Goal: Transaction & Acquisition: Book appointment/travel/reservation

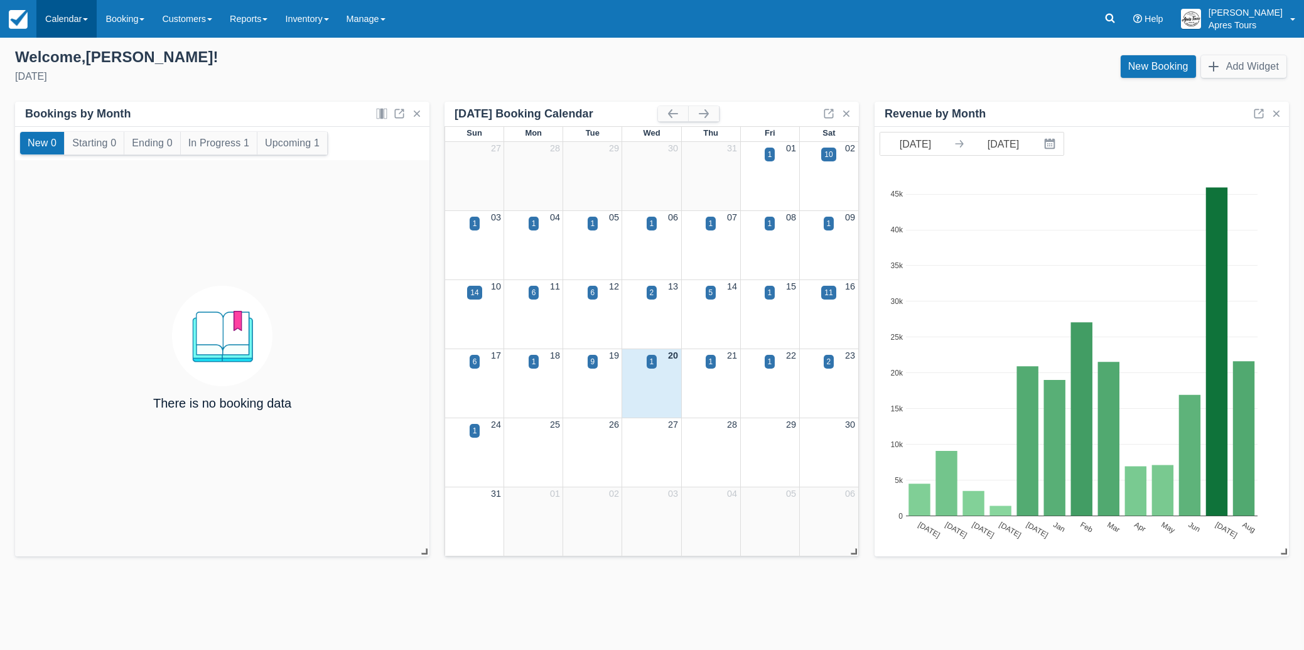
click at [67, 24] on link "Calendar" at bounding box center [66, 19] width 60 height 38
click at [65, 124] on link "Month" at bounding box center [86, 119] width 99 height 26
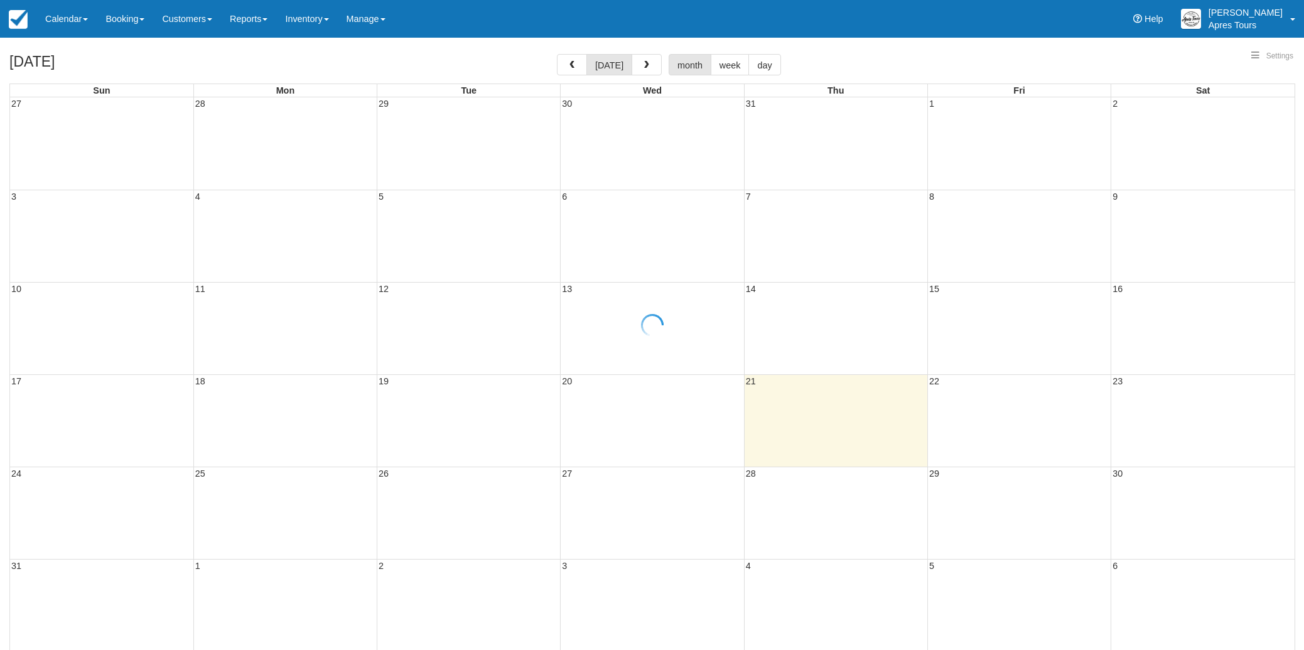
select select
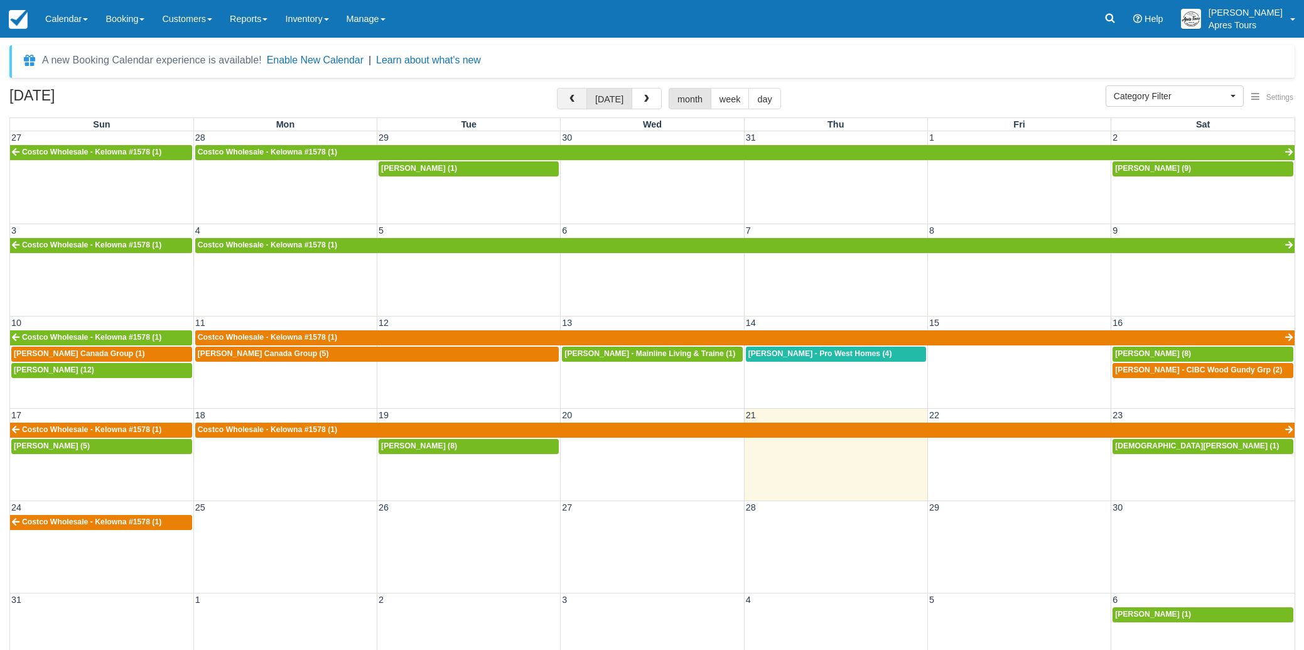
click at [567, 101] on button "button" at bounding box center [572, 98] width 30 height 21
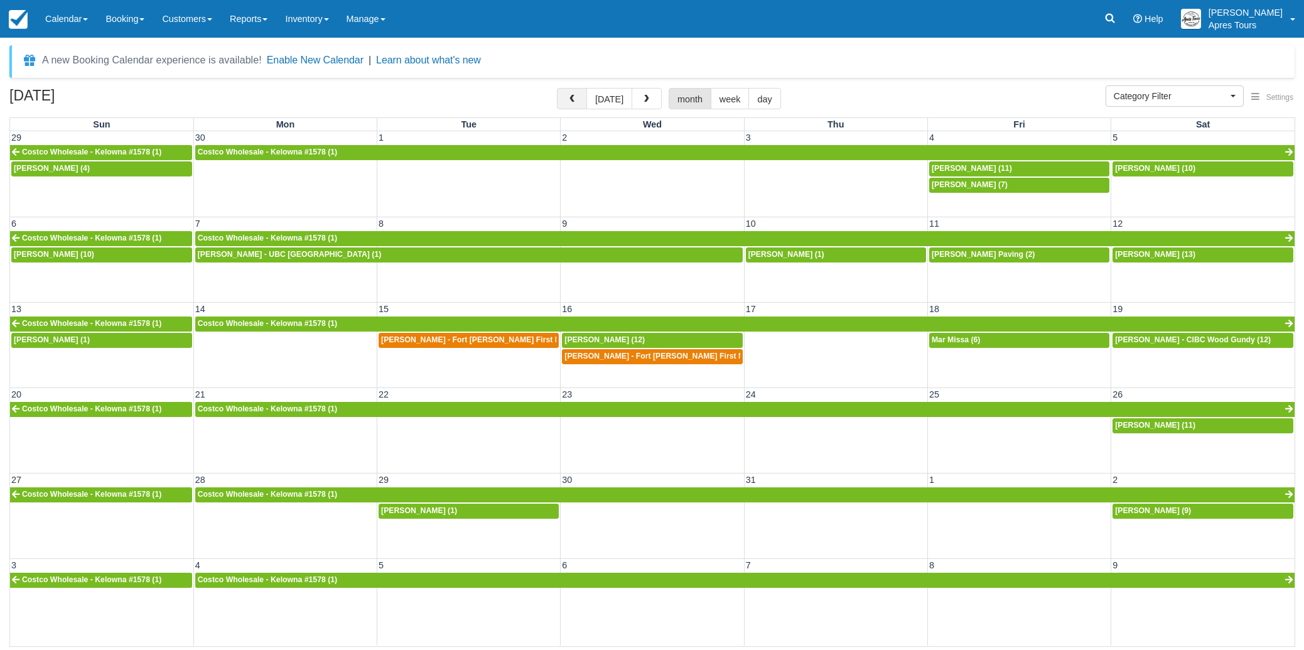
click at [568, 101] on button "button" at bounding box center [572, 98] width 30 height 21
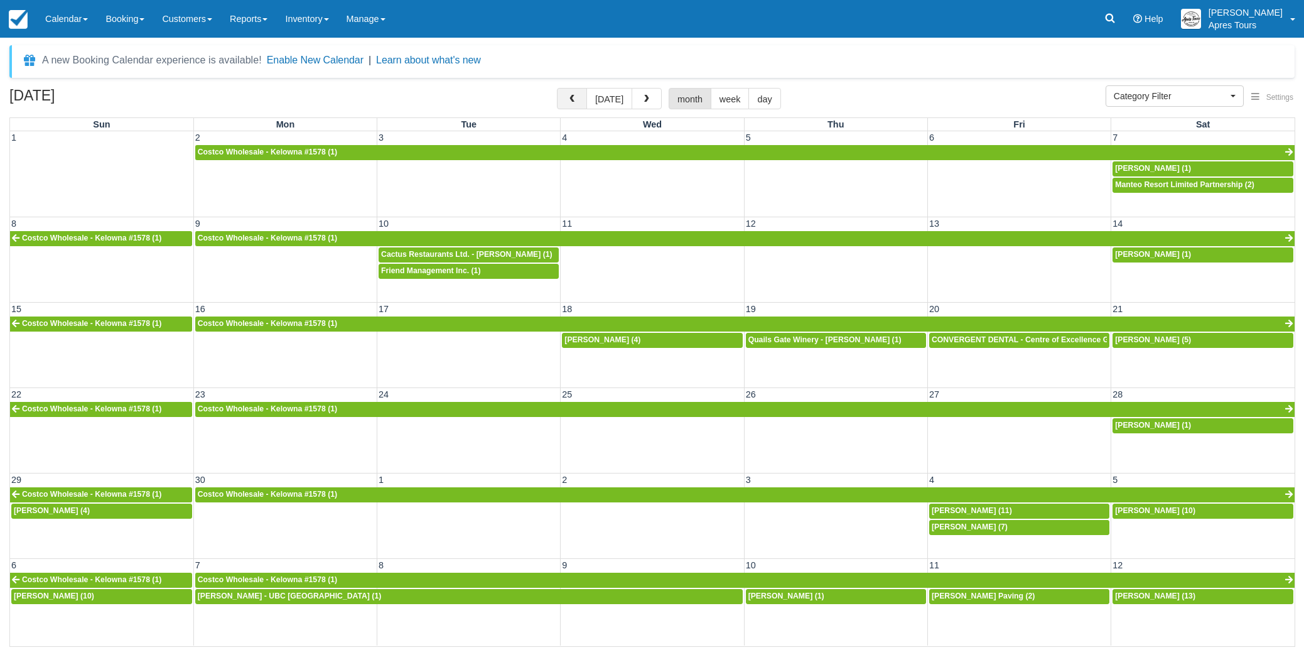
click at [568, 101] on button "button" at bounding box center [572, 98] width 30 height 21
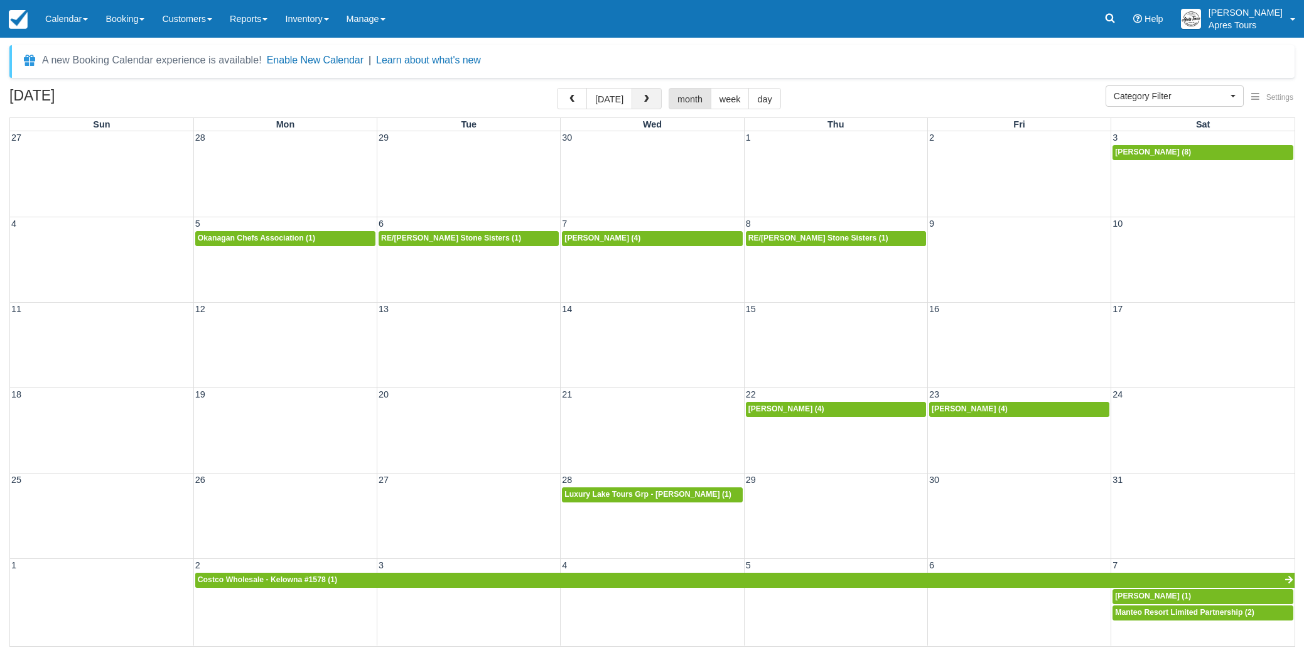
click at [650, 102] on button "button" at bounding box center [647, 98] width 30 height 21
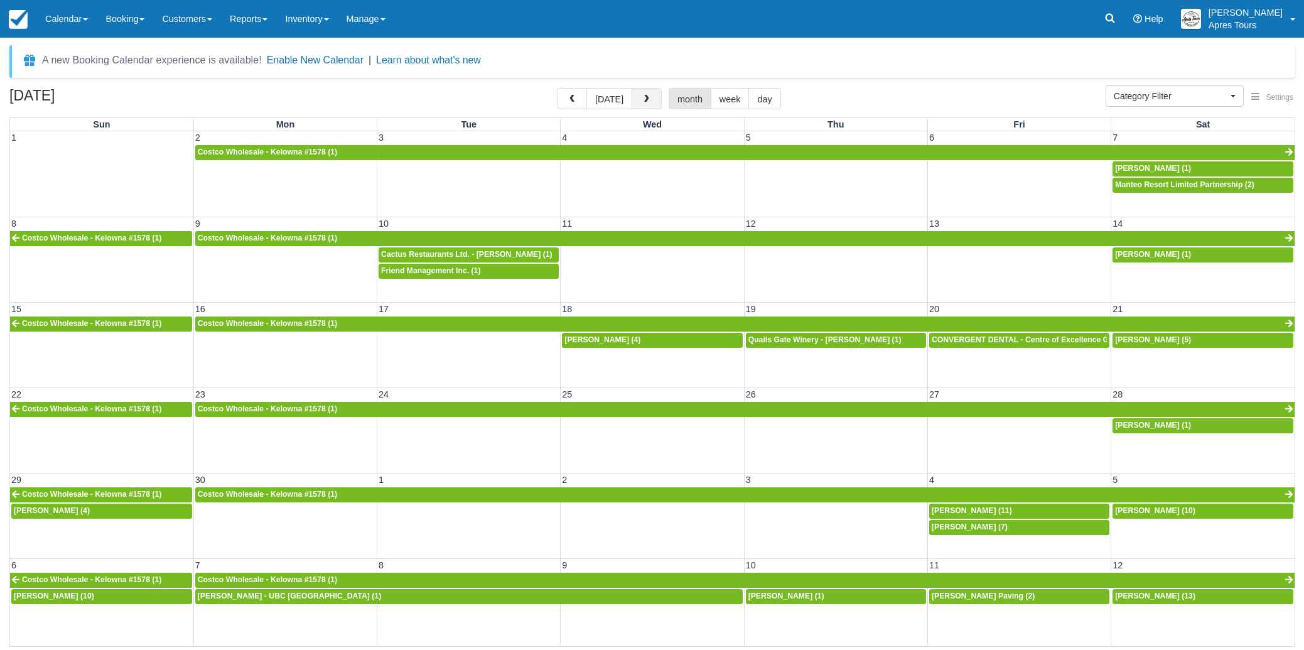
click at [650, 102] on button "button" at bounding box center [647, 98] width 30 height 21
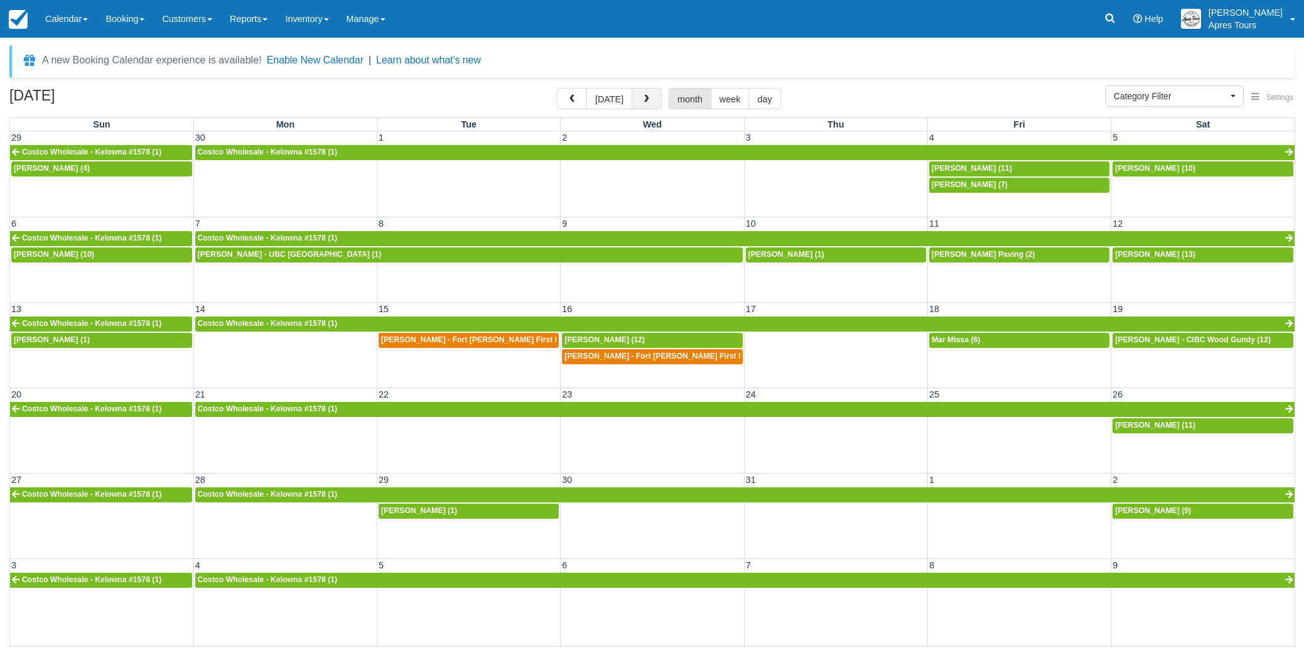
click at [650, 102] on button "button" at bounding box center [647, 98] width 30 height 21
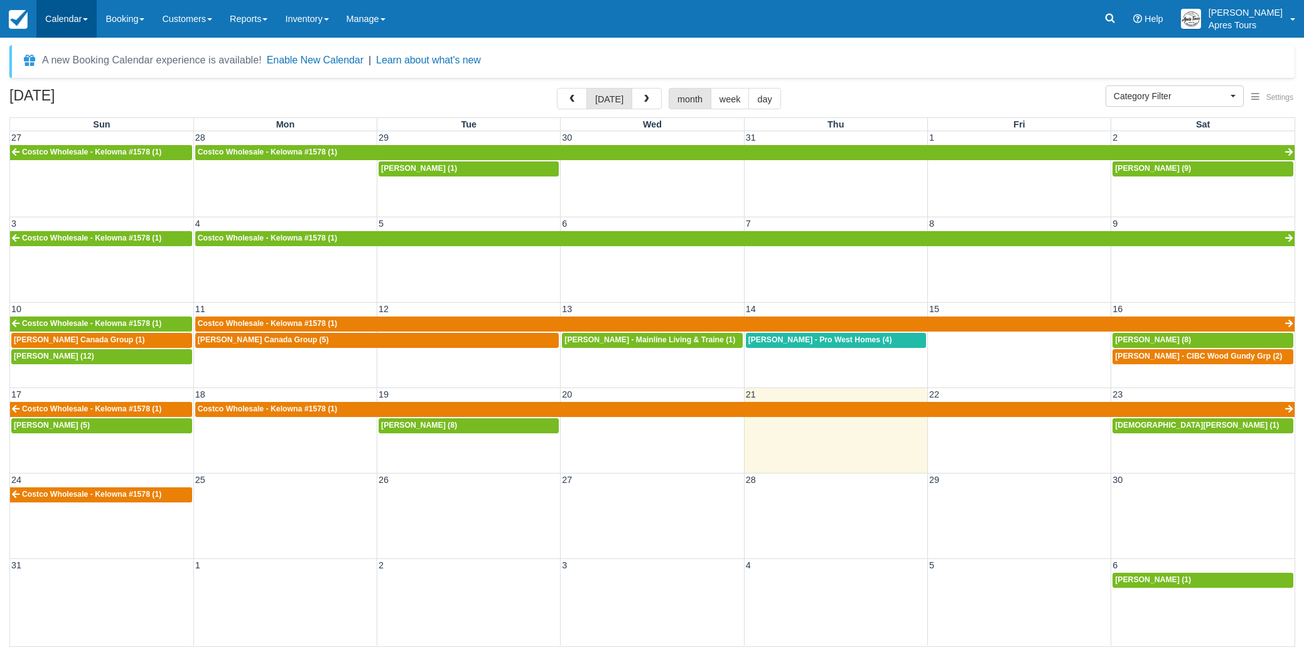
click at [65, 17] on link "Calendar" at bounding box center [66, 19] width 60 height 38
click at [63, 82] on link "Inventory" at bounding box center [86, 80] width 99 height 26
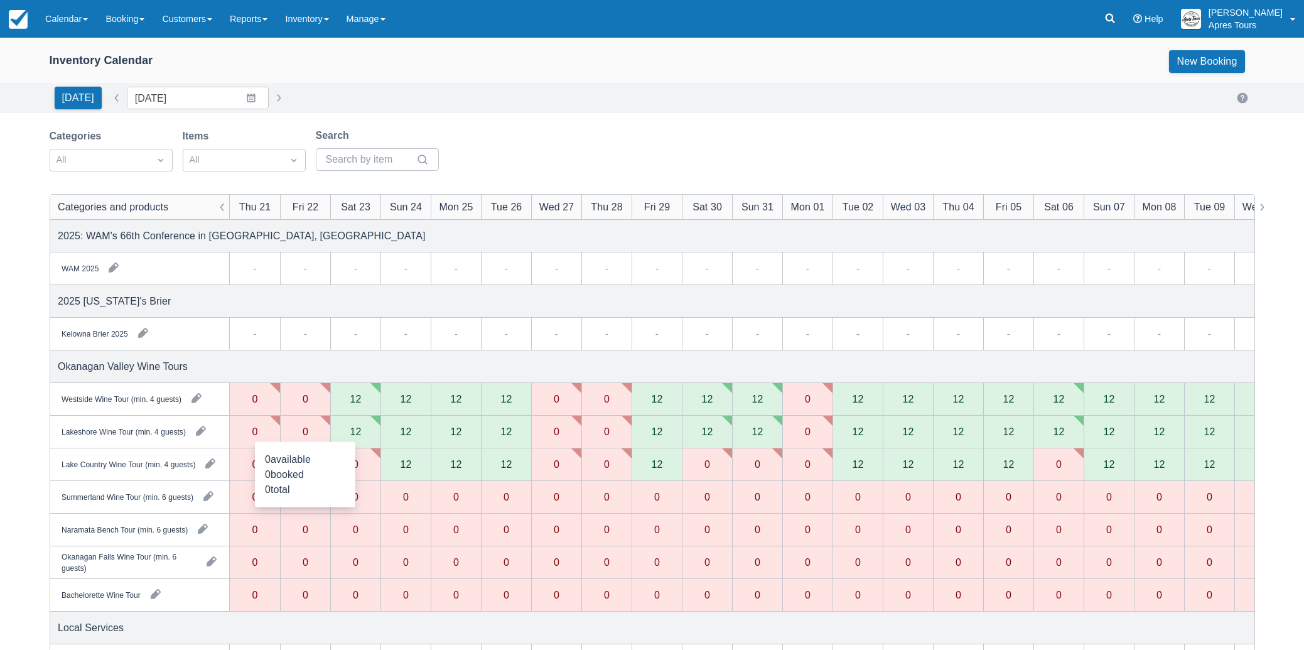
click at [308, 433] on div "0" at bounding box center [306, 431] width 6 height 10
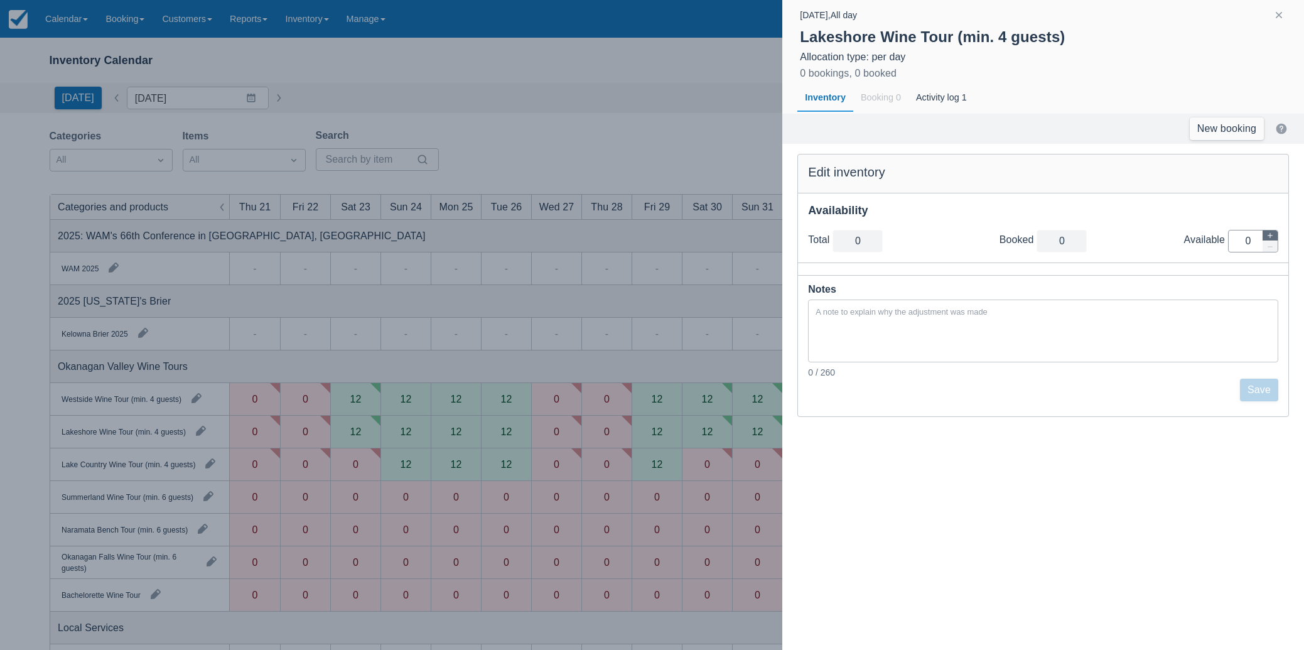
click at [1274, 235] on button "button" at bounding box center [1270, 235] width 15 height 11
type input "1"
click at [1274, 235] on button "button" at bounding box center [1270, 235] width 15 height 11
type input "2"
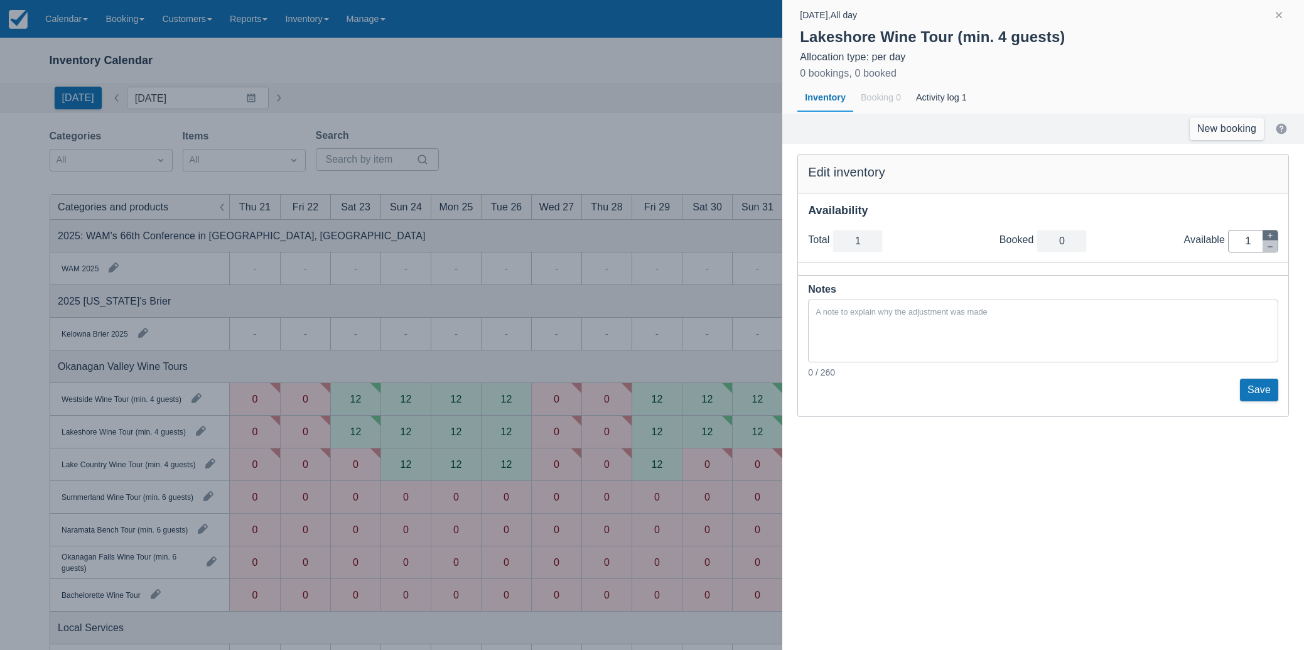
type input "2"
click at [1274, 235] on icon "button" at bounding box center [1271, 236] width 8 height 8
type input "3"
click at [1274, 235] on icon "button" at bounding box center [1271, 236] width 8 height 8
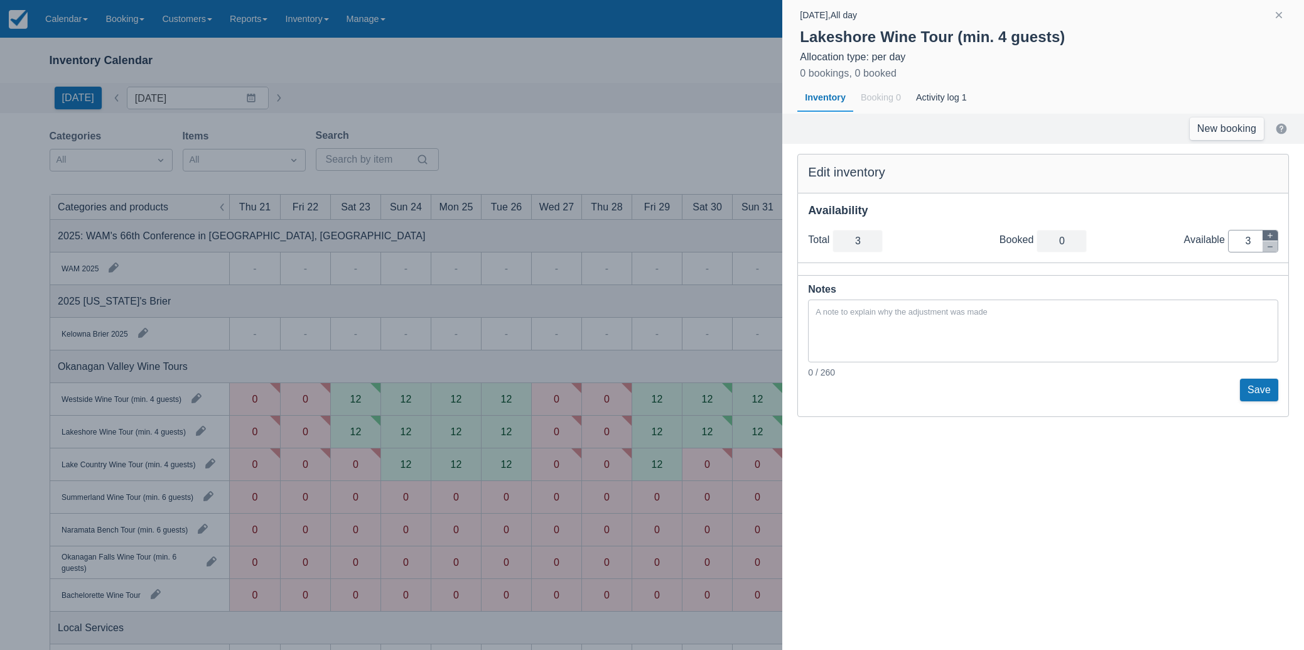
type input "4"
click at [1259, 391] on button "Save" at bounding box center [1259, 390] width 38 height 23
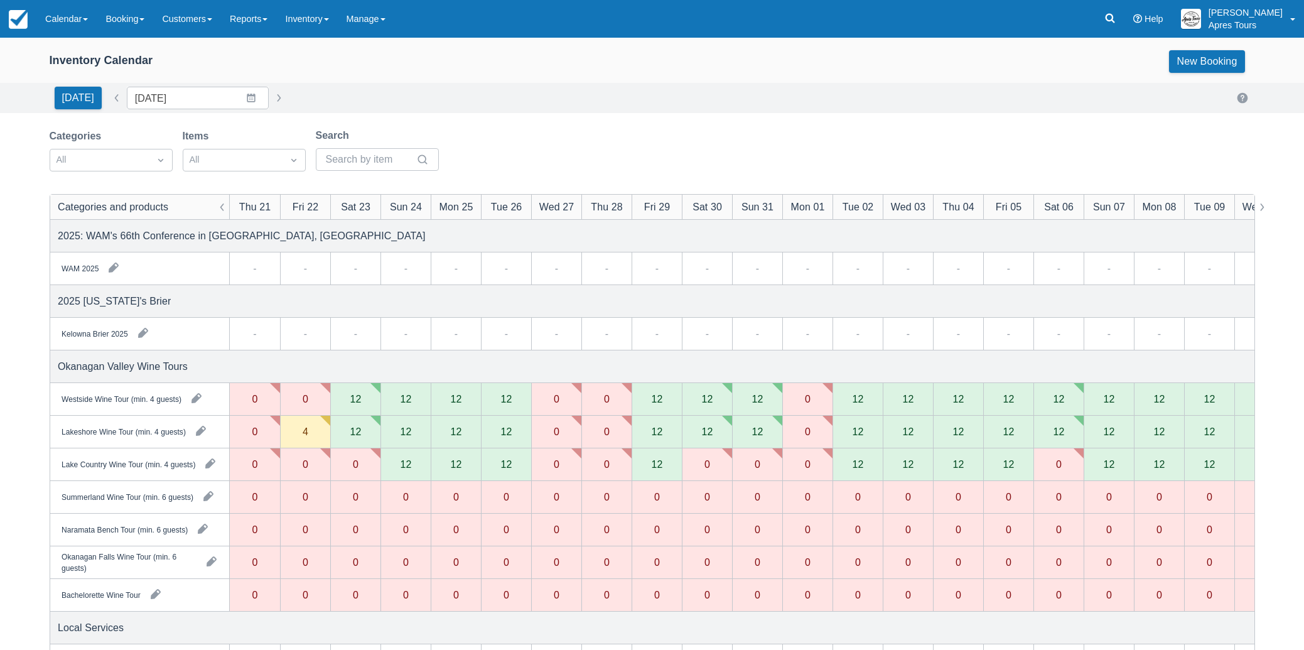
click at [301, 435] on div "4" at bounding box center [305, 432] width 50 height 33
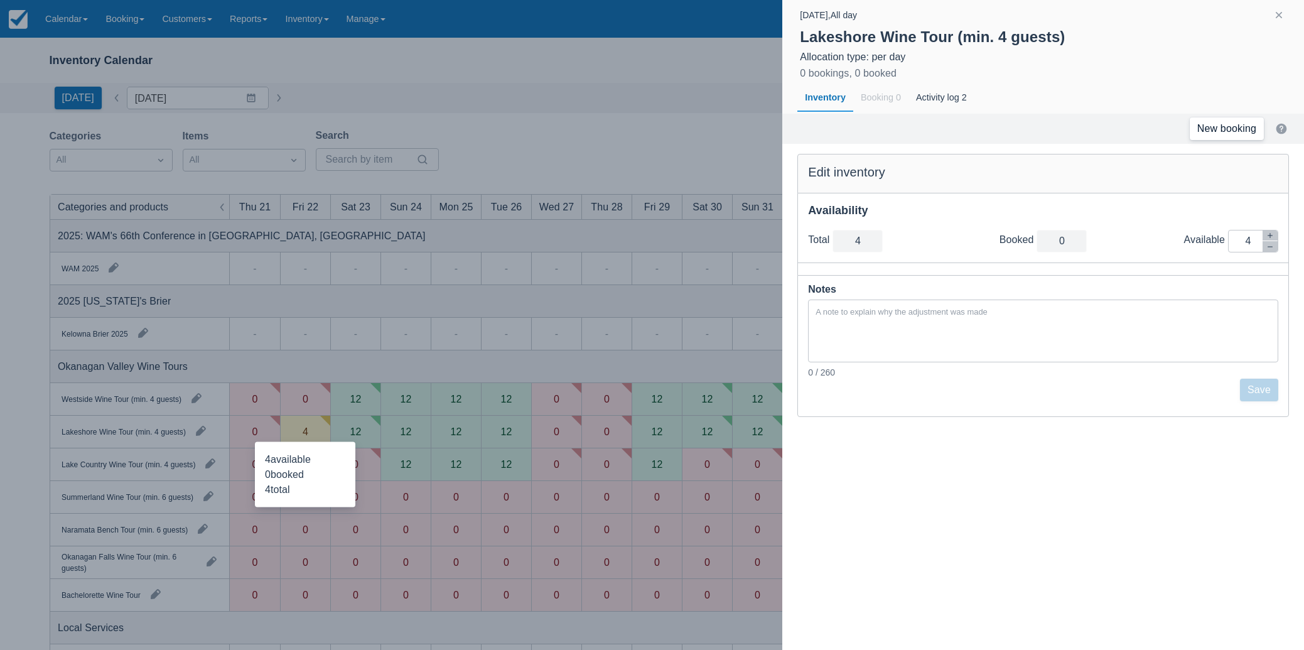
click at [1207, 126] on link "New booking" at bounding box center [1227, 128] width 74 height 23
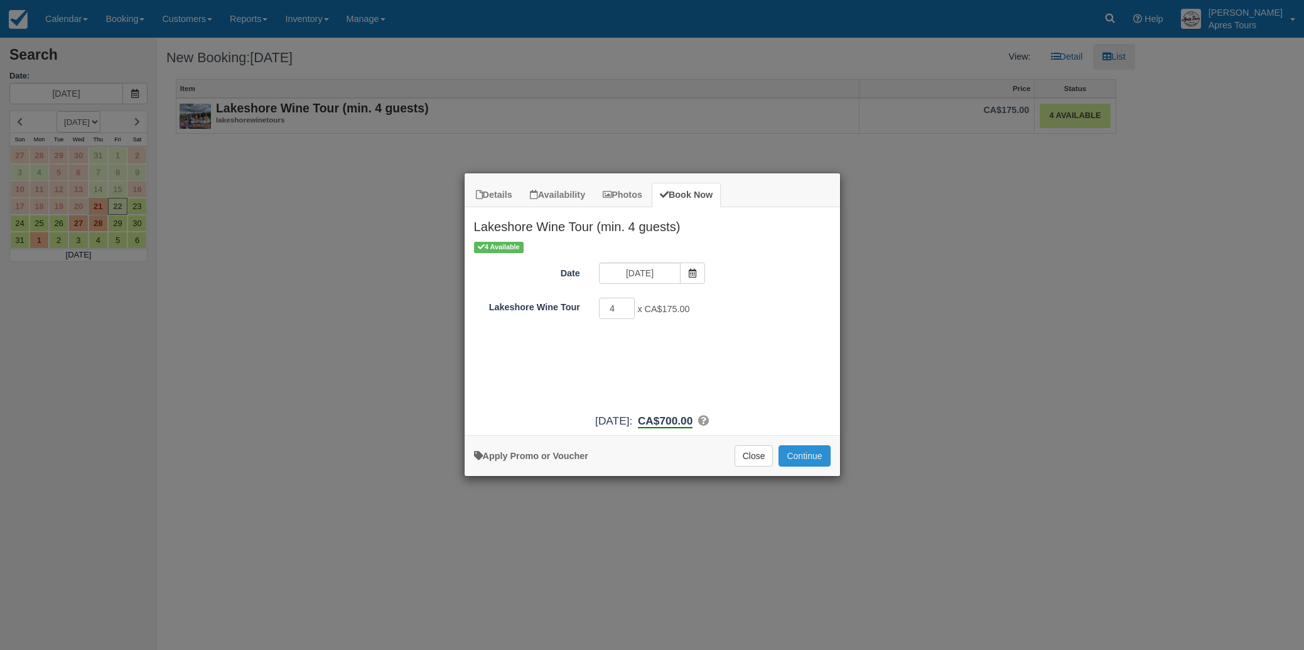
click at [806, 454] on button "Continue" at bounding box center [804, 455] width 51 height 21
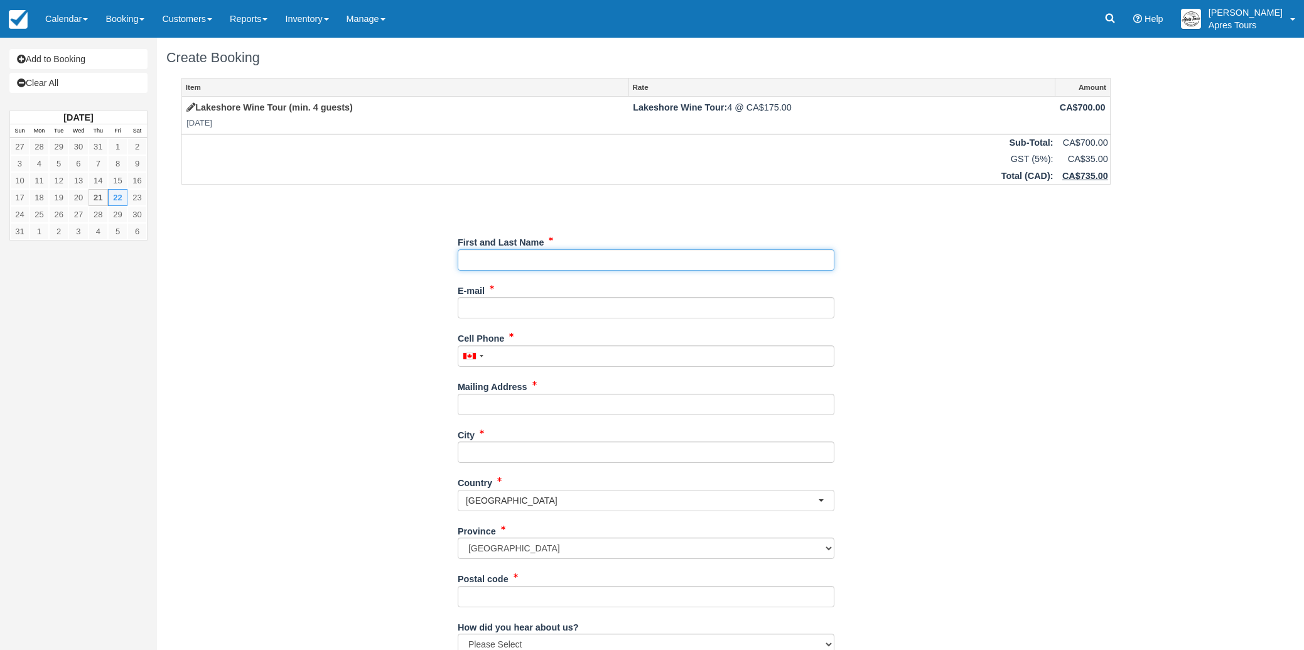
click at [616, 262] on input "First and Last Name" at bounding box center [646, 259] width 377 height 21
paste input "[PERSON_NAME]"
type input "[PERSON_NAME]"
paste input "780-973-3945"
type input "780-973-3945"
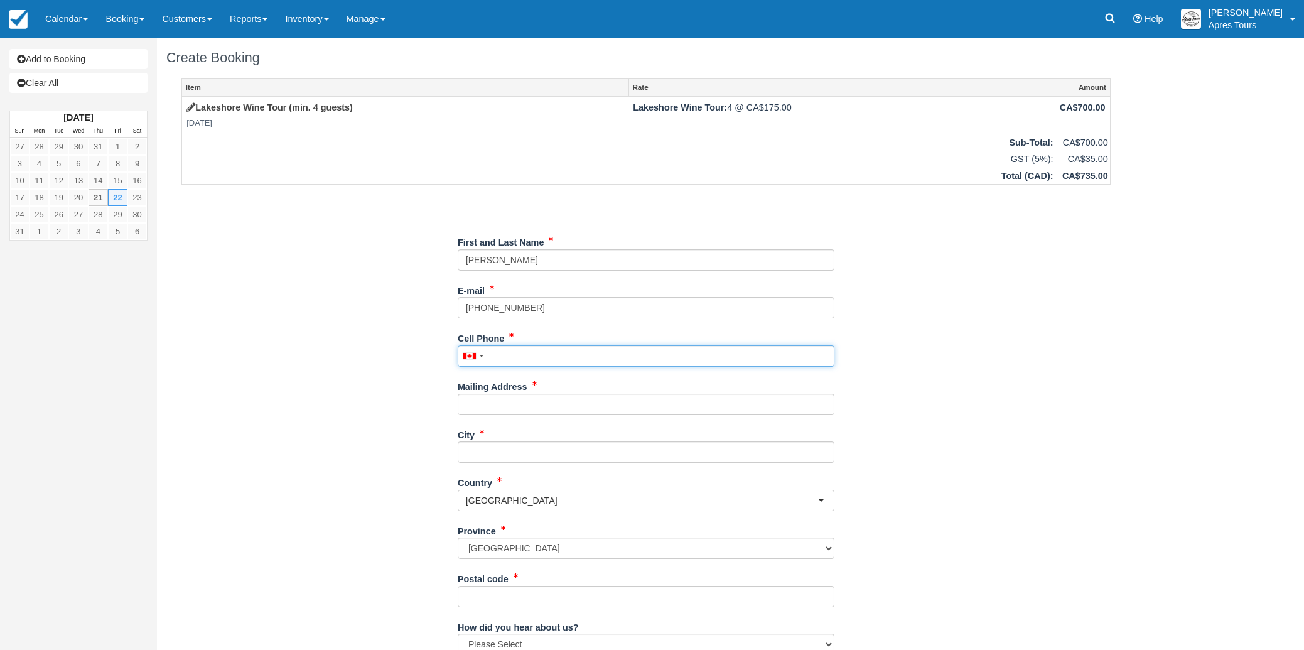
click at [516, 360] on input "Cell Phone" at bounding box center [646, 355] width 377 height 21
paste input "780-973-3945"
type input "(780) 973-3945"
click at [546, 311] on input "780-973-3945" at bounding box center [646, 307] width 377 height 21
type input "7"
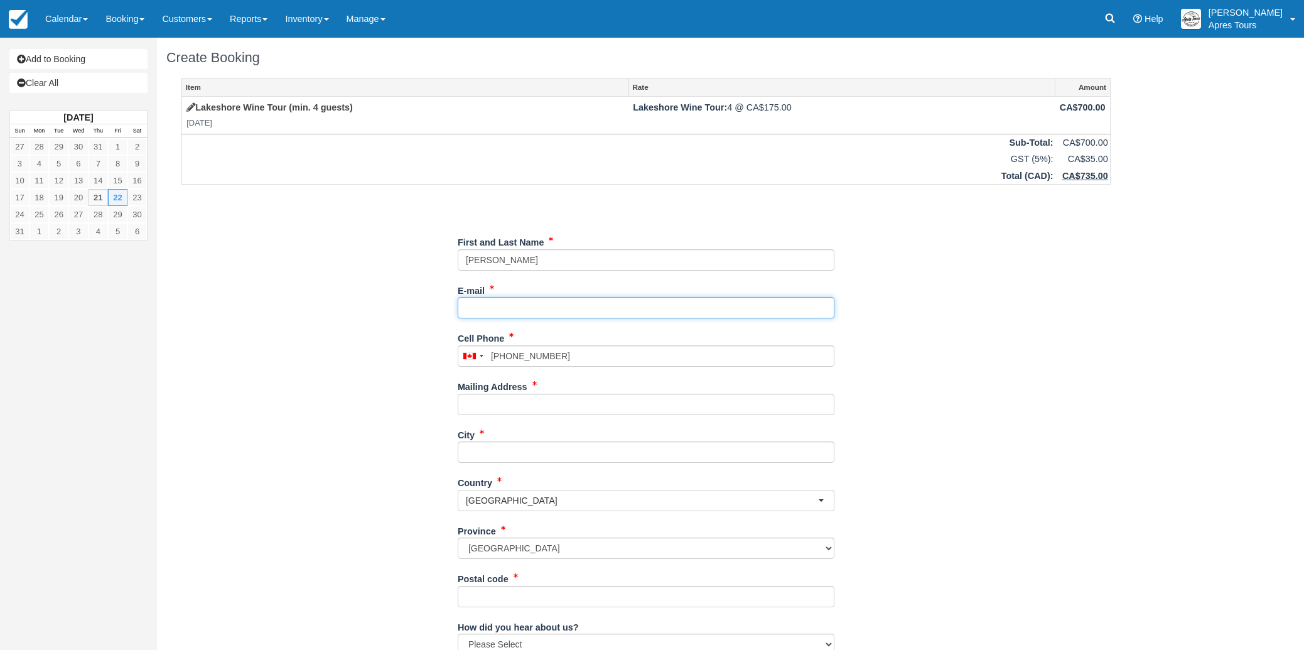
paste input "maureenhalldorson@shaw.ca"
type input "maureenhalldorson@shaw.ca"
click at [516, 406] on input "Mailing Address" at bounding box center [646, 404] width 377 height 21
type input "1234 St."
click at [279, 410] on div "Item Rate Amount Lakeshore Wine Tour (min. 4 guests) Fri Aug 22, 2025 Lakeshore…" at bounding box center [646, 416] width 960 height 677
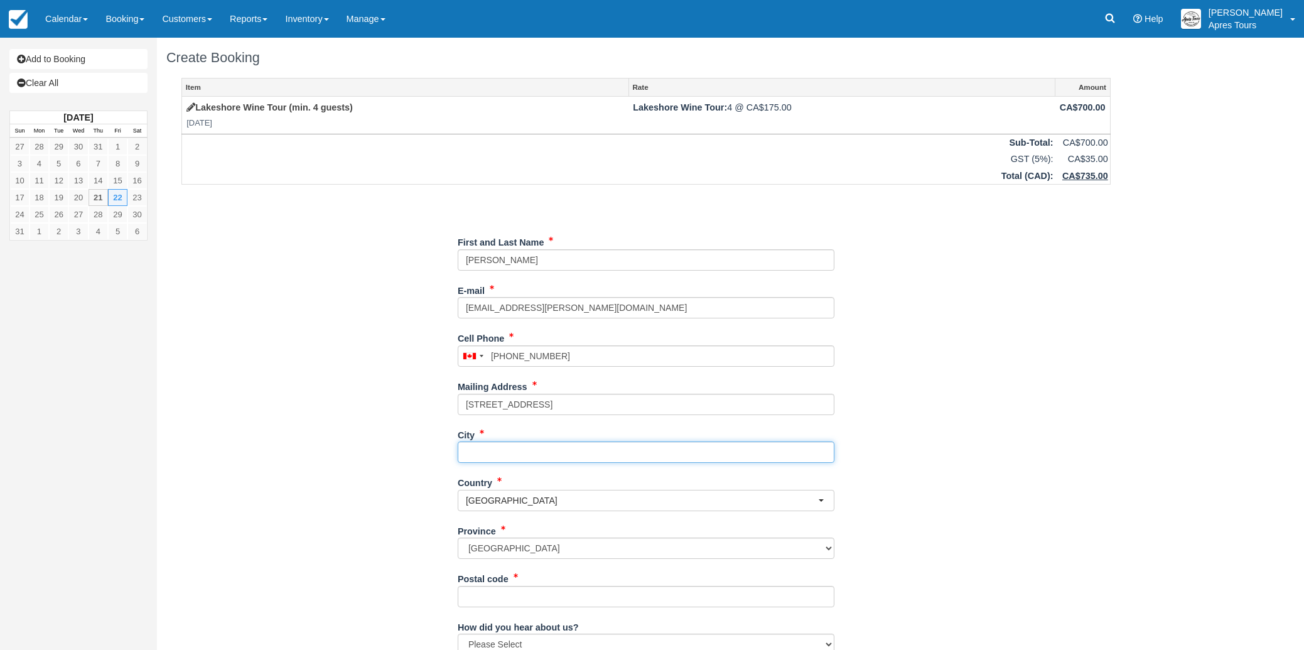
click at [489, 448] on input "City" at bounding box center [646, 451] width 377 height 21
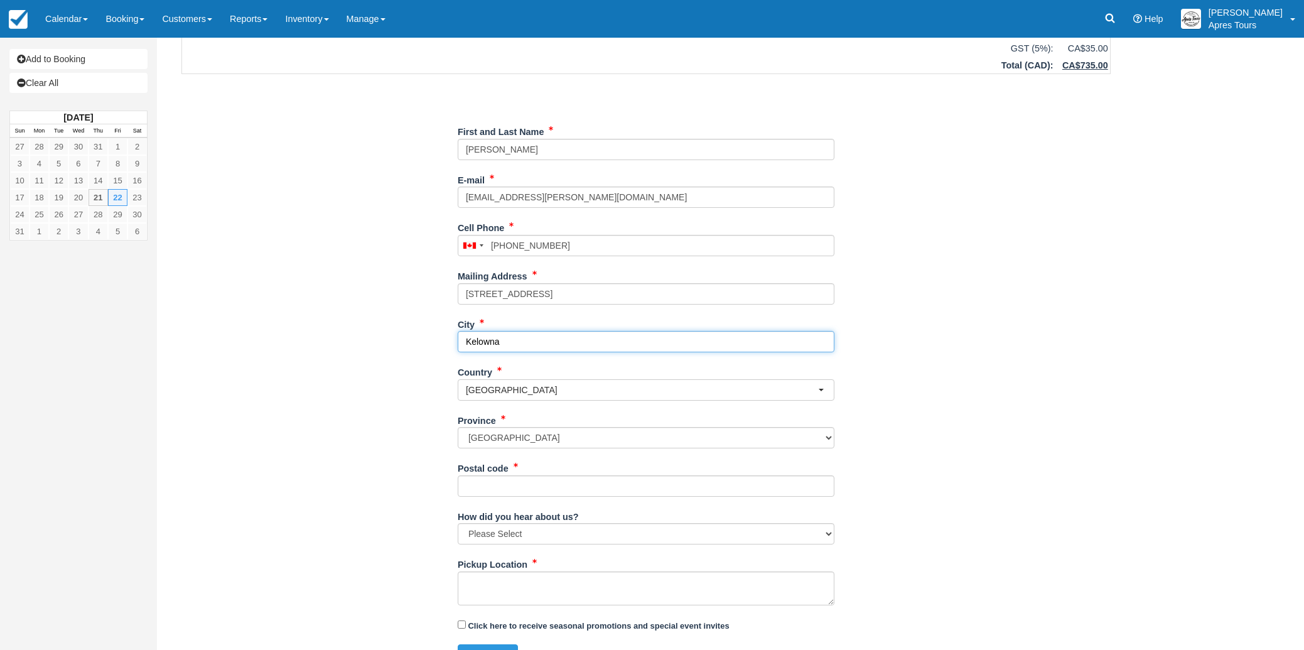
scroll to position [113, 0]
type input "Kelowna"
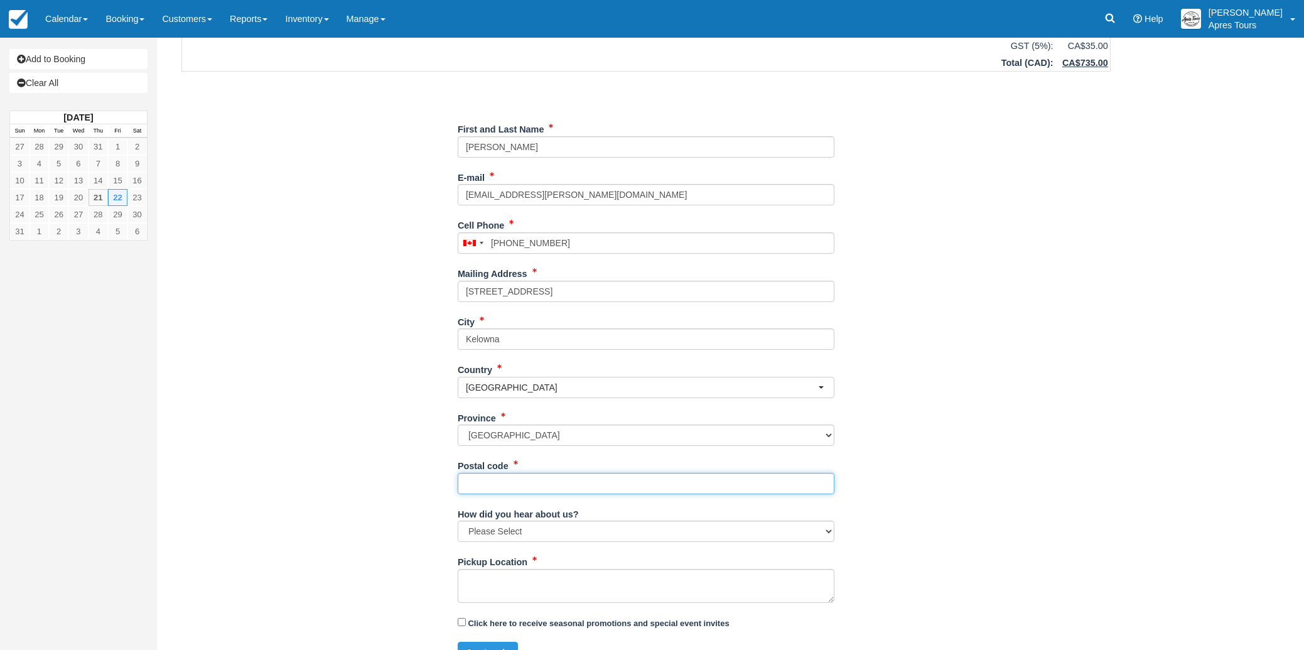
click at [540, 482] on input "Postal code" at bounding box center [646, 483] width 377 height 21
type input "V1W 3L4"
click at [514, 536] on select "Please Select Social Media Google Trip Advisor Referral - Friends/Family Repeat…" at bounding box center [646, 531] width 377 height 21
select select "Other"
click at [492, 582] on textarea "Pickup Location" at bounding box center [646, 586] width 377 height 34
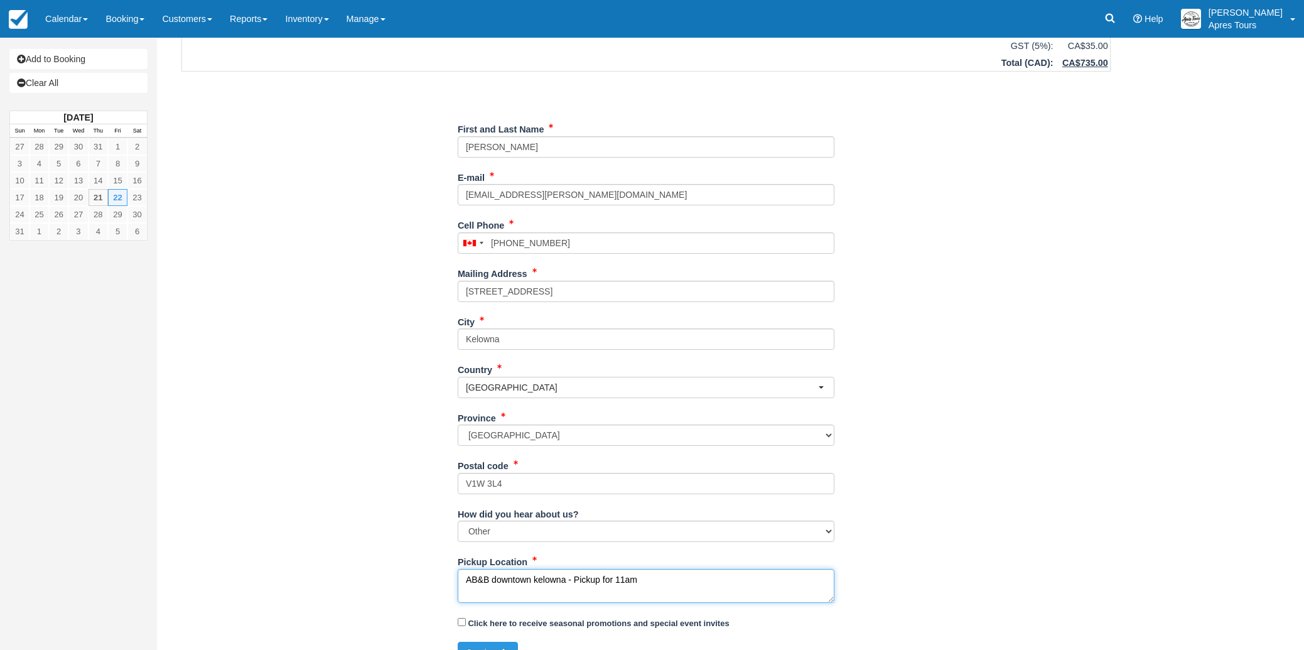
scroll to position [136, 0]
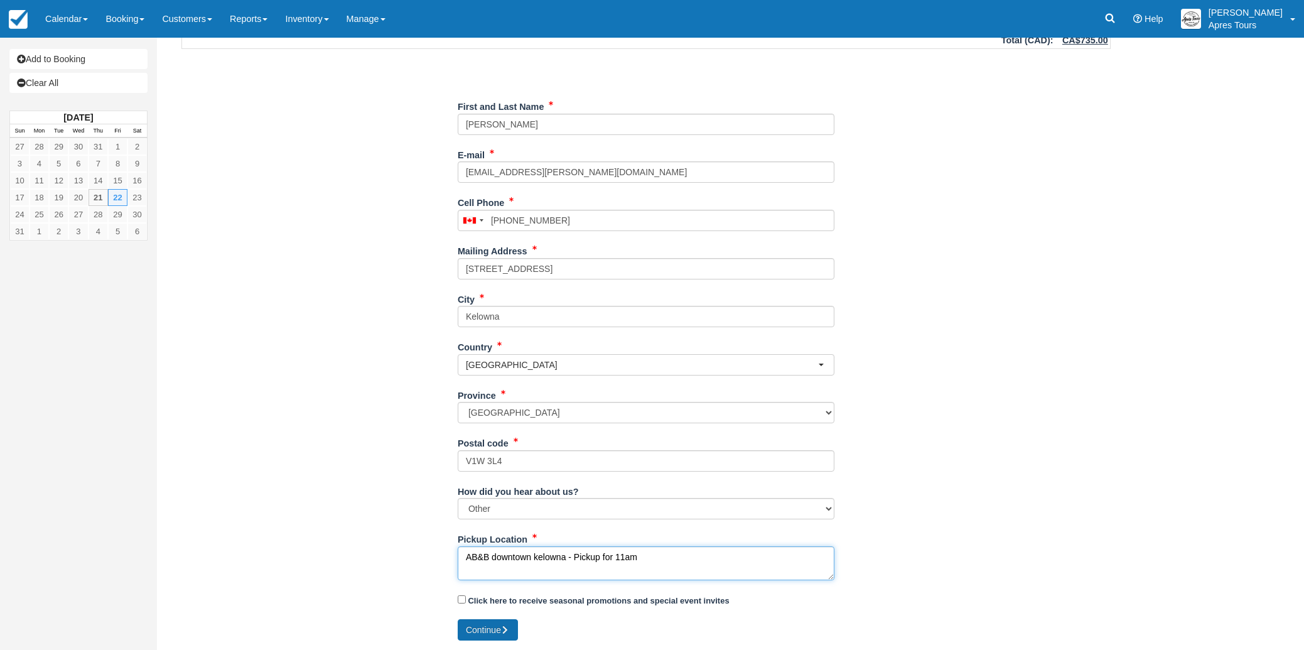
type textarea "AB&B downtown kelowna - Pickup for 11am"
click at [490, 627] on button "Continue" at bounding box center [488, 629] width 60 height 21
type input "+17809733945"
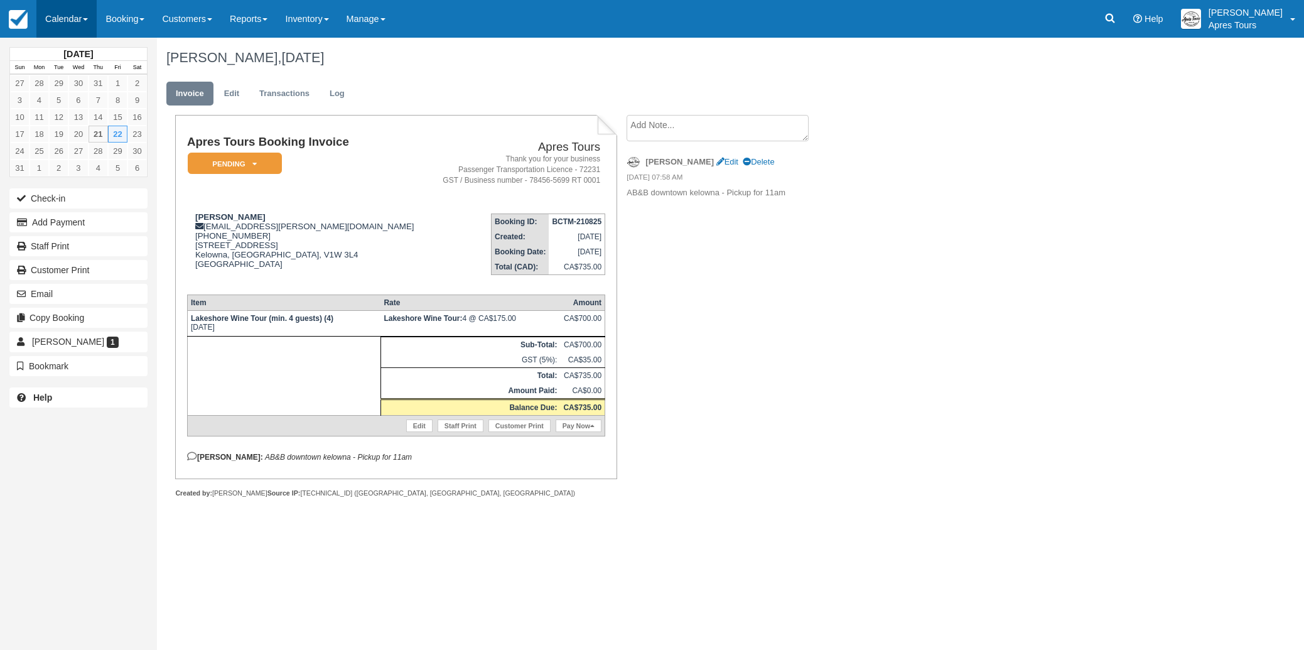
click at [64, 19] on link "Calendar" at bounding box center [66, 19] width 60 height 38
click at [75, 78] on link "Inventory" at bounding box center [86, 80] width 99 height 26
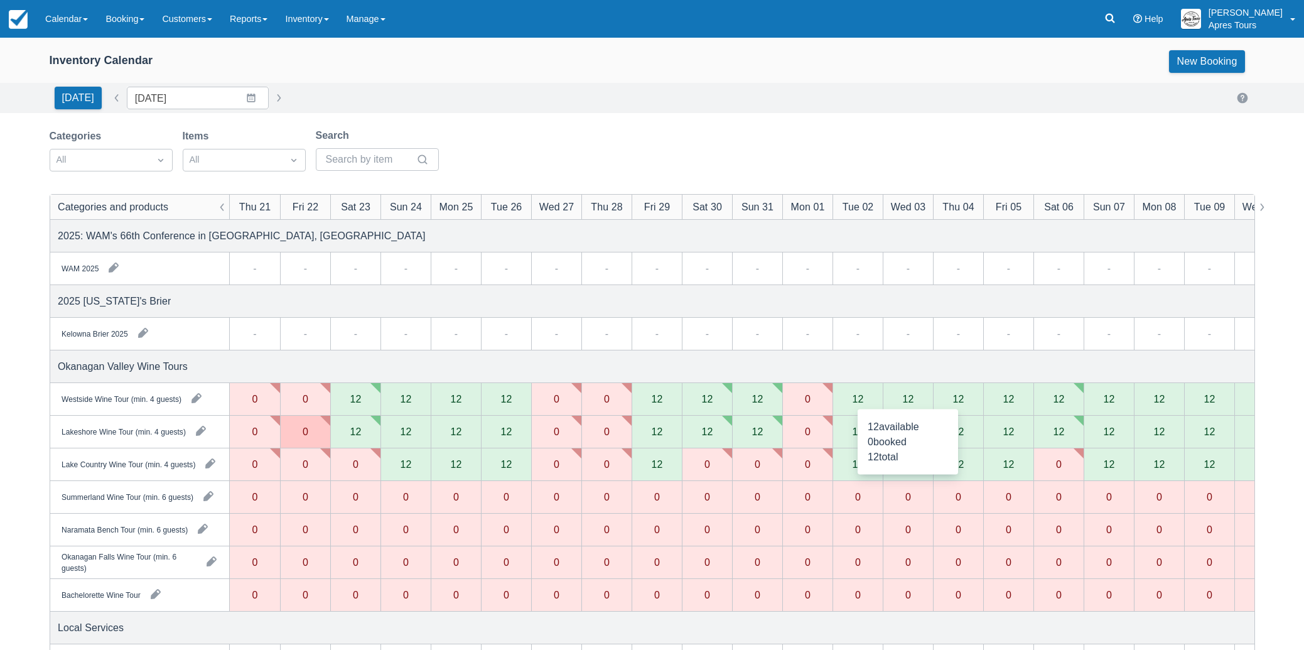
click at [919, 401] on div "12" at bounding box center [908, 399] width 50 height 33
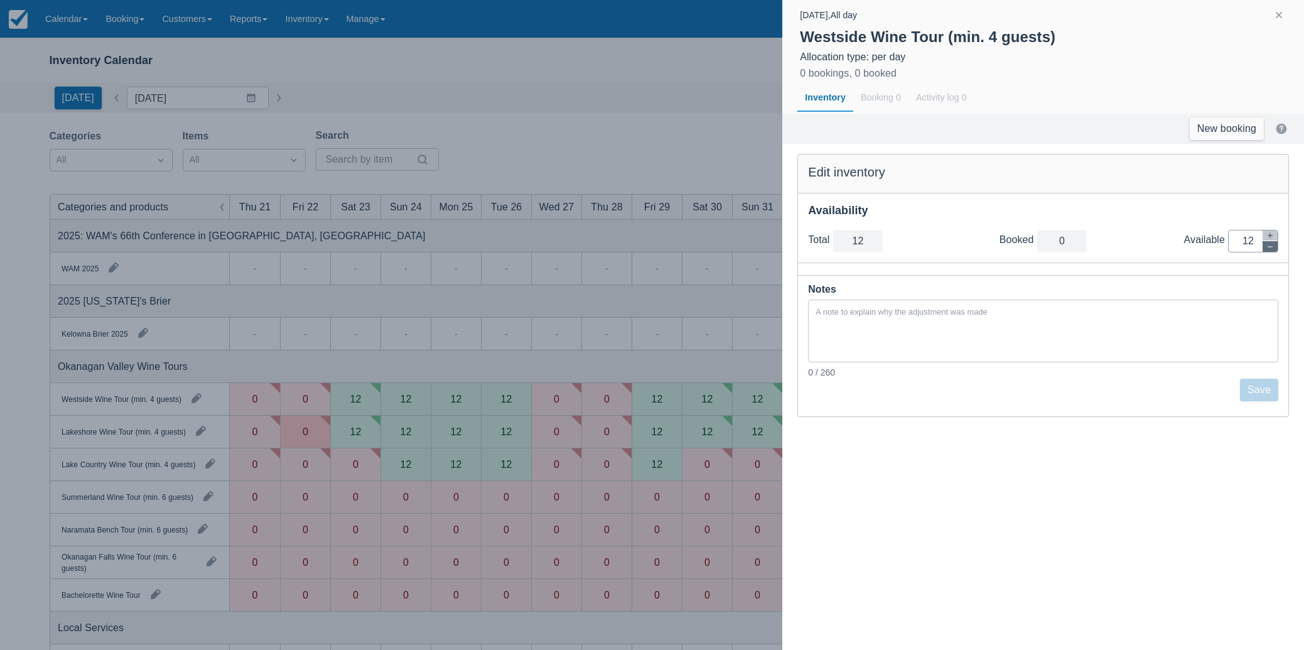
click at [1273, 249] on icon "button" at bounding box center [1271, 247] width 8 height 8
type input "11"
click at [1273, 249] on icon "button" at bounding box center [1271, 247] width 8 height 8
type input "10"
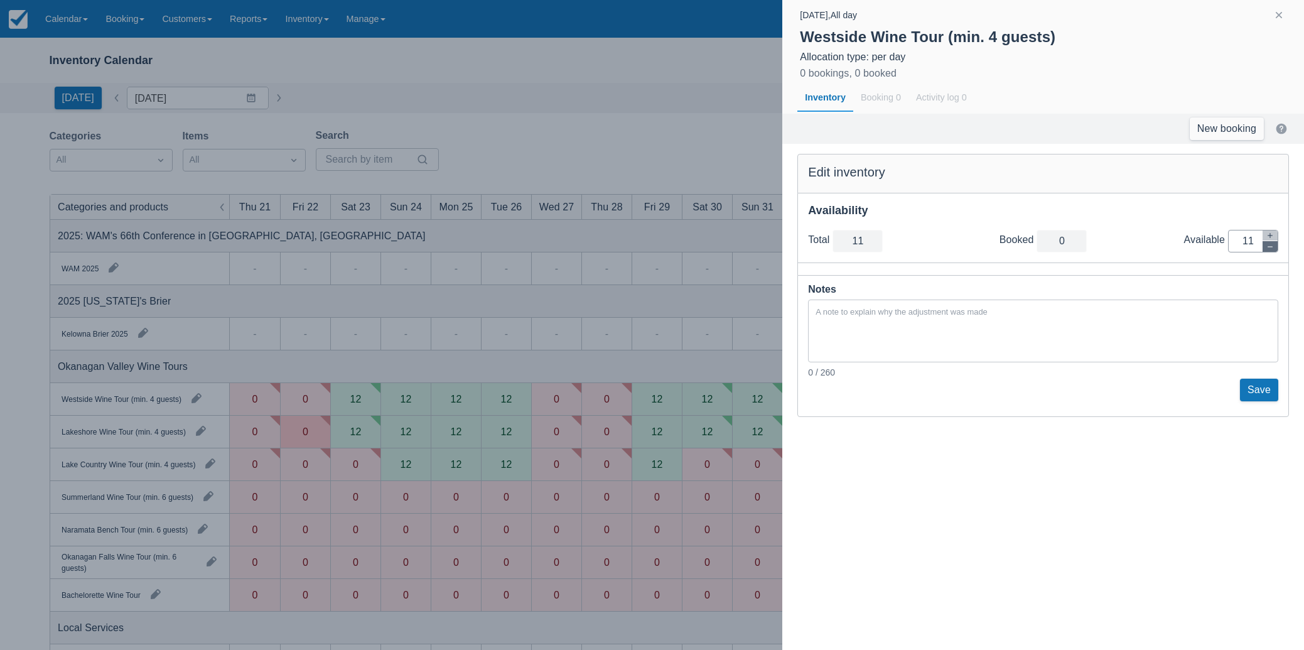
type input "10"
click at [1273, 249] on icon "button" at bounding box center [1271, 247] width 8 height 8
type input "9"
click at [1273, 249] on icon "button" at bounding box center [1271, 247] width 8 height 8
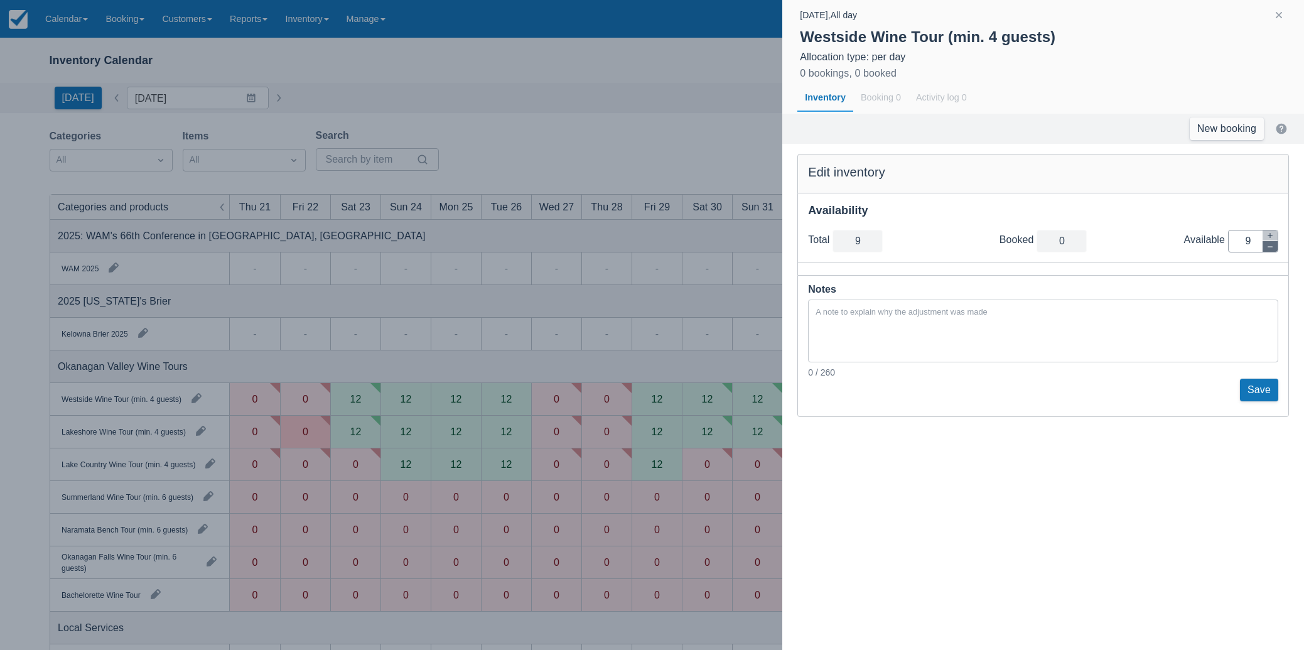
type input "8"
click at [1273, 249] on icon "button" at bounding box center [1271, 247] width 8 height 8
type input "7"
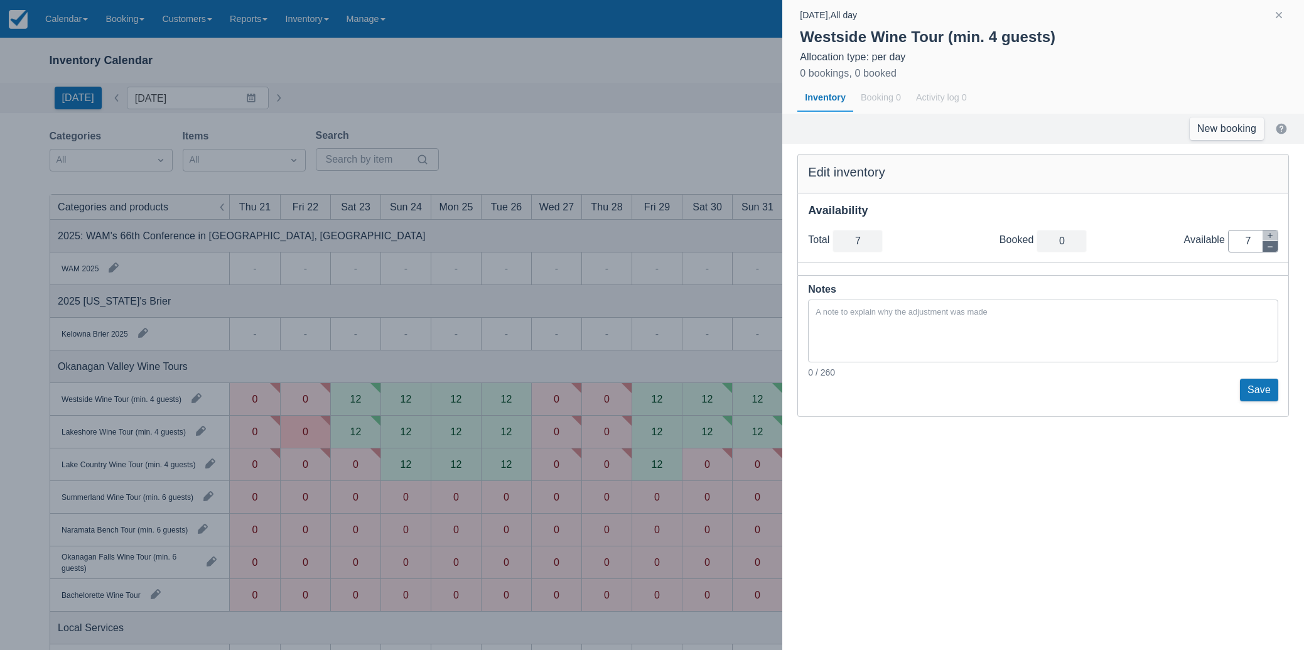
click at [1273, 249] on icon "button" at bounding box center [1271, 247] width 8 height 8
type input "6"
click at [1273, 249] on icon "button" at bounding box center [1271, 247] width 8 height 8
type input "5"
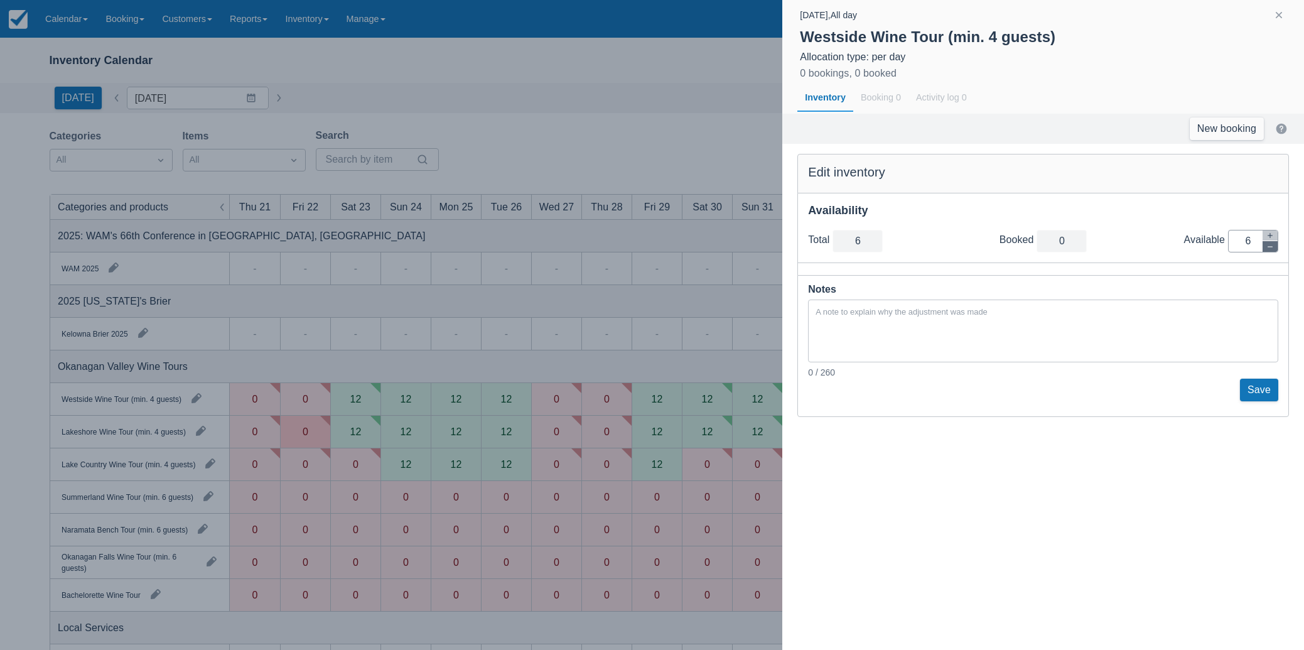
type input "5"
click at [1273, 249] on icon "button" at bounding box center [1271, 247] width 8 height 8
type input "4"
click at [1273, 249] on icon "button" at bounding box center [1271, 247] width 8 height 8
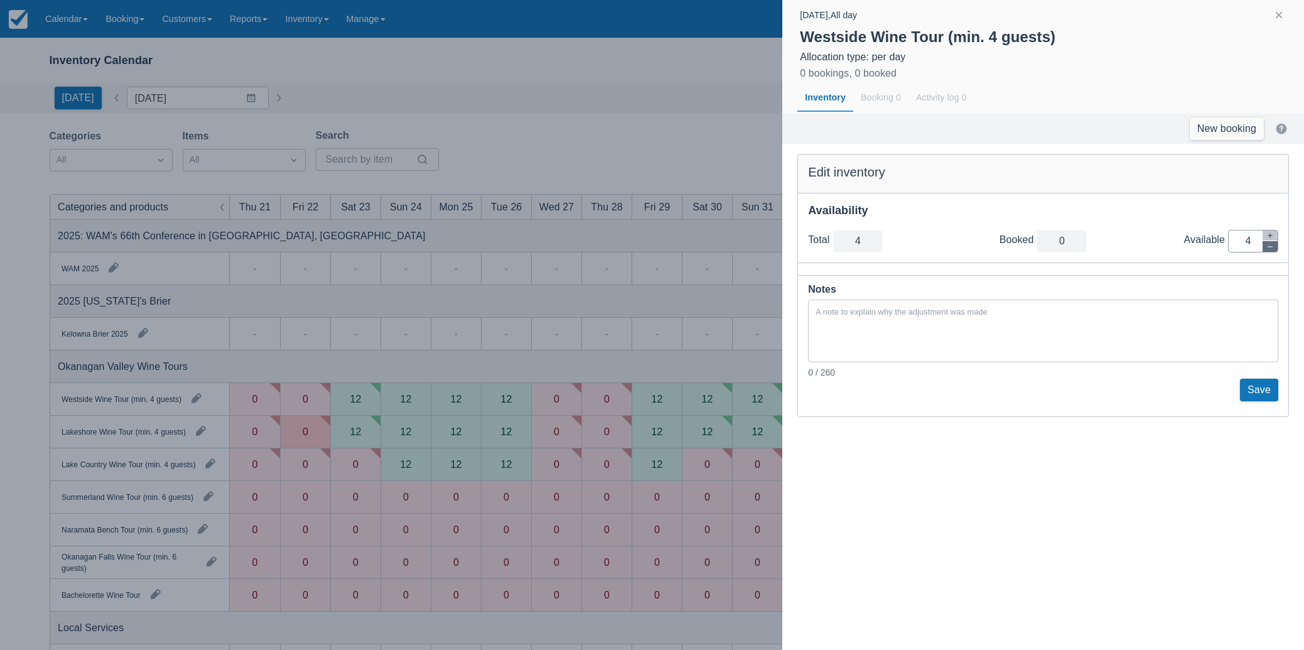
type input "3"
click at [1273, 249] on icon "button" at bounding box center [1271, 247] width 8 height 8
type input "2"
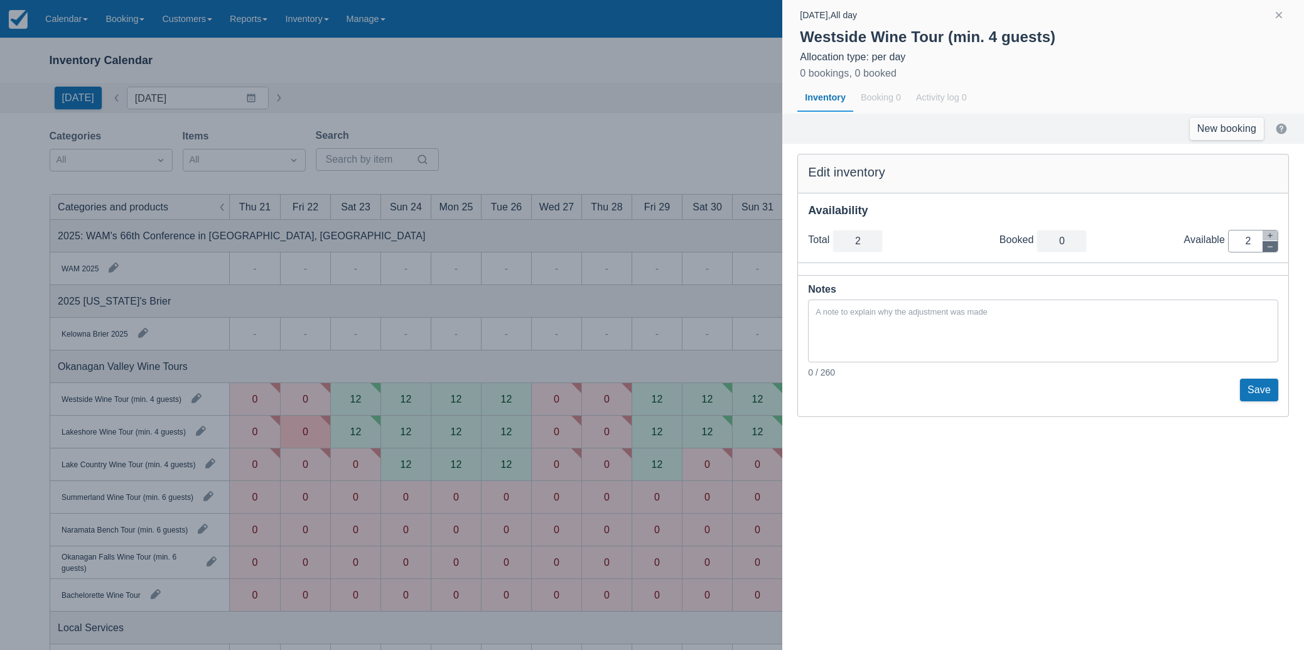
click at [1273, 249] on icon "button" at bounding box center [1271, 247] width 8 height 8
type input "1"
click at [1273, 249] on icon "button" at bounding box center [1271, 247] width 8 height 8
type input "0"
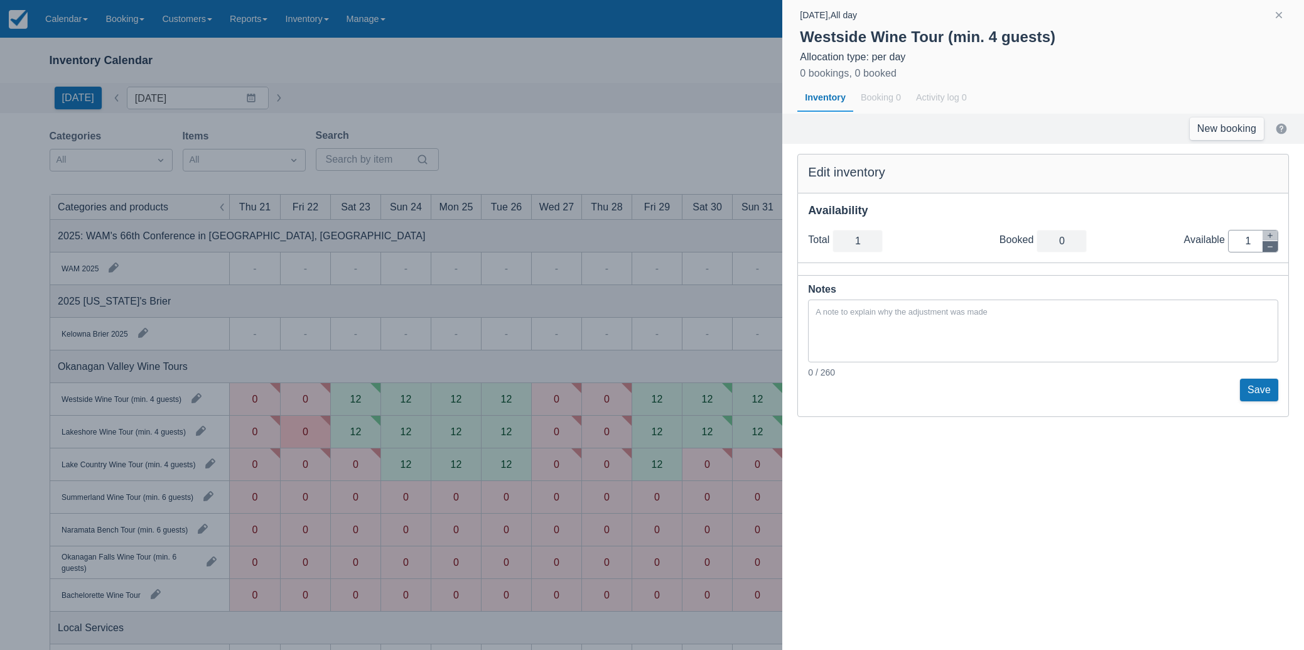
type input "0"
click at [1257, 392] on button "Save" at bounding box center [1259, 390] width 38 height 23
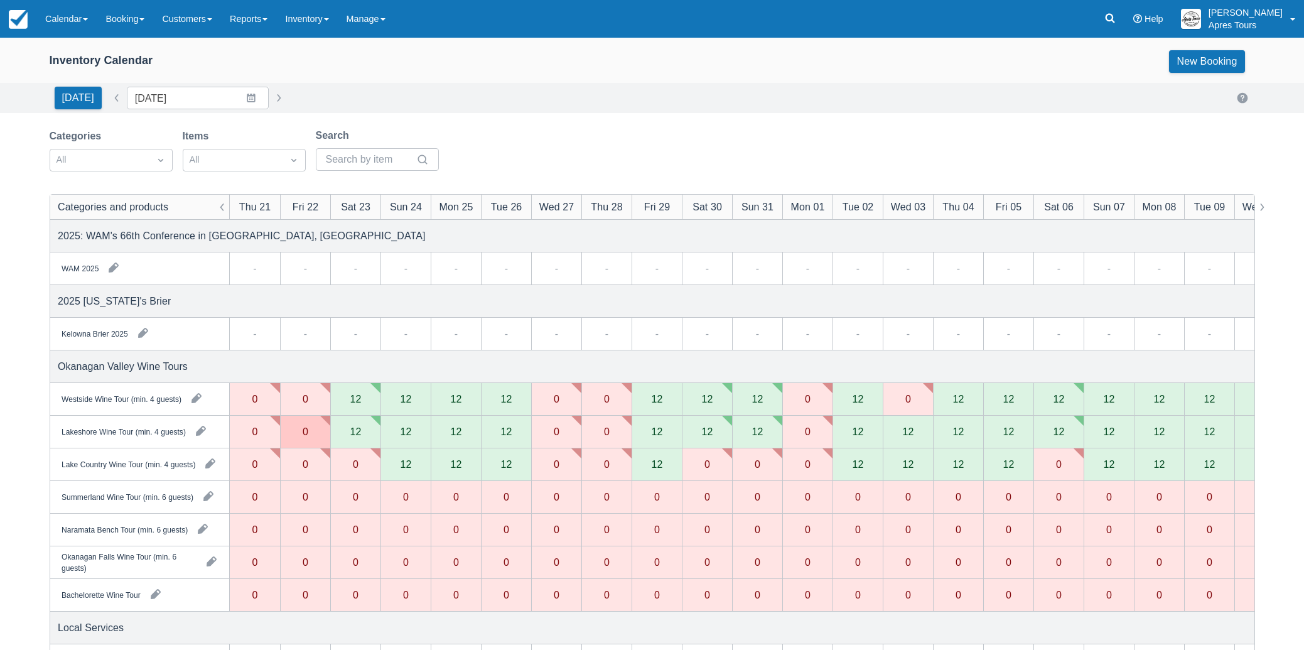
click at [899, 431] on div "12" at bounding box center [908, 432] width 50 height 33
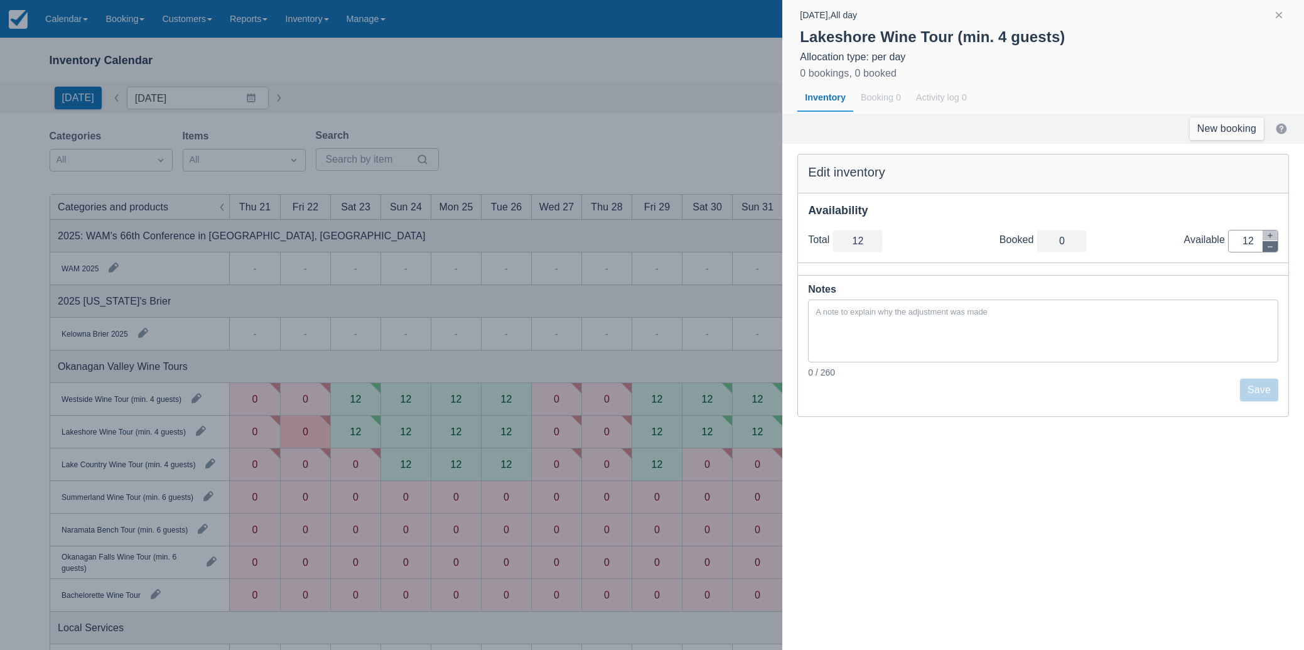
click at [1268, 249] on icon "button" at bounding box center [1271, 247] width 8 height 8
type input "11"
click at [1268, 249] on icon "button" at bounding box center [1271, 247] width 8 height 8
type input "10"
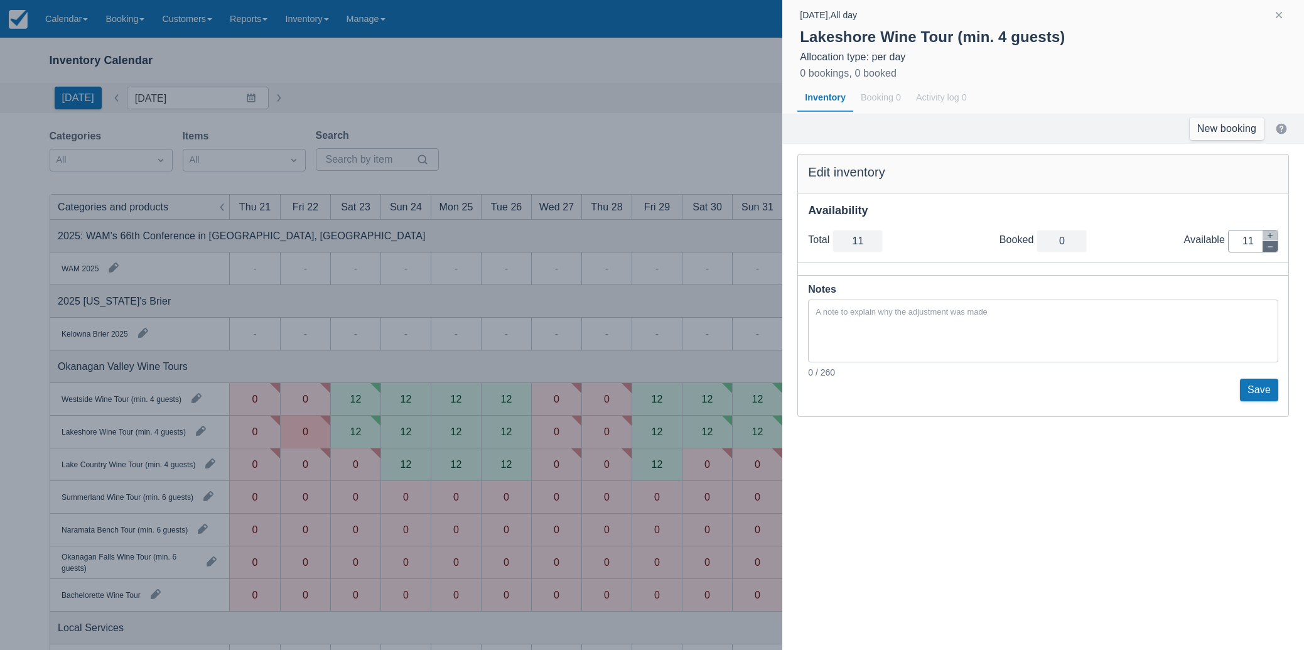
type input "10"
click at [1267, 250] on button "button" at bounding box center [1270, 246] width 15 height 11
type input "9"
click at [1267, 250] on button "button" at bounding box center [1270, 246] width 15 height 11
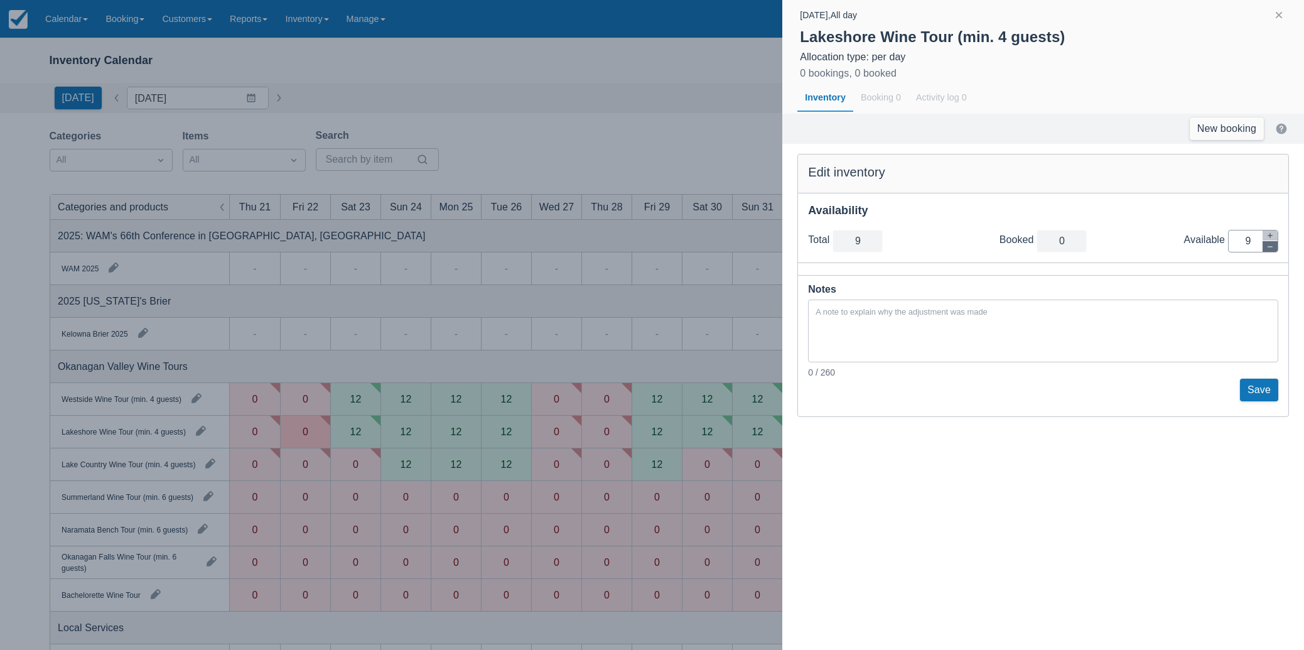
type input "8"
click at [1267, 250] on button "button" at bounding box center [1270, 246] width 15 height 11
type input "7"
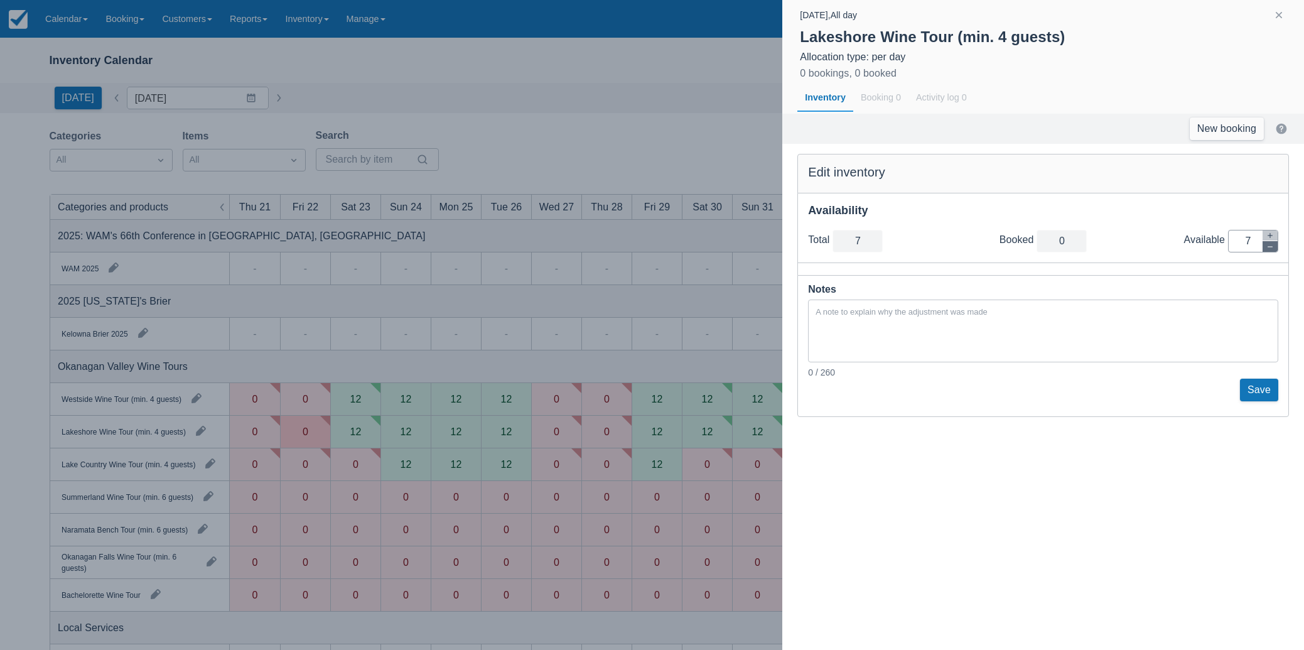
click at [1267, 250] on button "button" at bounding box center [1270, 246] width 15 height 11
type input "6"
click at [1267, 250] on button "button" at bounding box center [1270, 246] width 15 height 11
type input "5"
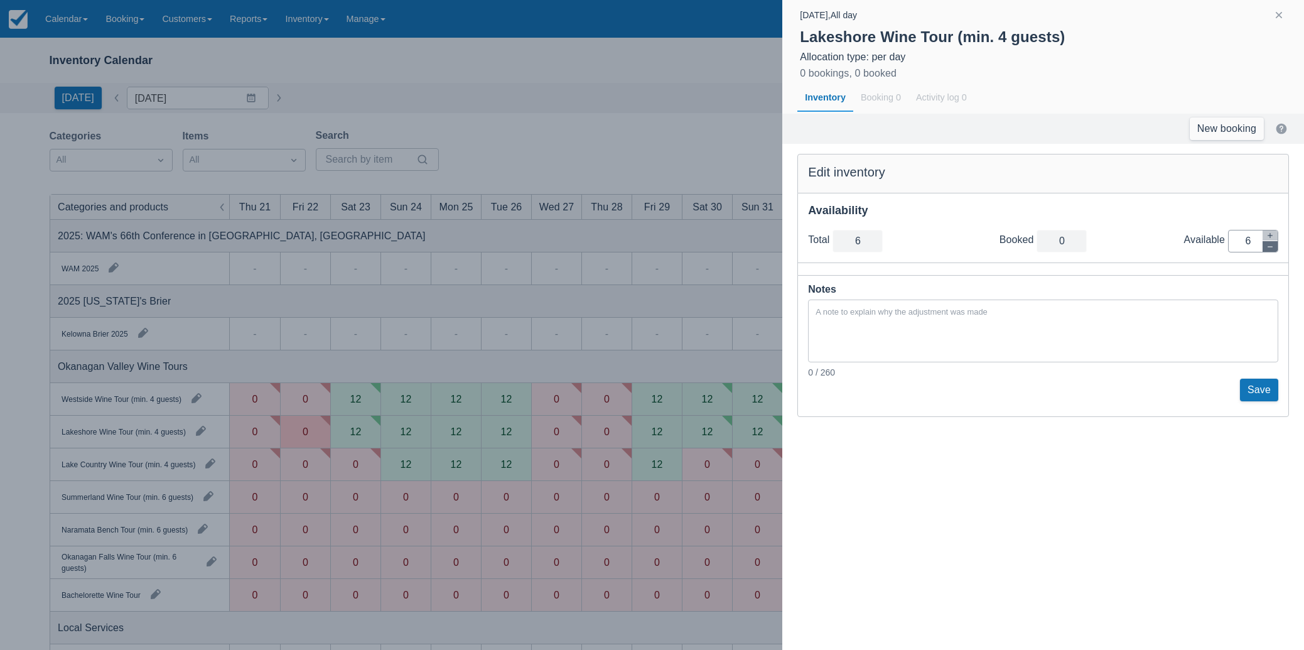
type input "5"
click at [1267, 250] on button "button" at bounding box center [1270, 246] width 15 height 11
type input "4"
click at [1267, 250] on button "button" at bounding box center [1270, 246] width 15 height 11
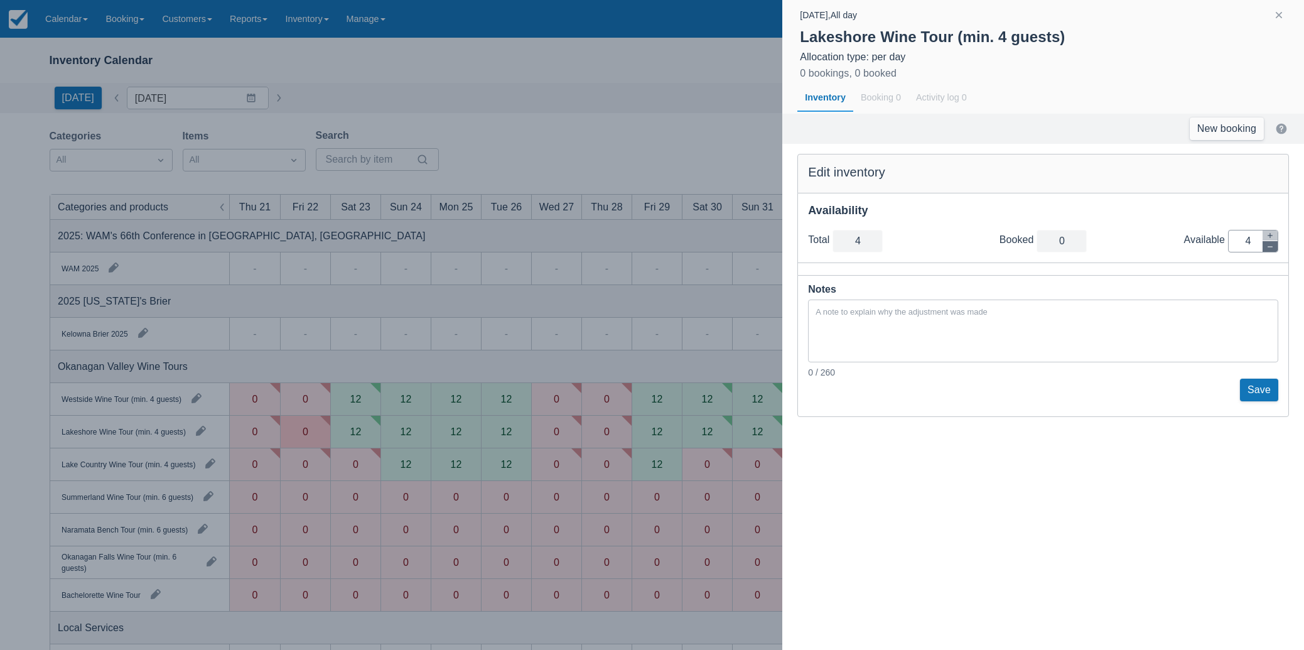
type input "3"
click at [1267, 250] on button "button" at bounding box center [1270, 246] width 15 height 11
type input "2"
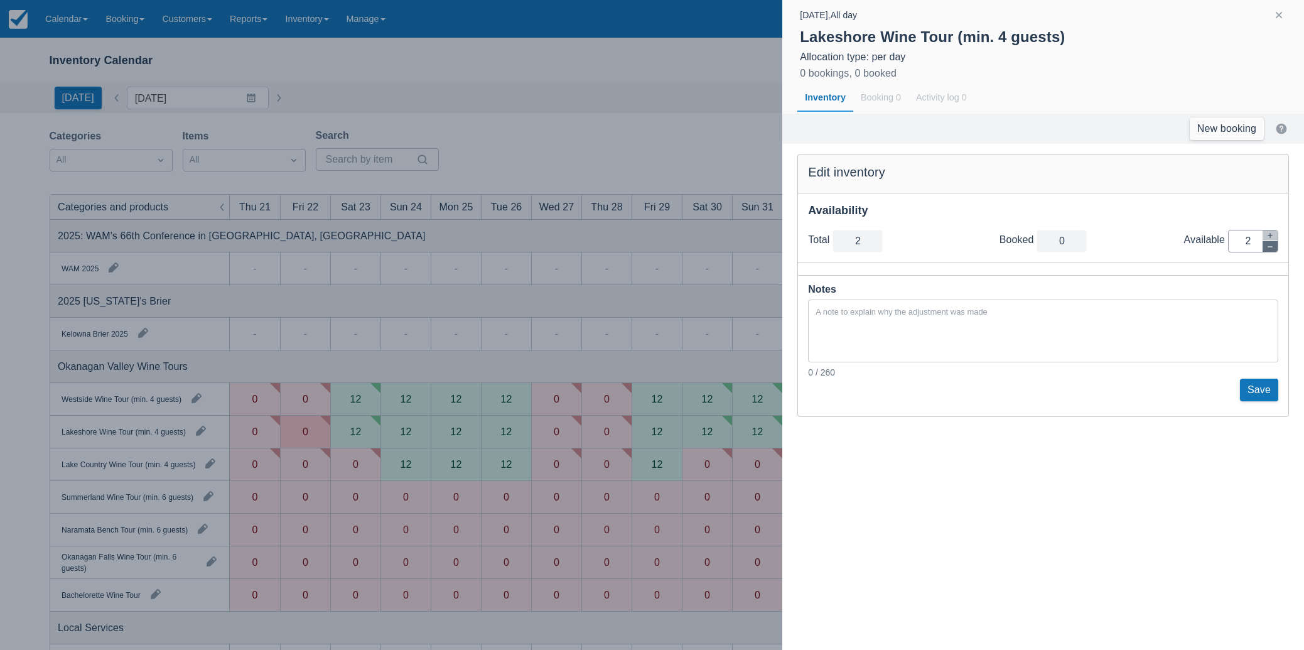
click at [1267, 250] on button "button" at bounding box center [1270, 246] width 15 height 11
type input "1"
click at [1267, 250] on button "button" at bounding box center [1270, 246] width 15 height 11
type input "0"
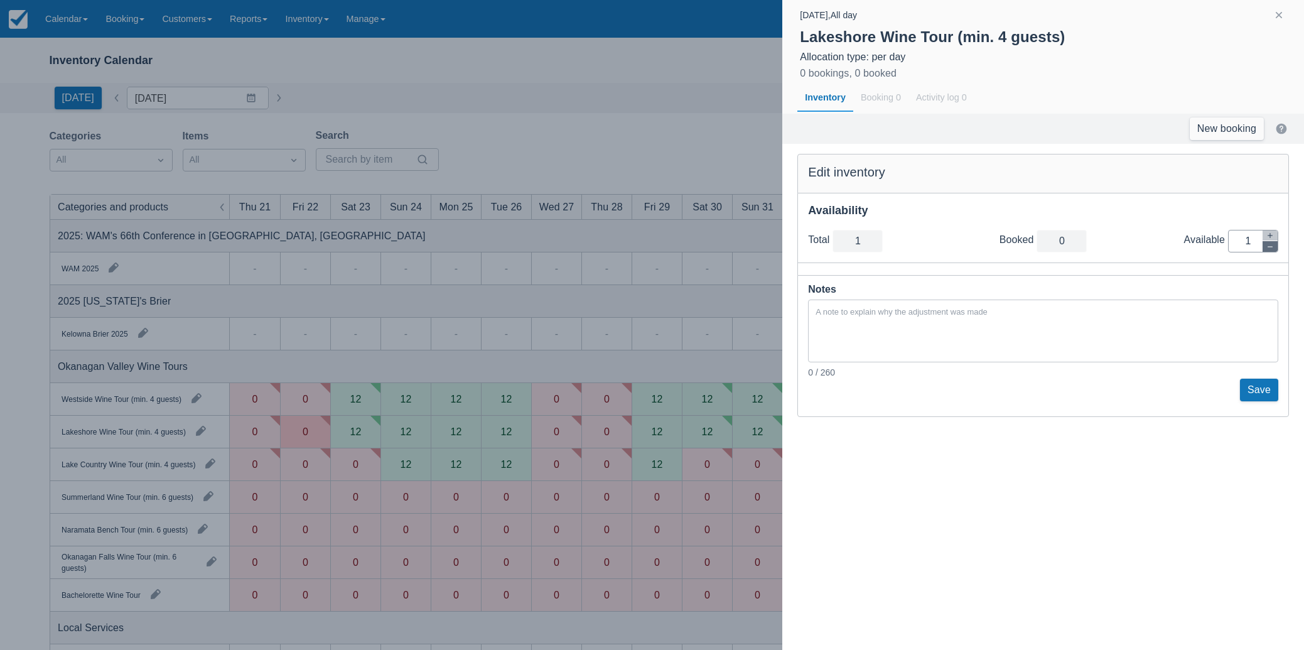
type input "0"
click at [1262, 391] on button "Save" at bounding box center [1259, 390] width 38 height 23
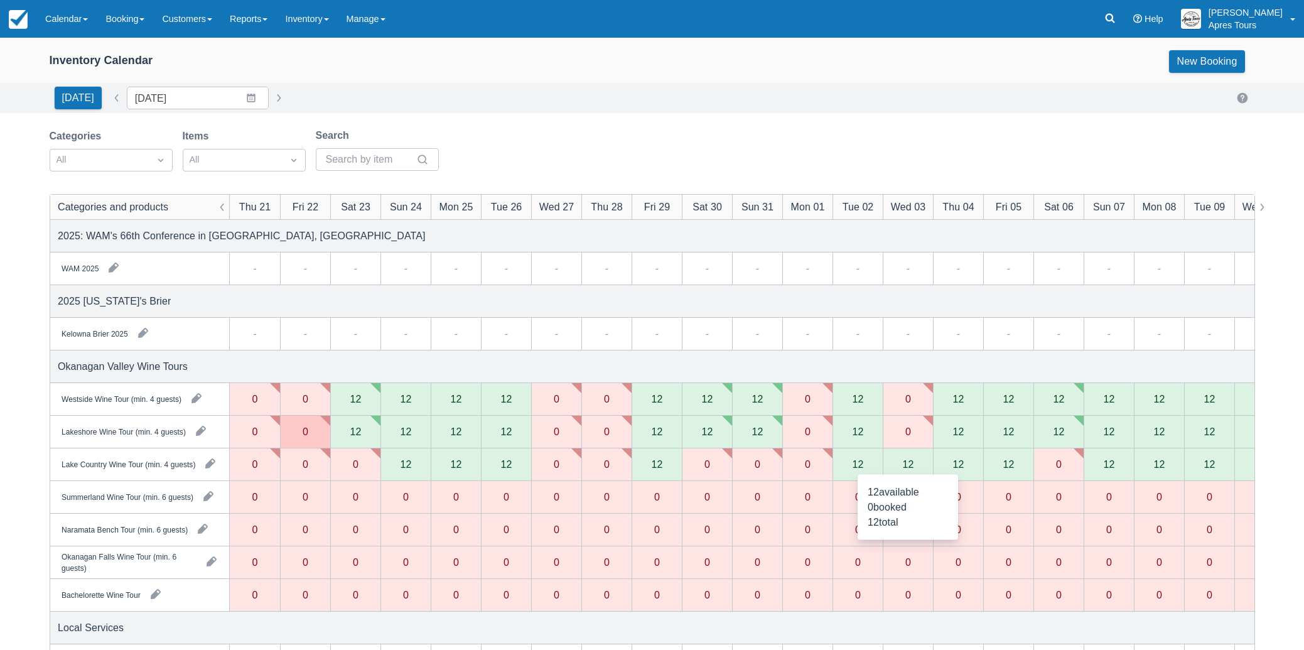
click at [916, 471] on div "12" at bounding box center [908, 464] width 50 height 33
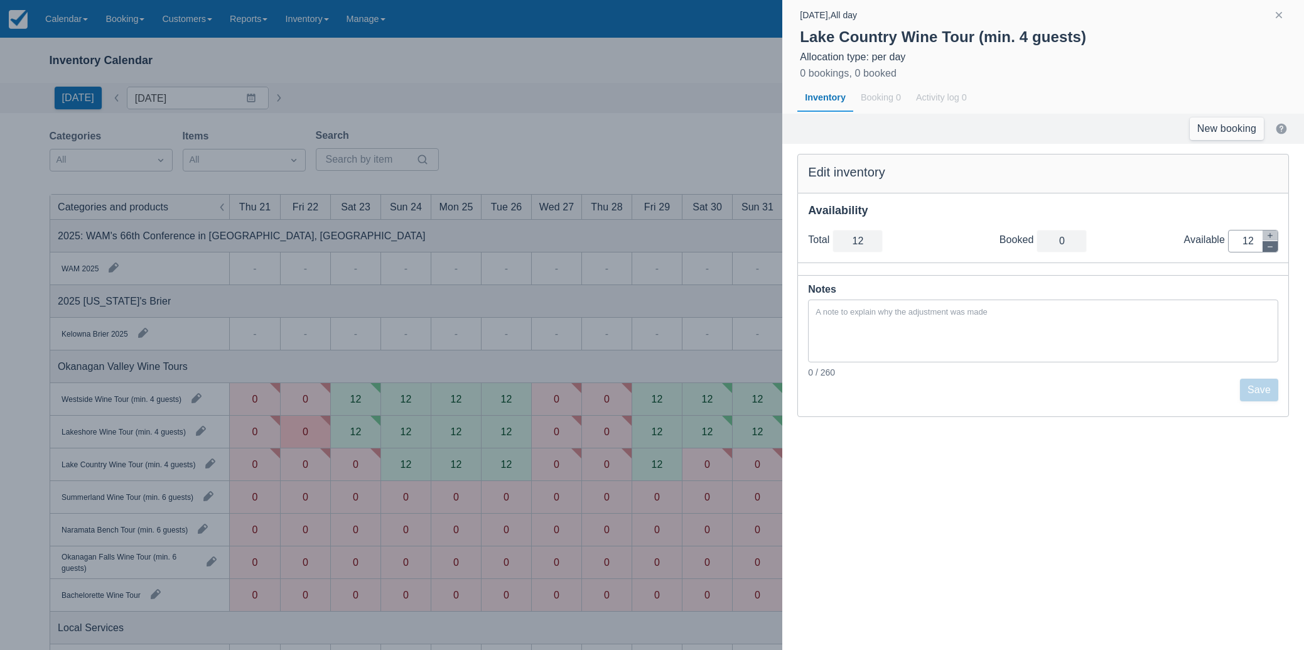
click at [1272, 249] on icon "button" at bounding box center [1271, 247] width 8 height 8
type input "11"
click at [1272, 249] on icon "button" at bounding box center [1271, 247] width 8 height 8
type input "10"
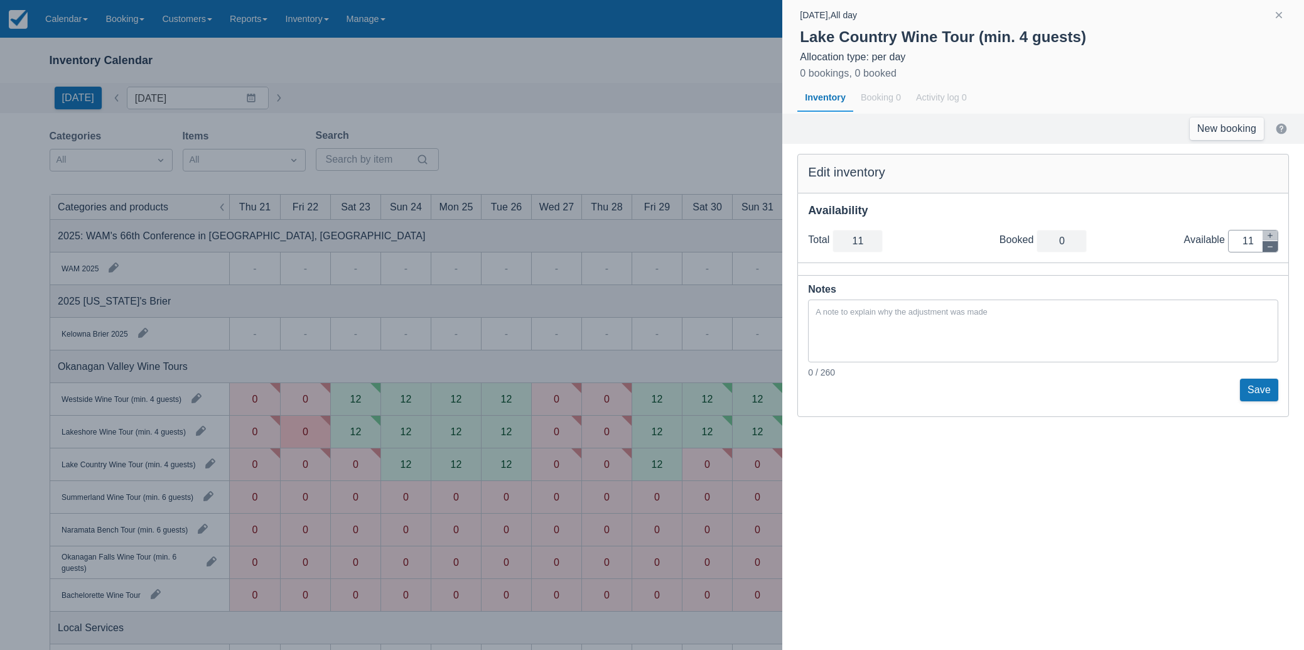
type input "10"
click at [1272, 249] on icon "button" at bounding box center [1271, 247] width 8 height 8
type input "9"
click at [1272, 249] on icon "button" at bounding box center [1271, 247] width 8 height 8
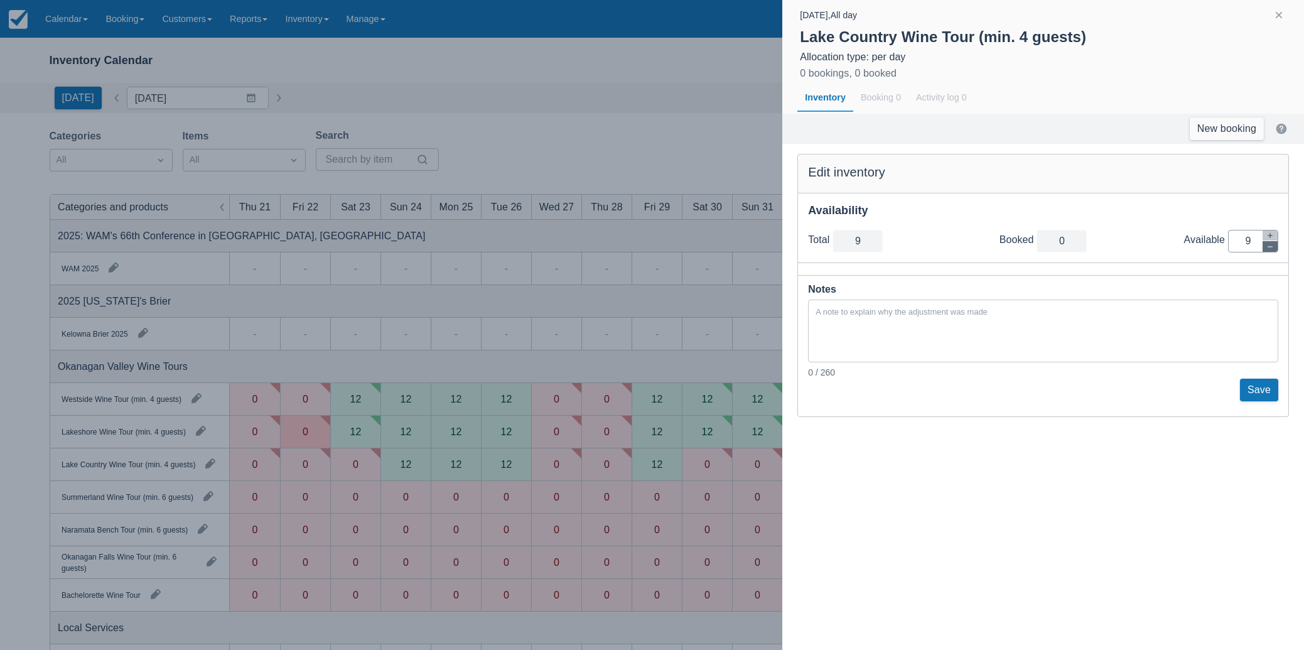
type input "8"
click at [1272, 249] on icon "button" at bounding box center [1271, 247] width 8 height 8
type input "7"
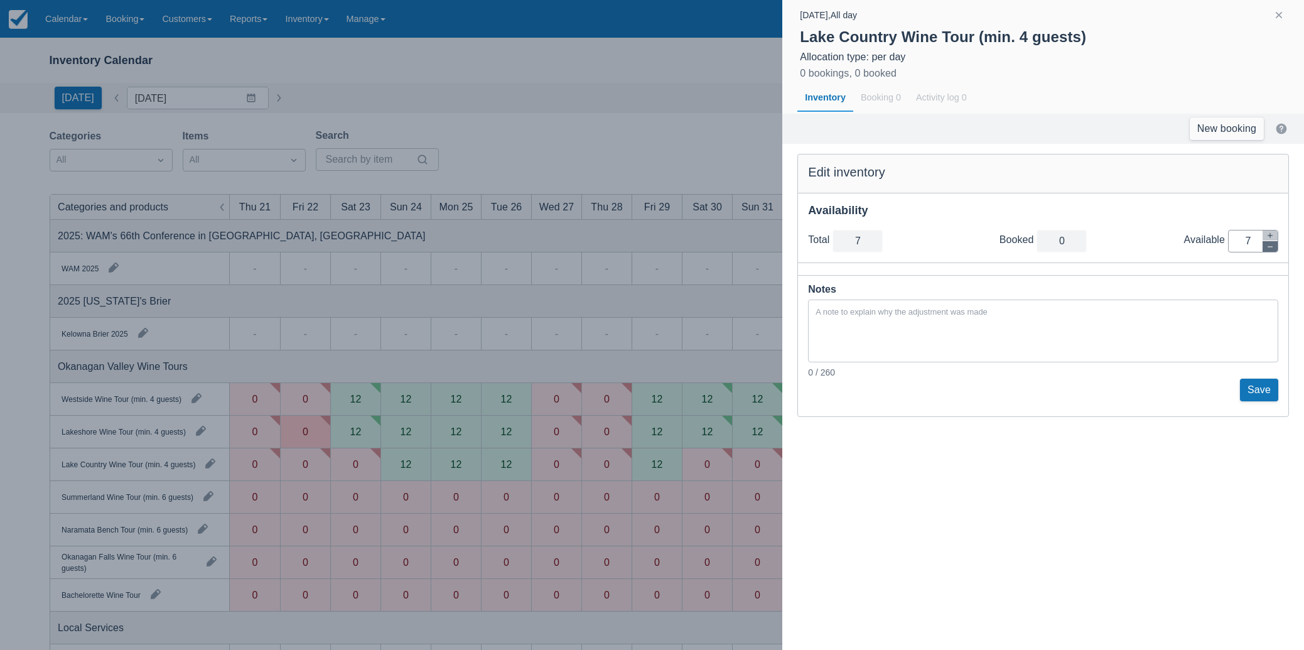
click at [1272, 249] on icon "button" at bounding box center [1271, 247] width 8 height 8
type input "6"
click at [1272, 249] on icon "button" at bounding box center [1271, 247] width 8 height 8
type input "5"
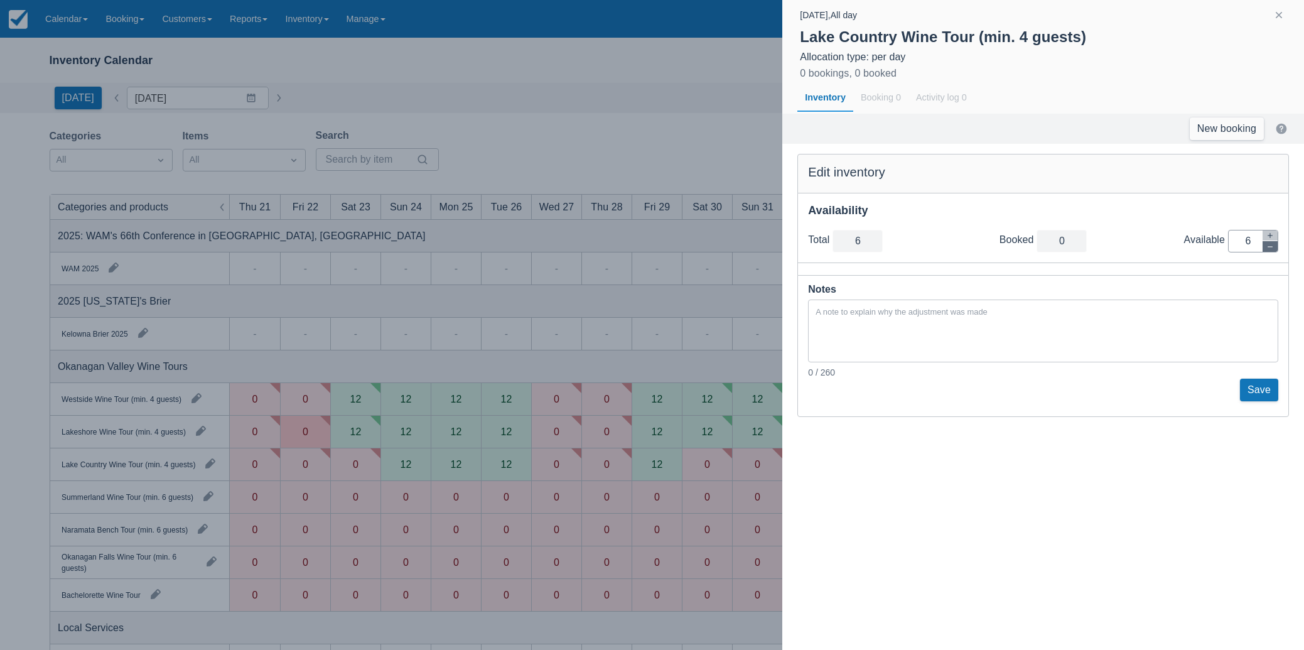
type input "5"
click at [1272, 249] on icon "button" at bounding box center [1271, 247] width 8 height 8
type input "4"
click at [1272, 249] on icon "button" at bounding box center [1271, 247] width 8 height 8
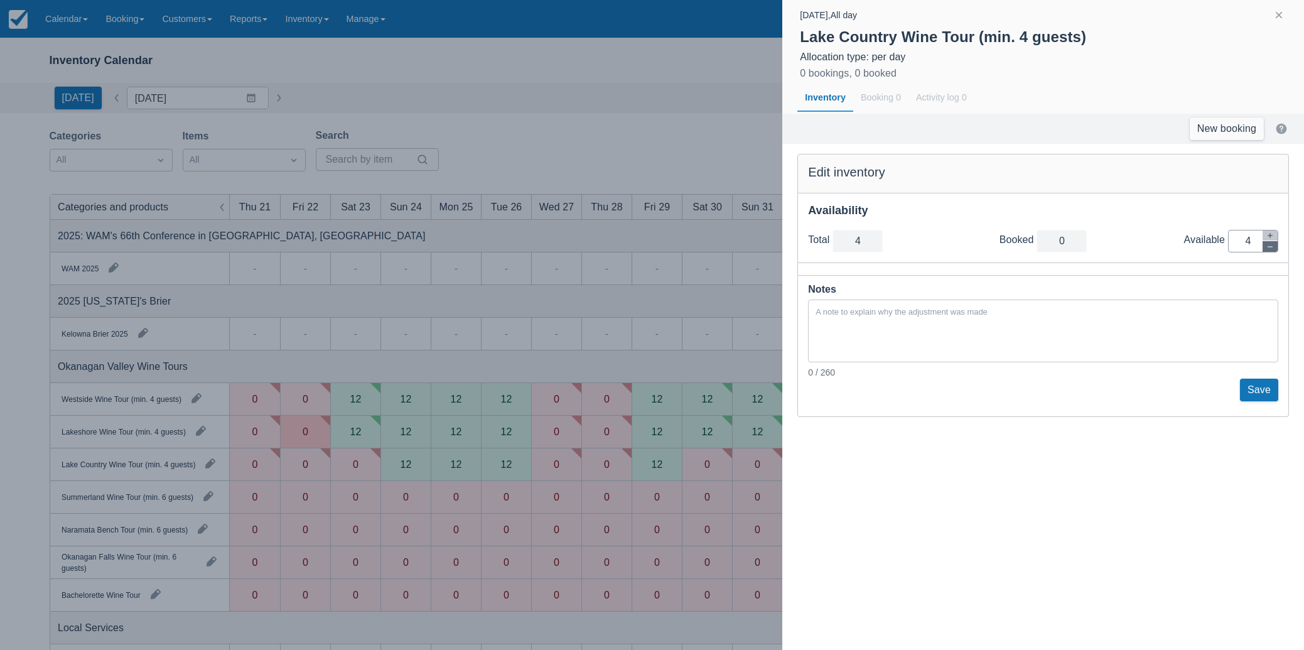
type input "3"
click at [1272, 249] on icon "button" at bounding box center [1271, 247] width 8 height 8
type input "2"
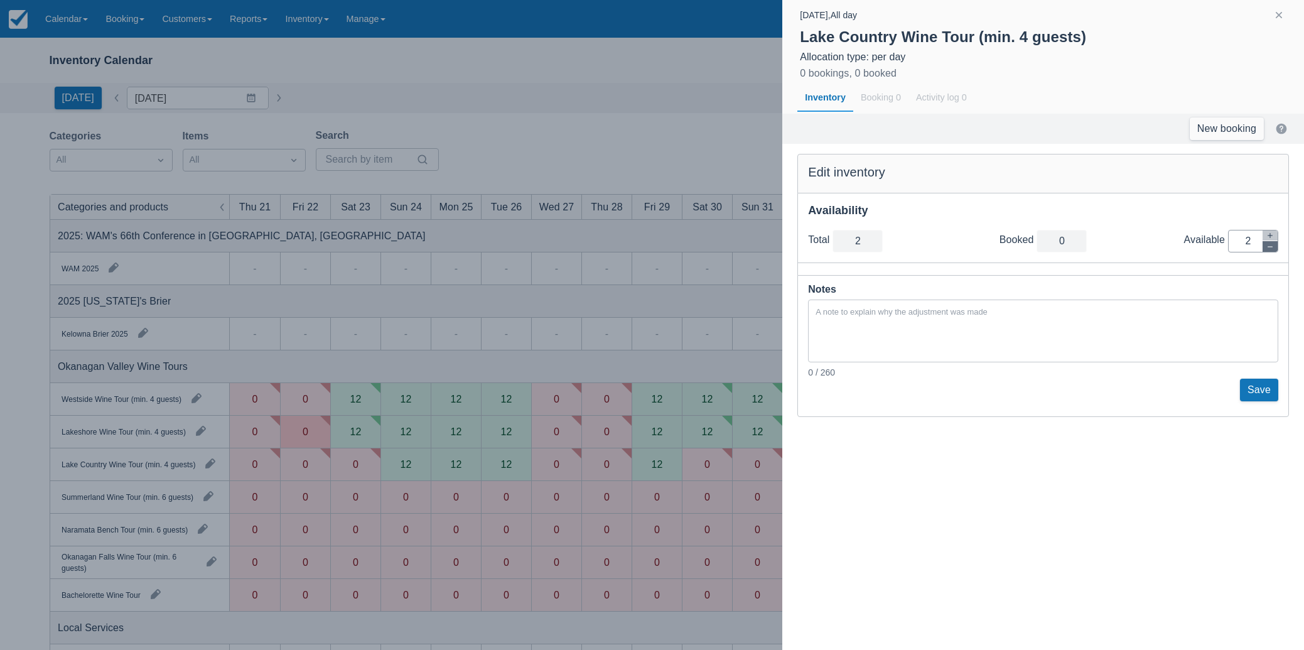
click at [1272, 249] on icon "button" at bounding box center [1271, 247] width 8 height 8
type input "1"
click at [1272, 249] on icon "button" at bounding box center [1271, 247] width 8 height 8
type input "0"
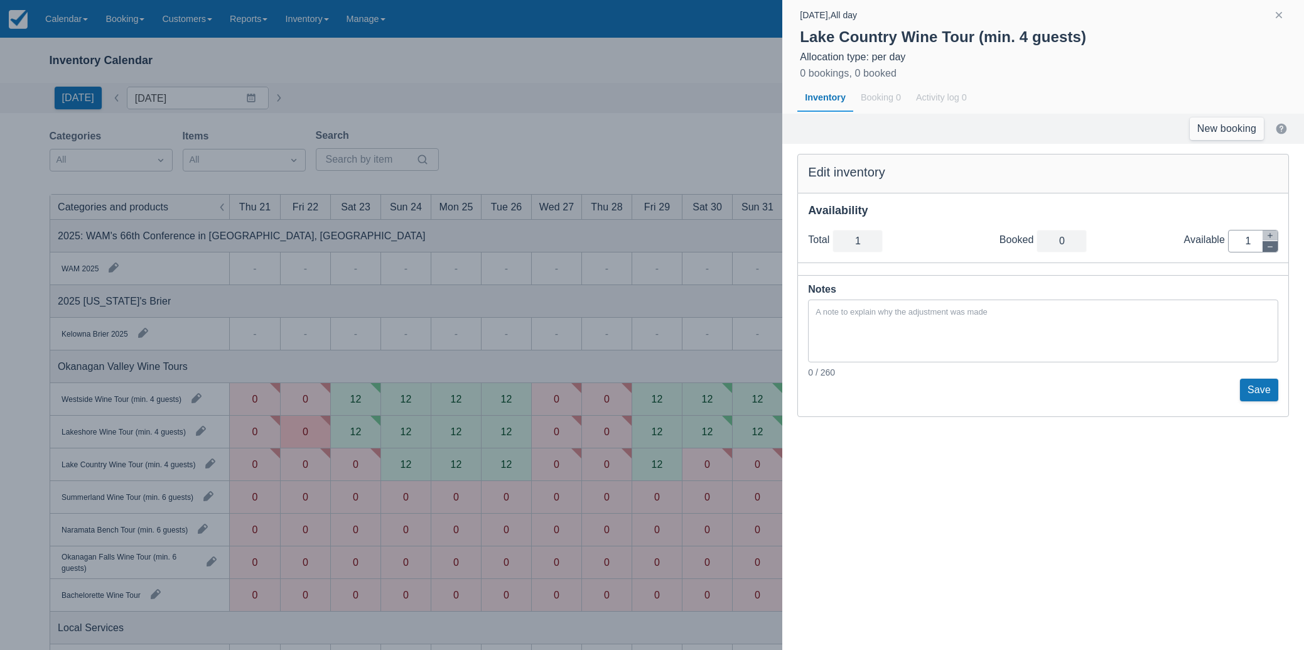
type input "0"
click at [1257, 390] on button "Save" at bounding box center [1259, 390] width 38 height 23
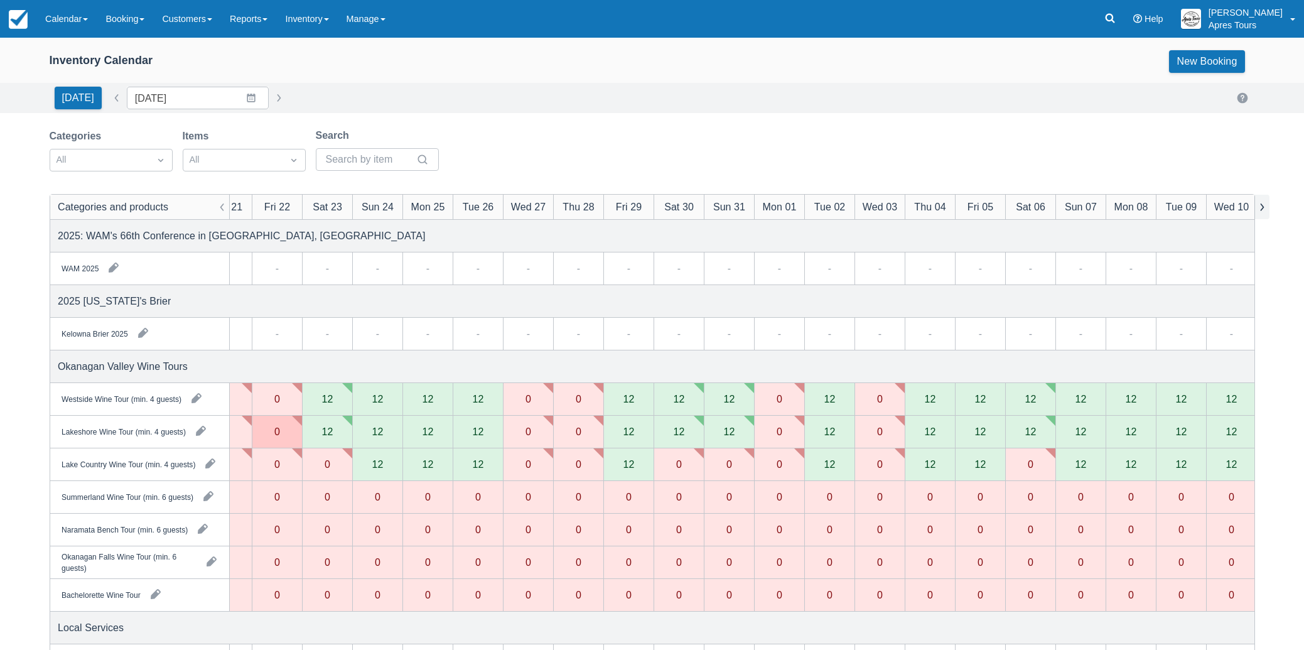
click at [1269, 210] on button "button" at bounding box center [1262, 207] width 15 height 24
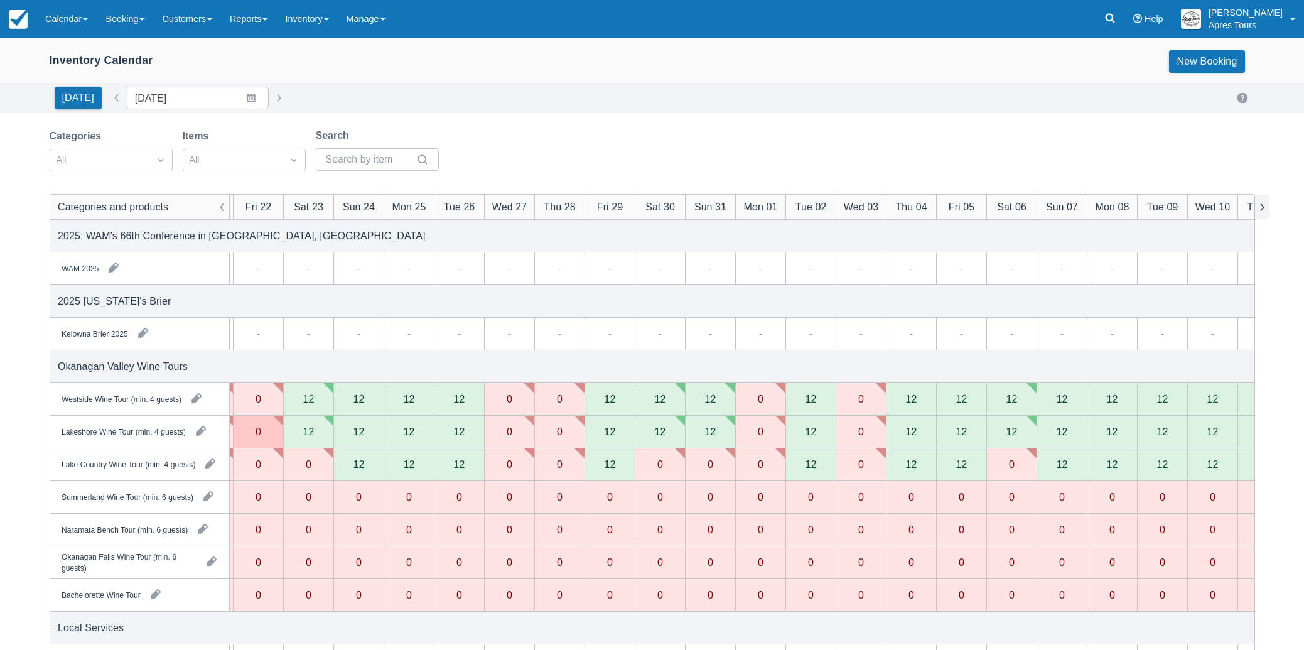
click at [1269, 210] on button "button" at bounding box center [1262, 207] width 15 height 24
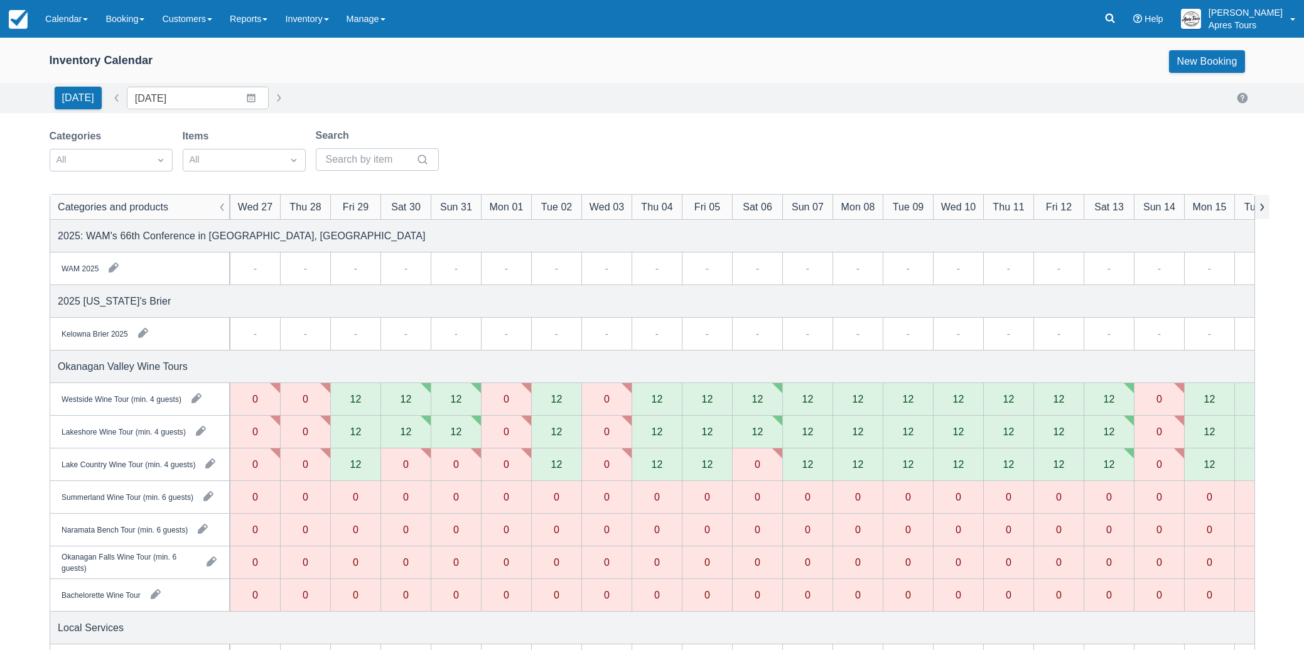
click at [1269, 210] on button "button" at bounding box center [1262, 207] width 15 height 24
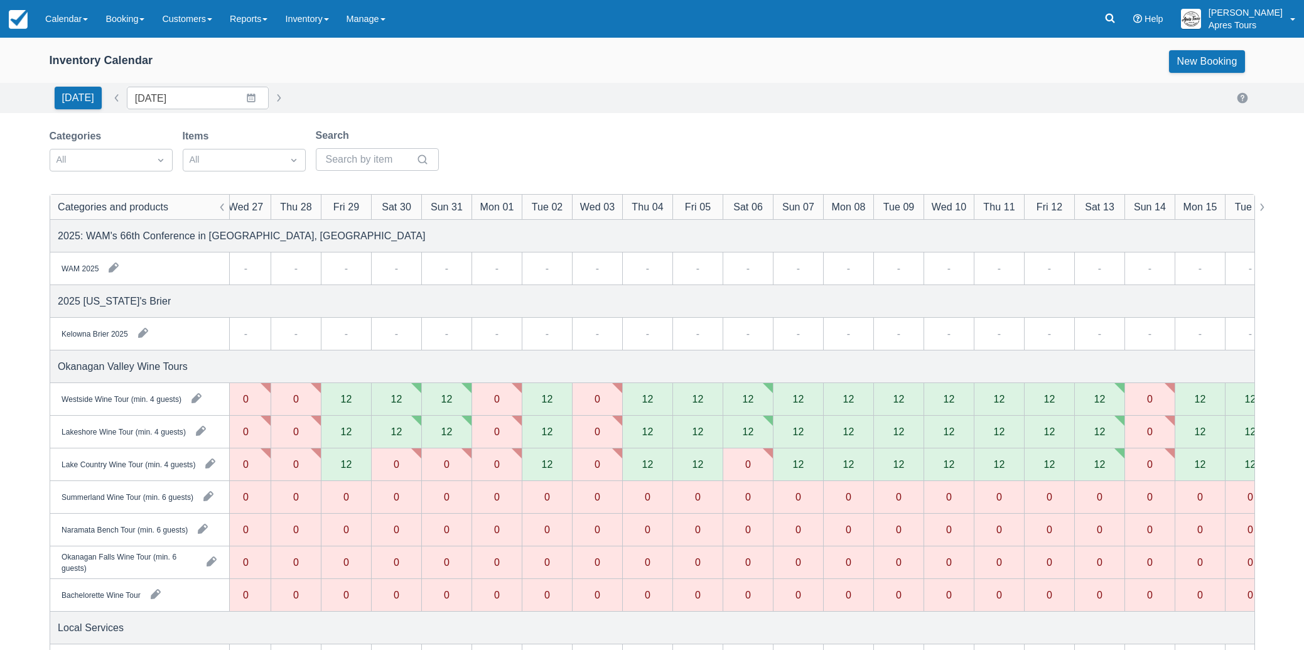
click at [949, 401] on div "12" at bounding box center [948, 399] width 11 height 10
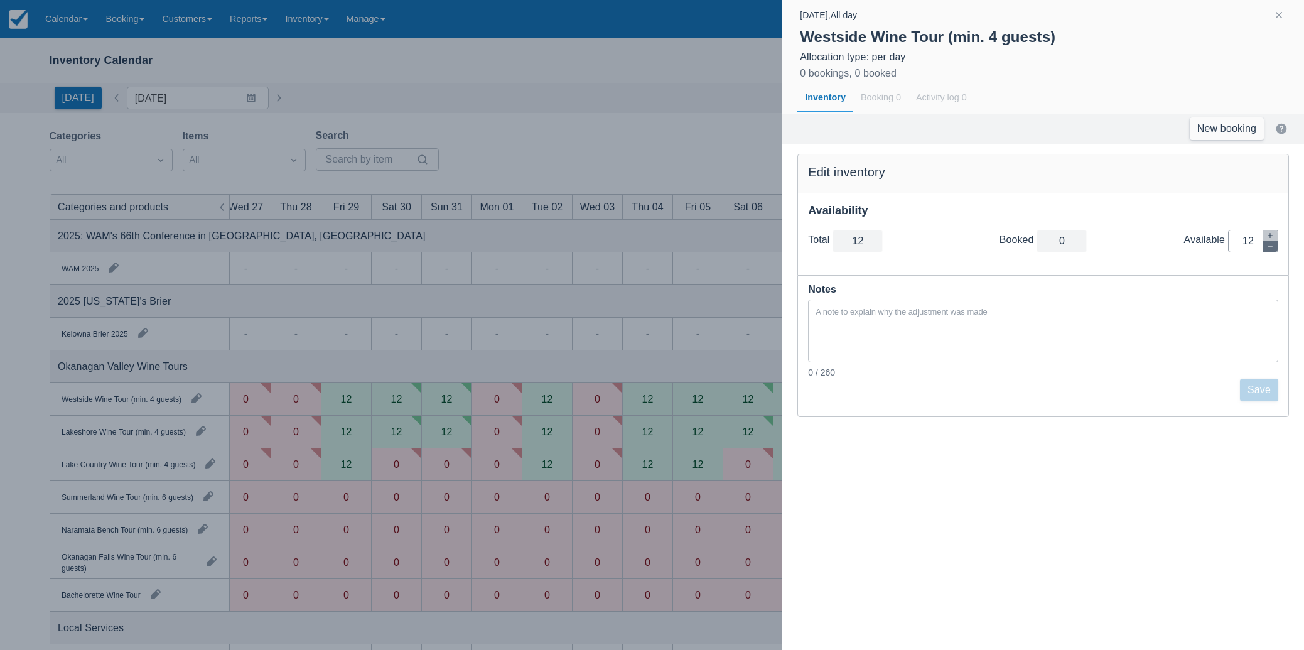
click at [1270, 247] on icon "button" at bounding box center [1271, 247] width 8 height 8
type input "11"
click at [1270, 247] on icon "button" at bounding box center [1271, 247] width 8 height 8
type input "10"
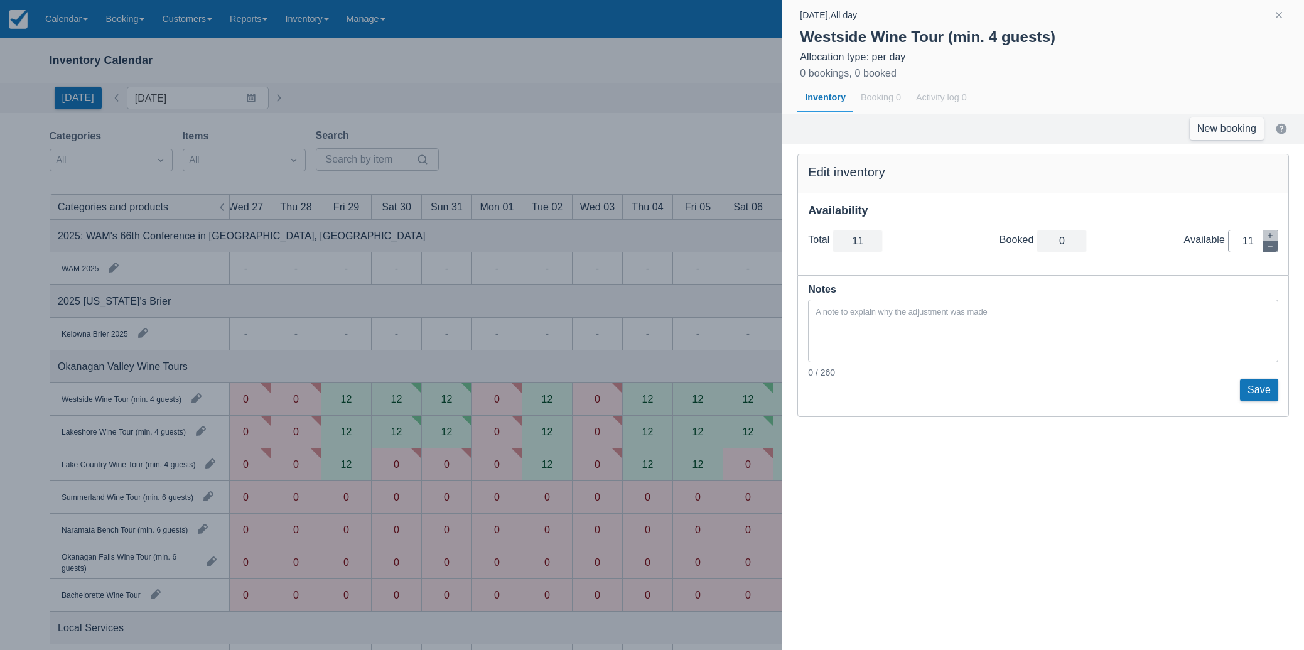
type input "10"
click at [1270, 247] on icon "button" at bounding box center [1271, 247] width 8 height 8
type input "9"
click at [1270, 247] on icon "button" at bounding box center [1271, 247] width 8 height 8
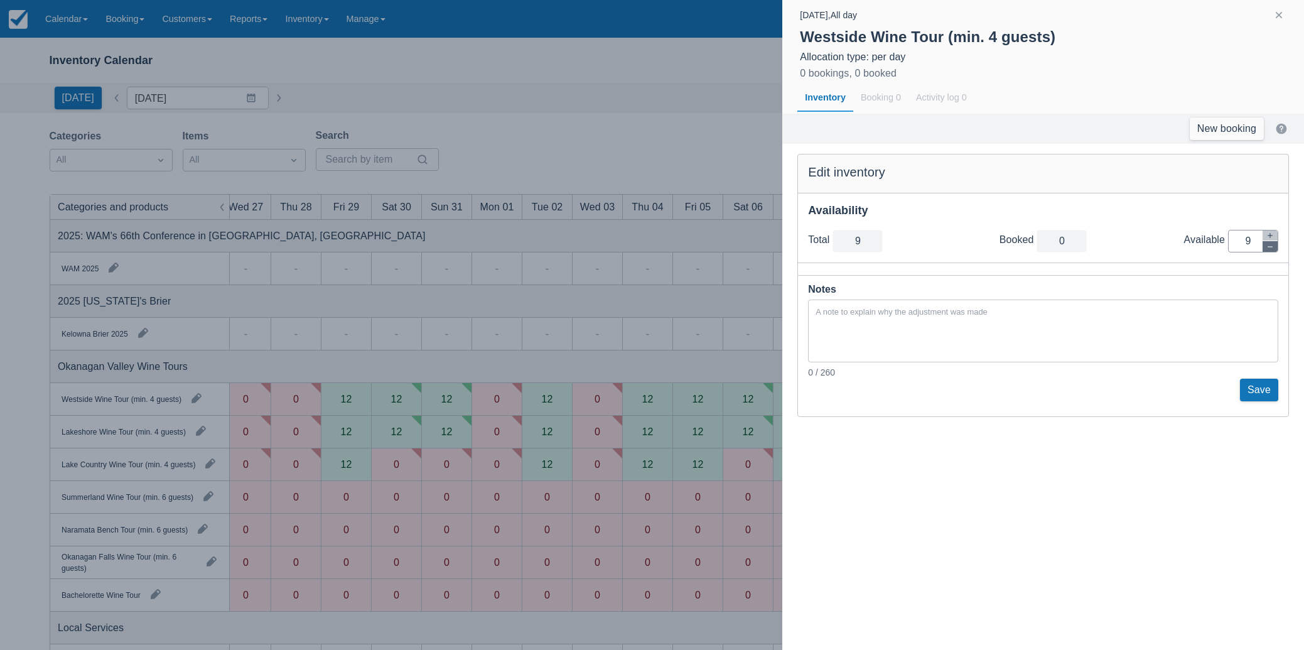
type input "8"
click at [1270, 247] on icon "button" at bounding box center [1271, 247] width 8 height 8
type input "7"
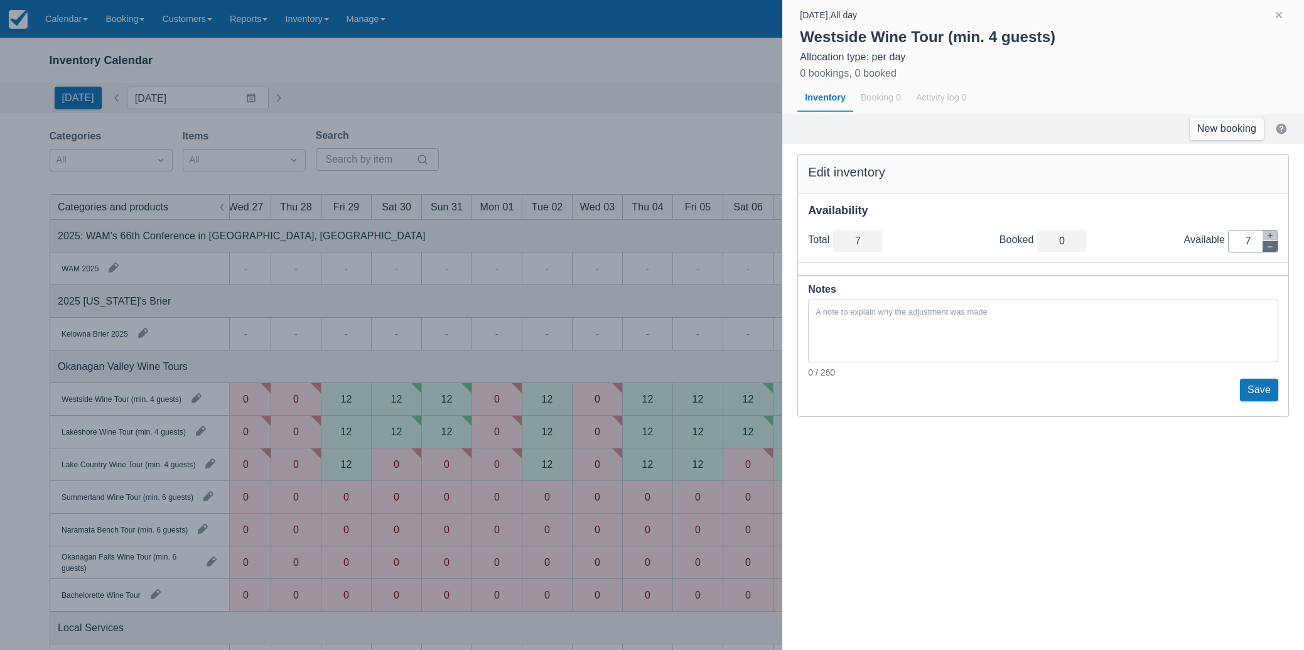
click at [1270, 247] on icon "button" at bounding box center [1271, 247] width 8 height 8
type input "6"
click at [1270, 247] on icon "button" at bounding box center [1271, 247] width 8 height 8
type input "5"
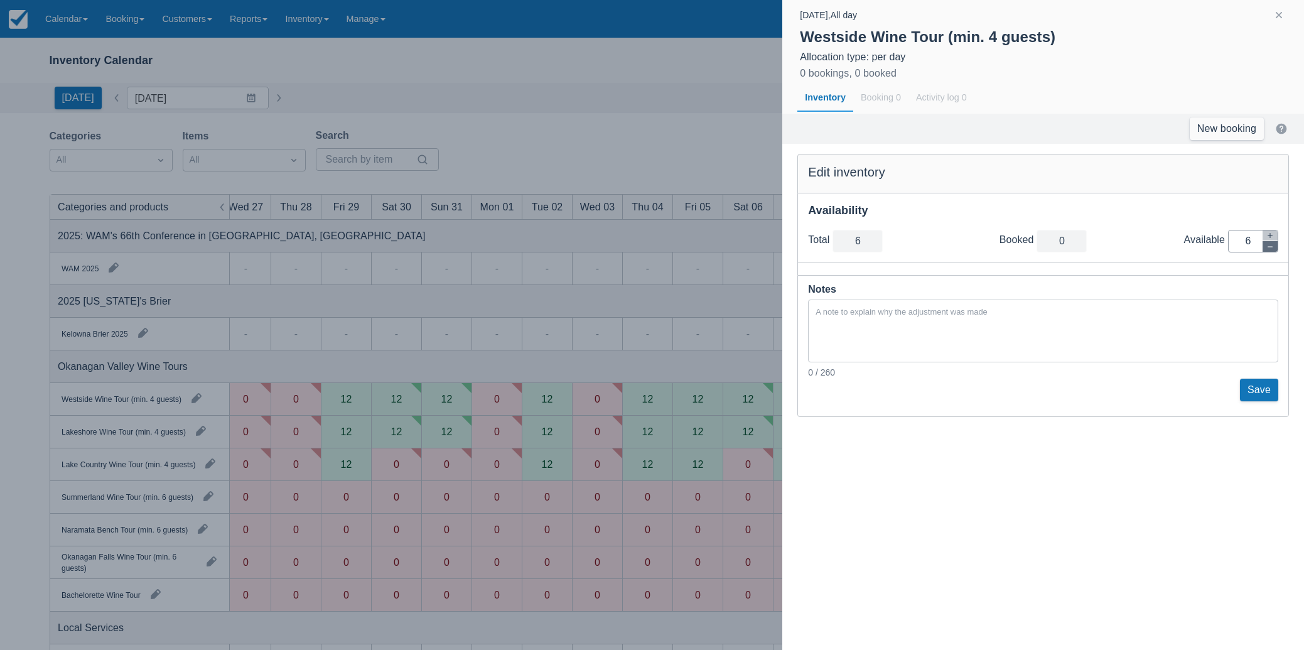
type input "5"
click at [1270, 247] on icon "button" at bounding box center [1271, 247] width 8 height 8
type input "4"
click at [1270, 247] on icon "button" at bounding box center [1271, 247] width 8 height 8
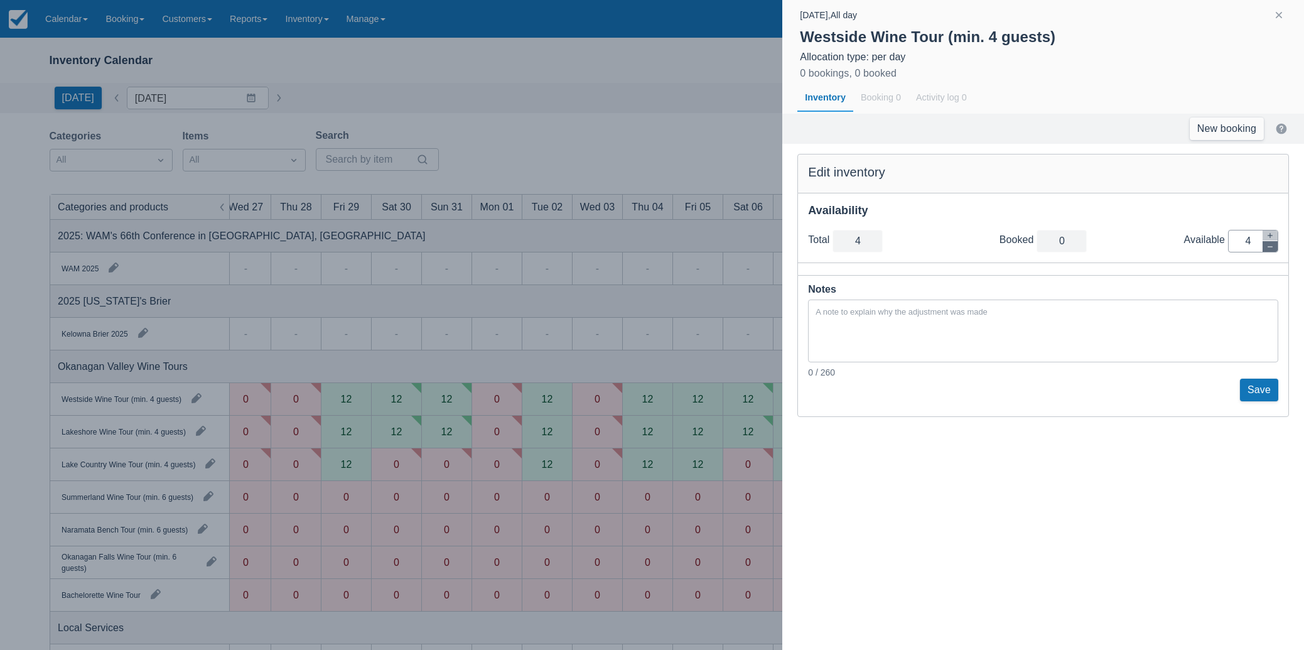
type input "3"
click at [1270, 247] on icon "button" at bounding box center [1271, 247] width 8 height 8
type input "2"
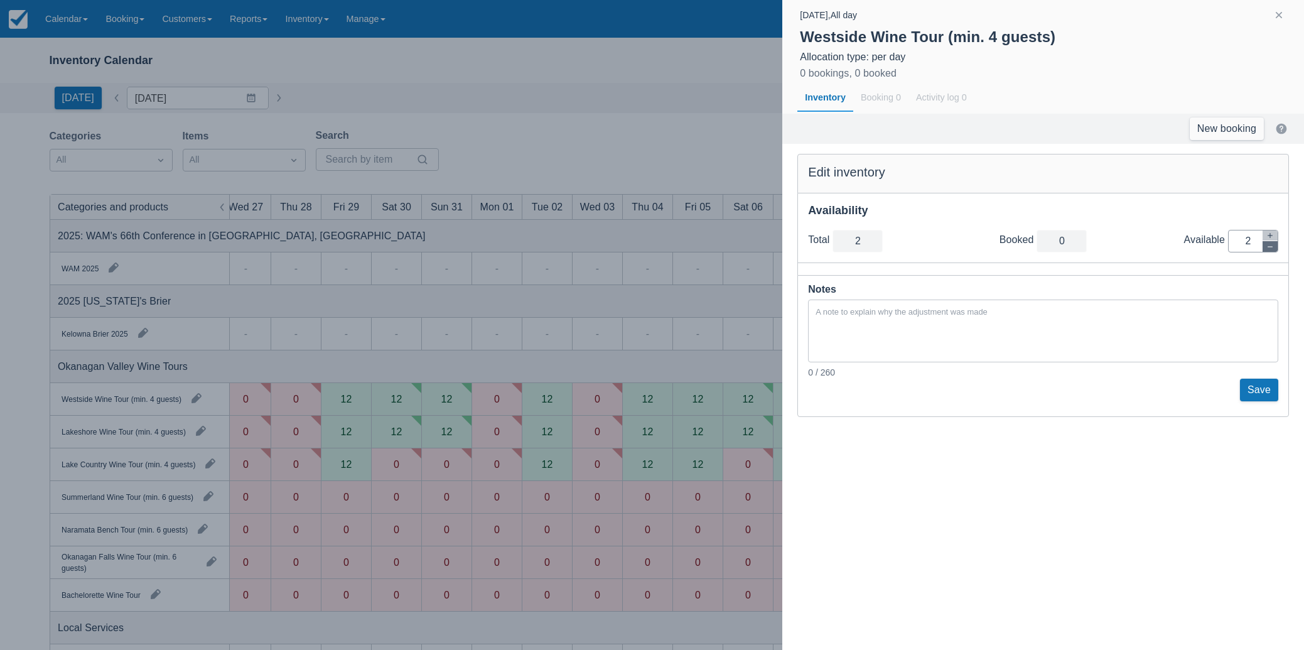
click at [1270, 247] on icon "button" at bounding box center [1271, 247] width 8 height 8
type input "1"
click at [1270, 247] on icon "button" at bounding box center [1271, 247] width 8 height 8
type input "0"
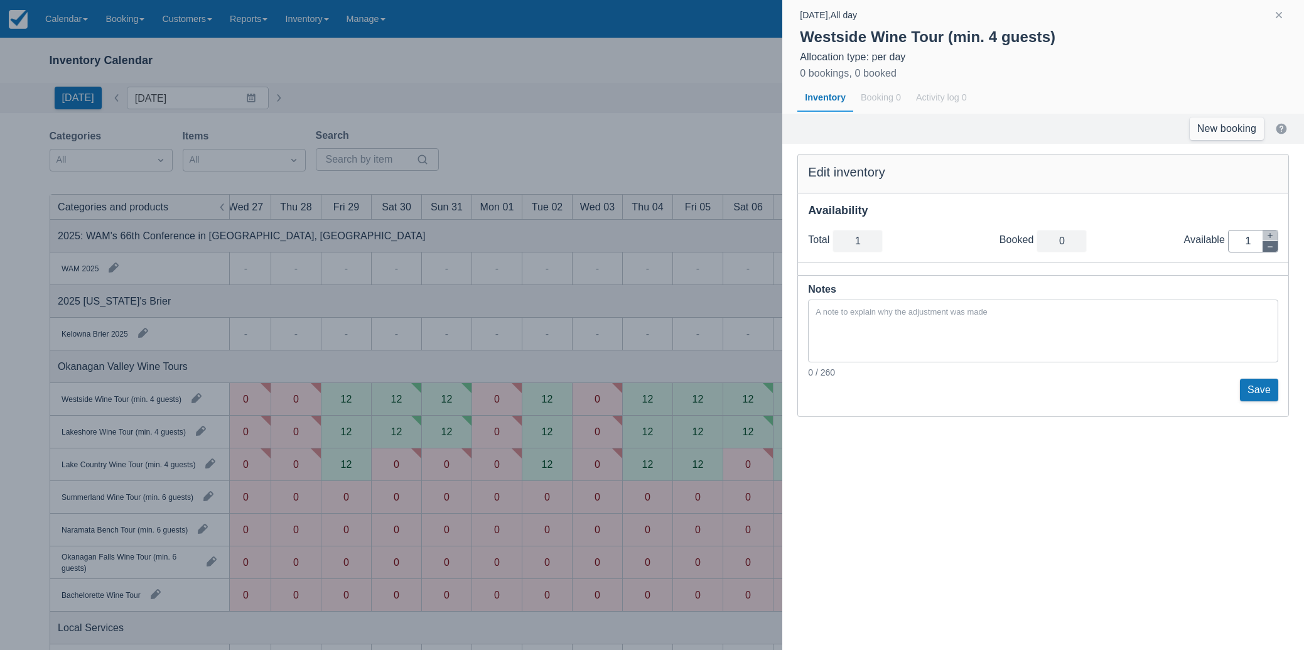
type input "0"
click at [1264, 386] on button "Save" at bounding box center [1259, 390] width 38 height 23
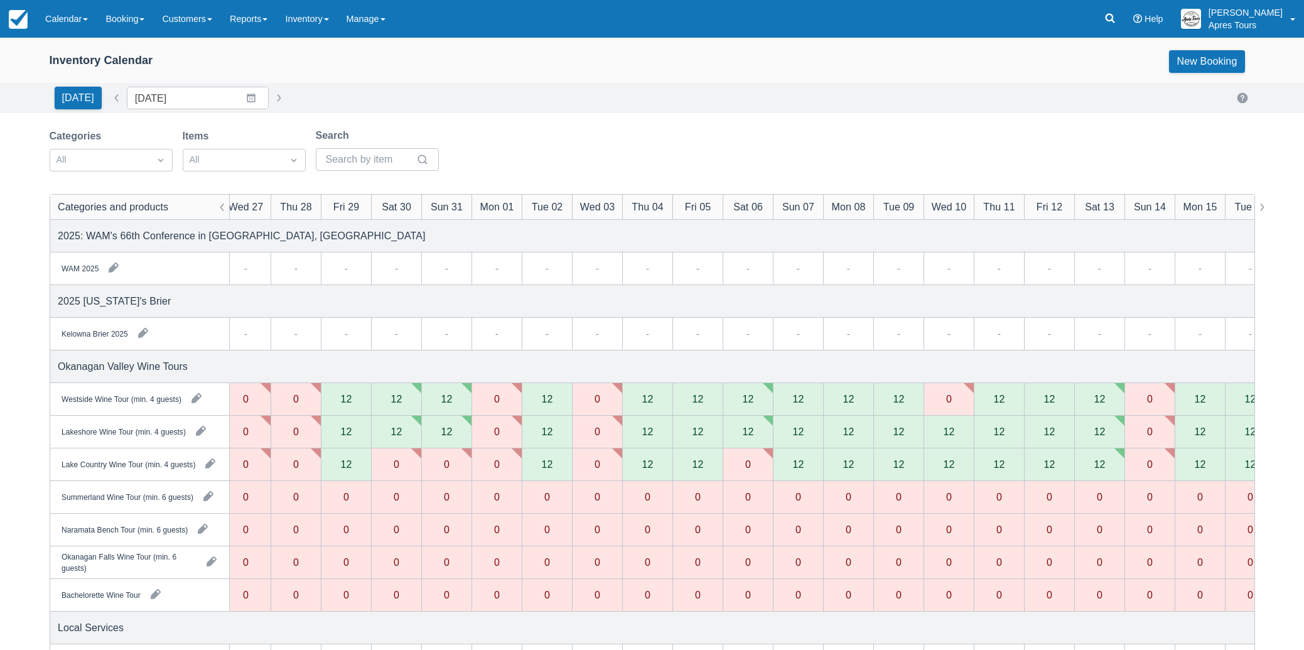
click at [950, 435] on div "12" at bounding box center [948, 431] width 11 height 10
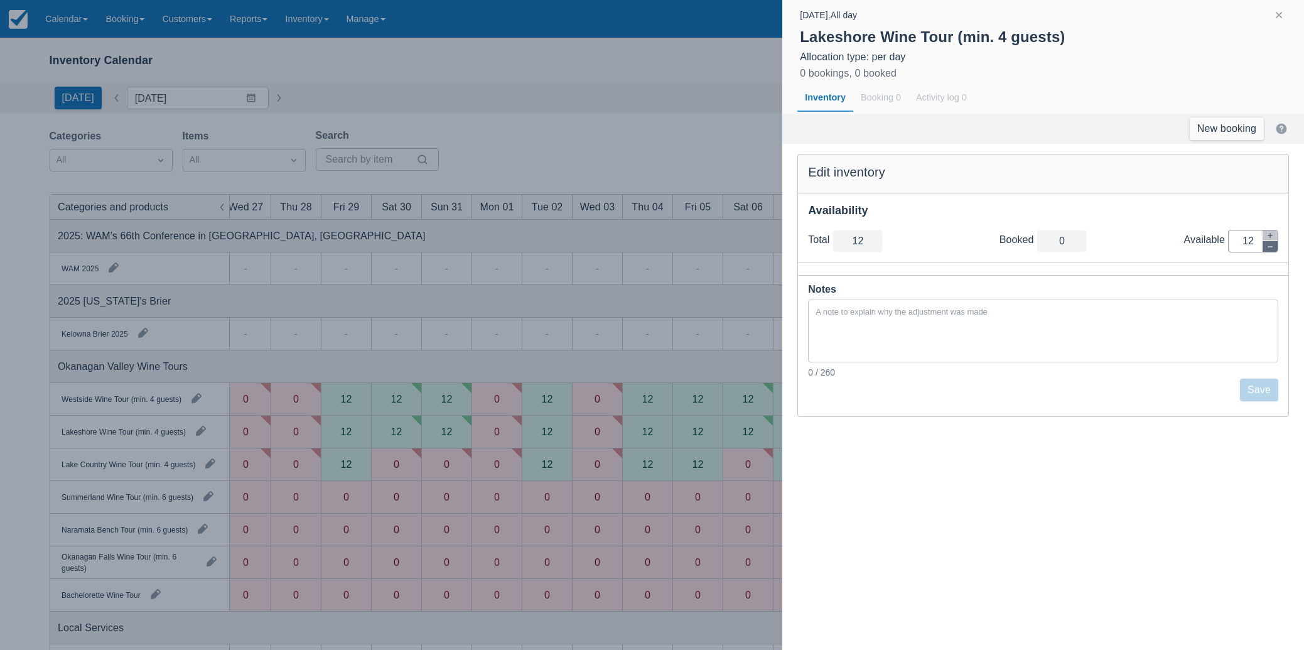
click at [1268, 250] on button "button" at bounding box center [1270, 246] width 15 height 11
type input "11"
click at [1268, 250] on button "button" at bounding box center [1270, 246] width 15 height 11
type input "10"
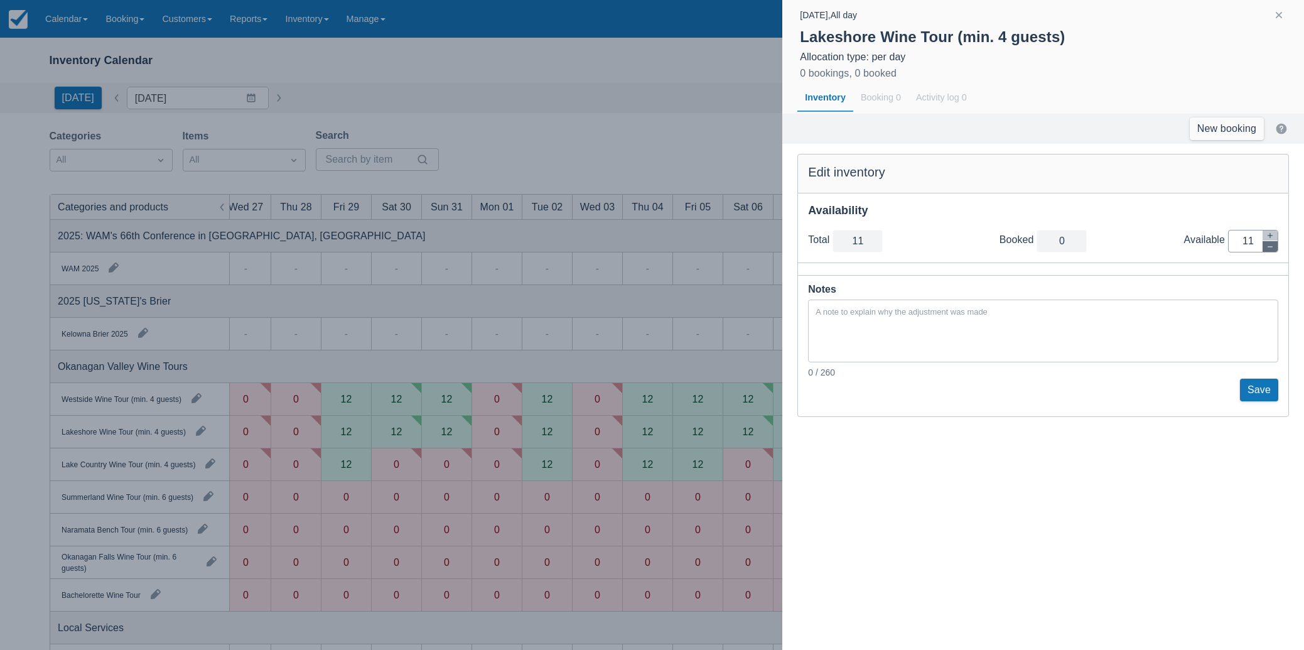
type input "10"
click at [1268, 250] on button "button" at bounding box center [1270, 246] width 15 height 11
type input "9"
click at [1269, 250] on button "button" at bounding box center [1270, 246] width 15 height 11
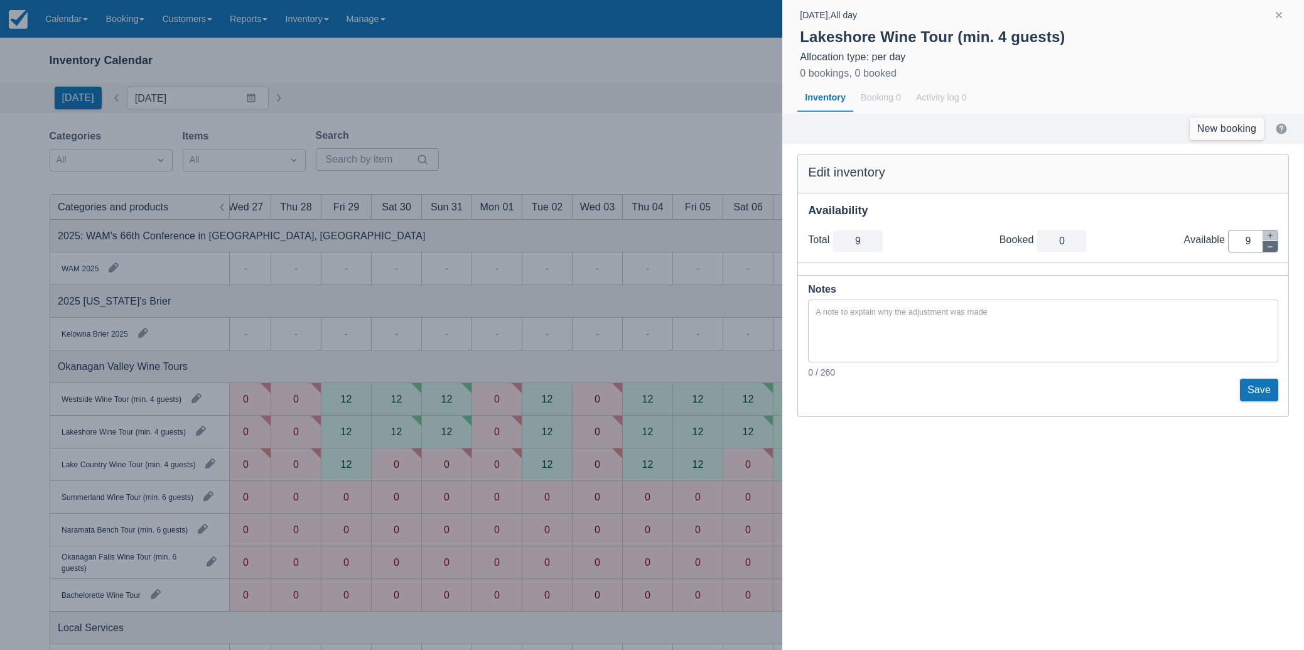
type input "8"
click at [1269, 250] on button "button" at bounding box center [1270, 246] width 15 height 11
type input "7"
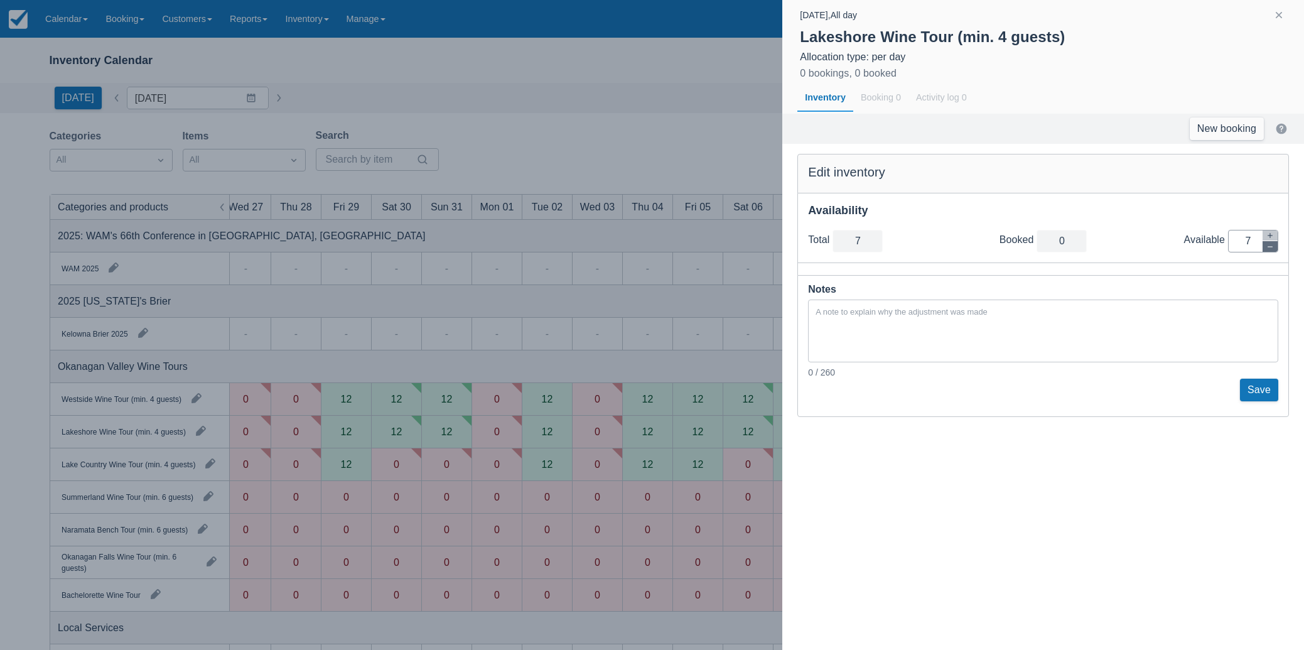
click at [1269, 250] on button "button" at bounding box center [1270, 246] width 15 height 11
type input "6"
click at [1269, 250] on button "button" at bounding box center [1270, 246] width 15 height 11
type input "5"
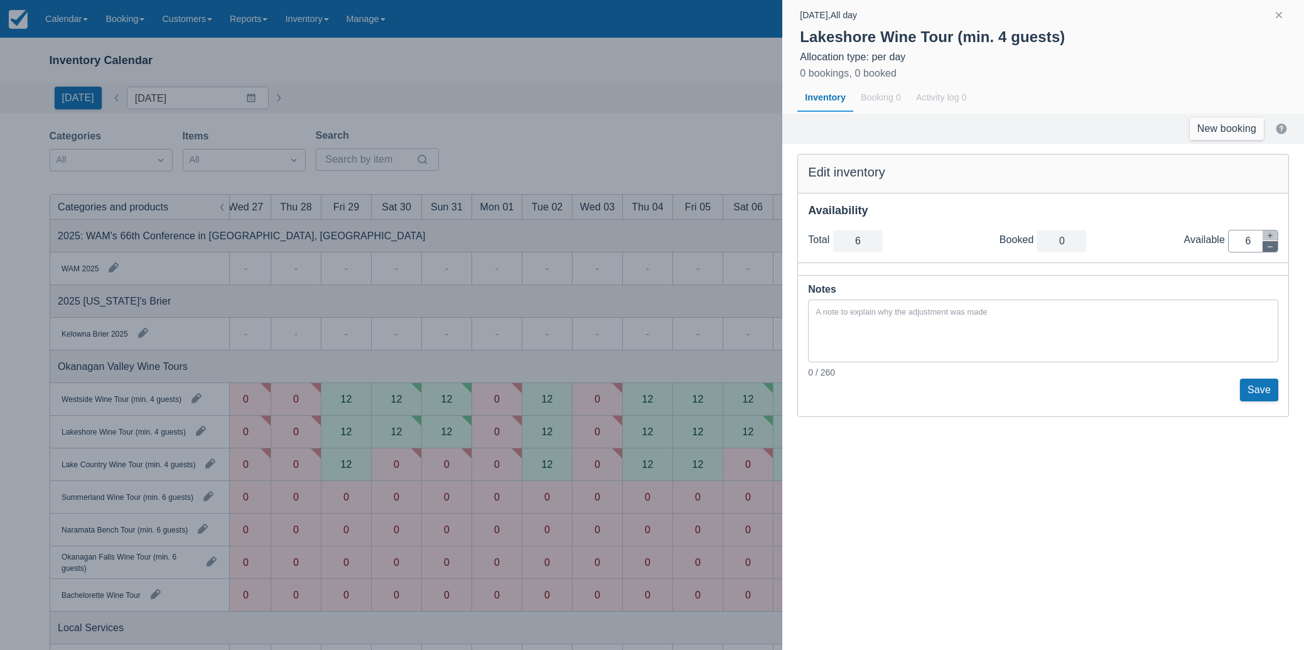
type input "5"
click at [1269, 250] on button "button" at bounding box center [1270, 246] width 15 height 11
type input "4"
click at [1269, 250] on button "button" at bounding box center [1270, 246] width 15 height 11
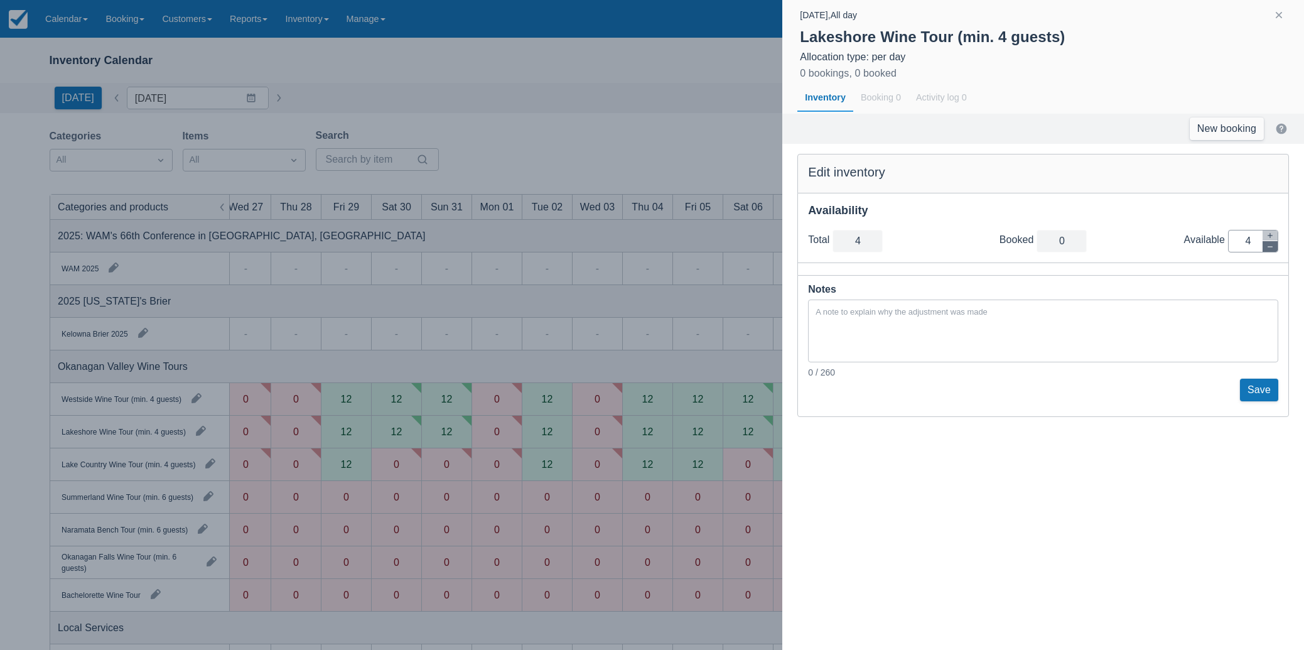
type input "3"
click at [1269, 250] on button "button" at bounding box center [1270, 246] width 15 height 11
type input "2"
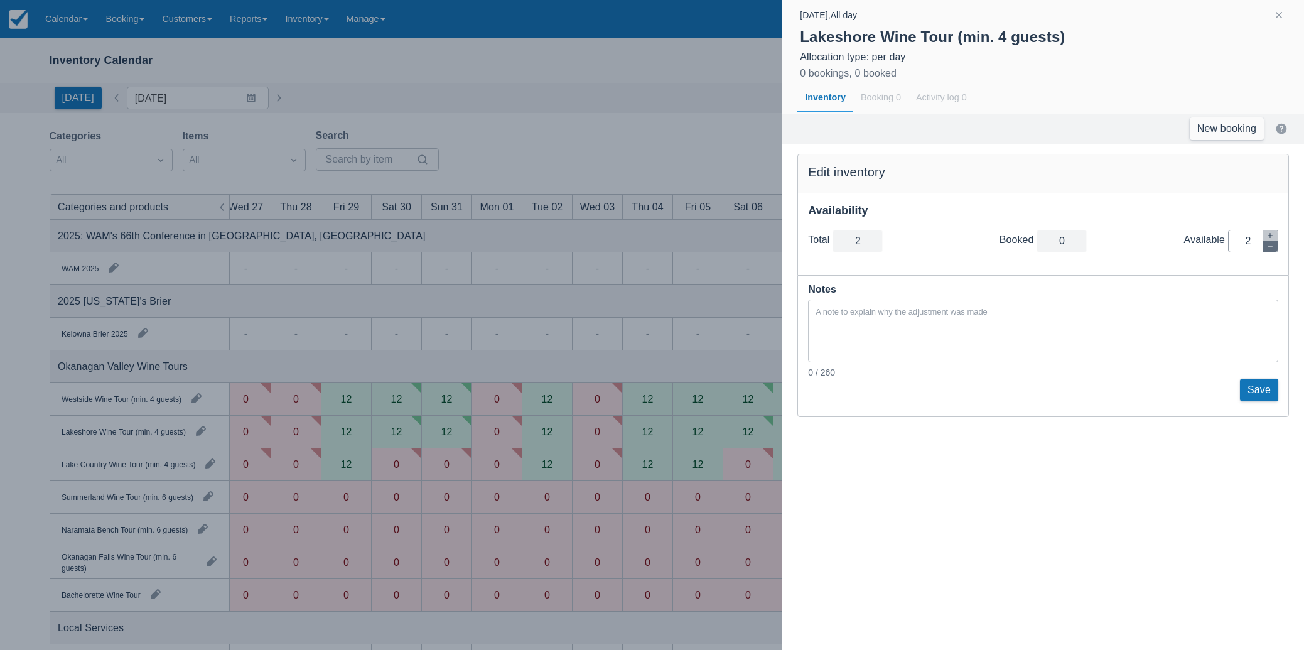
click at [1269, 250] on button "button" at bounding box center [1270, 246] width 15 height 11
type input "1"
click at [1269, 250] on button "button" at bounding box center [1270, 246] width 15 height 11
type input "0"
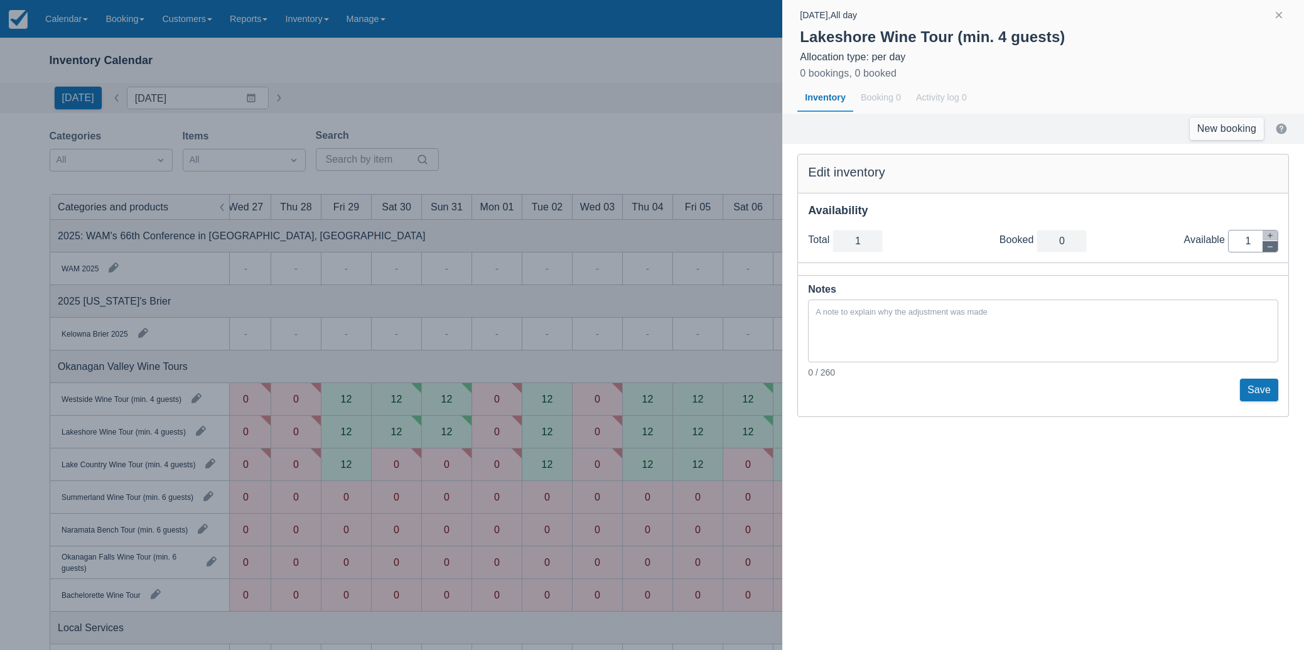
type input "0"
click at [1266, 391] on button "Save" at bounding box center [1259, 390] width 38 height 23
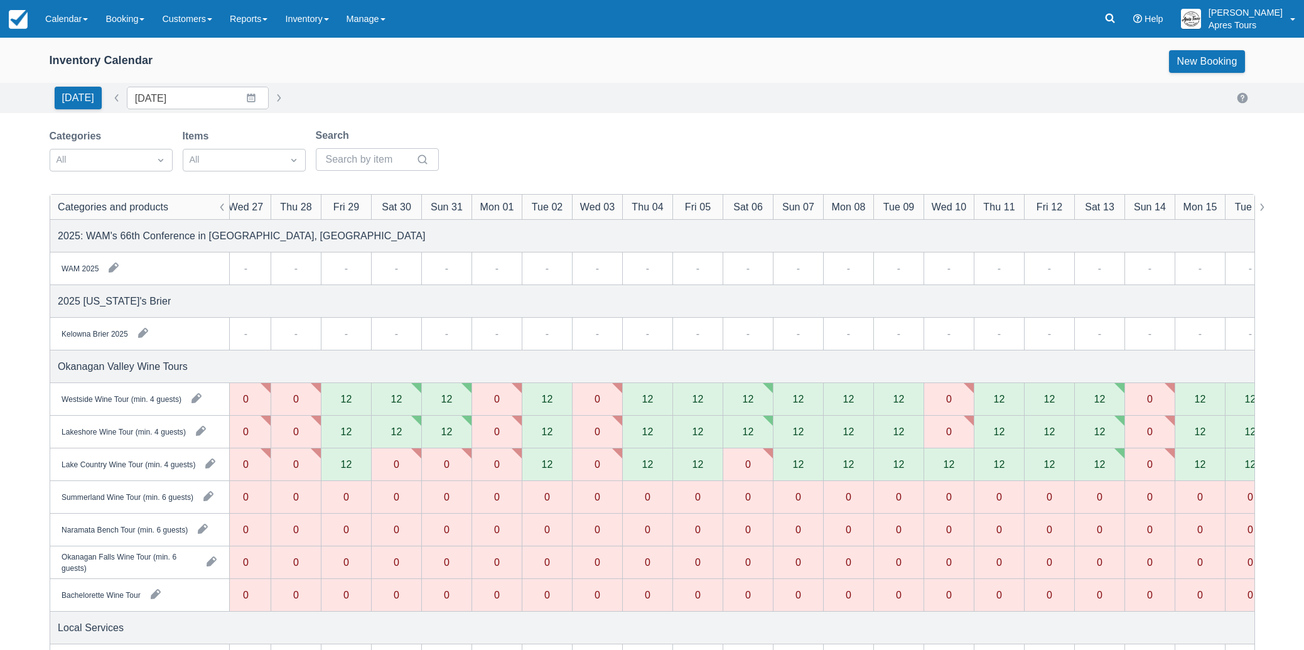
click at [946, 463] on div "12" at bounding box center [948, 464] width 11 height 10
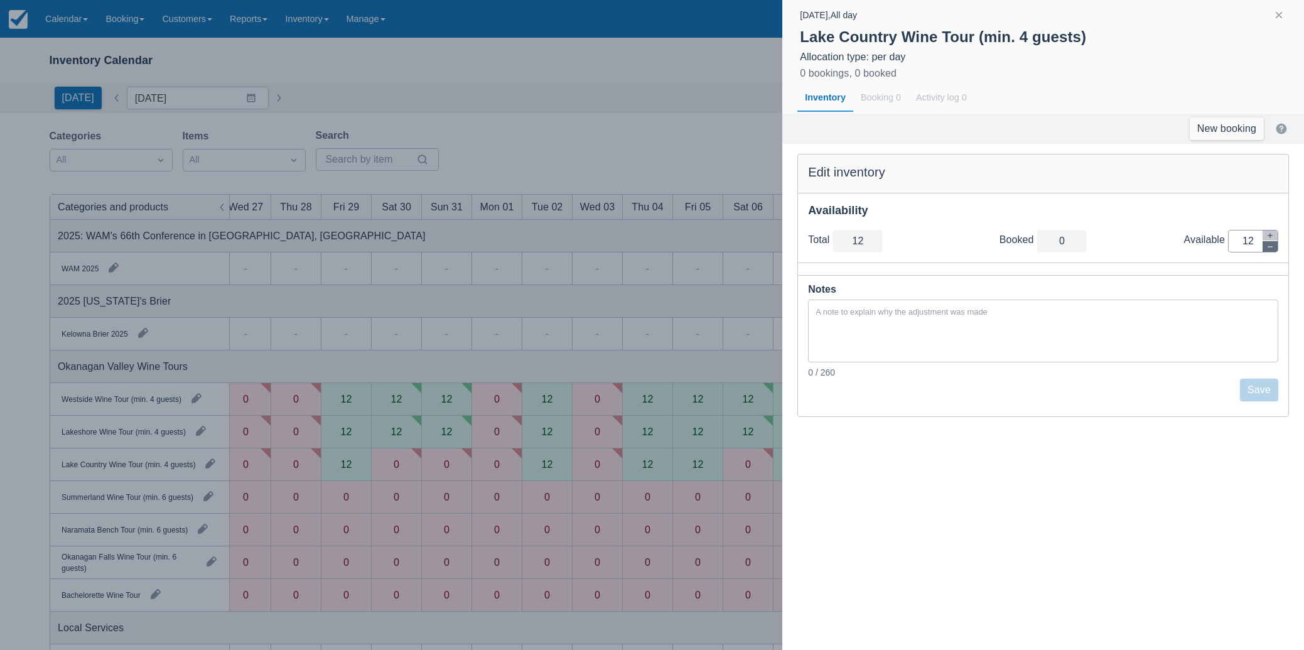
click at [1275, 248] on button "button" at bounding box center [1270, 246] width 15 height 11
type input "11"
click at [1275, 248] on button "button" at bounding box center [1270, 246] width 15 height 11
type input "10"
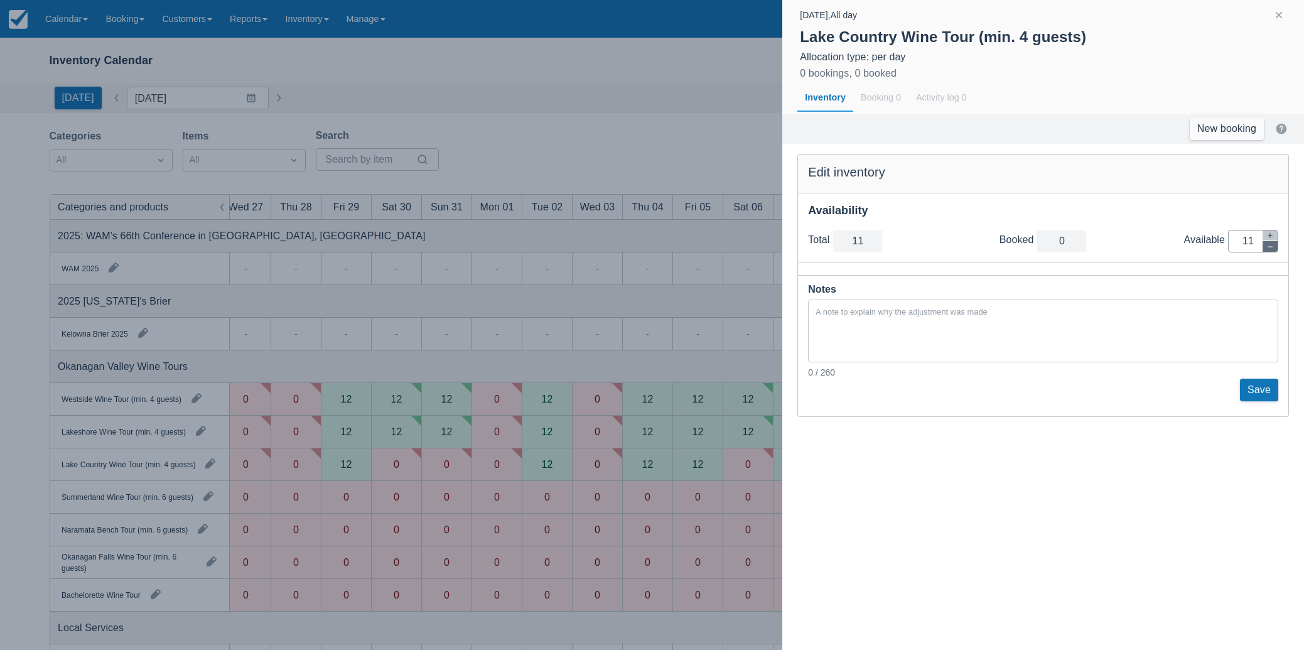
type input "10"
click at [1275, 248] on button "button" at bounding box center [1270, 246] width 15 height 11
type input "9"
click at [1275, 248] on button "button" at bounding box center [1270, 246] width 15 height 11
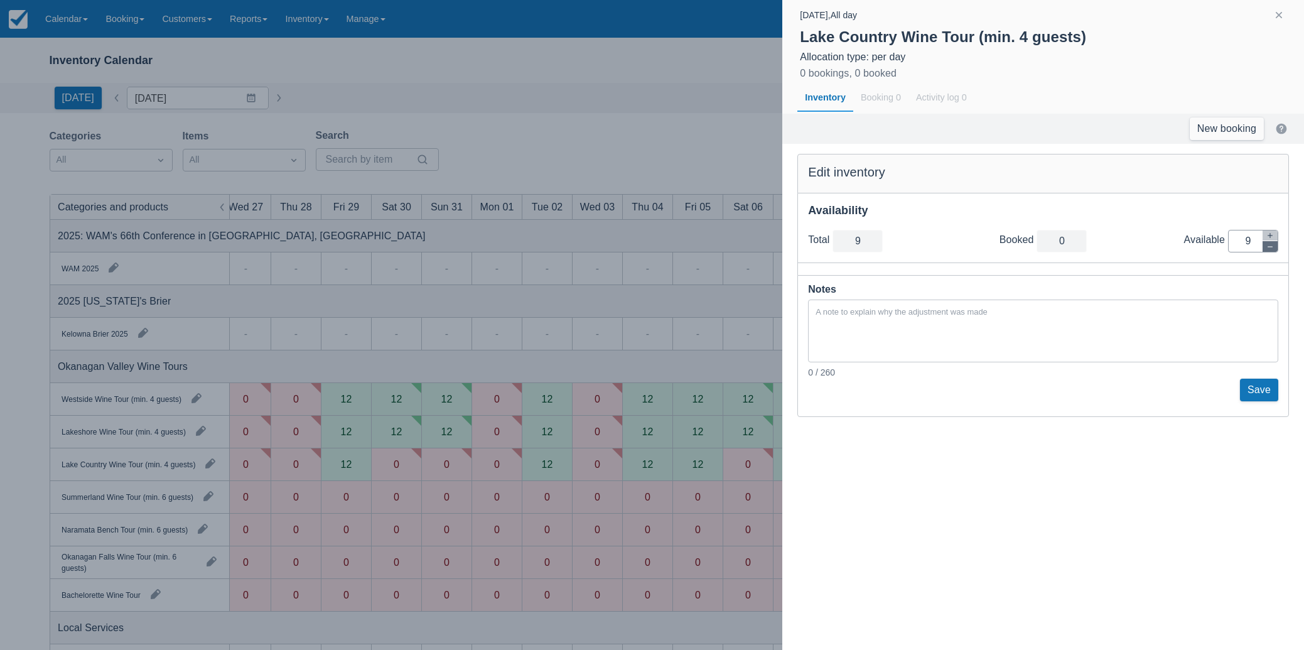
type input "8"
click at [1275, 248] on button "button" at bounding box center [1270, 246] width 15 height 11
type input "7"
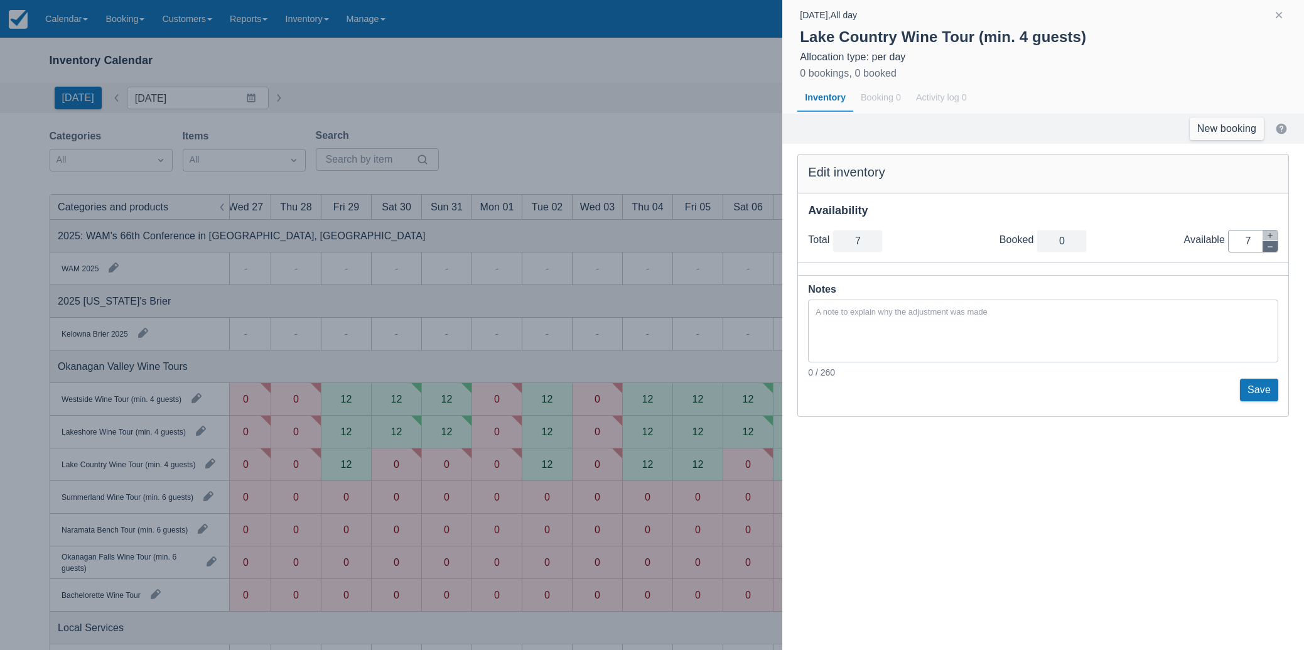
click at [1275, 248] on button "button" at bounding box center [1270, 246] width 15 height 11
type input "6"
click at [1275, 248] on button "button" at bounding box center [1270, 246] width 15 height 11
type input "5"
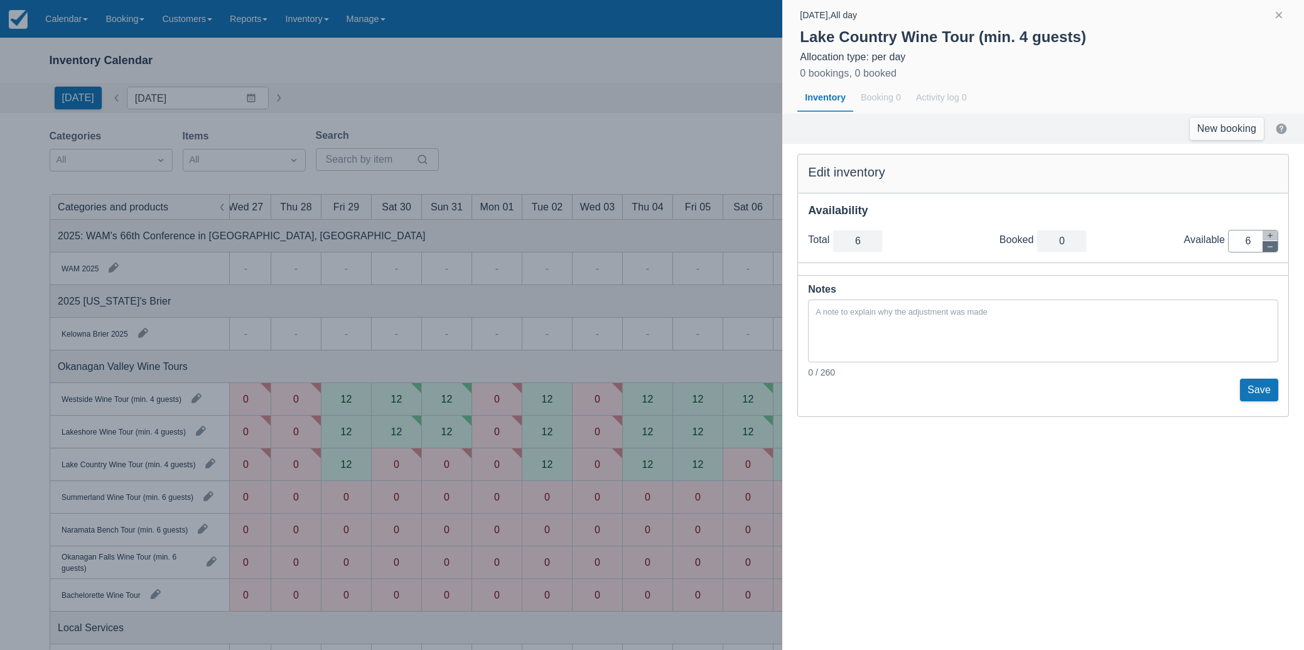
type input "5"
click at [1275, 248] on button "button" at bounding box center [1270, 246] width 15 height 11
type input "4"
click at [1275, 248] on button "button" at bounding box center [1270, 246] width 15 height 11
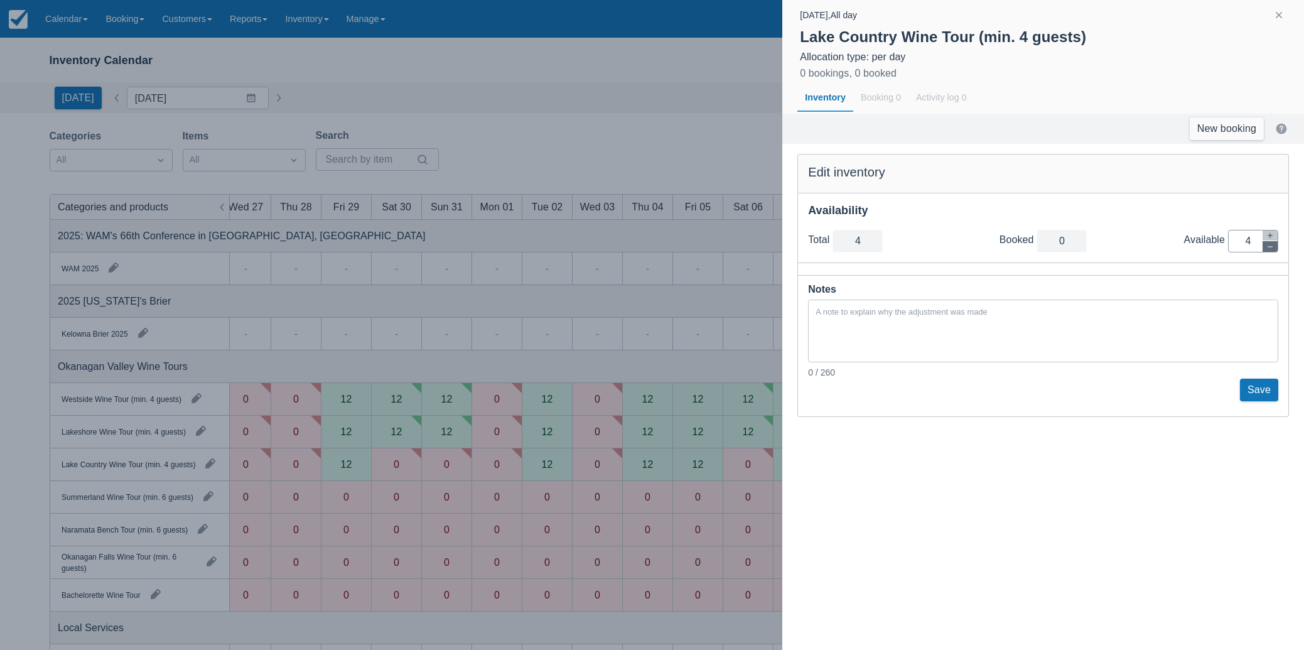
type input "3"
click at [1275, 248] on button "button" at bounding box center [1270, 246] width 15 height 11
type input "2"
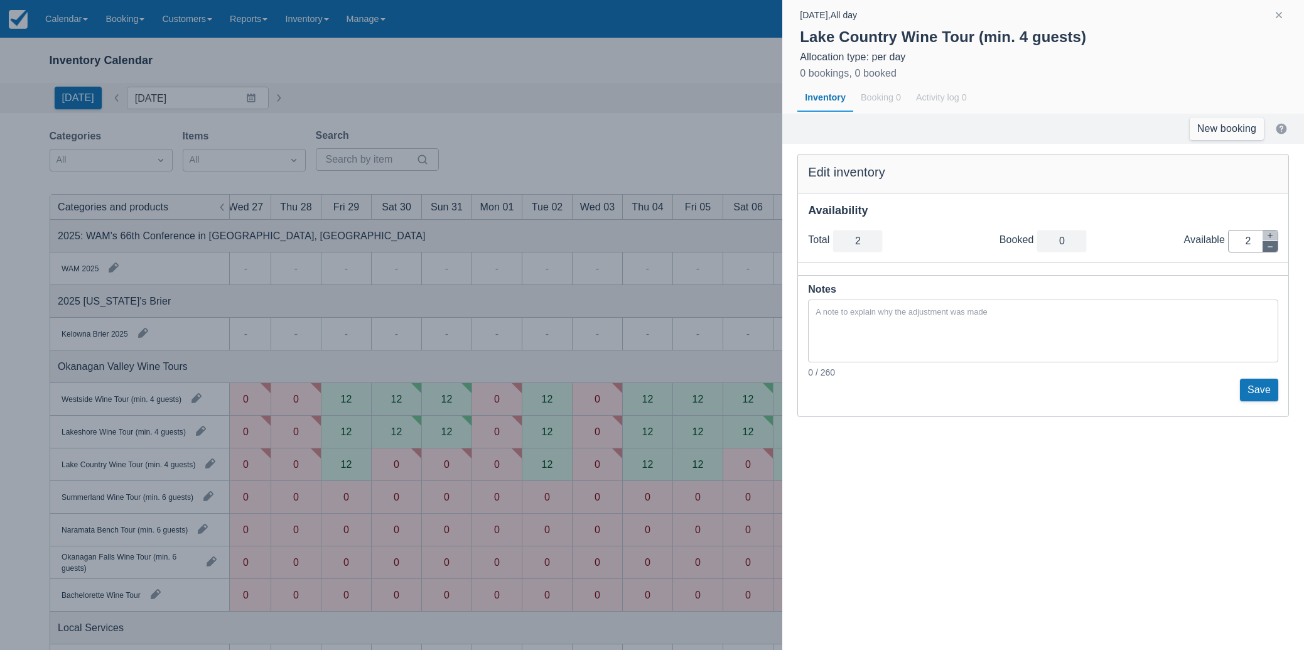
click at [1275, 248] on button "button" at bounding box center [1270, 246] width 15 height 11
type input "1"
click at [1275, 248] on button "button" at bounding box center [1270, 246] width 15 height 11
type input "0"
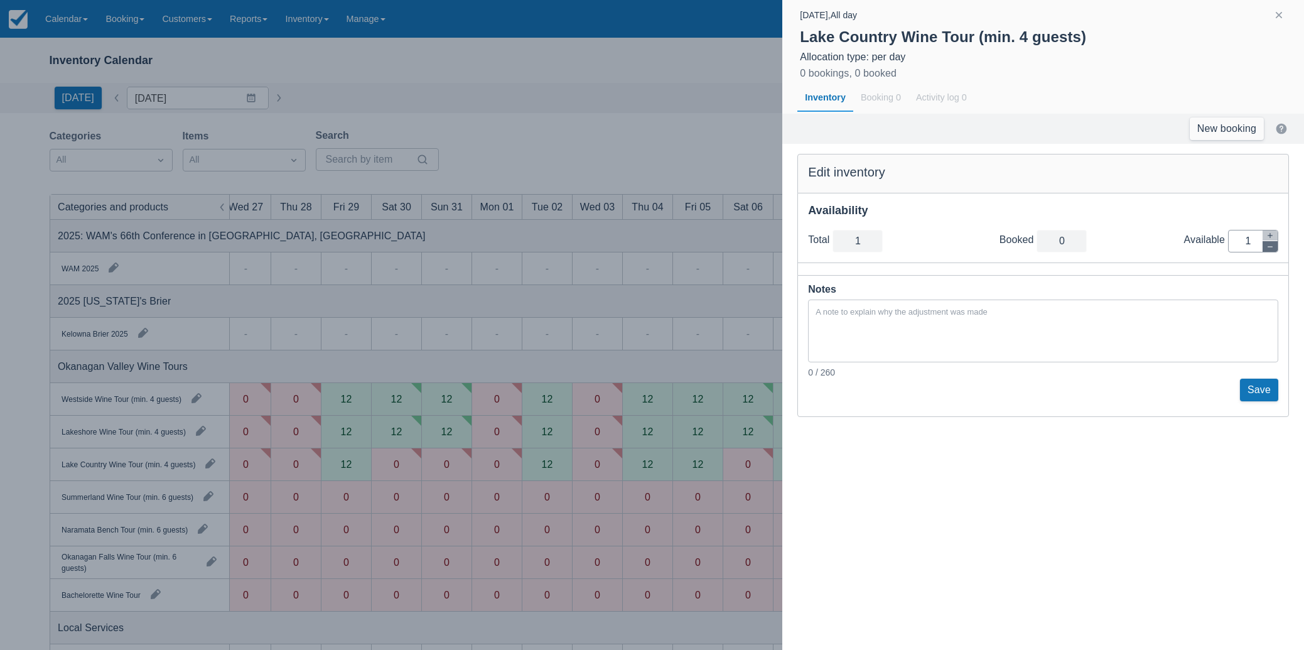
type input "0"
click at [1265, 392] on button "Save" at bounding box center [1259, 390] width 38 height 23
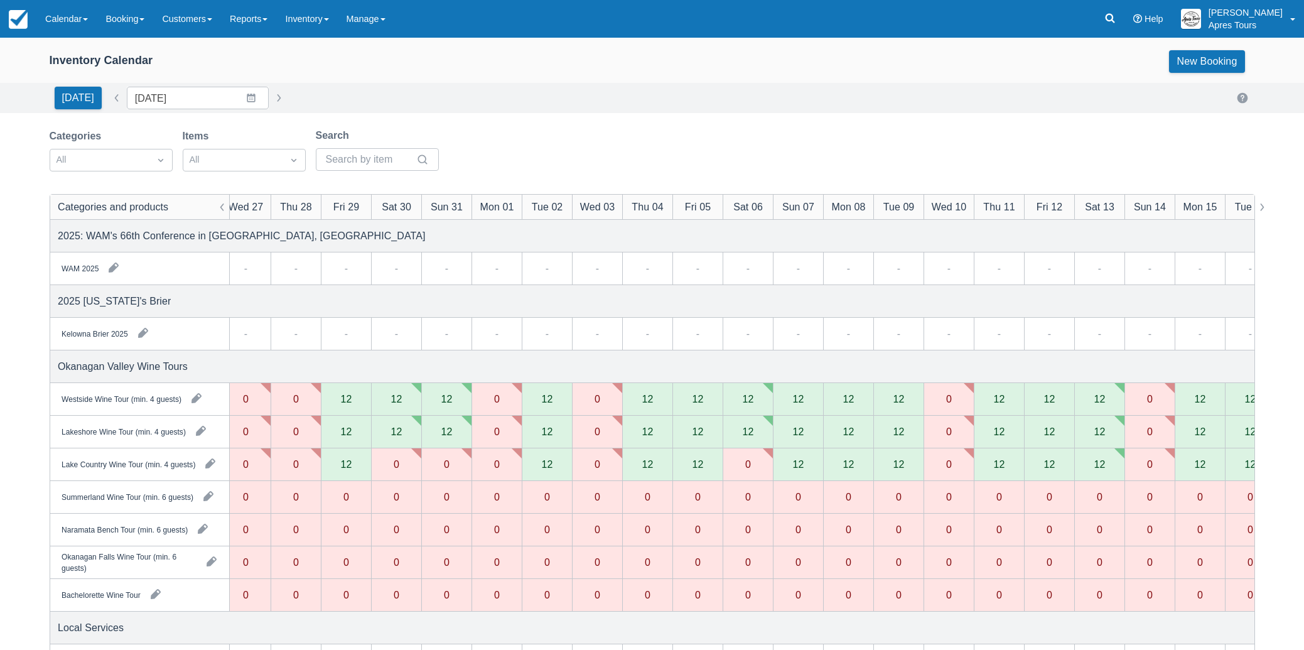
click at [998, 397] on div "12" at bounding box center [998, 399] width 11 height 10
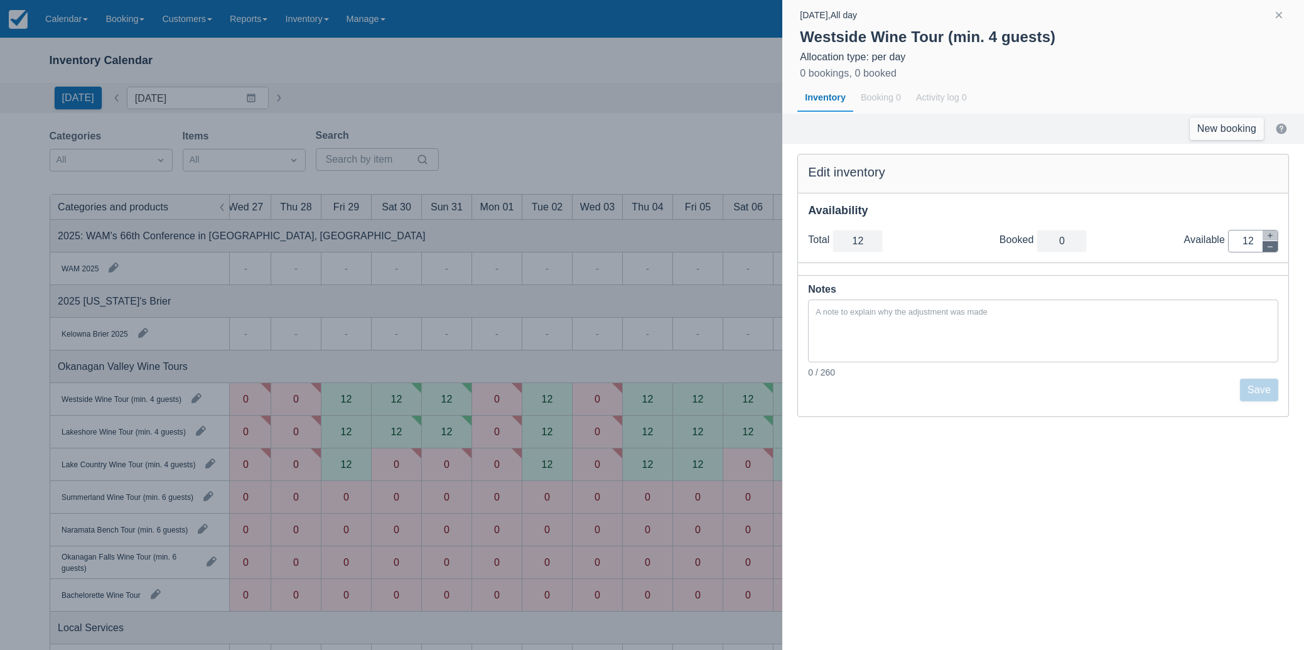
click at [1272, 246] on icon "button" at bounding box center [1270, 246] width 5 height 1
type input "11"
click at [1272, 246] on icon "button" at bounding box center [1270, 246] width 5 height 1
type input "10"
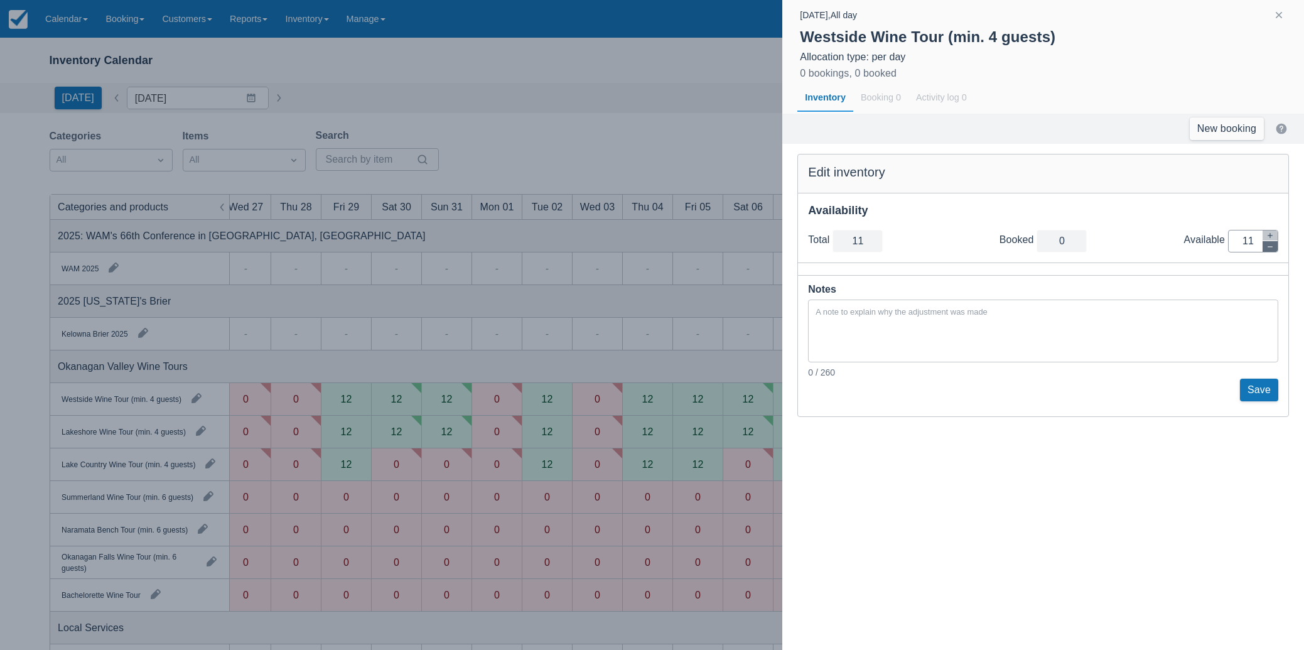
type input "10"
click at [1272, 246] on icon "button" at bounding box center [1270, 246] width 5 height 1
type input "9"
click at [1272, 246] on icon "button" at bounding box center [1270, 246] width 5 height 1
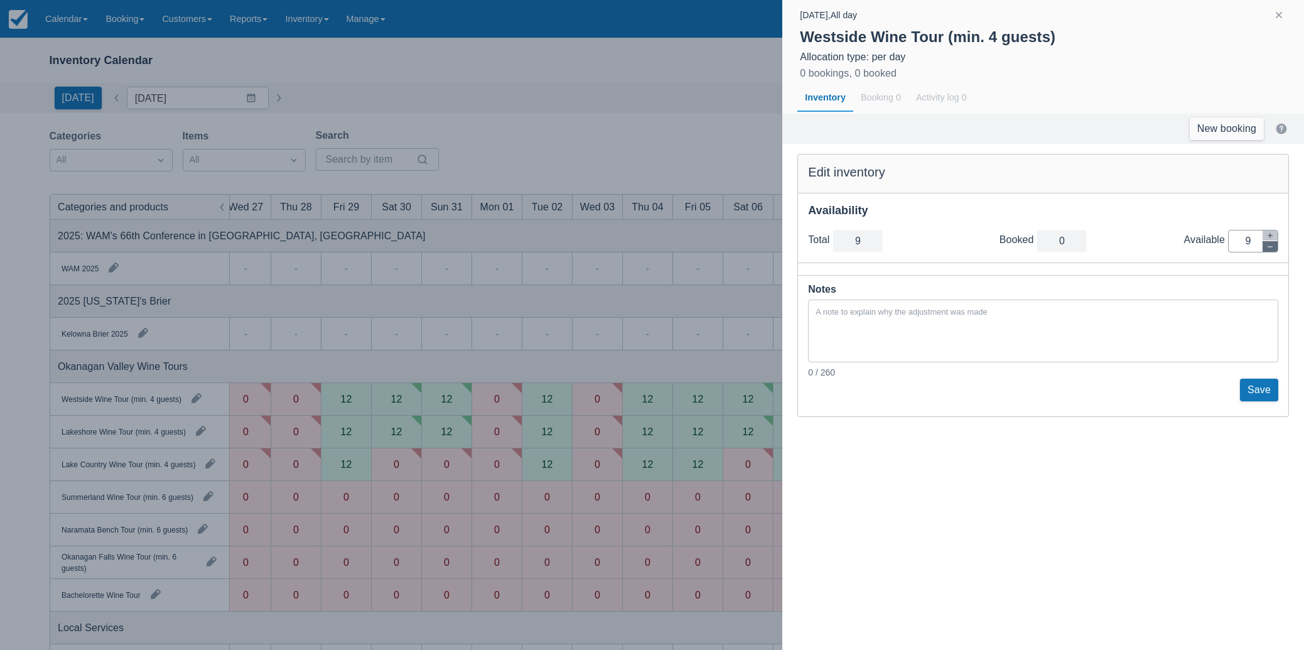
type input "8"
click at [1272, 246] on icon "button" at bounding box center [1270, 246] width 5 height 1
type input "7"
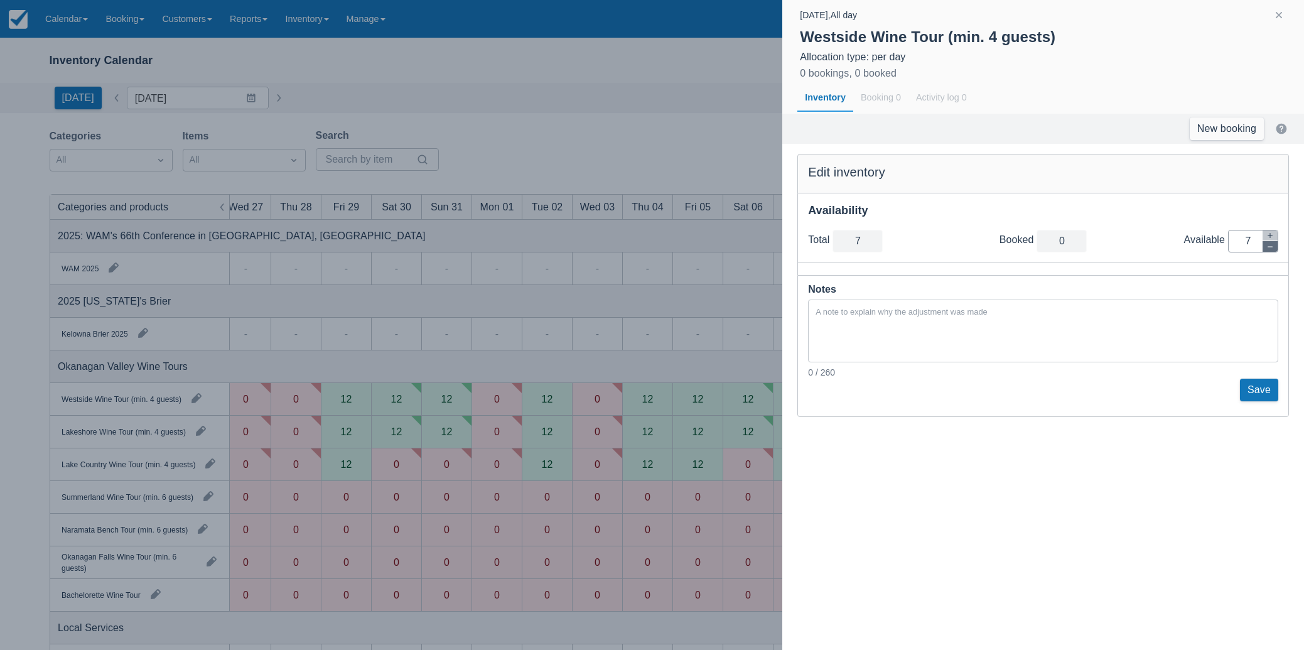
click at [1272, 246] on icon "button" at bounding box center [1270, 246] width 5 height 1
type input "6"
click at [1272, 246] on icon "button" at bounding box center [1270, 246] width 5 height 1
type input "5"
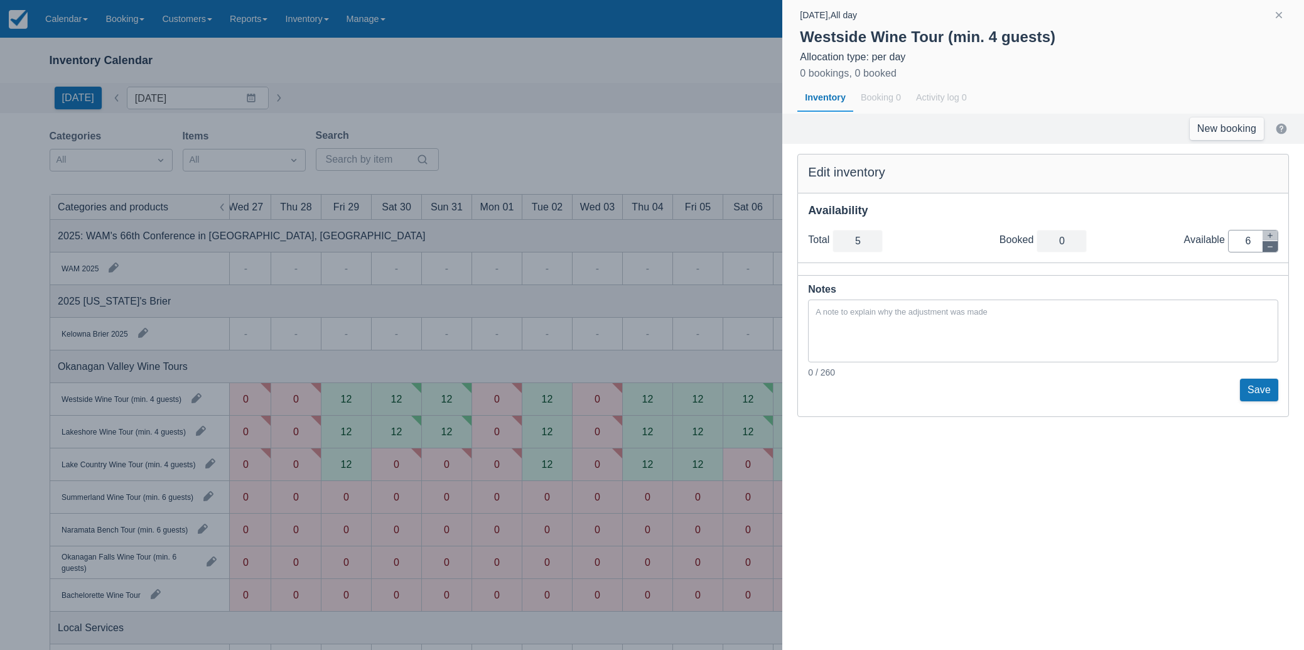
type input "5"
click at [1272, 246] on icon "button" at bounding box center [1270, 246] width 5 height 1
type input "4"
click at [1272, 246] on icon "button" at bounding box center [1270, 246] width 5 height 1
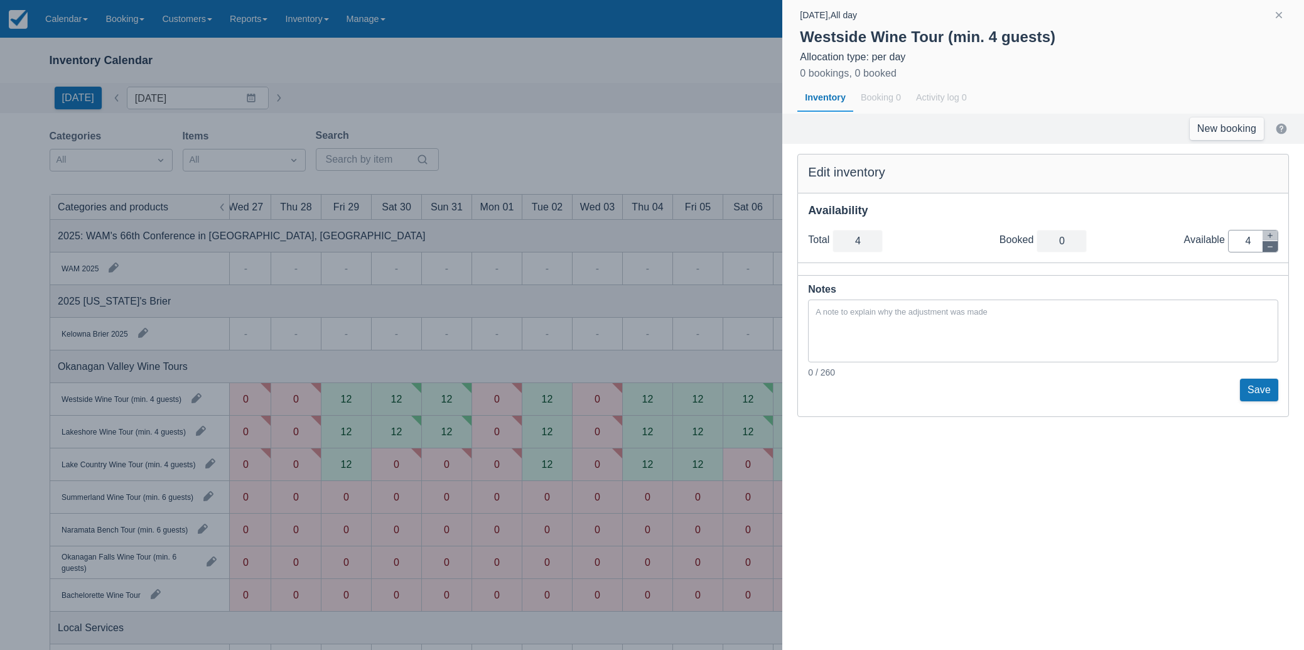
type input "3"
click at [1272, 246] on icon "button" at bounding box center [1270, 246] width 5 height 1
type input "2"
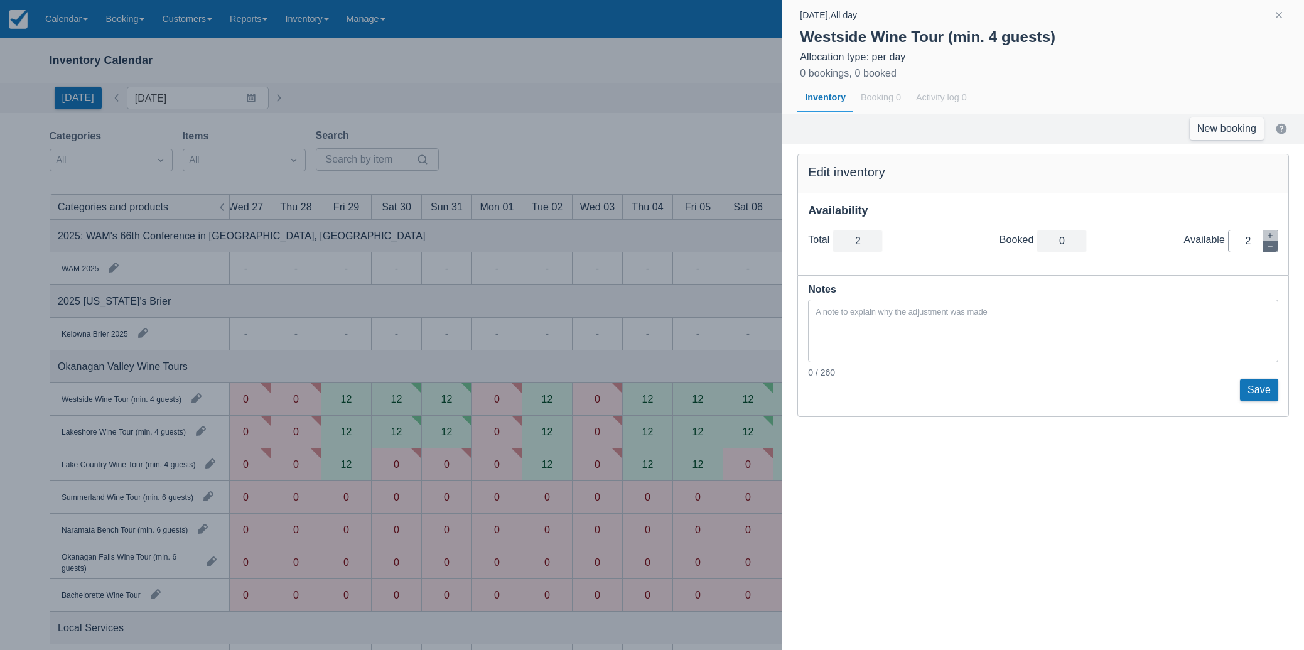
click at [1272, 246] on icon "button" at bounding box center [1270, 246] width 5 height 1
type input "1"
click at [1272, 246] on icon "button" at bounding box center [1270, 246] width 5 height 1
type input "0"
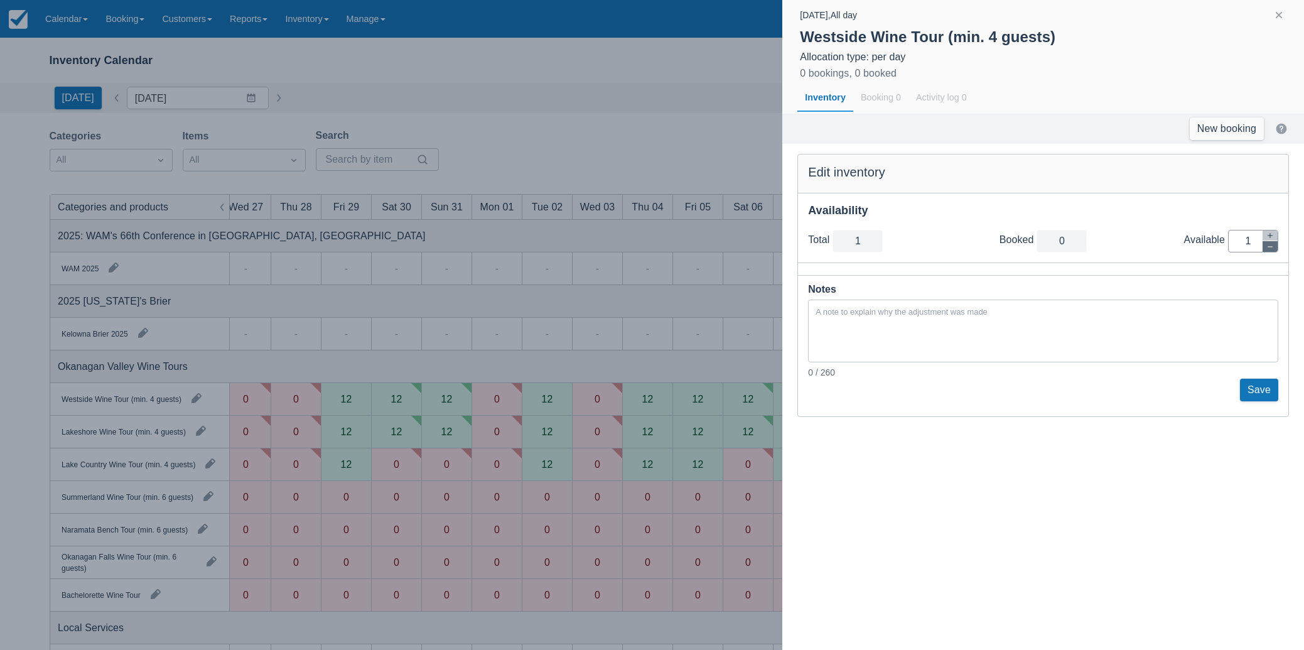
type input "0"
click at [1261, 395] on button "Save" at bounding box center [1259, 390] width 38 height 23
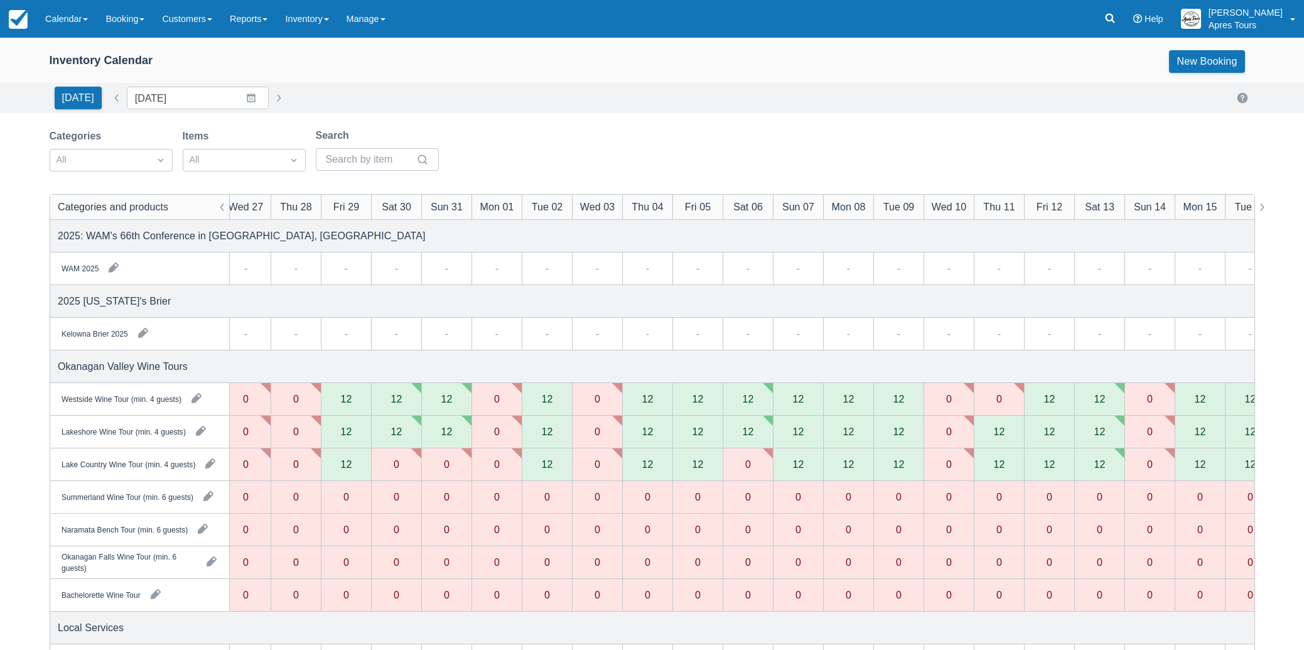
click at [1002, 435] on div "12" at bounding box center [998, 431] width 11 height 10
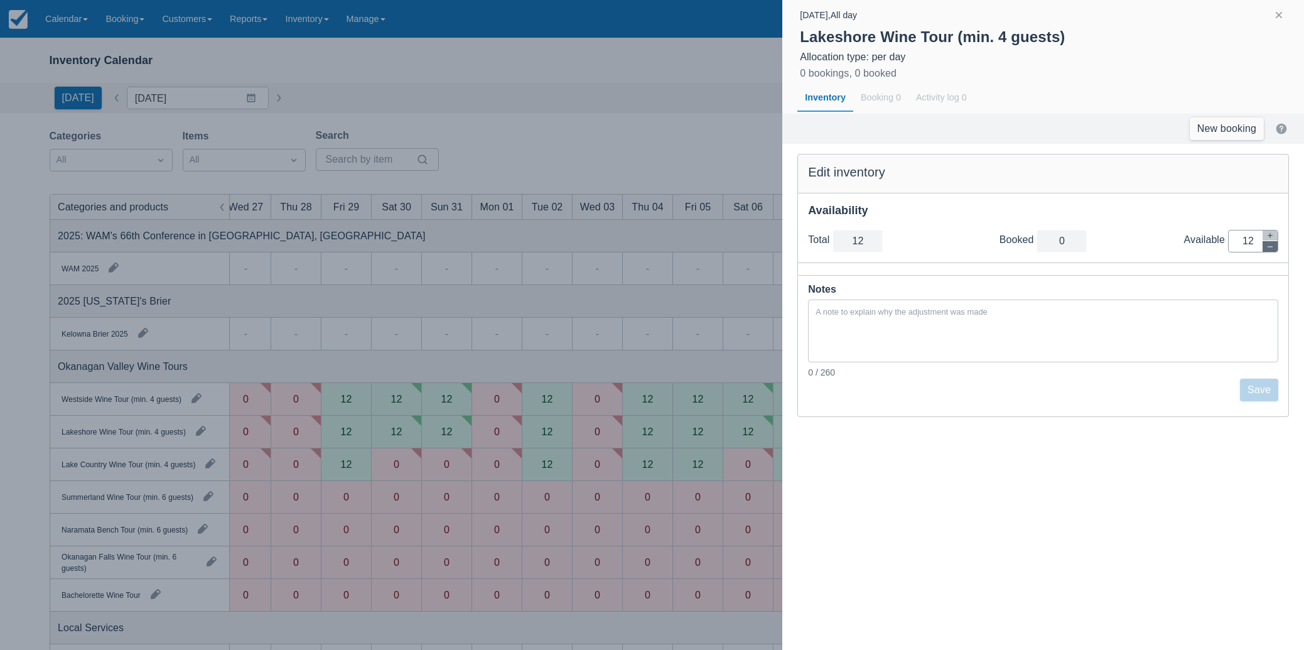
click at [1275, 245] on button "button" at bounding box center [1270, 246] width 15 height 11
type input "11"
click at [1275, 245] on button "button" at bounding box center [1270, 246] width 15 height 11
type input "10"
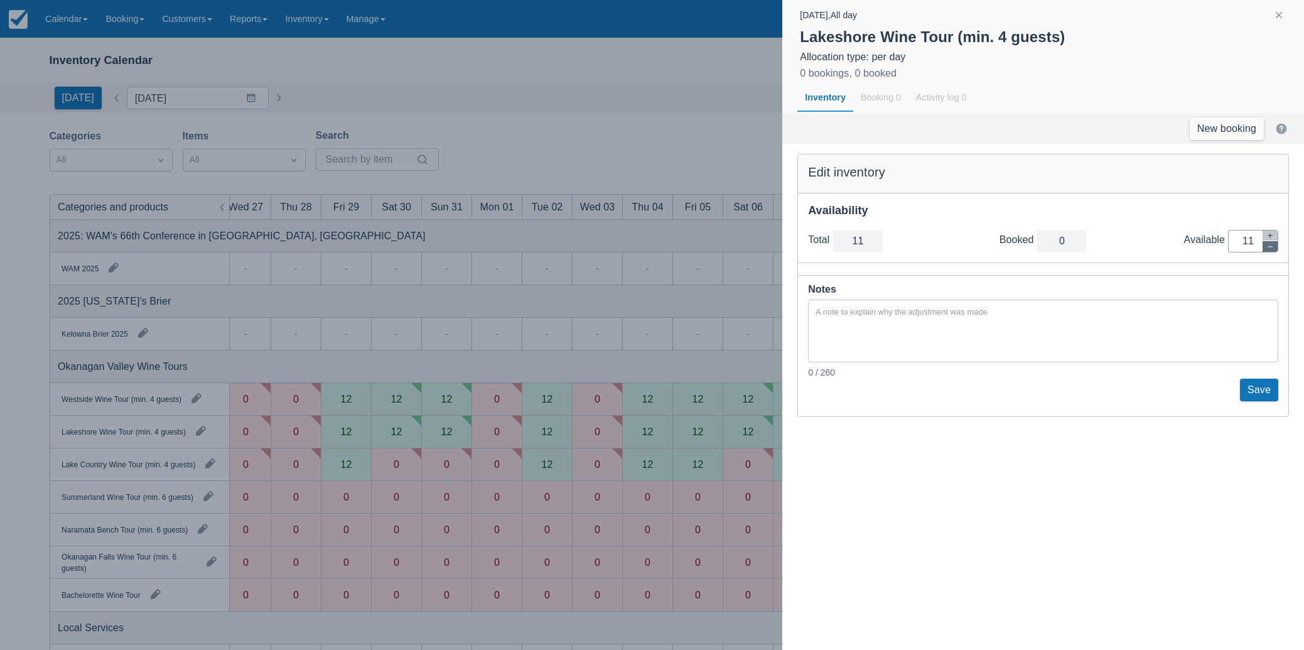
type input "10"
click at [1275, 245] on button "button" at bounding box center [1270, 246] width 15 height 11
type input "9"
click at [1275, 245] on button "button" at bounding box center [1270, 246] width 15 height 11
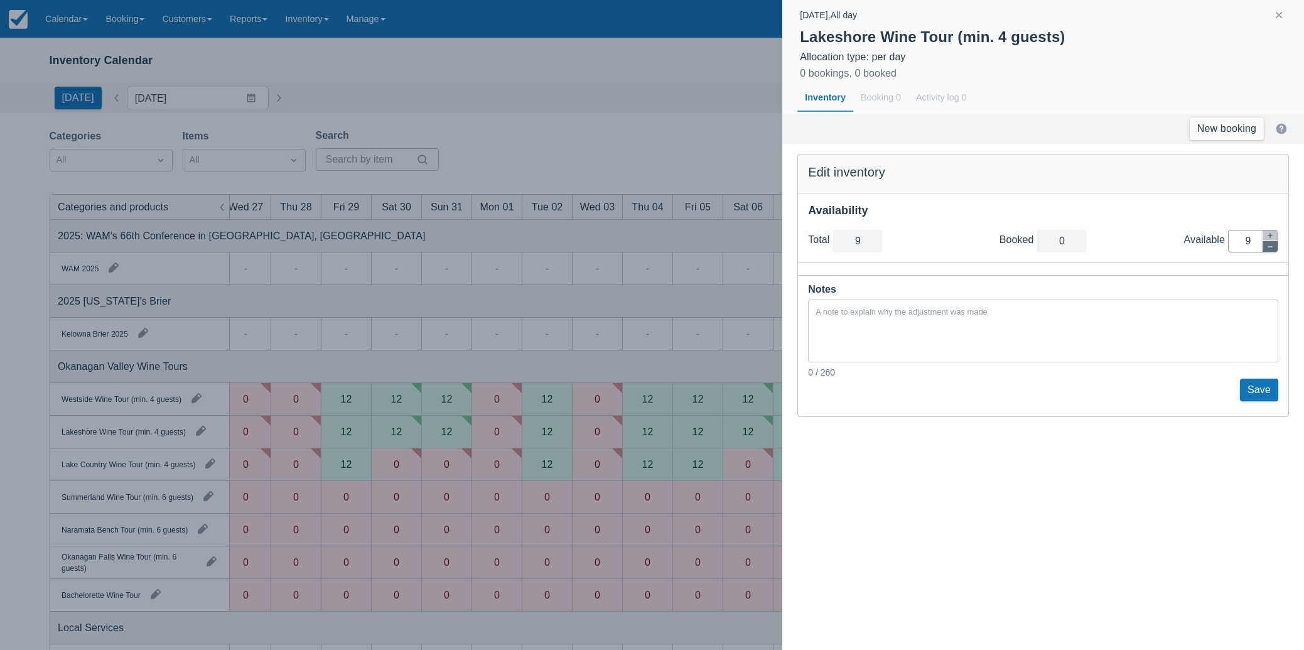
type input "8"
click at [1275, 245] on button "button" at bounding box center [1270, 246] width 15 height 11
type input "7"
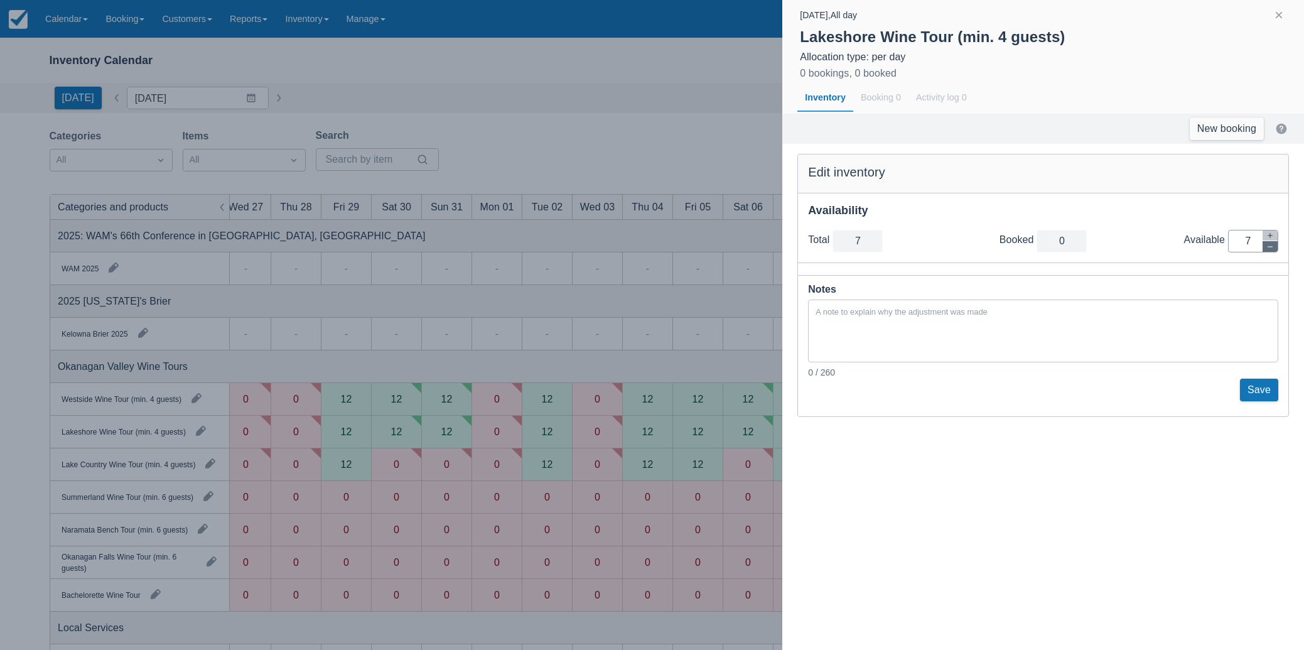
click at [1275, 245] on button "button" at bounding box center [1270, 246] width 15 height 11
type input "6"
click at [1275, 245] on button "button" at bounding box center [1270, 246] width 15 height 11
type input "5"
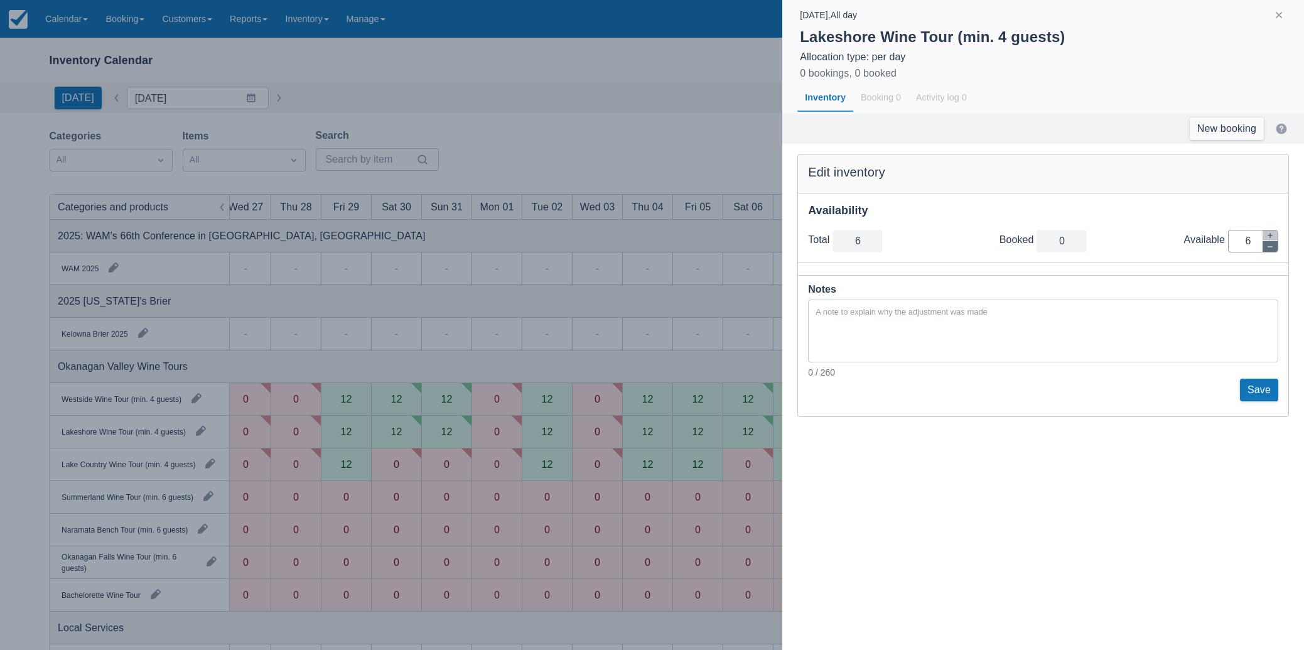
type input "5"
click at [1275, 245] on button "button" at bounding box center [1270, 246] width 15 height 11
type input "4"
click at [1275, 245] on button "button" at bounding box center [1270, 246] width 15 height 11
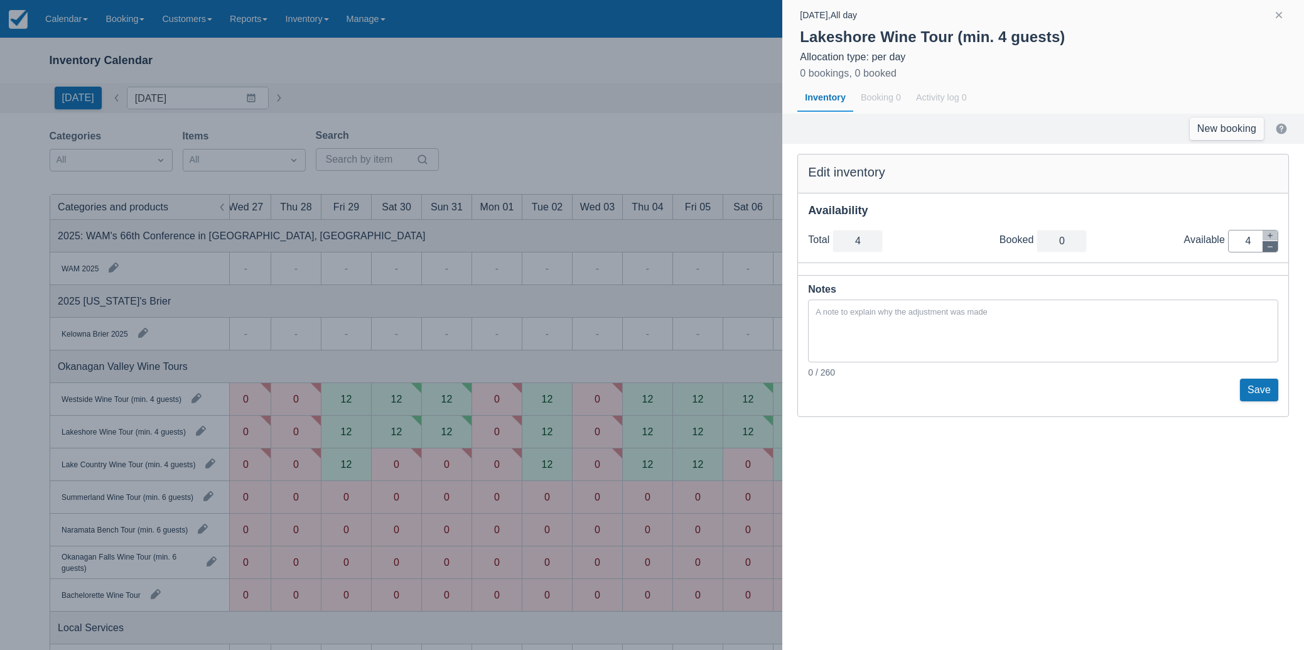
type input "3"
click at [1275, 245] on button "button" at bounding box center [1270, 246] width 15 height 11
type input "2"
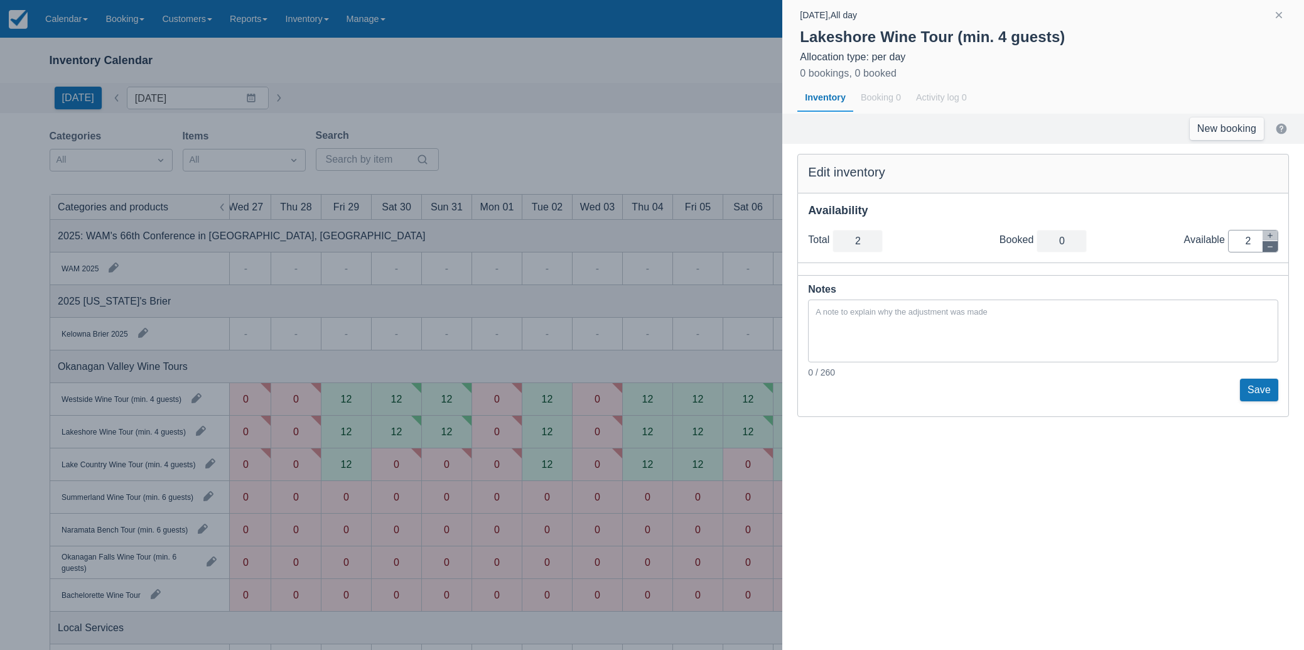
click at [1275, 245] on button "button" at bounding box center [1270, 246] width 15 height 11
type input "1"
click at [1275, 245] on button "button" at bounding box center [1270, 246] width 15 height 11
type input "0"
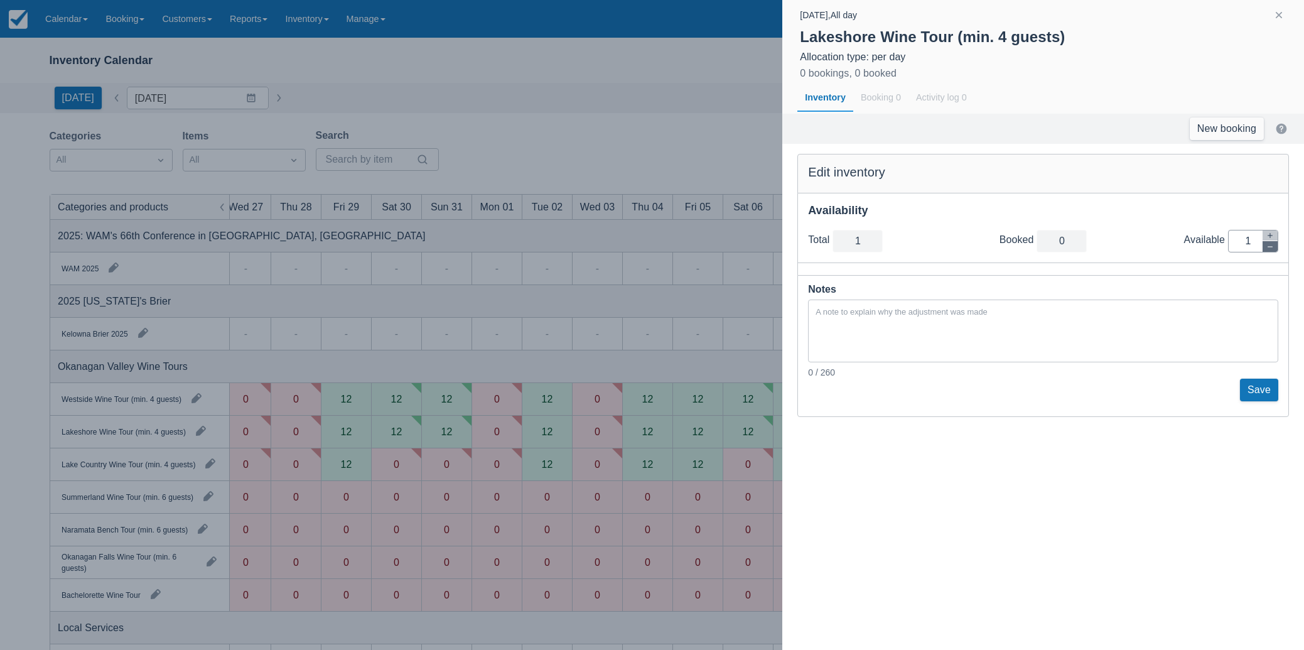
type input "0"
click at [1257, 393] on button "Save" at bounding box center [1259, 390] width 38 height 23
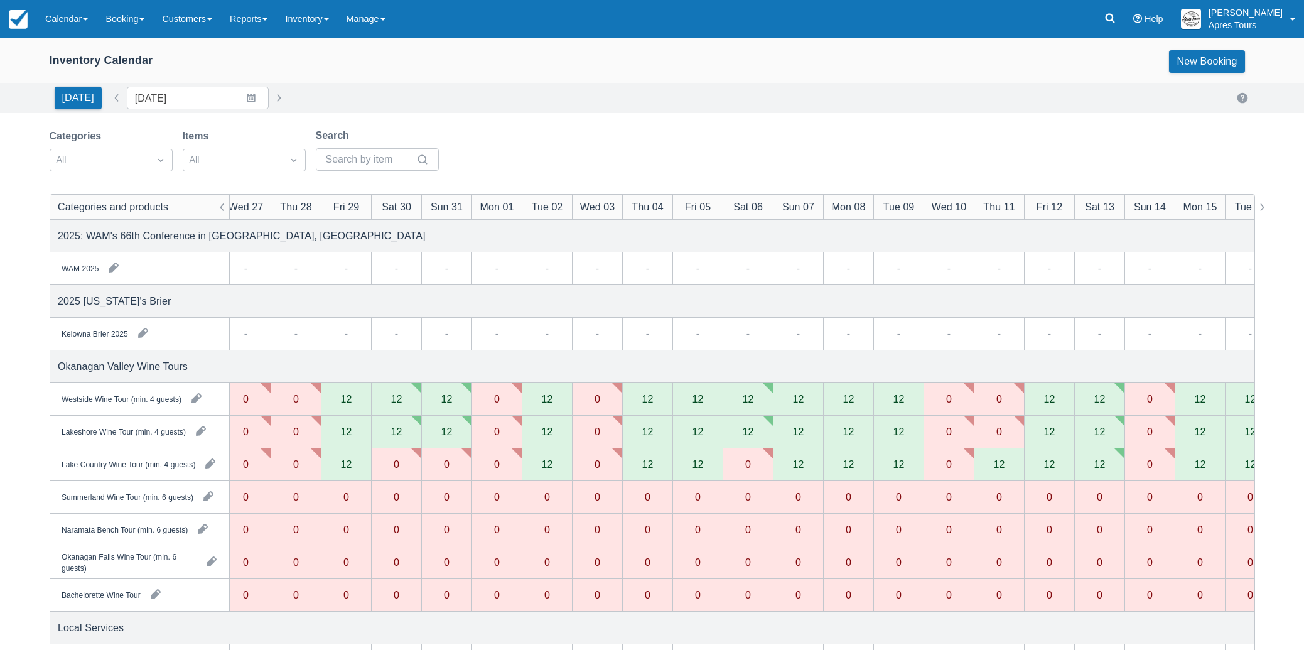
click at [1002, 469] on div "12" at bounding box center [998, 464] width 11 height 10
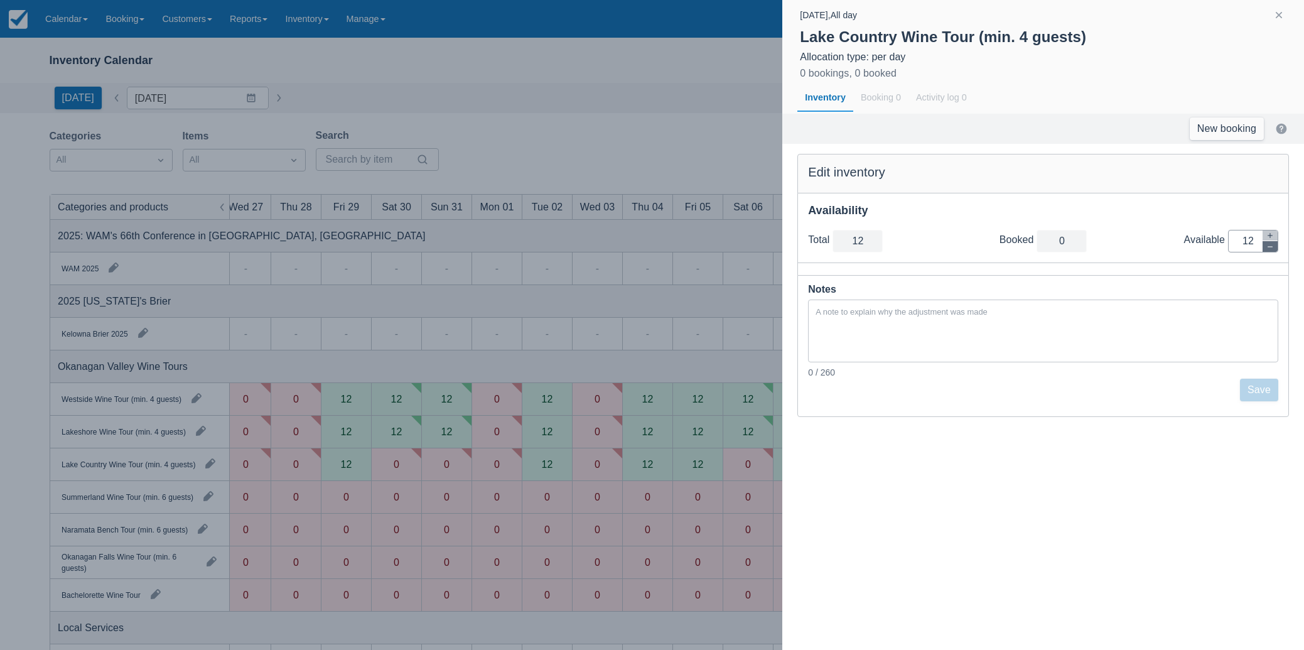
click at [1273, 249] on icon "button" at bounding box center [1271, 247] width 8 height 8
type input "11"
click at [1273, 249] on icon "button" at bounding box center [1271, 247] width 8 height 8
type input "10"
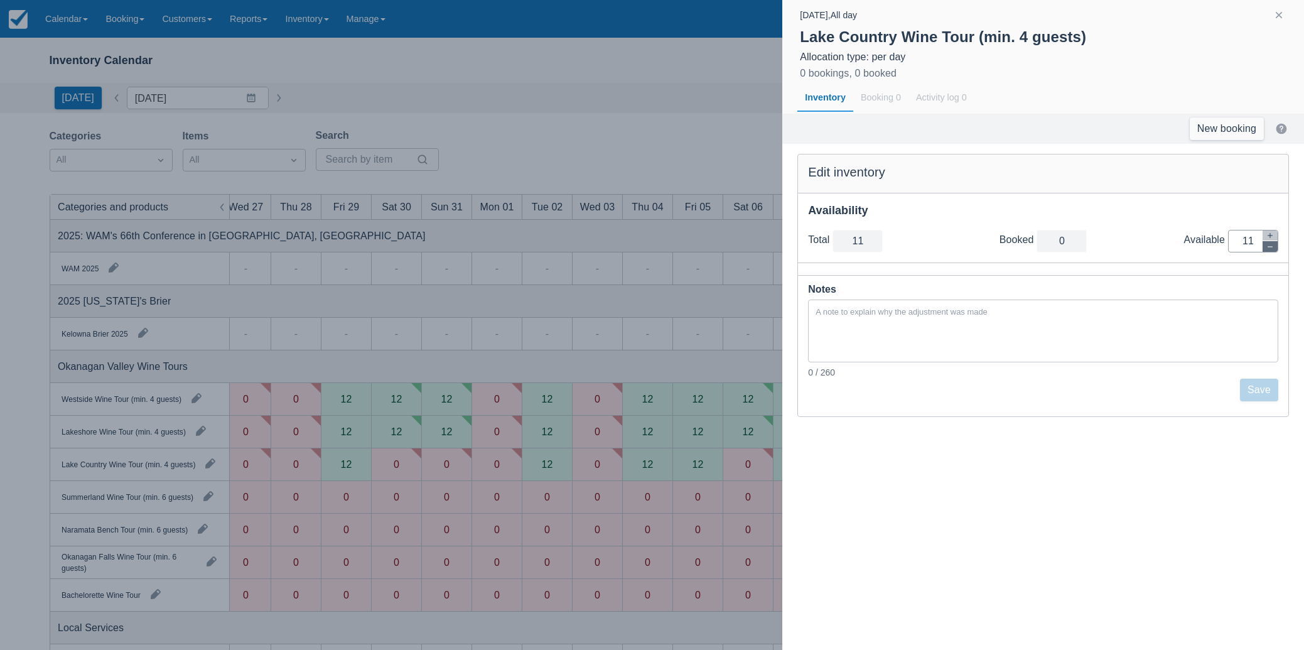
type input "10"
click at [1273, 249] on icon "button" at bounding box center [1271, 247] width 8 height 8
type input "9"
click at [1273, 249] on icon "button" at bounding box center [1271, 247] width 8 height 8
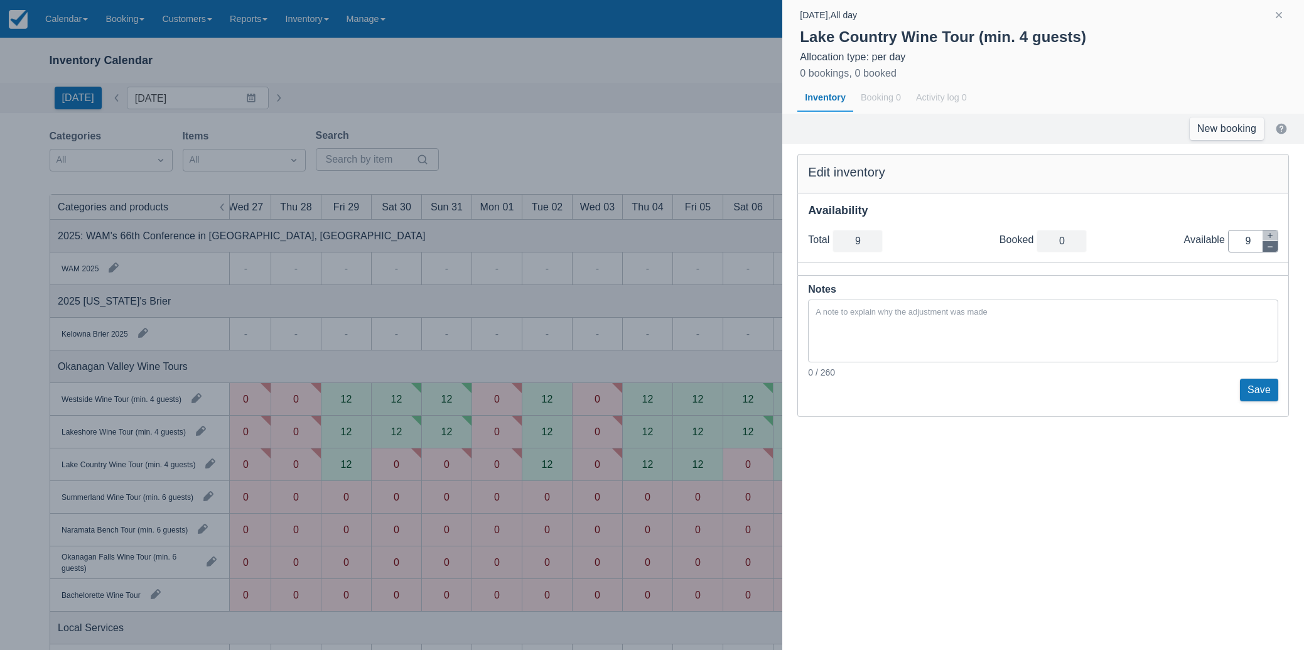
type input "8"
click at [1272, 250] on button "button" at bounding box center [1270, 246] width 15 height 11
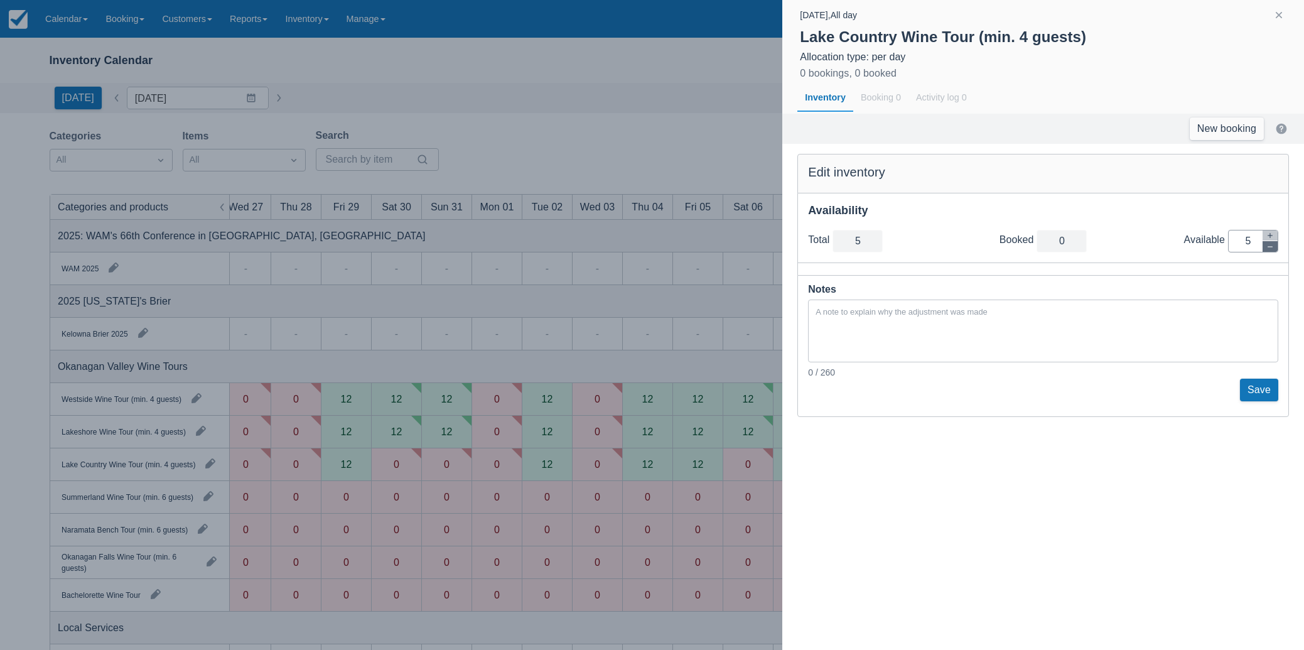
click at [1272, 250] on button "button" at bounding box center [1270, 246] width 15 height 11
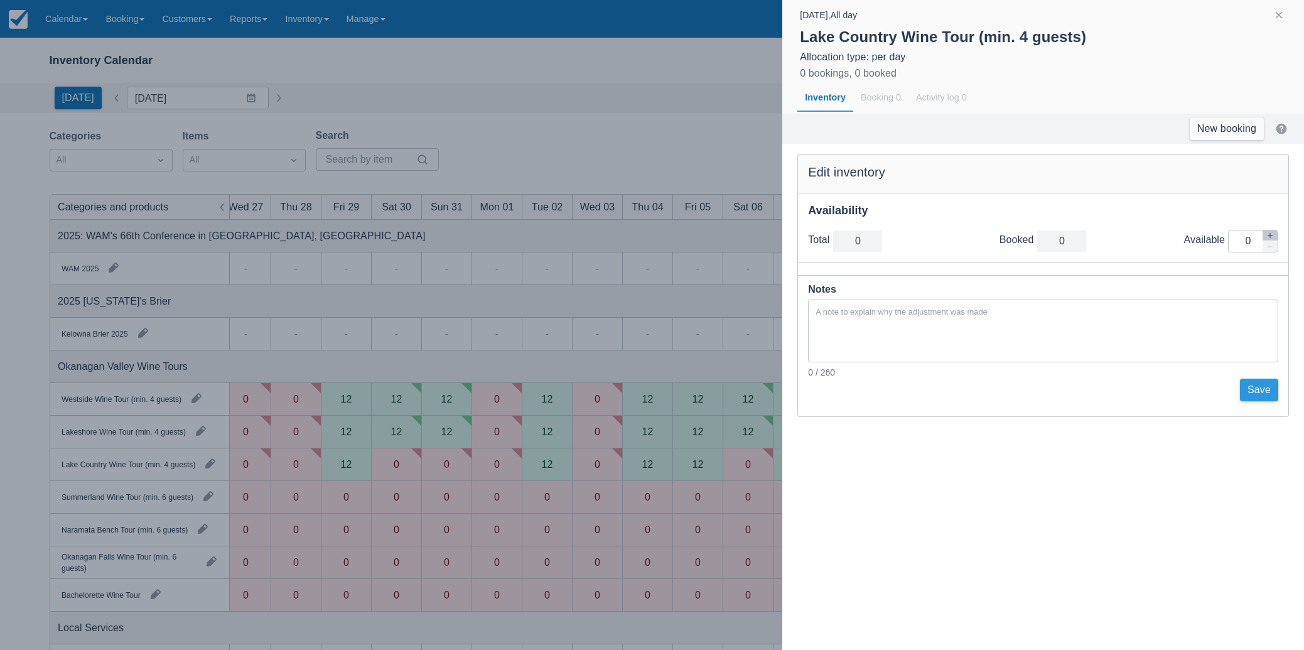
click at [1256, 398] on button "Save" at bounding box center [1259, 390] width 38 height 23
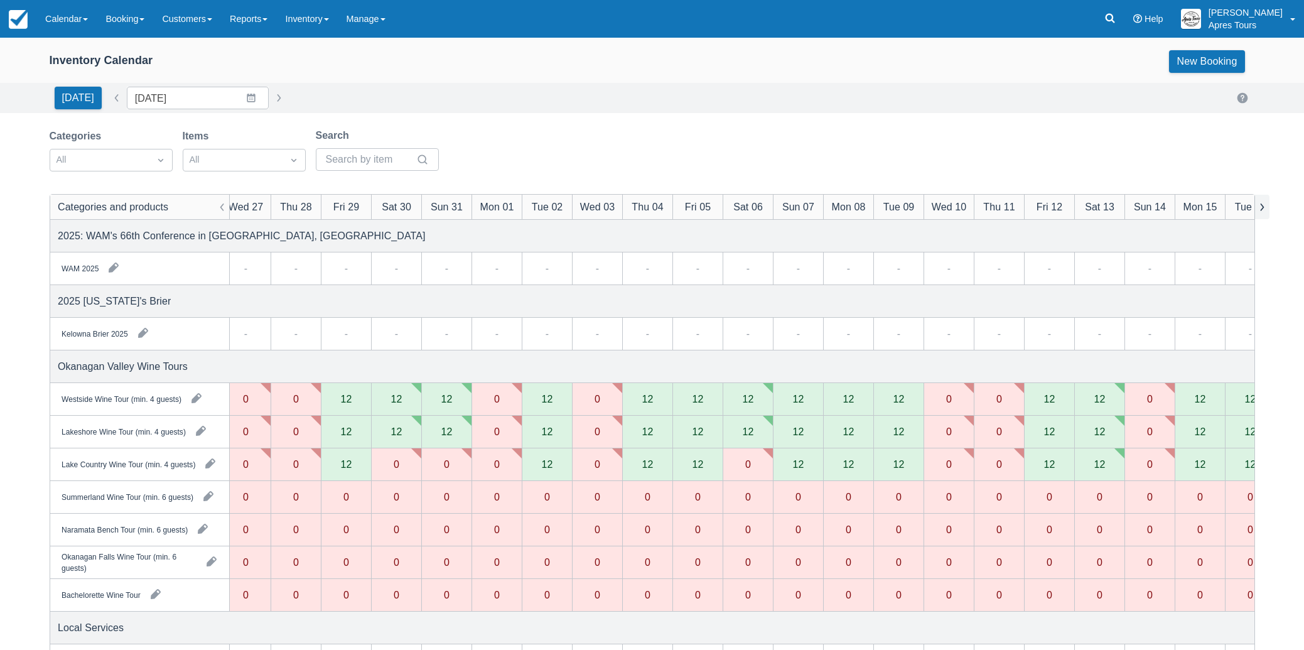
scroll to position [0, 339]
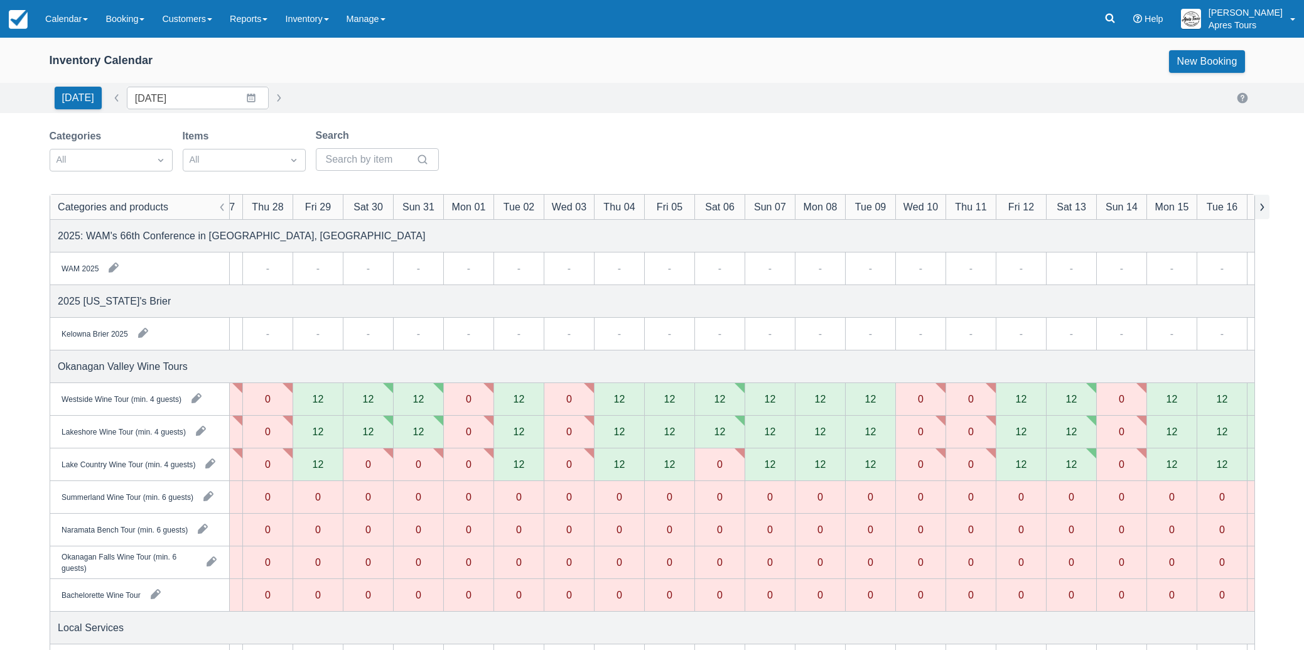
click at [1263, 208] on button "button" at bounding box center [1262, 207] width 15 height 24
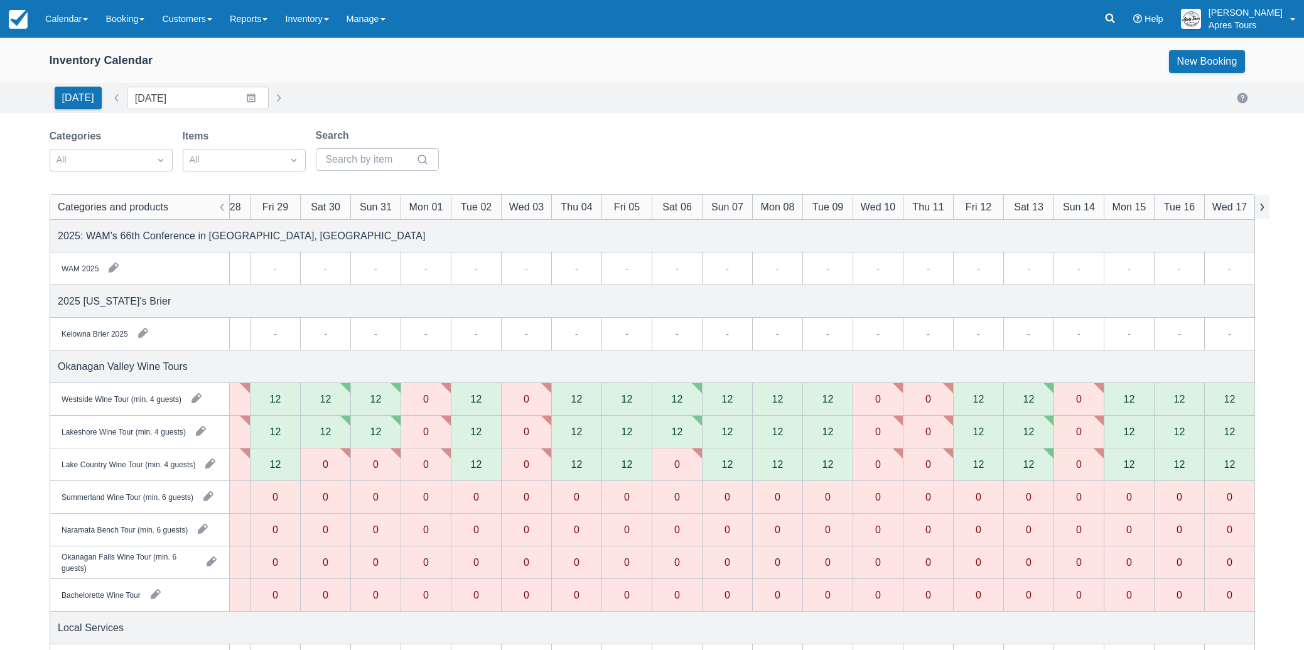
click at [1263, 208] on button "button" at bounding box center [1262, 207] width 15 height 24
click at [271, 98] on button "button" at bounding box center [278, 97] width 15 height 15
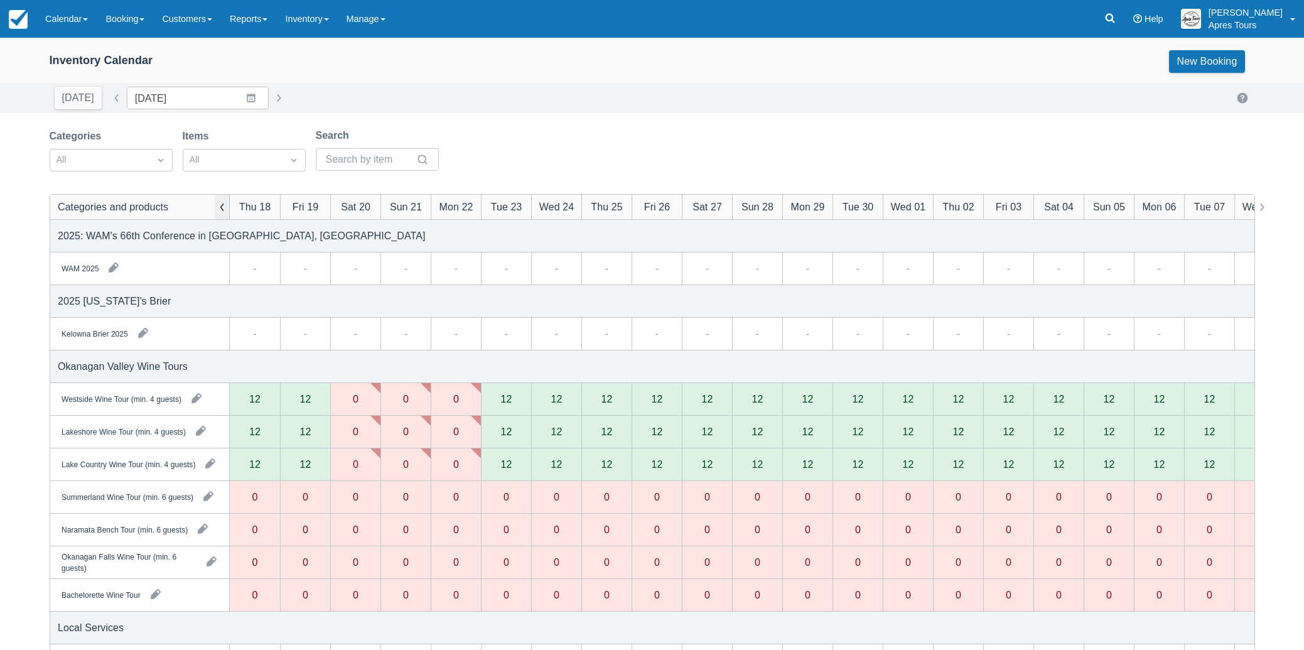
click at [224, 207] on button "button" at bounding box center [222, 207] width 15 height 24
click at [225, 211] on button "button" at bounding box center [222, 207] width 15 height 24
click at [222, 211] on button "button" at bounding box center [222, 207] width 15 height 24
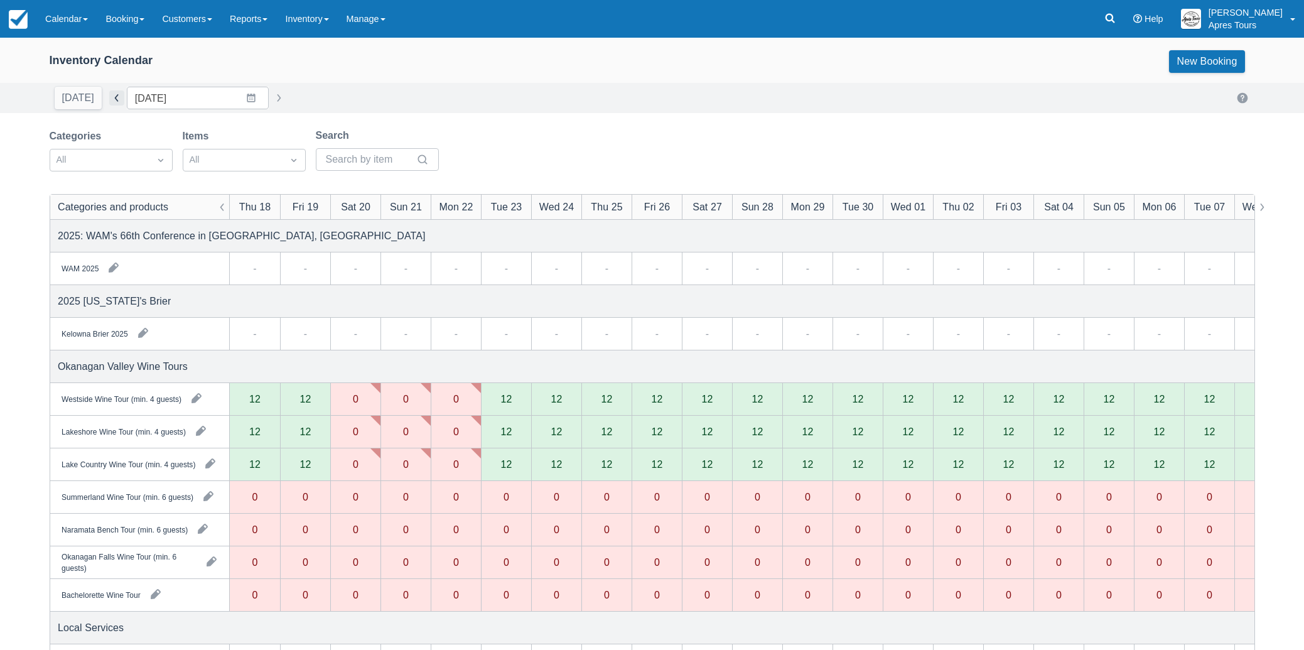
click at [114, 98] on button "button" at bounding box center [116, 97] width 15 height 15
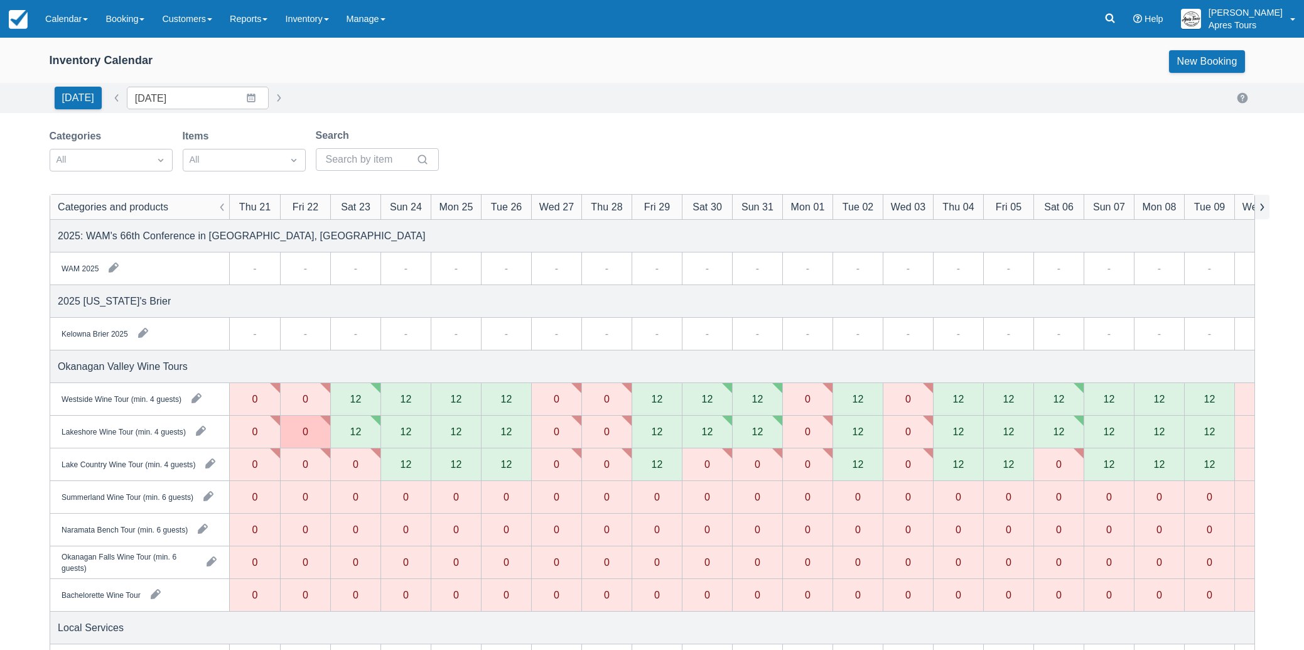
scroll to position [0, 28]
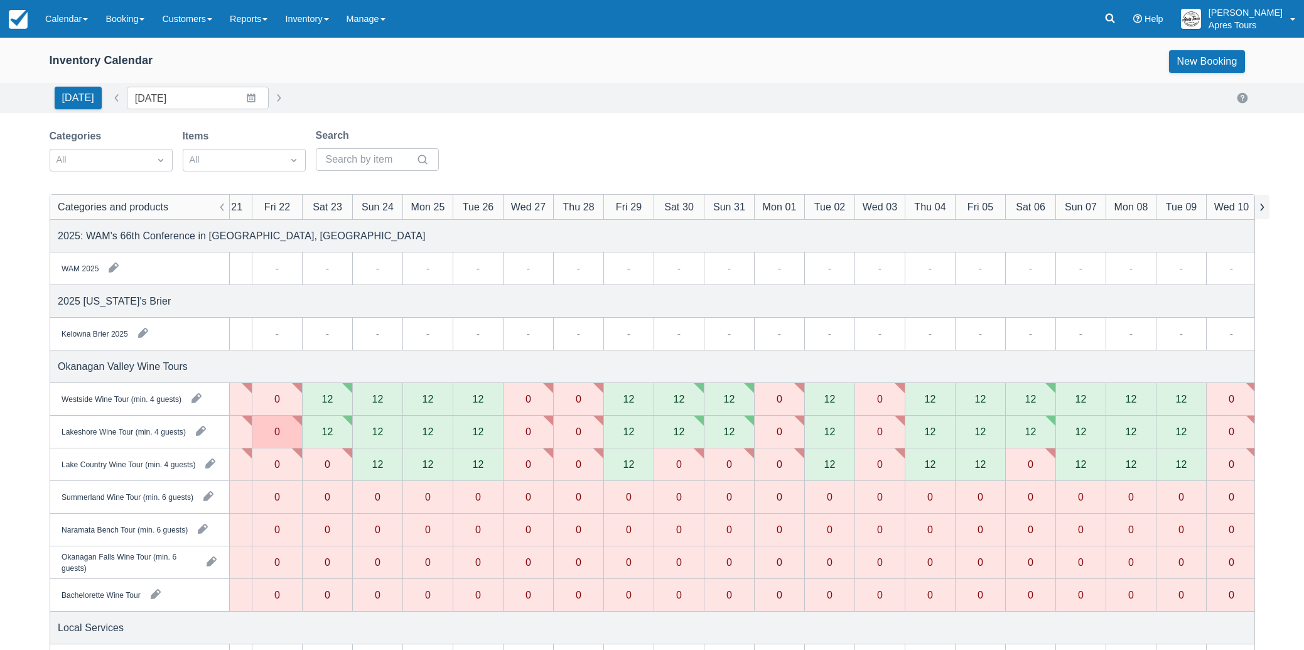
click at [1263, 204] on button "button" at bounding box center [1262, 207] width 15 height 24
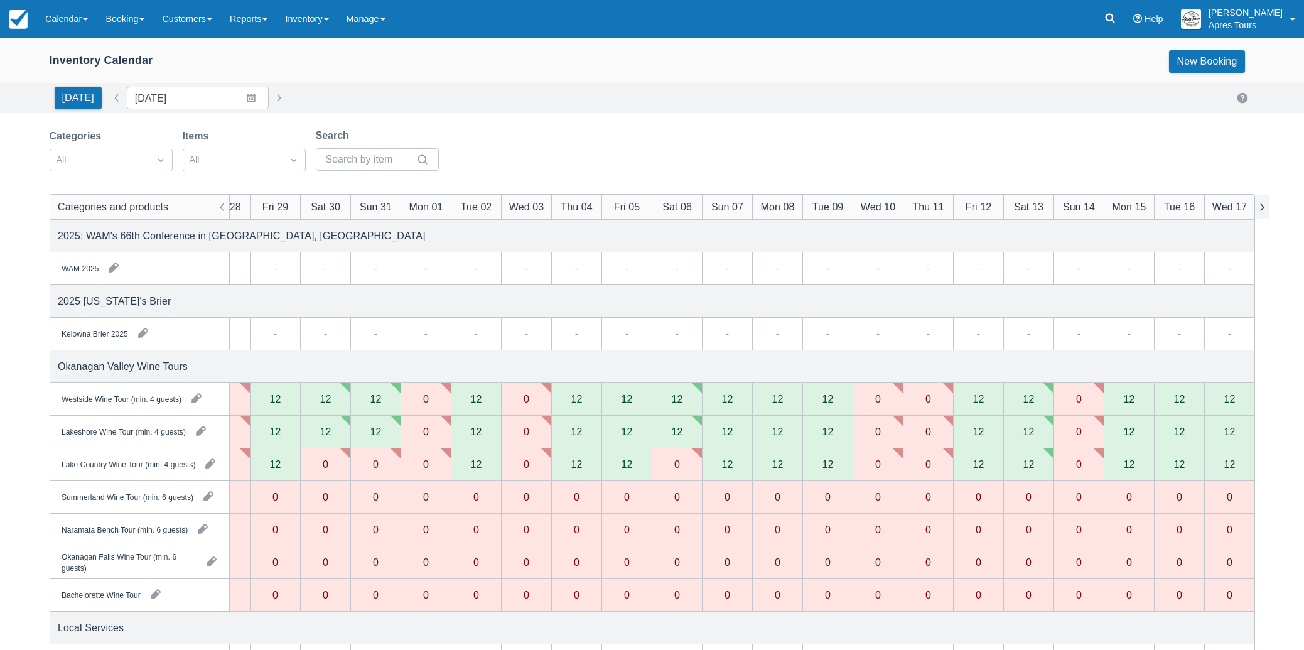
click at [1263, 204] on button "button" at bounding box center [1262, 207] width 15 height 24
click at [271, 95] on button "button" at bounding box center [278, 97] width 15 height 15
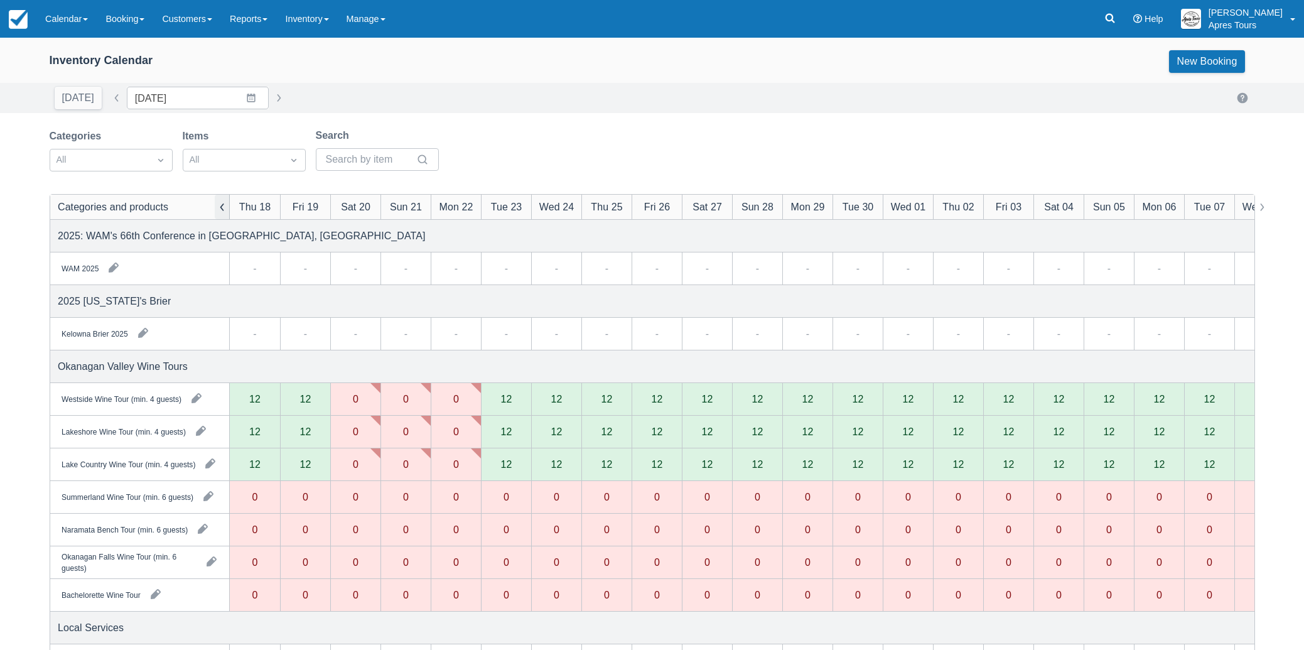
click at [217, 209] on button "button" at bounding box center [222, 207] width 15 height 24
click at [664, 406] on div "12" at bounding box center [657, 399] width 50 height 33
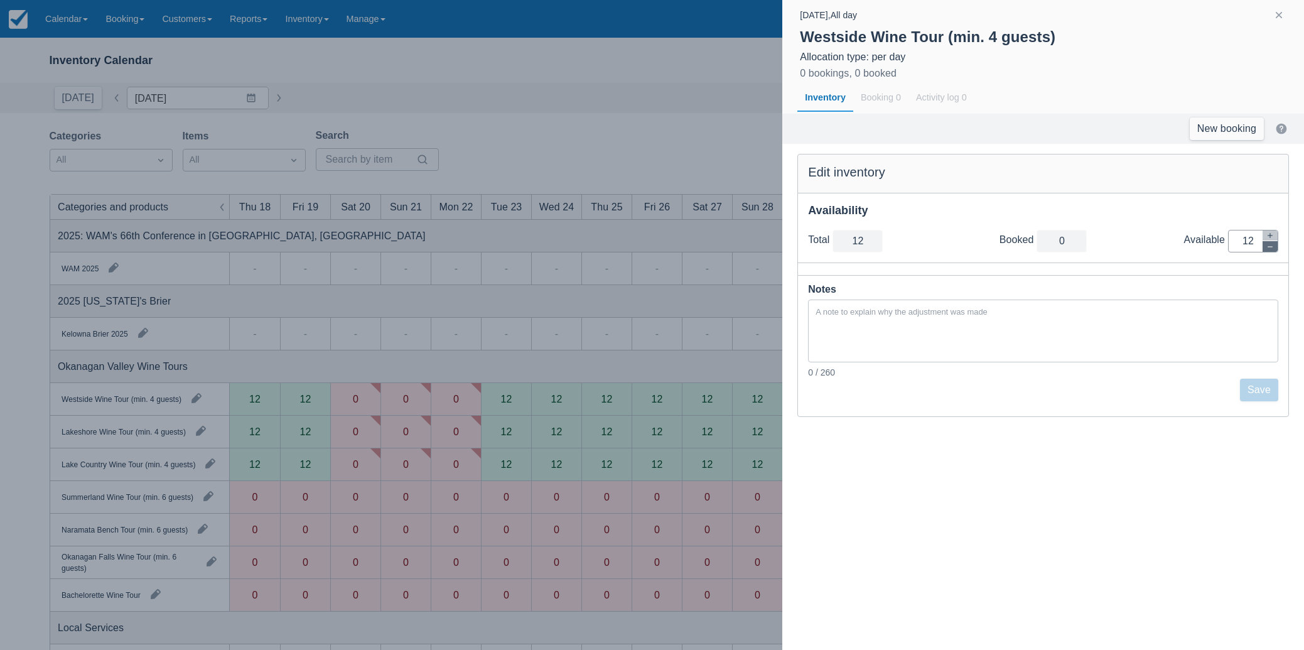
click at [1267, 250] on button "button" at bounding box center [1270, 246] width 15 height 11
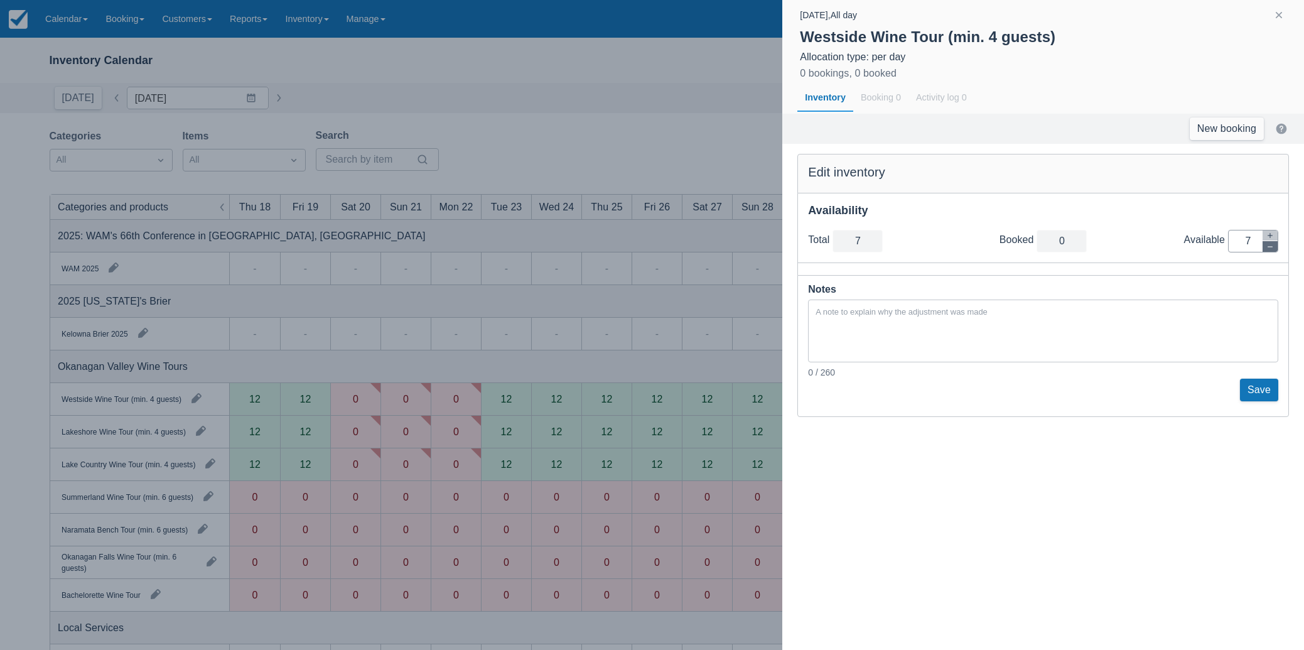
click at [1267, 250] on button "button" at bounding box center [1270, 246] width 15 height 11
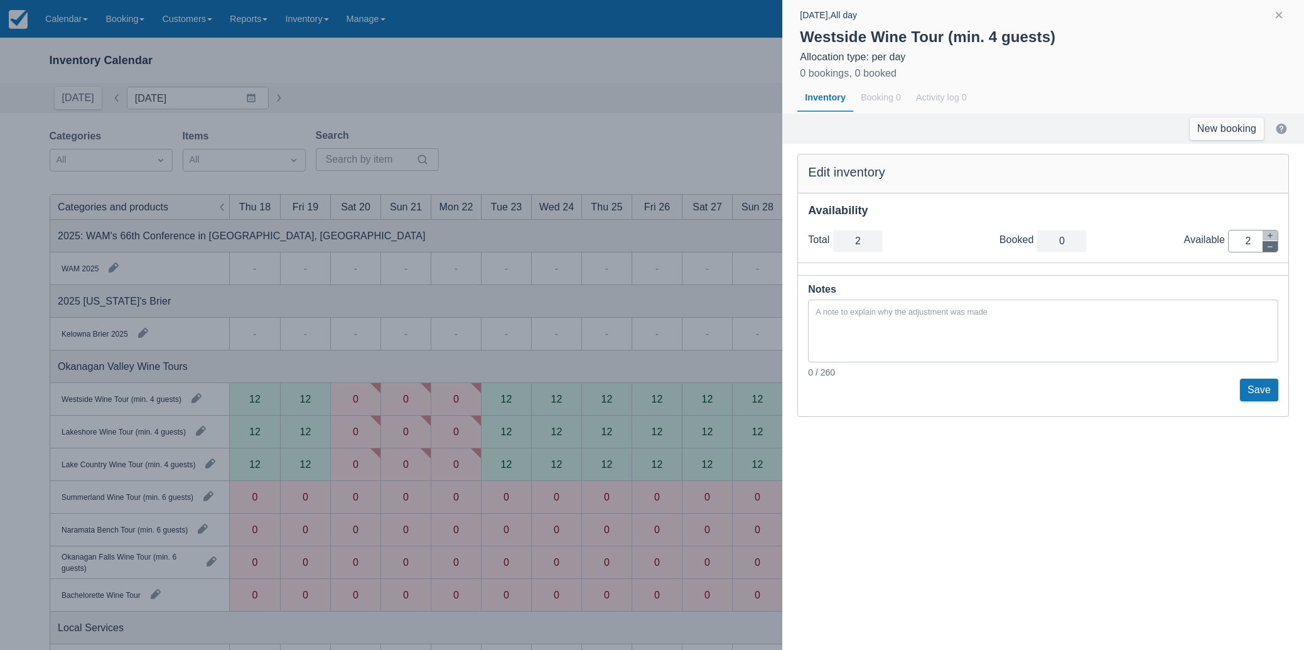
click at [1267, 250] on button "button" at bounding box center [1270, 246] width 15 height 11
click at [1267, 385] on button "Save" at bounding box center [1259, 390] width 38 height 23
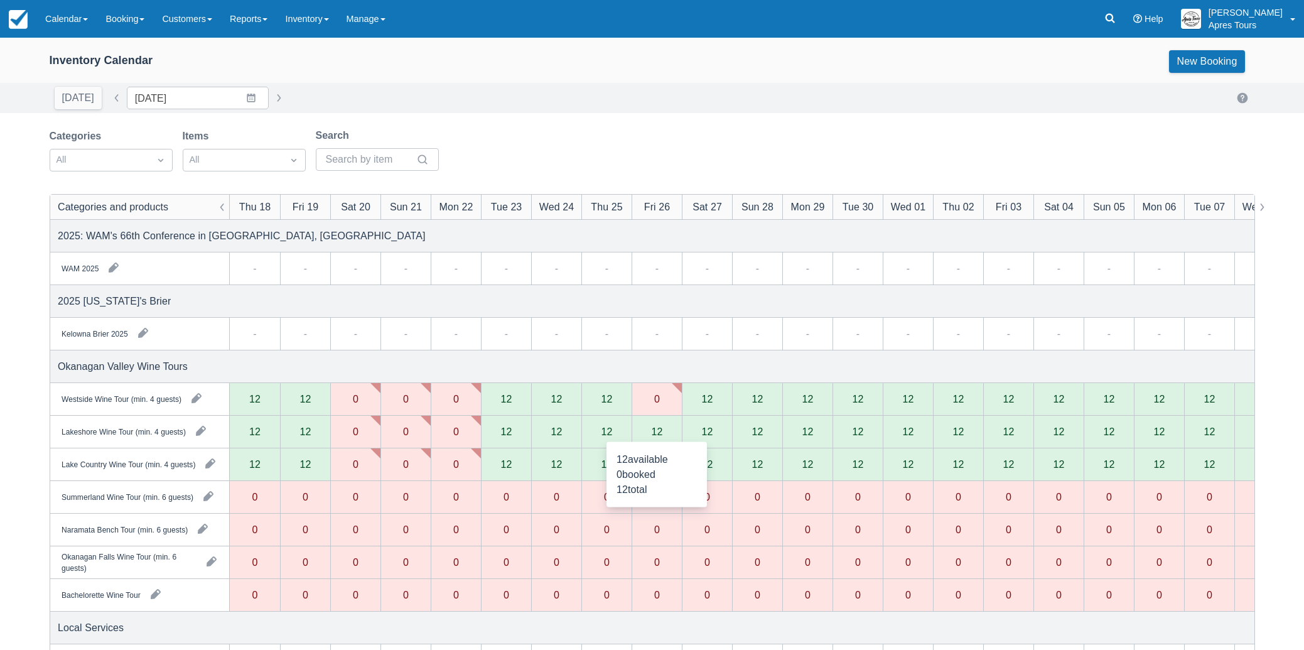
click at [657, 434] on div "12" at bounding box center [656, 431] width 11 height 10
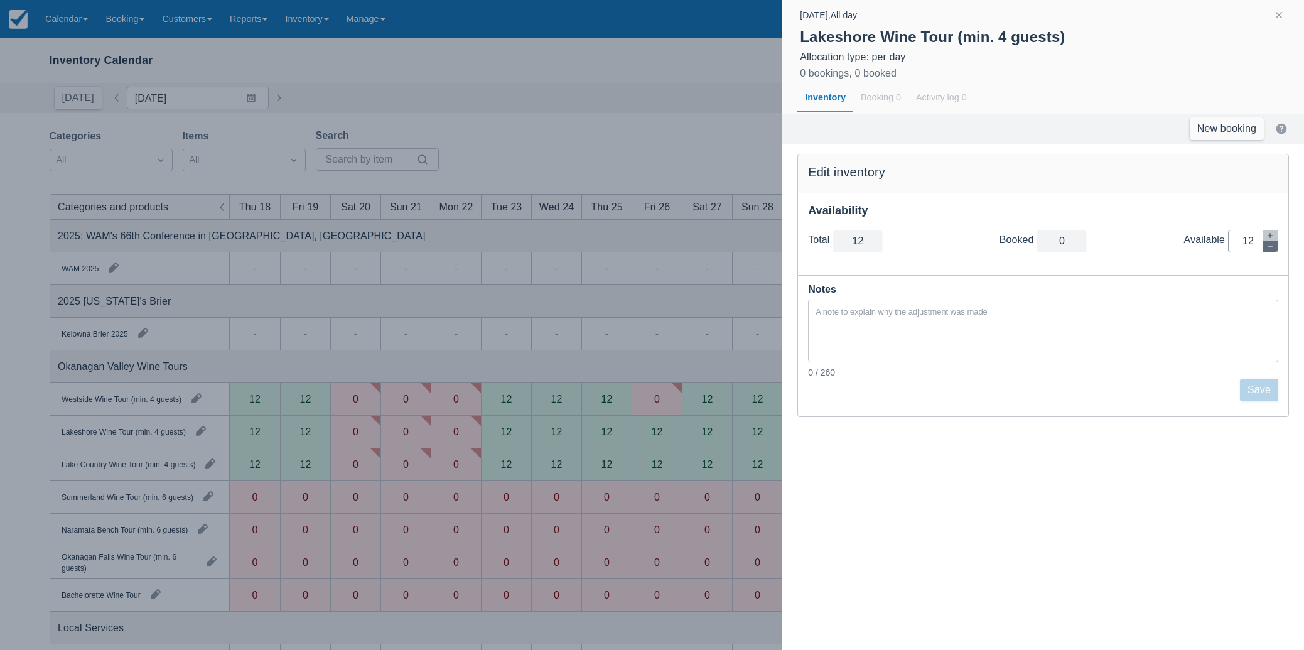
click at [1268, 247] on icon "button" at bounding box center [1271, 247] width 8 height 8
click at [1269, 247] on icon "button" at bounding box center [1271, 247] width 8 height 8
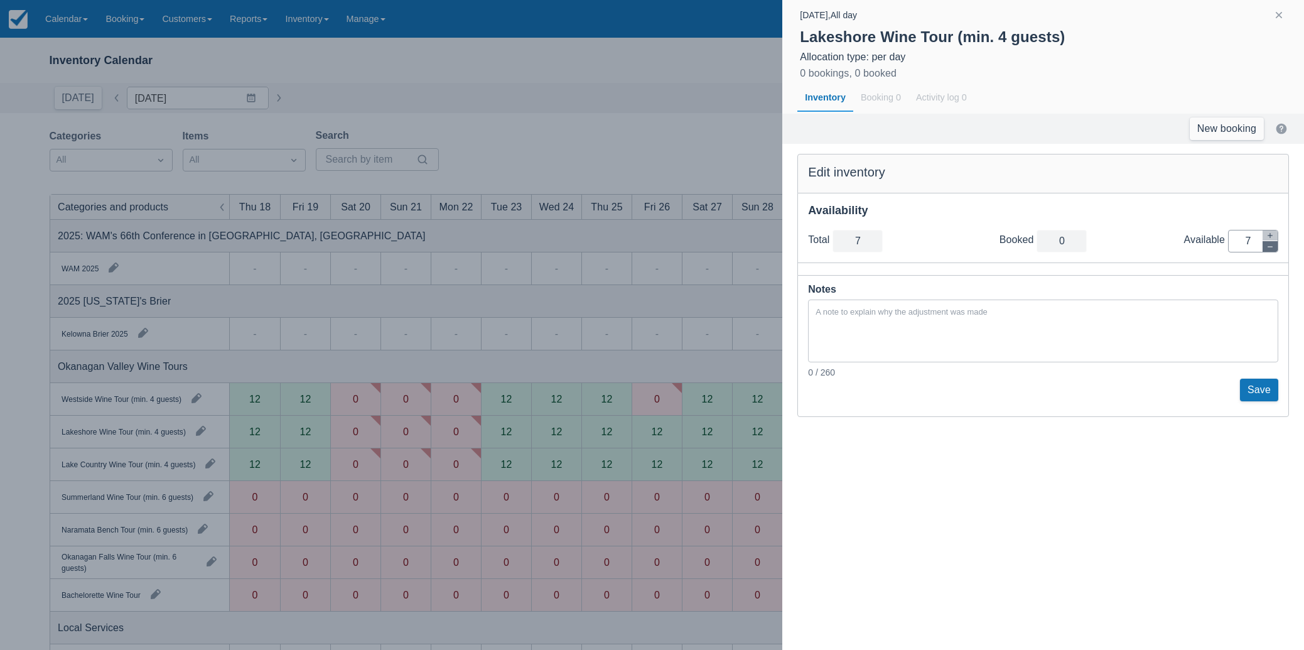
click at [1269, 247] on icon "button" at bounding box center [1271, 247] width 8 height 8
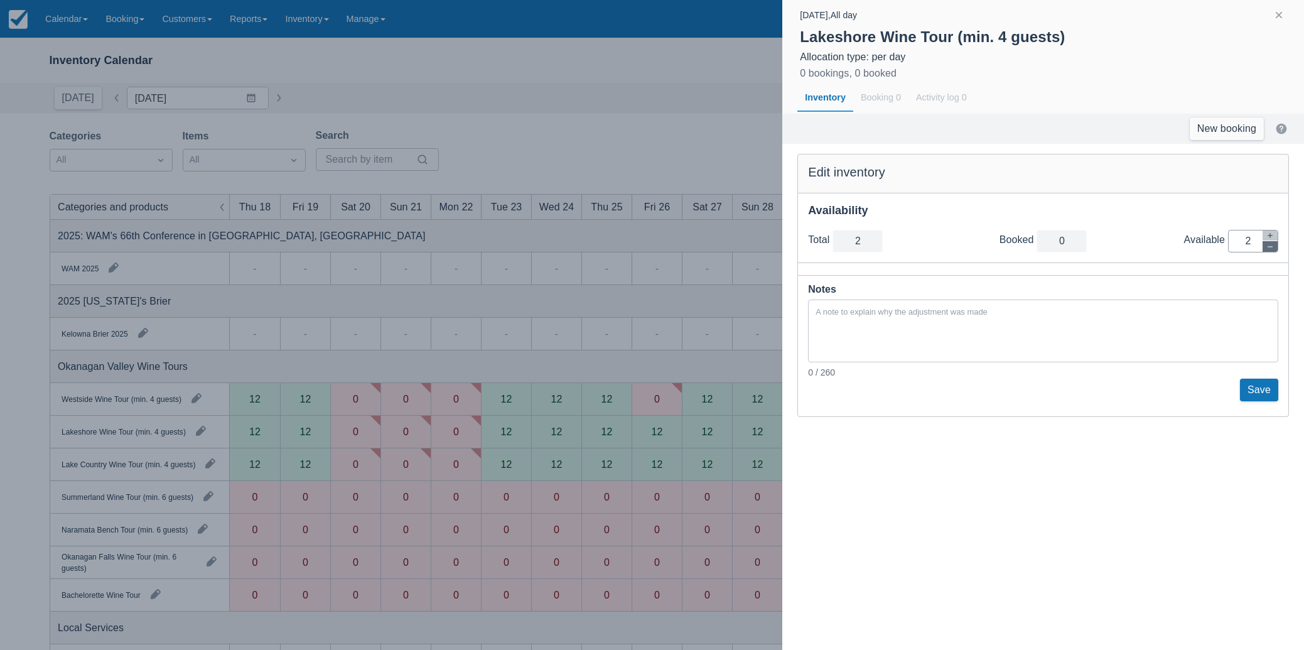
click at [1269, 247] on icon "button" at bounding box center [1271, 247] width 8 height 8
click at [1257, 389] on button "Save" at bounding box center [1259, 390] width 38 height 23
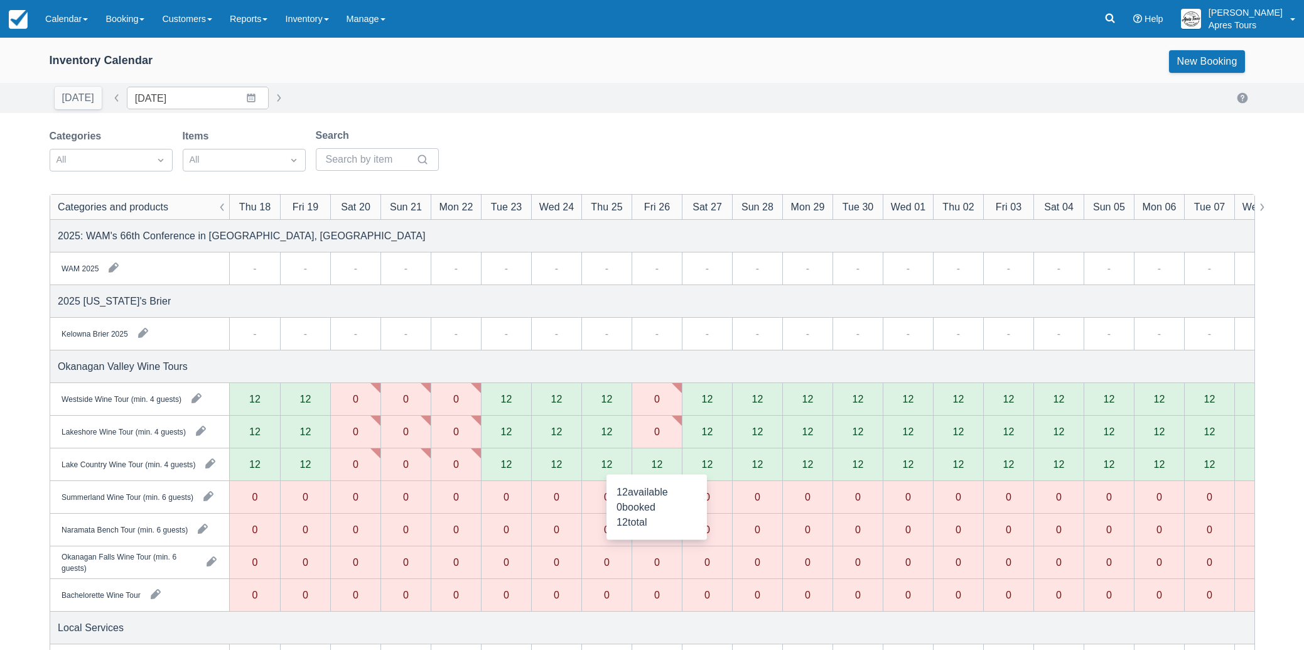
click at [661, 470] on div "12" at bounding box center [657, 464] width 50 height 33
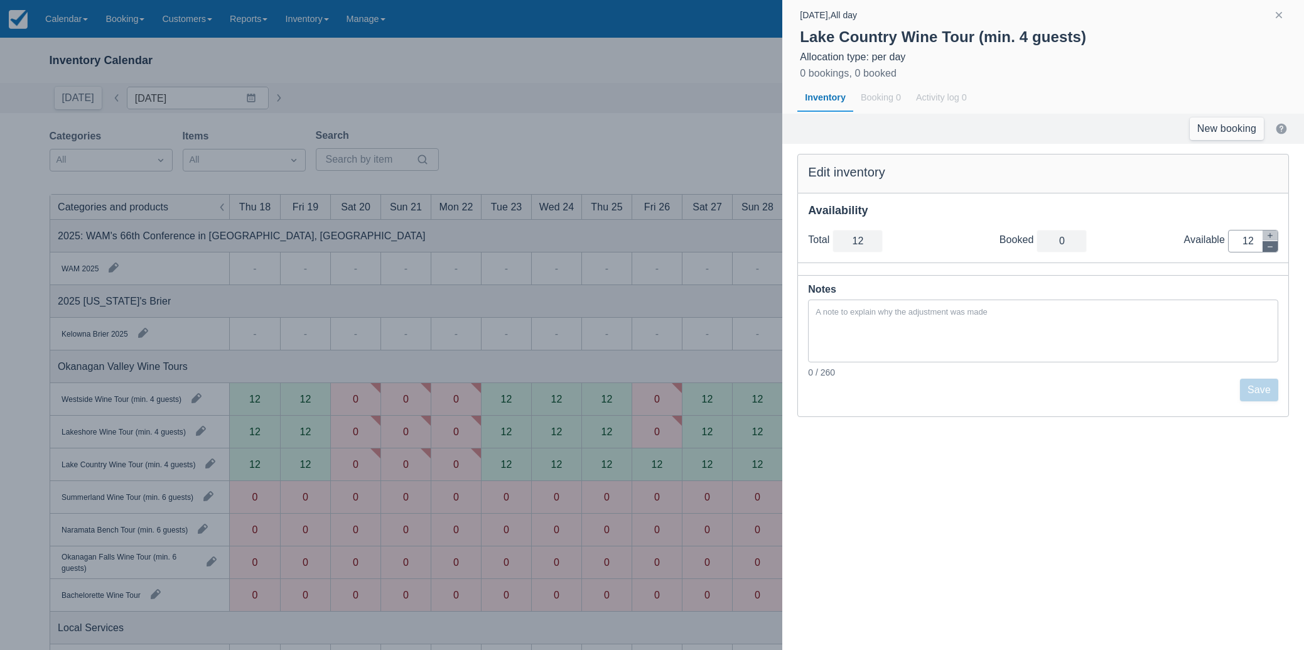
click at [1270, 246] on icon "button" at bounding box center [1271, 247] width 8 height 8
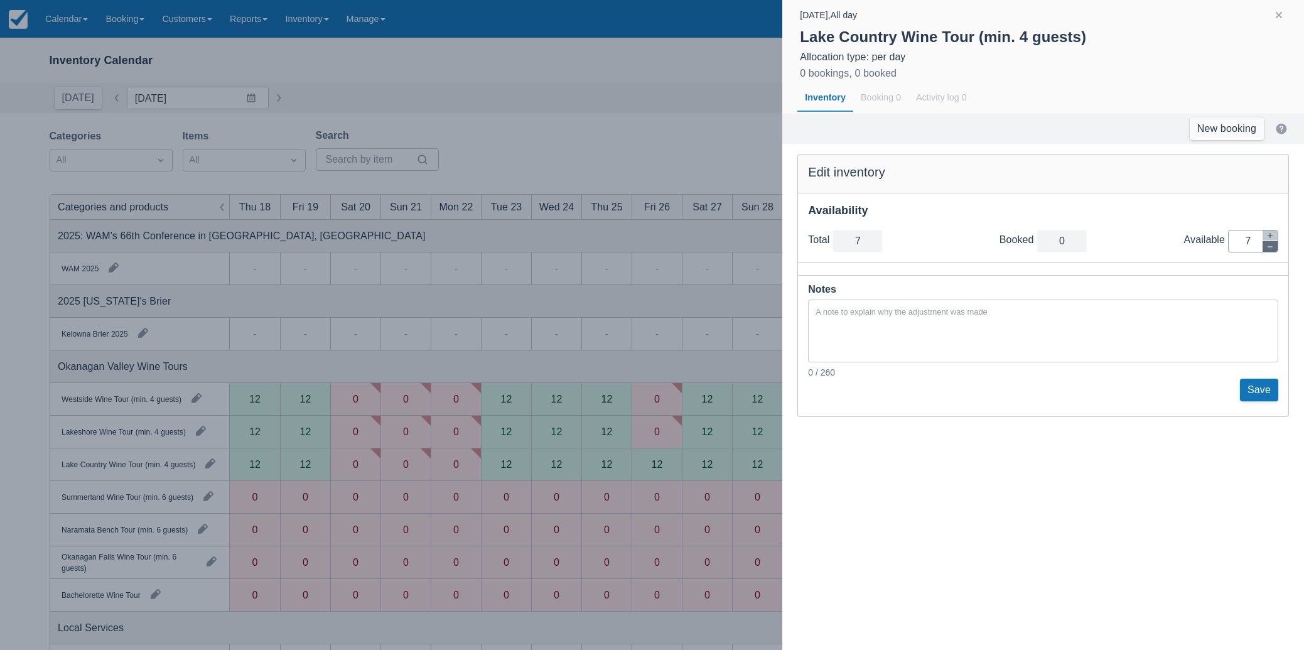
click at [1270, 246] on icon "button" at bounding box center [1271, 247] width 8 height 8
click at [1269, 246] on icon "button" at bounding box center [1271, 247] width 8 height 8
click at [1269, 246] on icon "button" at bounding box center [1270, 246] width 5 height 1
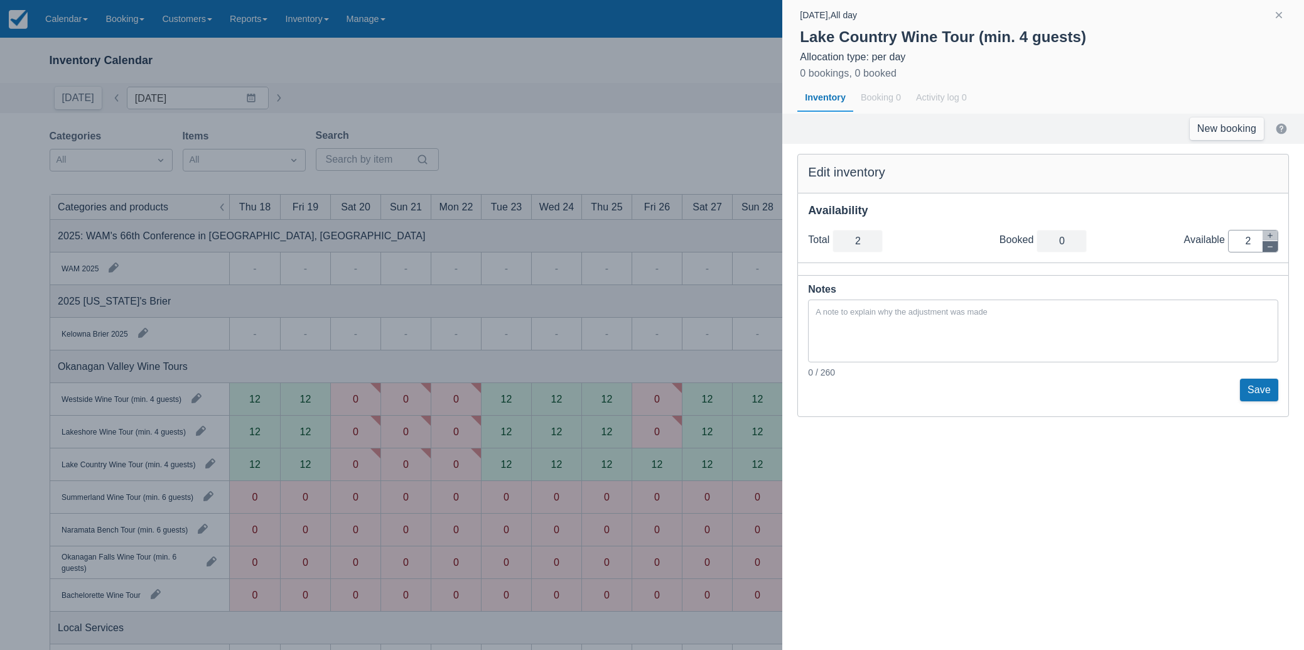
click at [1269, 246] on icon "button" at bounding box center [1270, 246] width 5 height 1
click at [1265, 392] on button "Save" at bounding box center [1259, 390] width 38 height 23
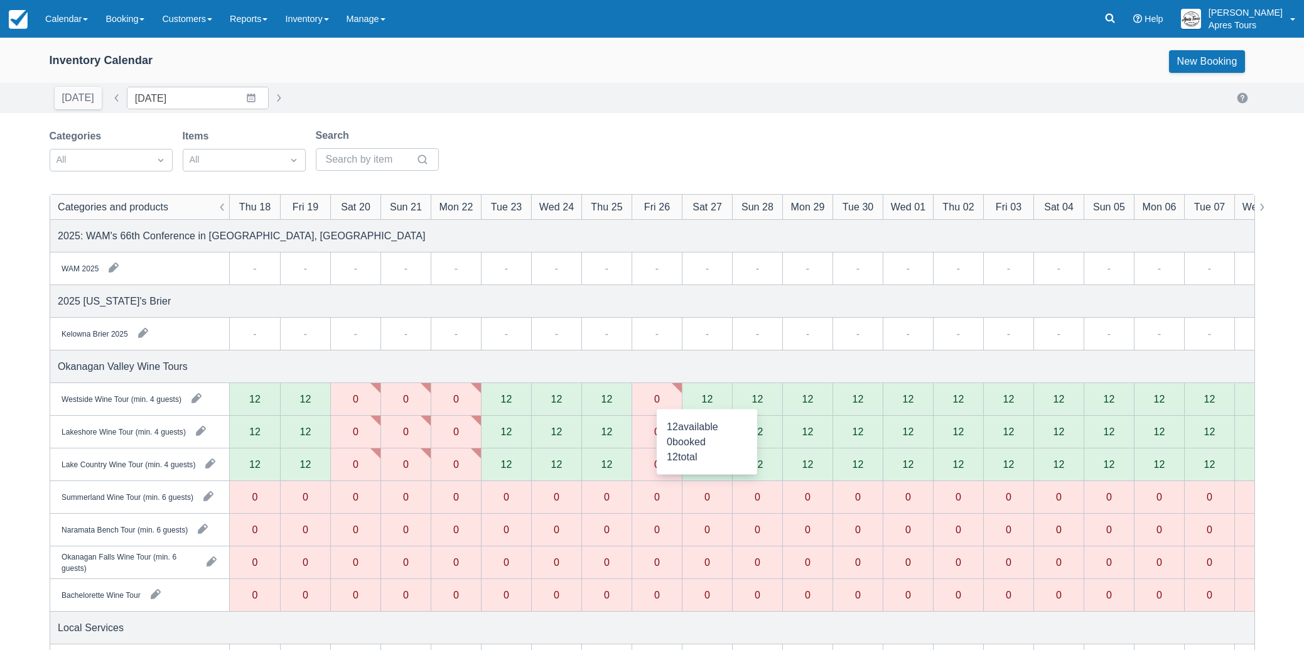
click at [704, 396] on div "12" at bounding box center [706, 399] width 11 height 10
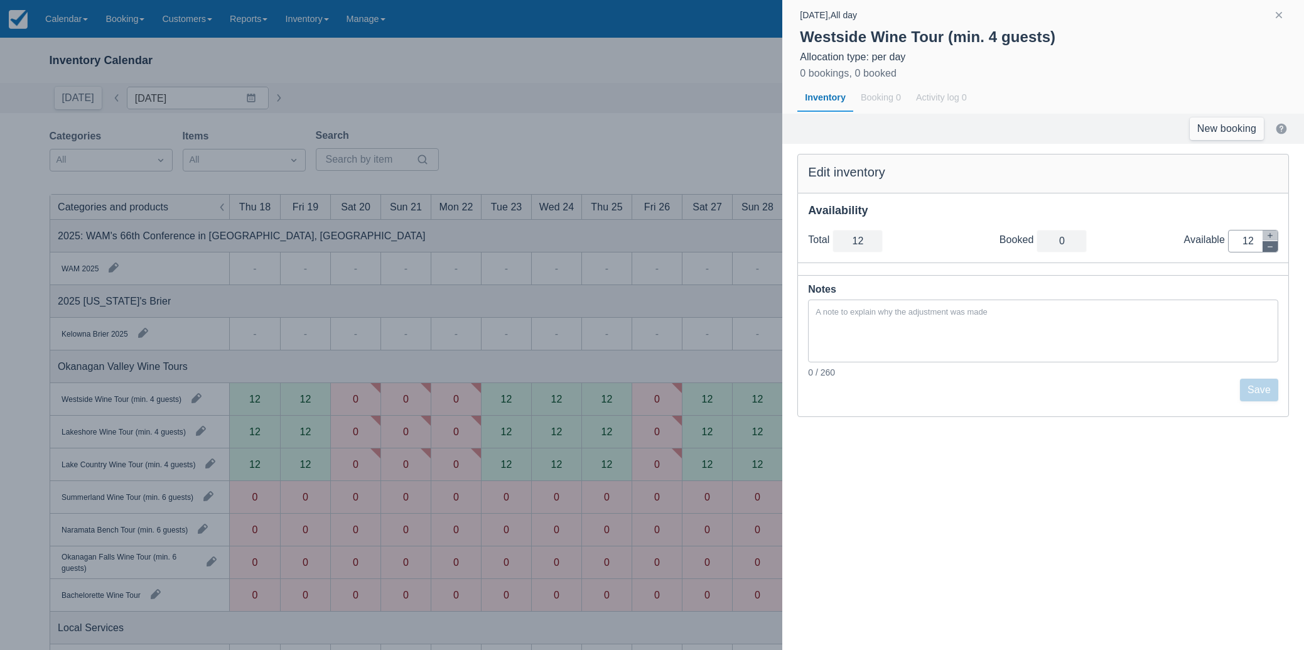
click at [1273, 249] on icon "button" at bounding box center [1271, 247] width 8 height 8
click at [1272, 249] on icon "button" at bounding box center [1271, 247] width 8 height 8
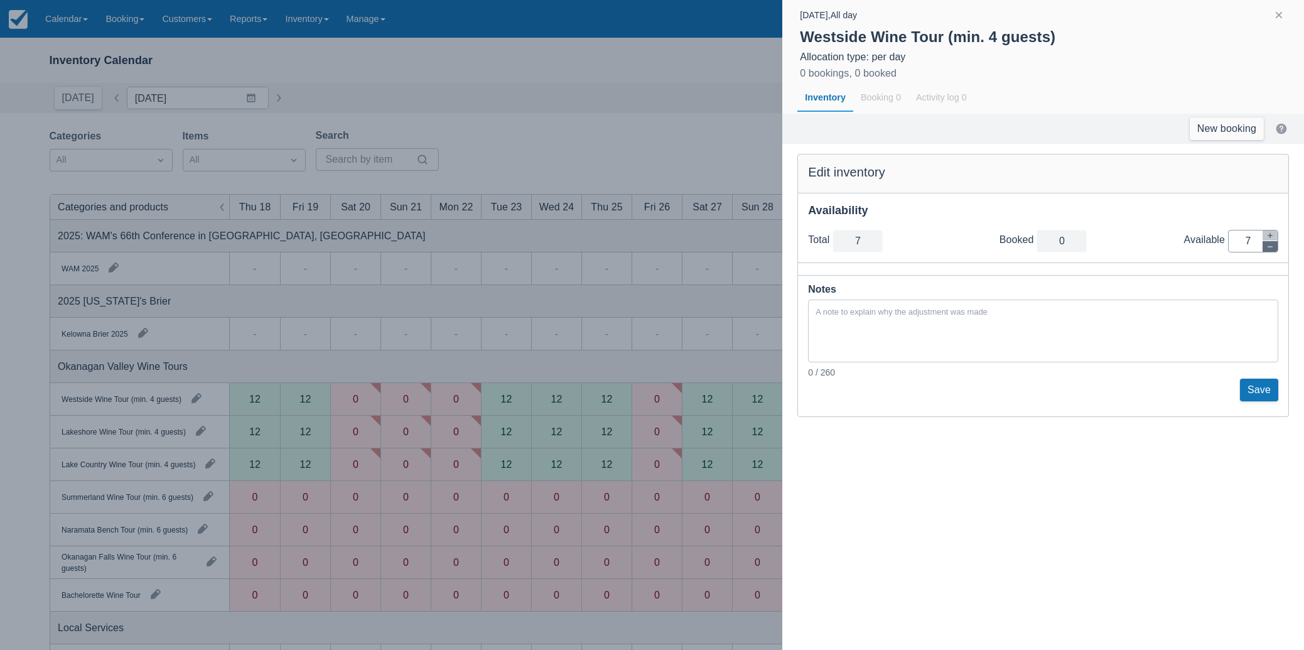
click at [1272, 249] on icon "button" at bounding box center [1271, 247] width 8 height 8
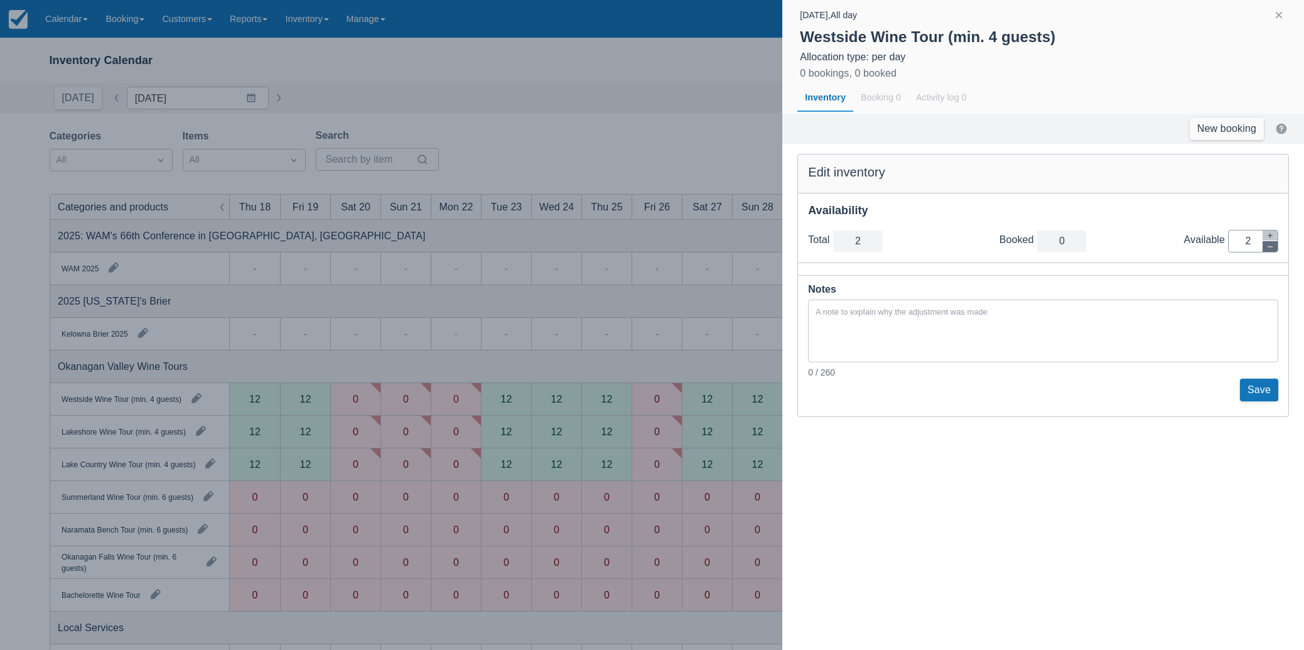
click at [1272, 249] on icon "button" at bounding box center [1271, 247] width 8 height 8
click at [1269, 396] on button "Save" at bounding box center [1259, 390] width 38 height 23
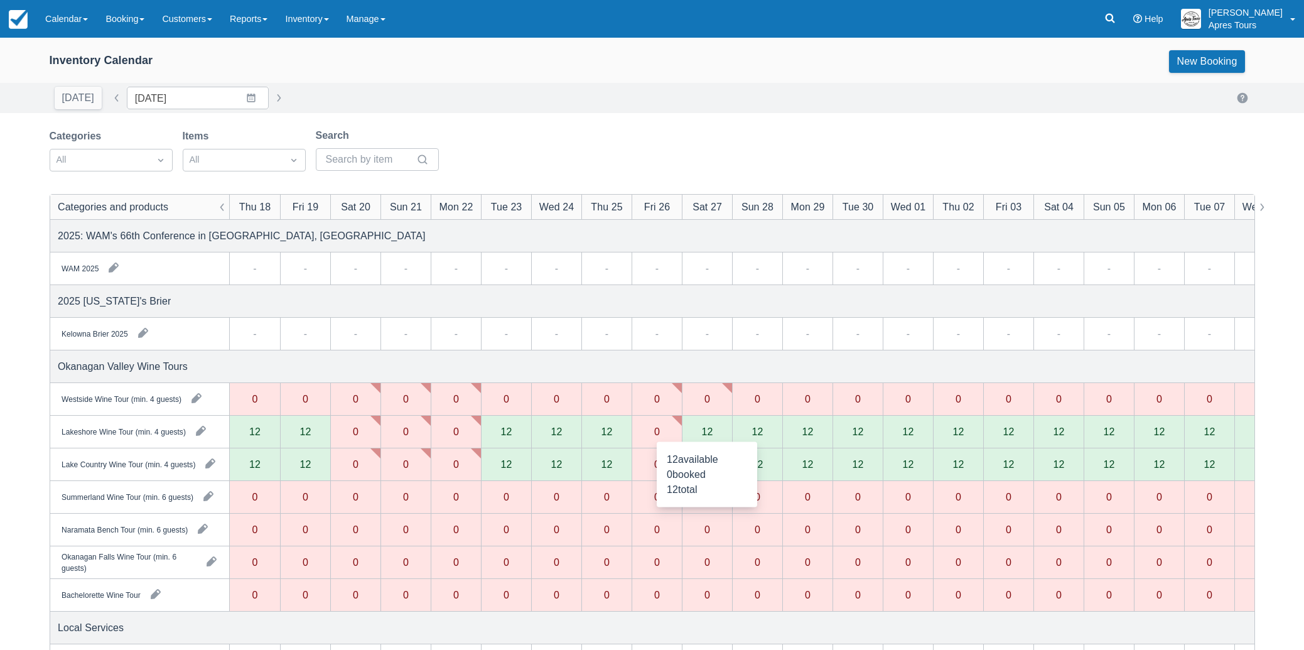
click at [708, 434] on div "12" at bounding box center [706, 431] width 11 height 10
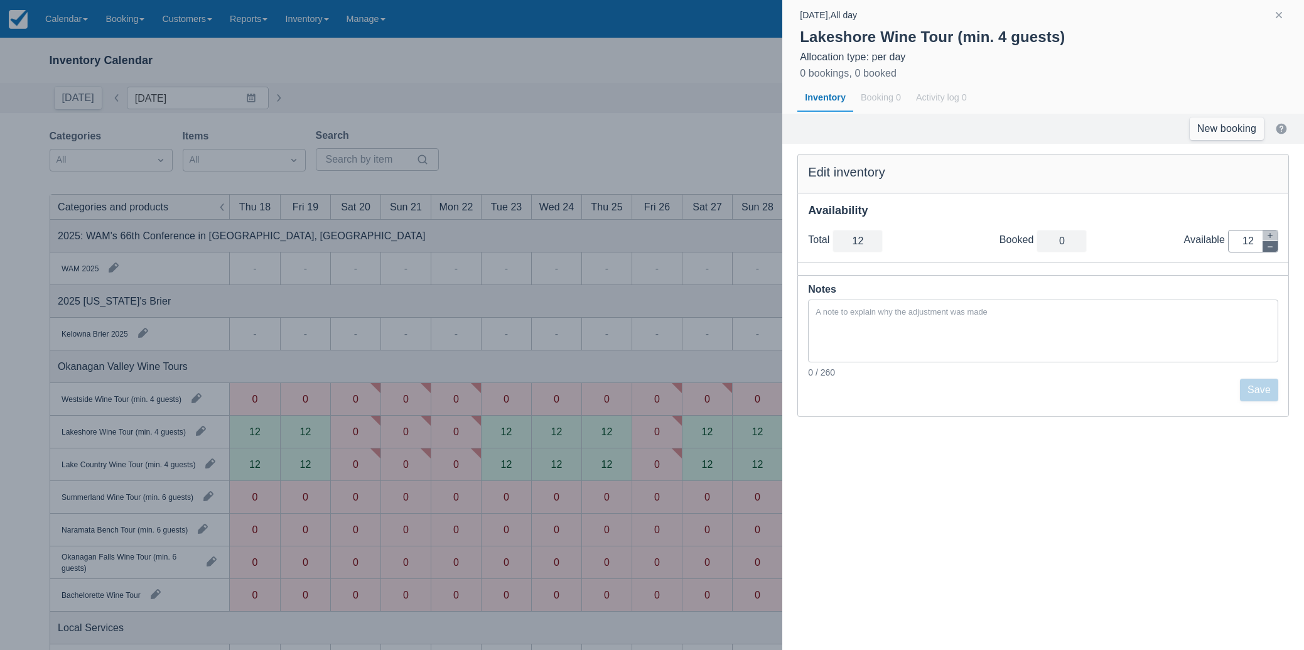
click at [1272, 249] on icon "button" at bounding box center [1271, 247] width 8 height 8
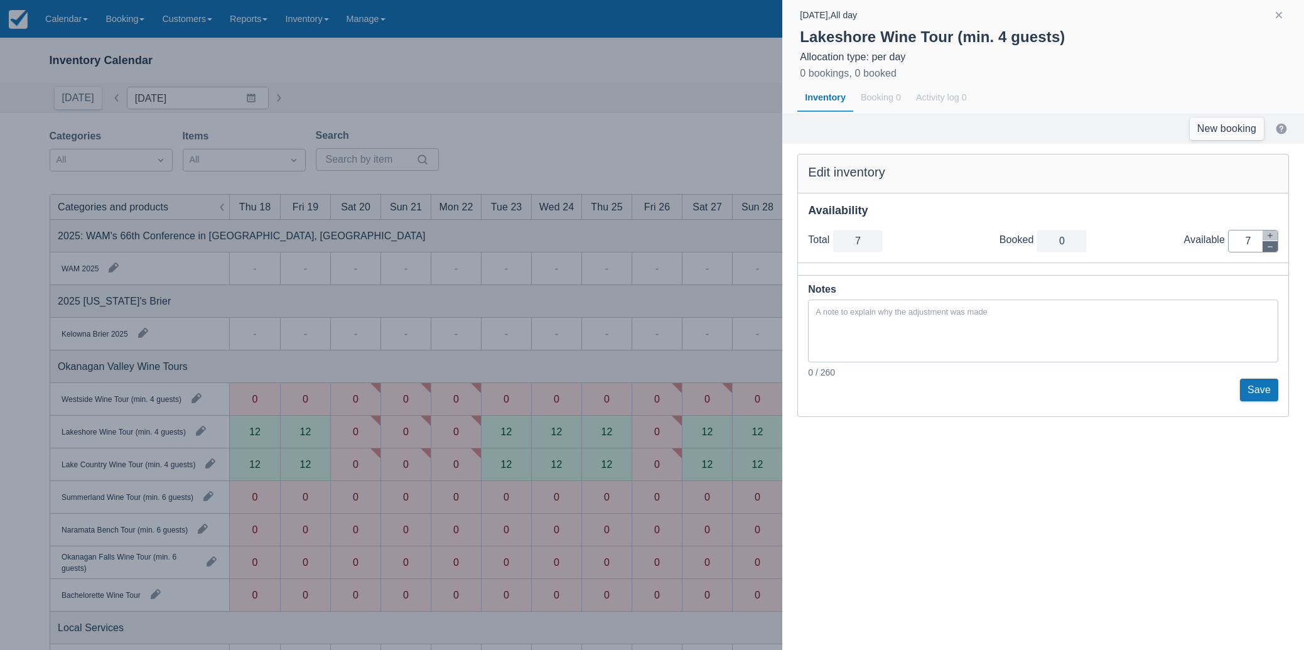
click at [1272, 249] on icon "button" at bounding box center [1271, 247] width 8 height 8
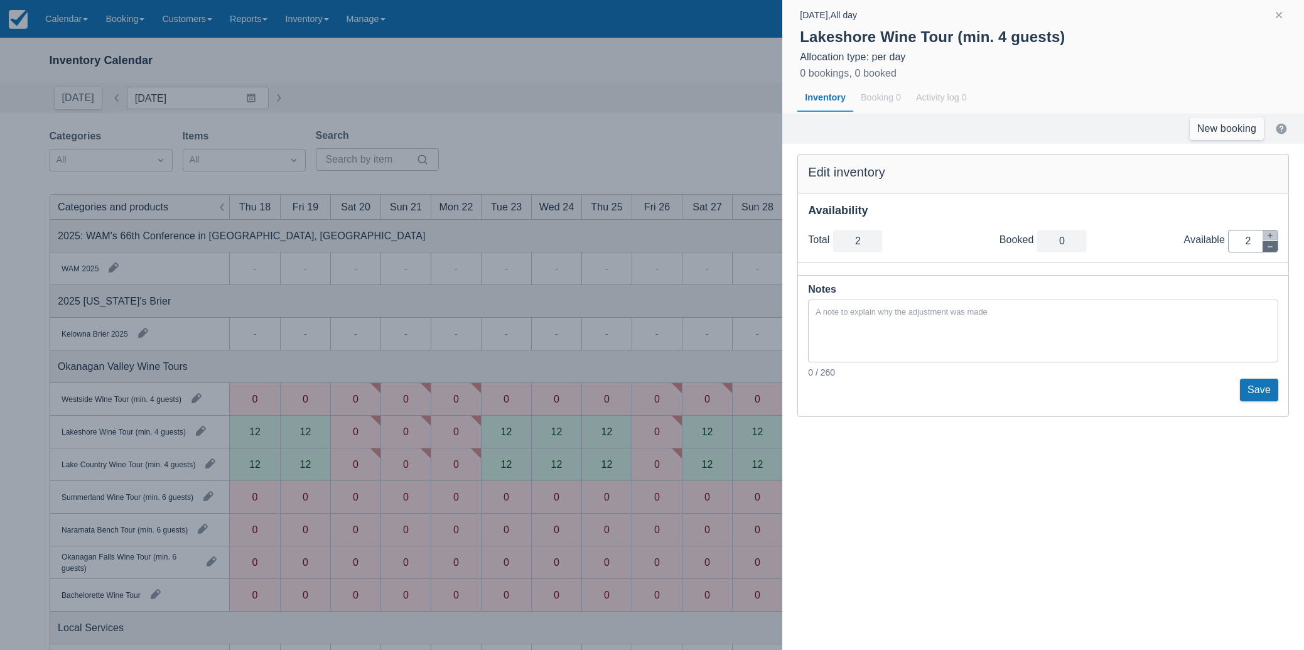
click at [1272, 249] on icon "button" at bounding box center [1271, 247] width 8 height 8
click at [1258, 390] on button "Save" at bounding box center [1259, 390] width 38 height 23
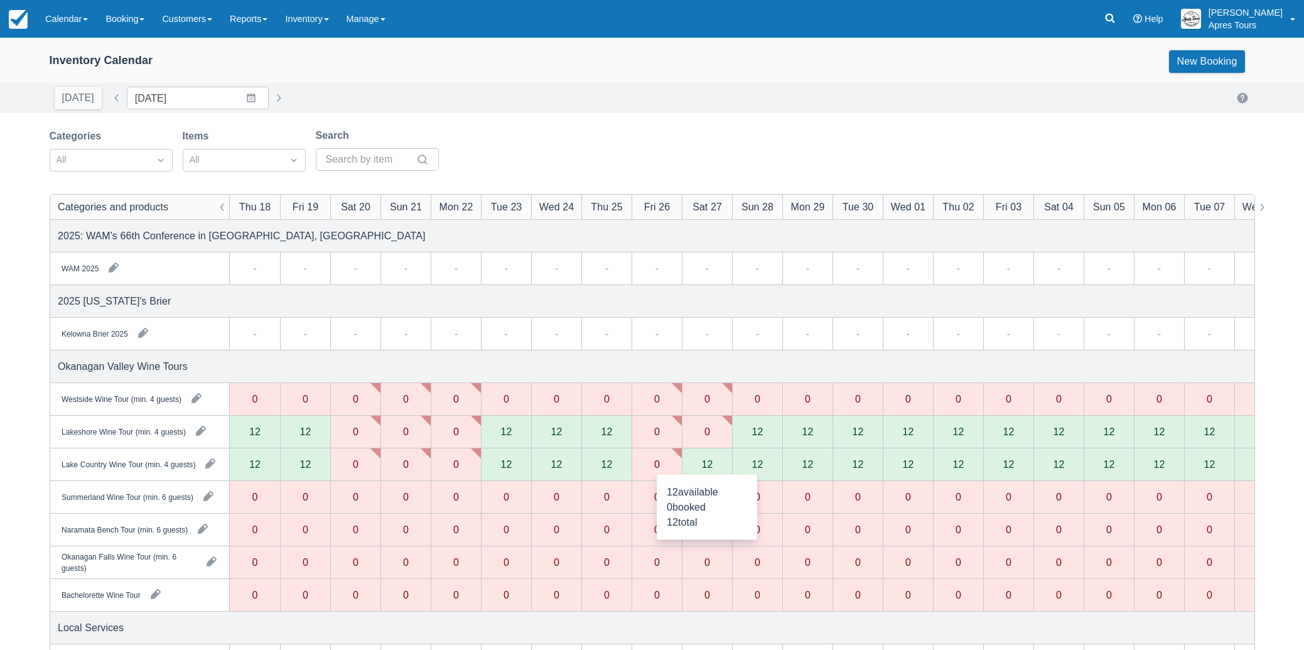
click at [714, 472] on div "12" at bounding box center [707, 464] width 50 height 33
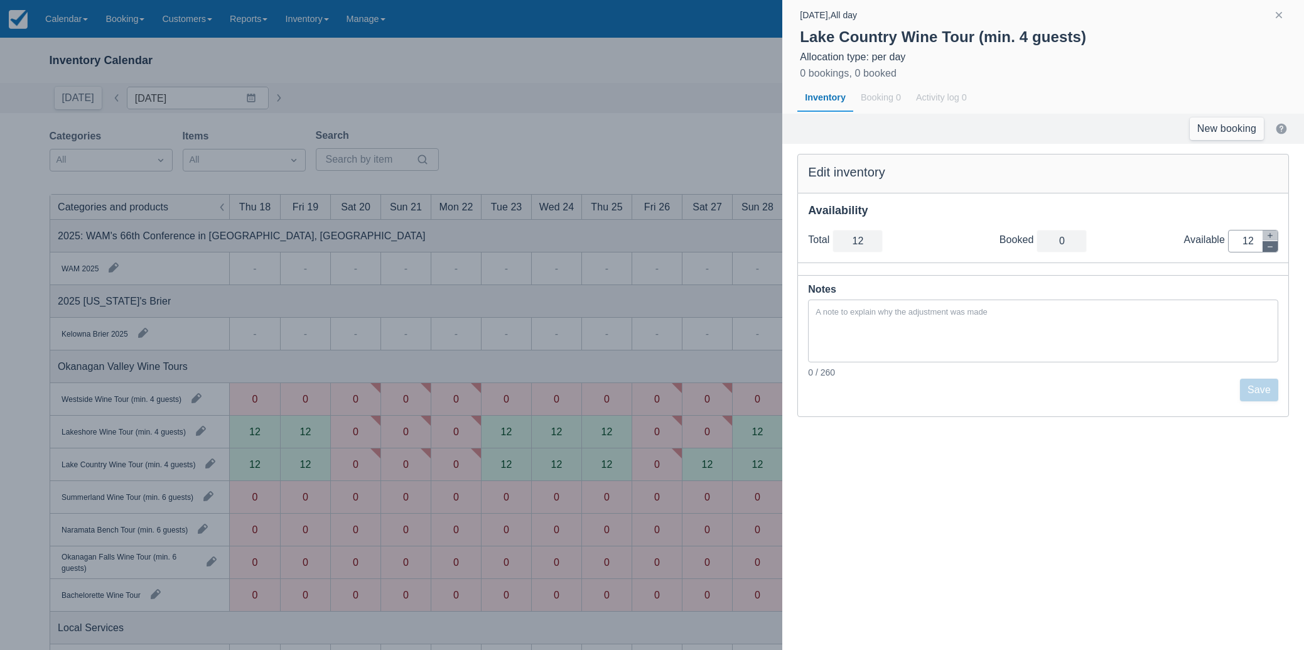
click at [1277, 247] on div "12" at bounding box center [1253, 241] width 50 height 23
click at [1275, 247] on button "button" at bounding box center [1270, 246] width 15 height 11
click at [1275, 248] on button "button" at bounding box center [1270, 246] width 15 height 11
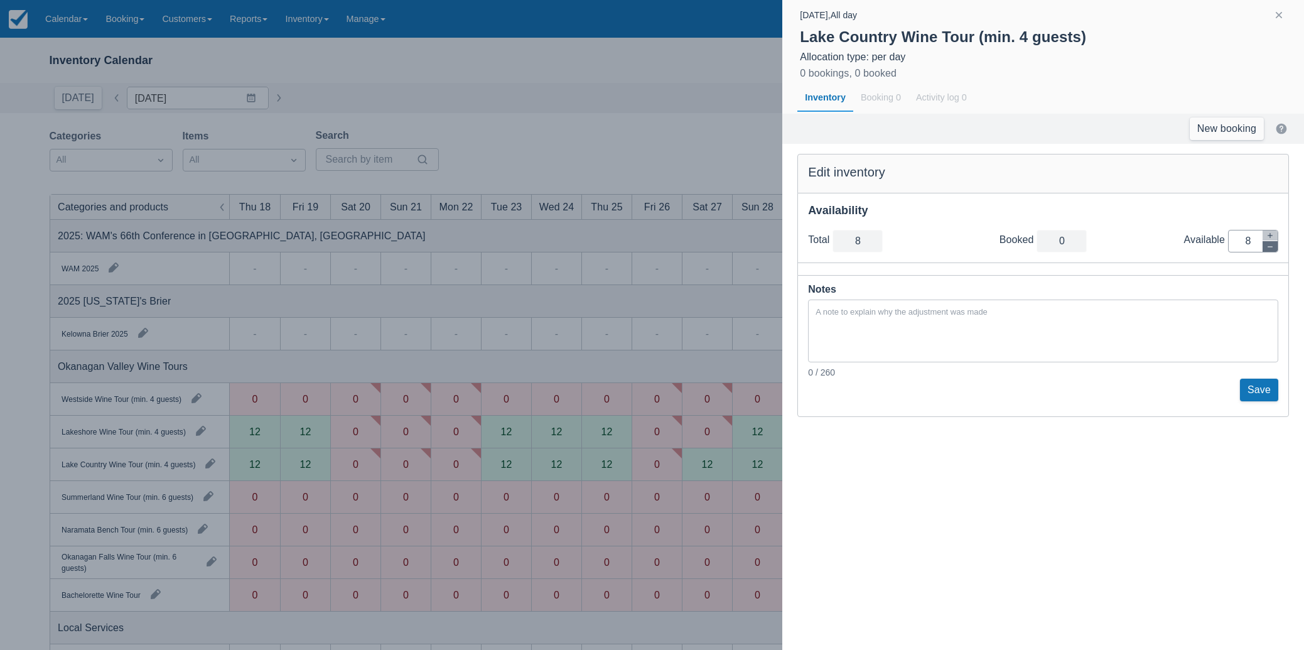
click at [1274, 248] on button "button" at bounding box center [1270, 246] width 15 height 11
click at [1272, 248] on icon "button" at bounding box center [1271, 247] width 8 height 8
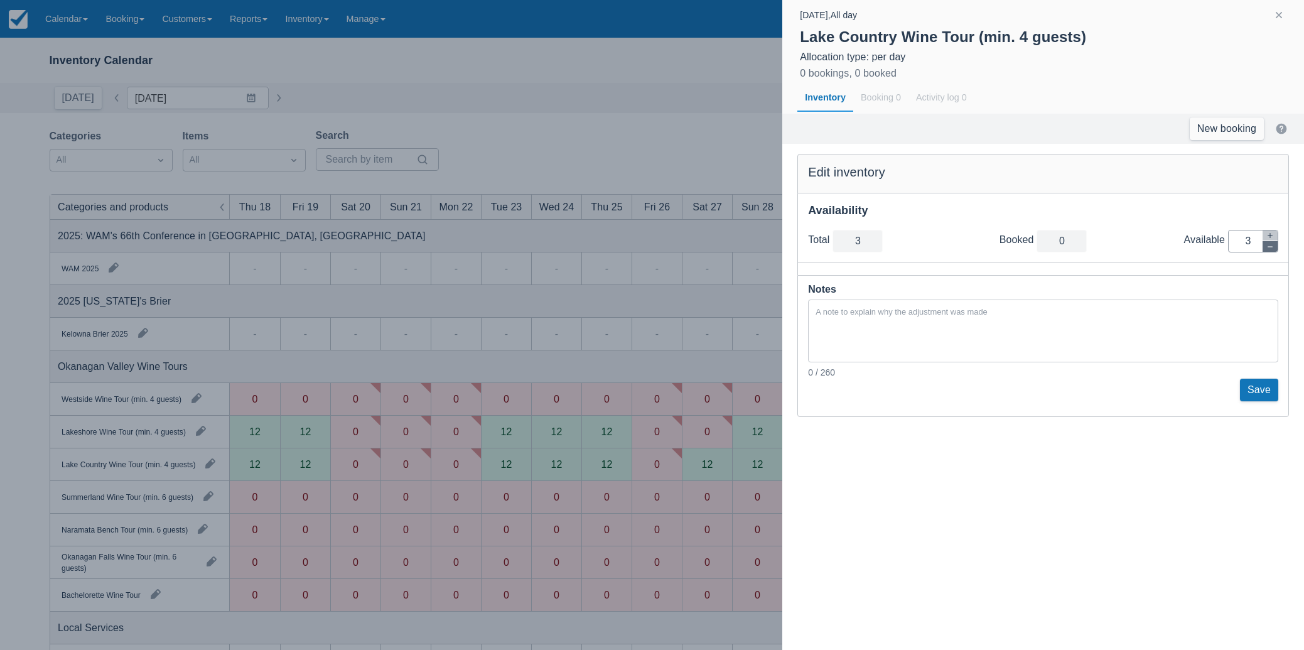
click at [1272, 248] on icon "button" at bounding box center [1271, 247] width 8 height 8
click at [1260, 390] on button "Save" at bounding box center [1259, 390] width 38 height 23
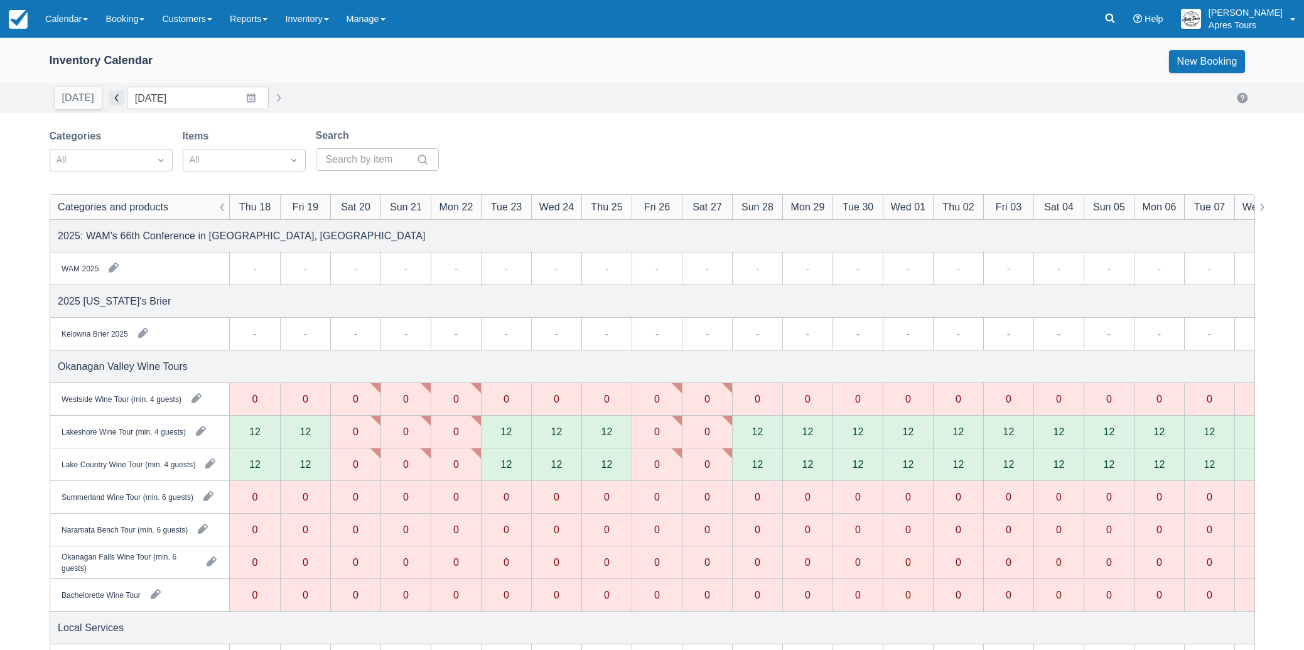
click at [114, 100] on button "button" at bounding box center [116, 97] width 15 height 15
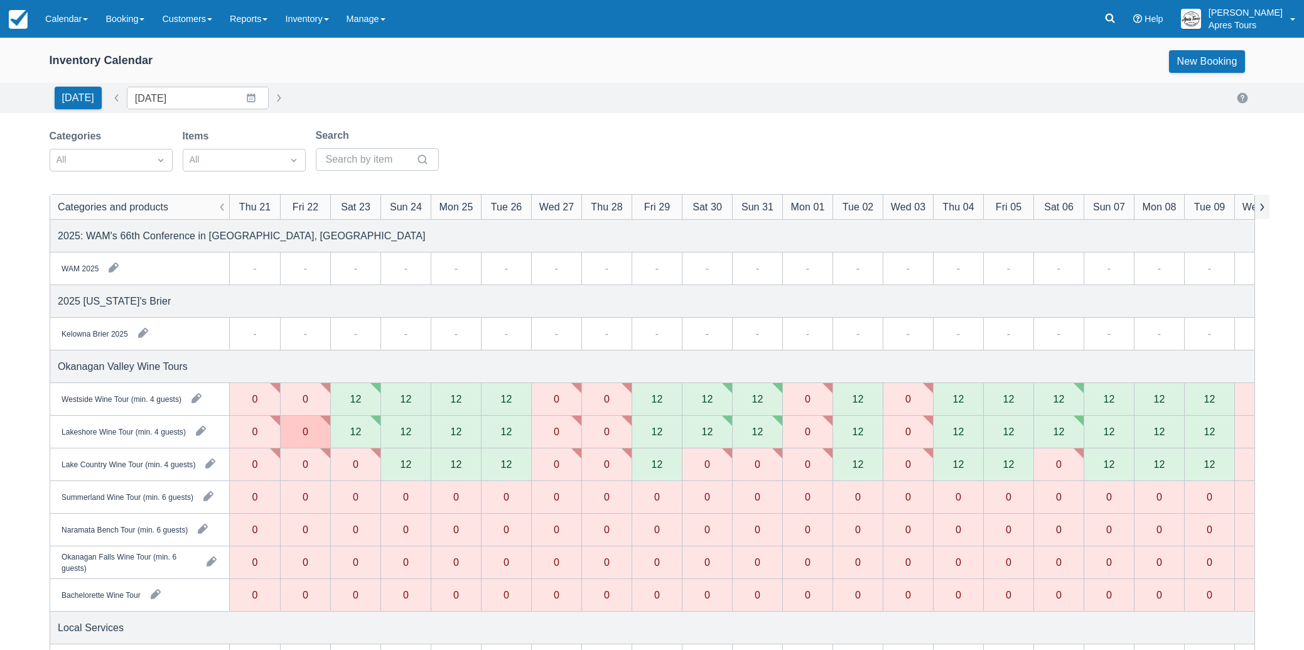
scroll to position [0, 28]
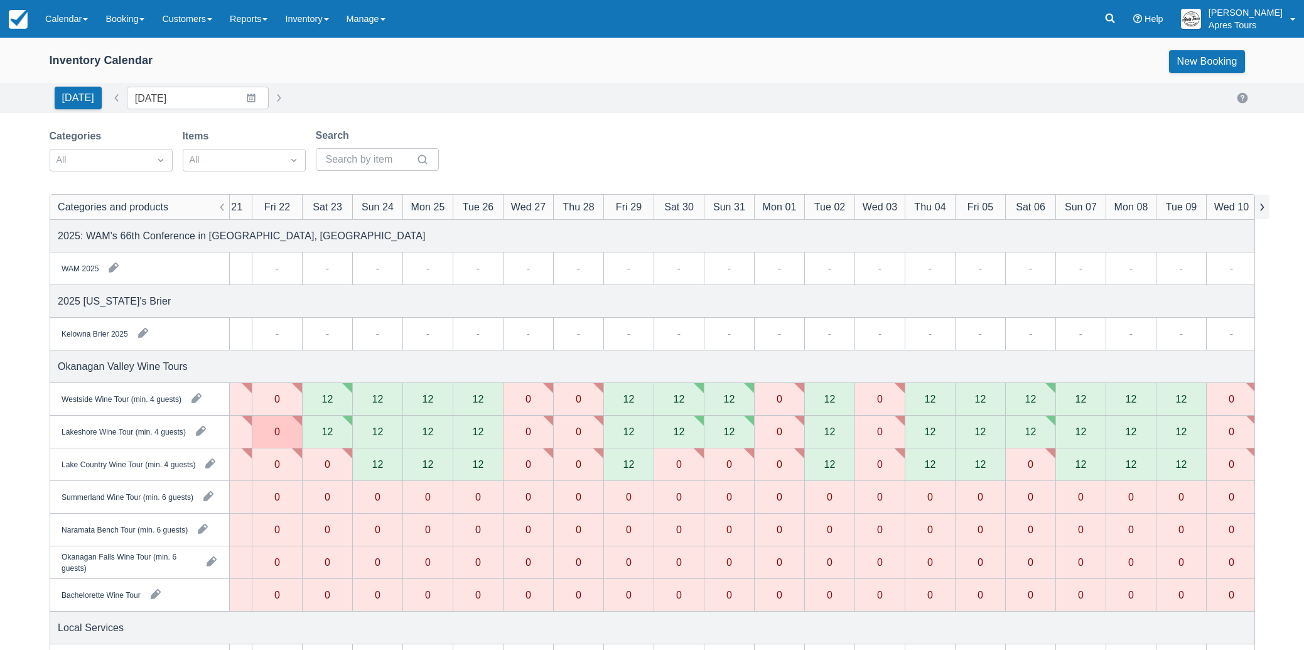
click at [1266, 208] on button "button" at bounding box center [1262, 207] width 15 height 24
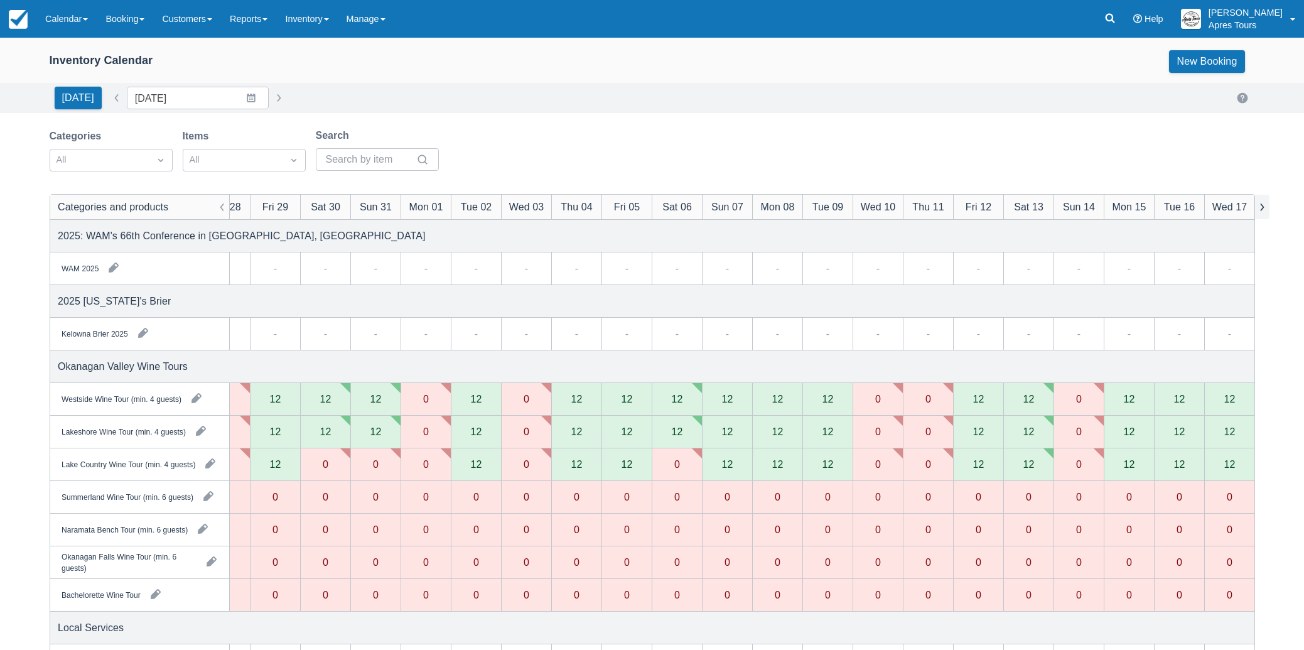
click at [1266, 208] on button "button" at bounding box center [1262, 207] width 15 height 24
click at [271, 97] on button "button" at bounding box center [278, 97] width 15 height 15
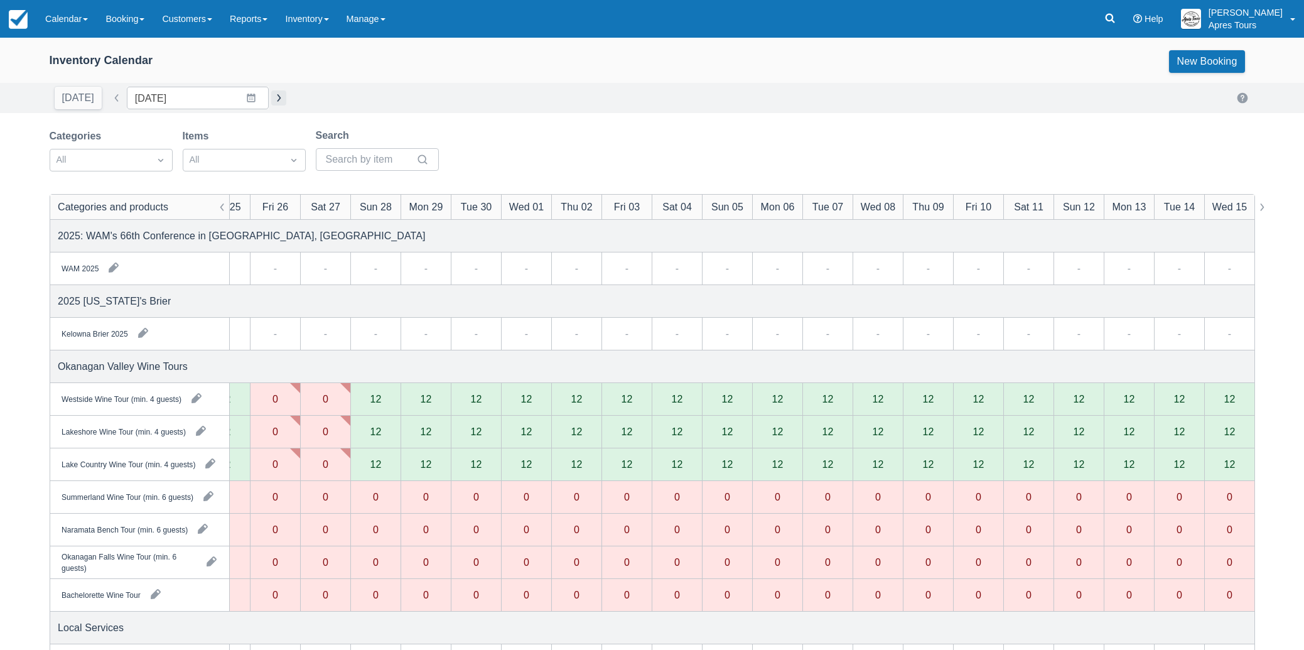
click at [271, 97] on button "button" at bounding box center [278, 97] width 15 height 15
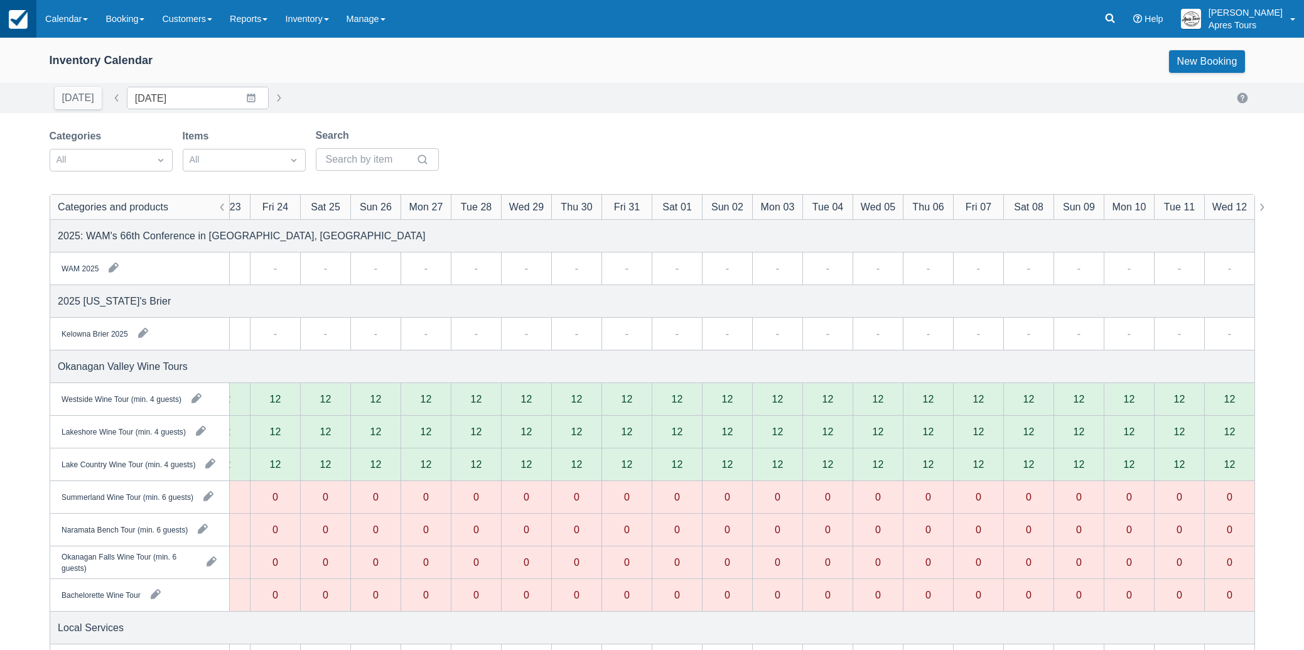
click at [25, 18] on img at bounding box center [18, 19] width 19 height 19
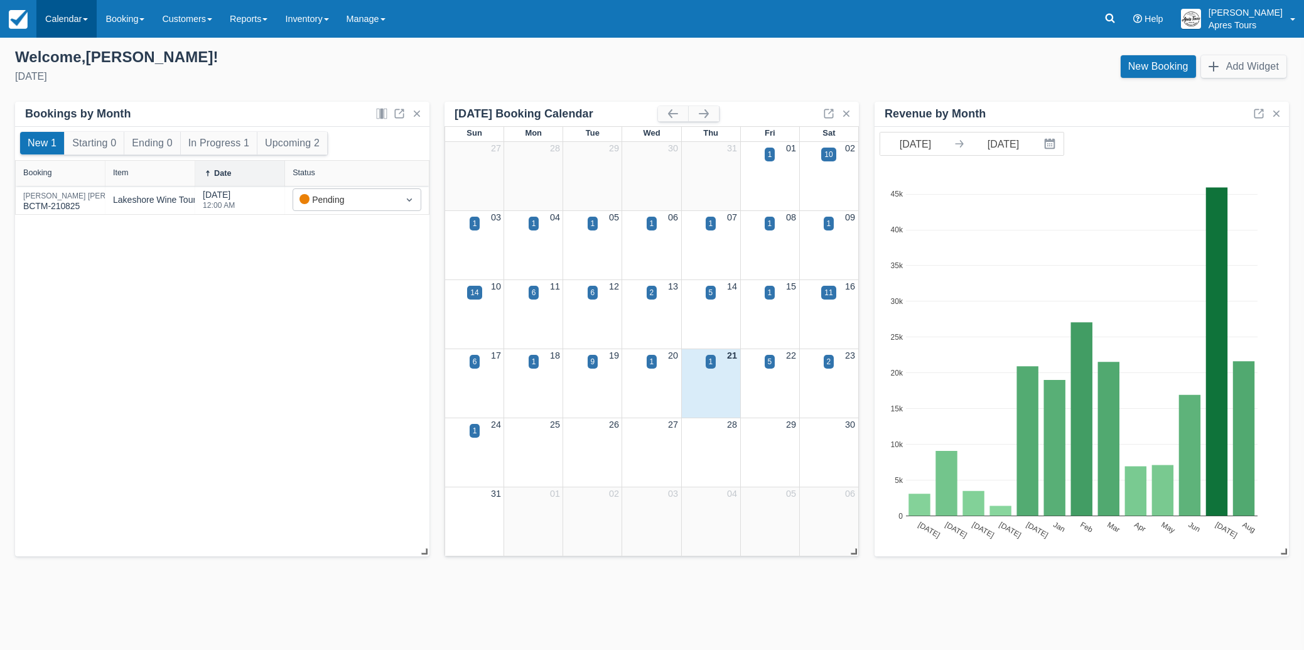
click at [63, 20] on link "Calendar" at bounding box center [66, 19] width 60 height 38
click at [62, 121] on link "Month" at bounding box center [86, 119] width 99 height 26
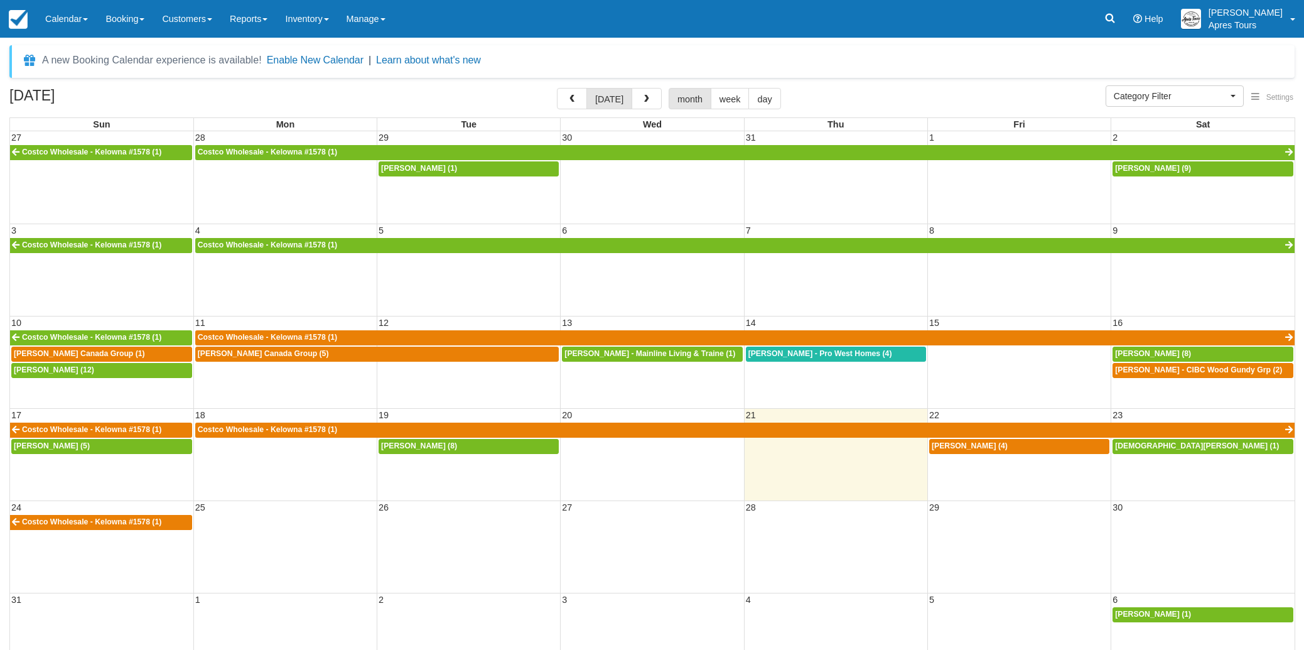
select select
click at [644, 101] on span "button" at bounding box center [646, 99] width 9 height 9
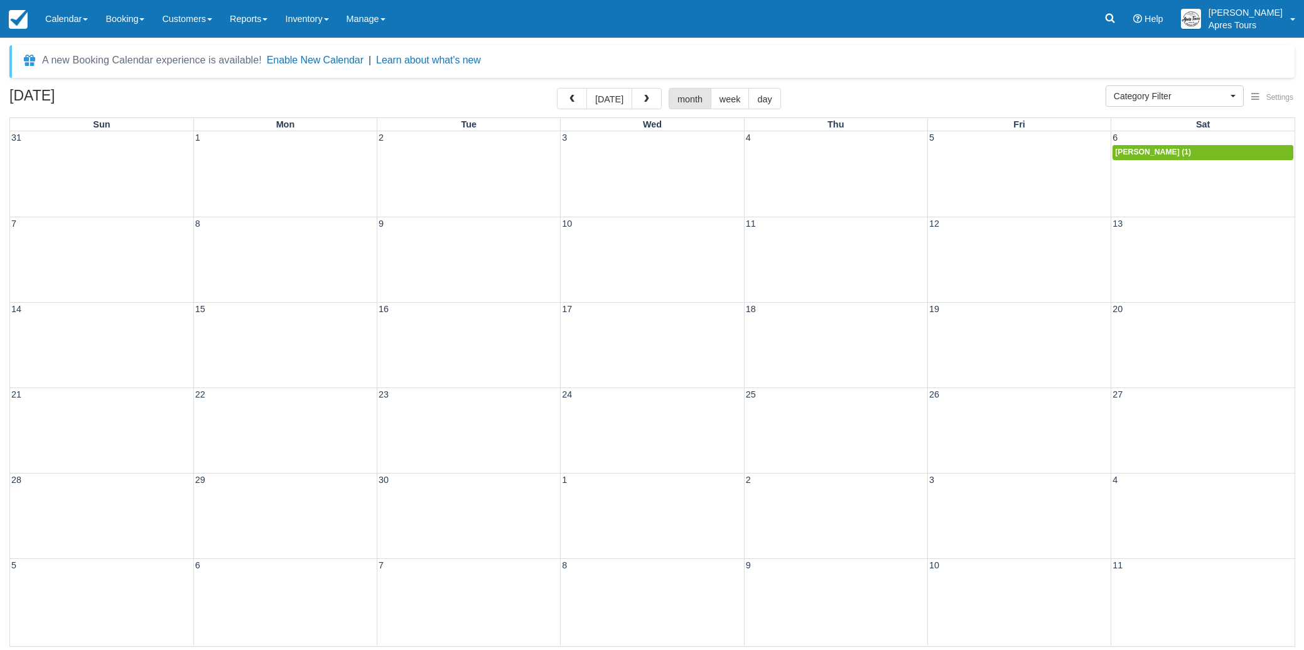
click at [1184, 342] on div "14 15 16 17 18 19 20" at bounding box center [652, 344] width 1285 height 85
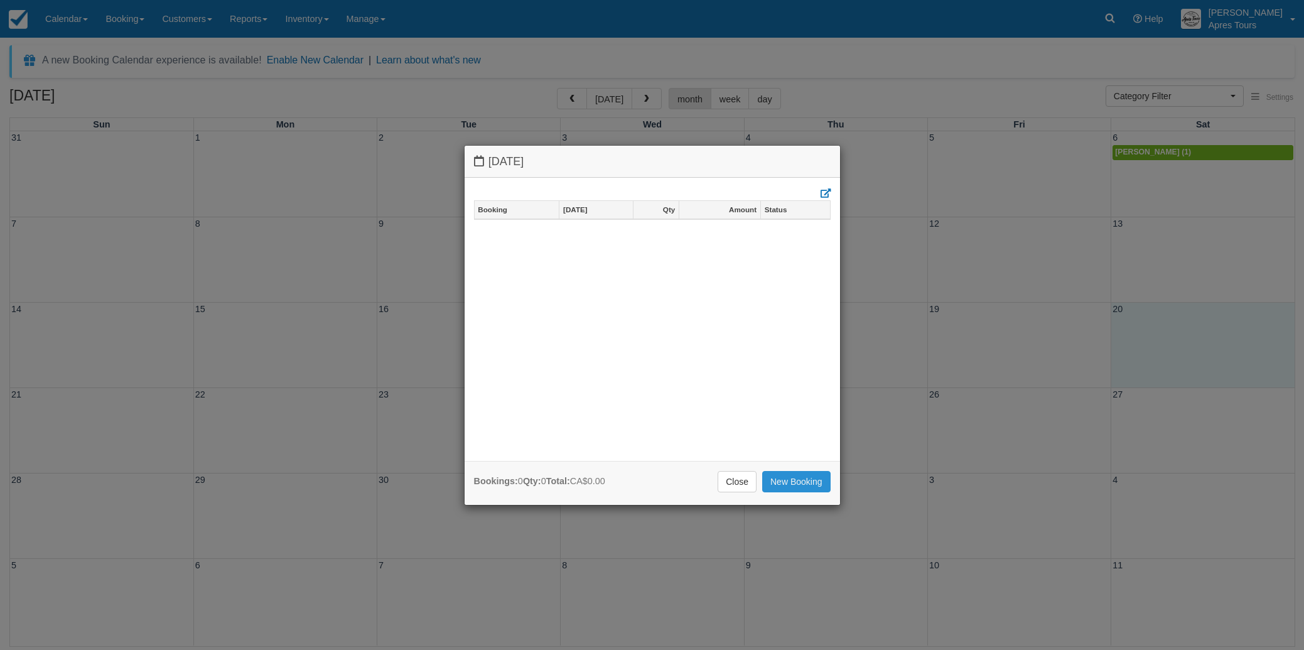
click at [786, 488] on link "New Booking" at bounding box center [796, 481] width 68 height 21
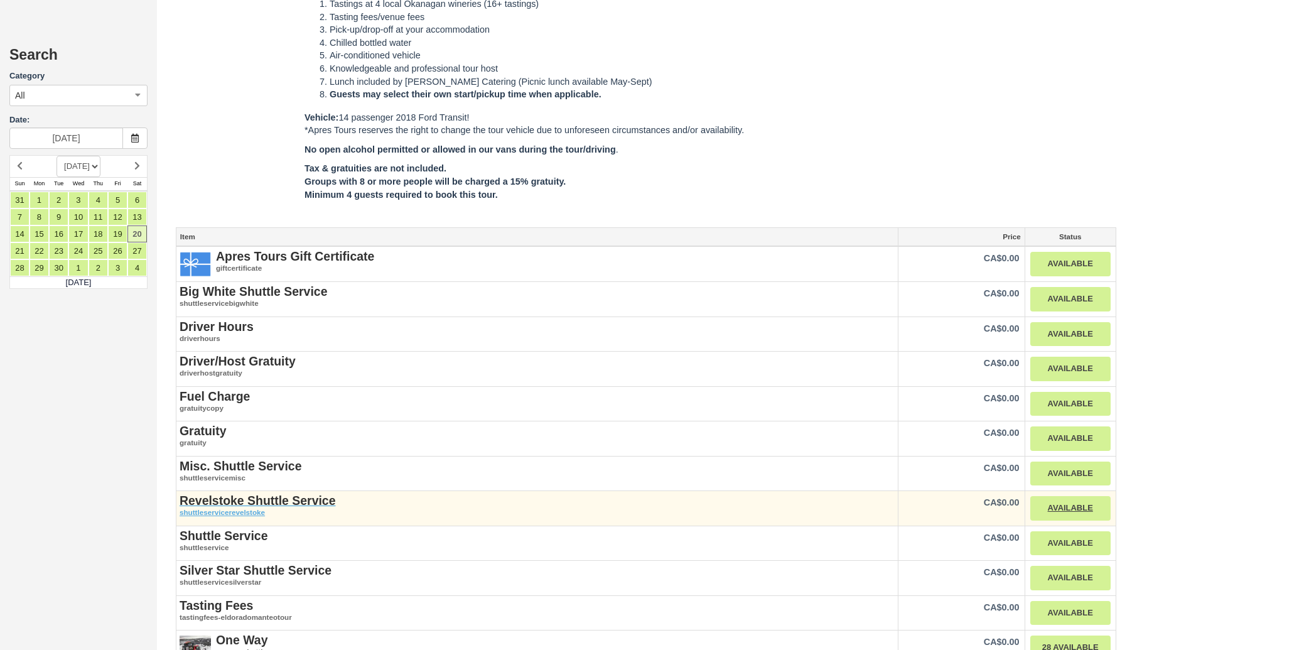
scroll to position [1248, 0]
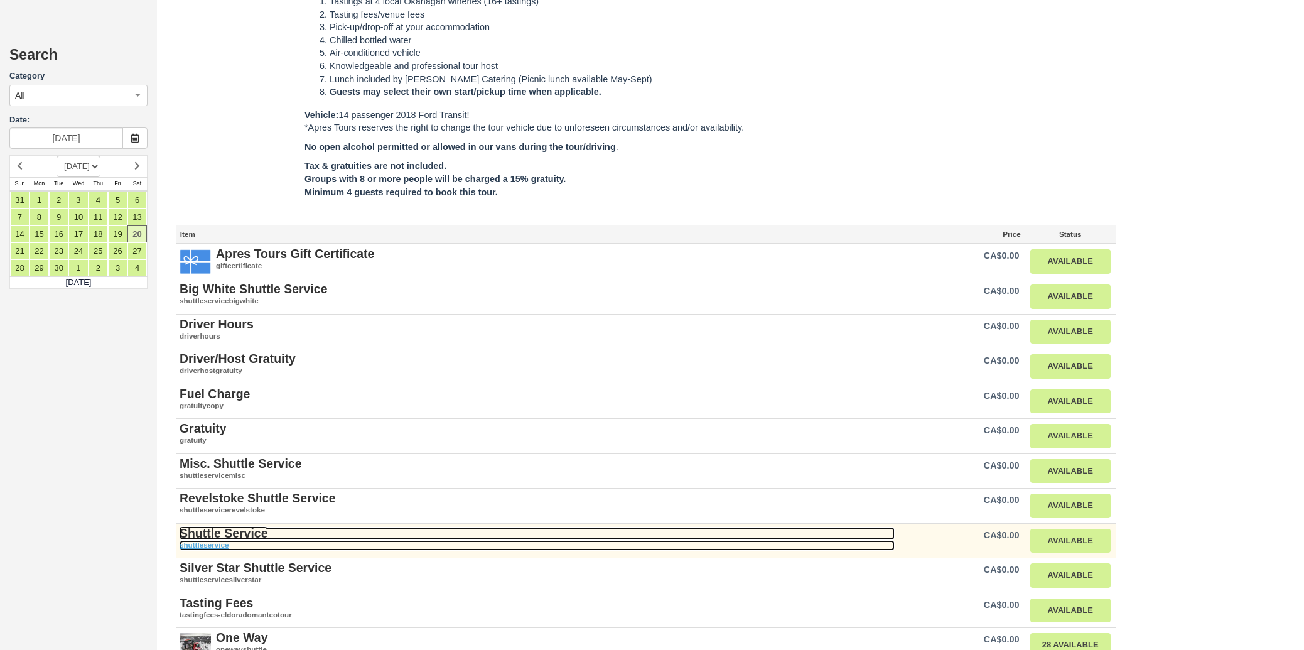
click at [220, 526] on strong "Shuttle Service" at bounding box center [224, 533] width 88 height 14
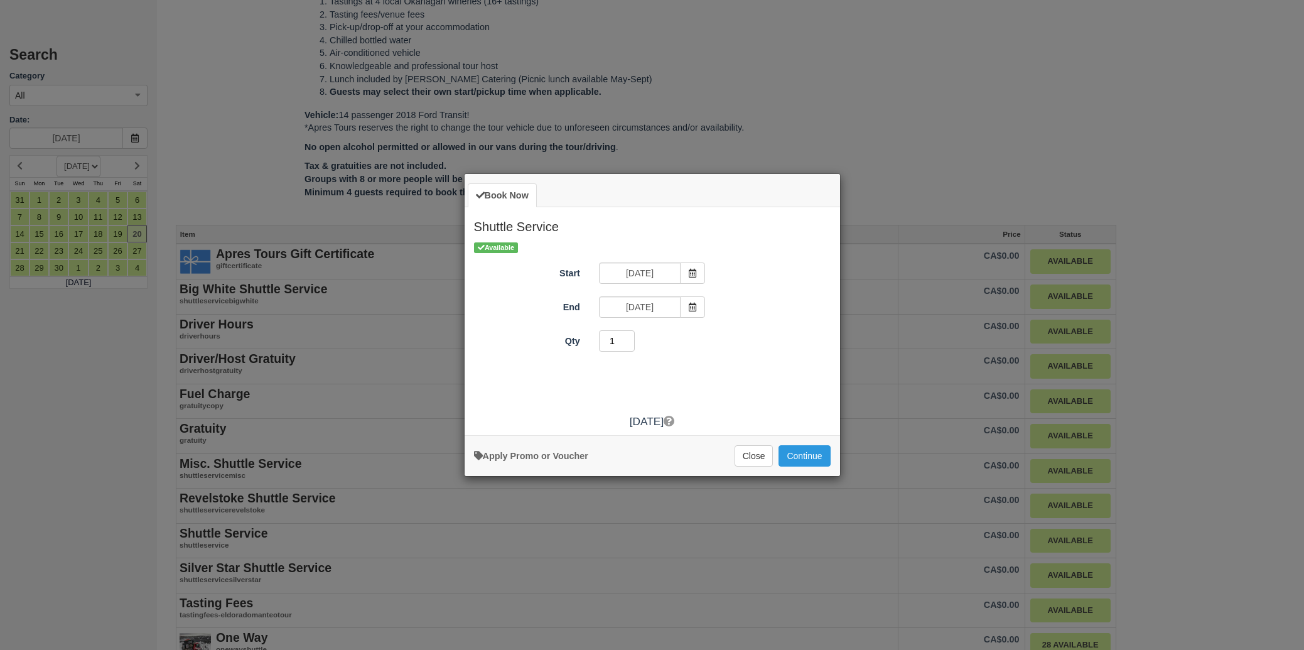
type input "1"
click at [632, 344] on input "1" at bounding box center [617, 340] width 36 height 21
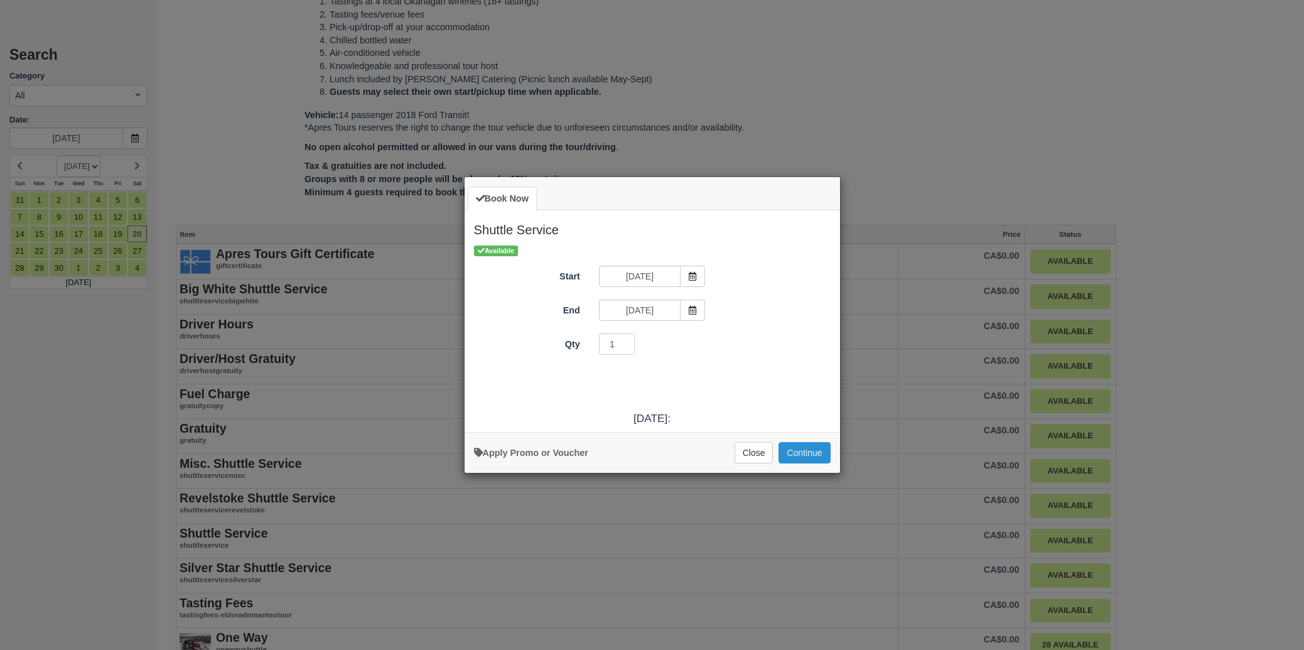
click at [811, 457] on button "Continue" at bounding box center [804, 452] width 51 height 21
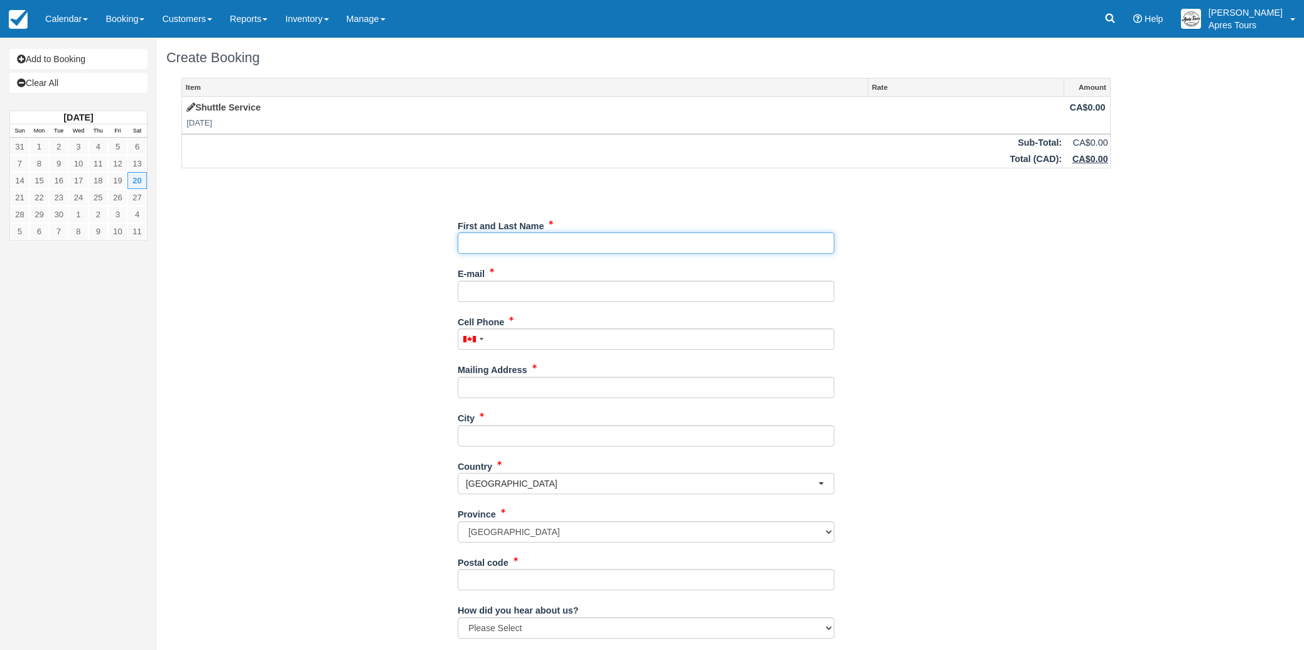
click at [640, 239] on input "First and Last Name" at bounding box center [646, 242] width 377 height 21
type input "Kelsey Rad"
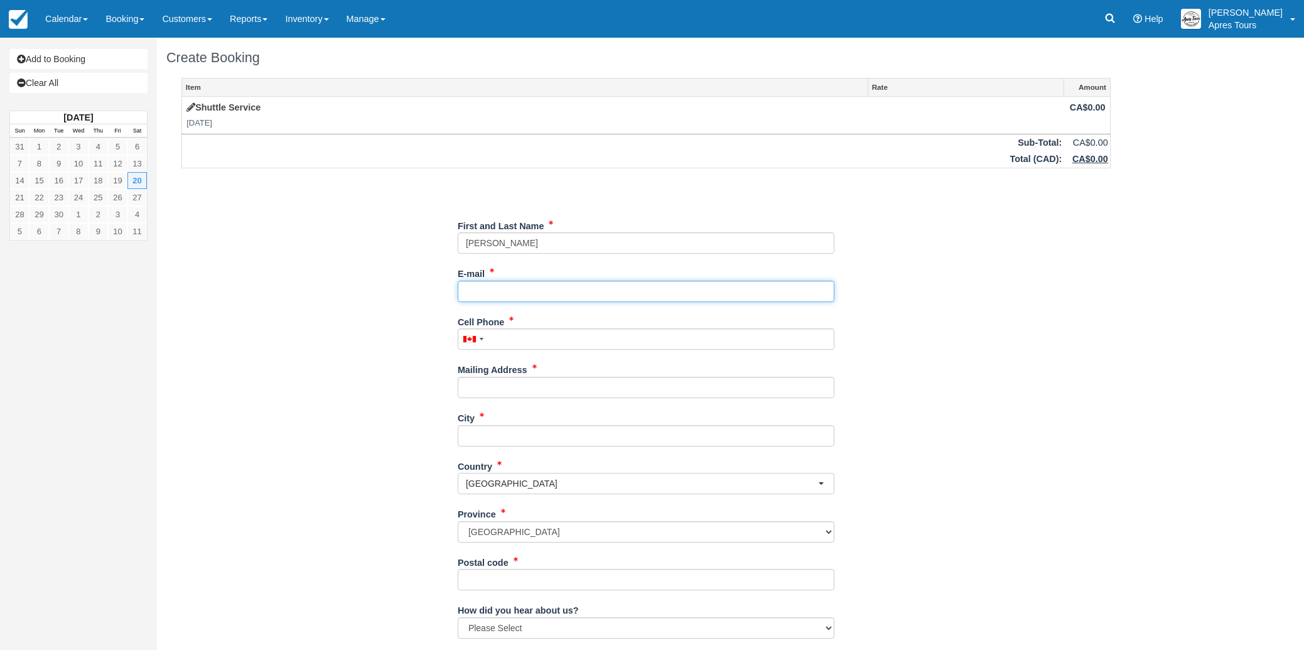
click at [501, 294] on input "E-mail" at bounding box center [646, 291] width 377 height 21
paste input "[PERSON_NAME][EMAIL_ADDRESS][DOMAIN_NAME]"
type input "[PERSON_NAME][EMAIL_ADDRESS][DOMAIN_NAME]"
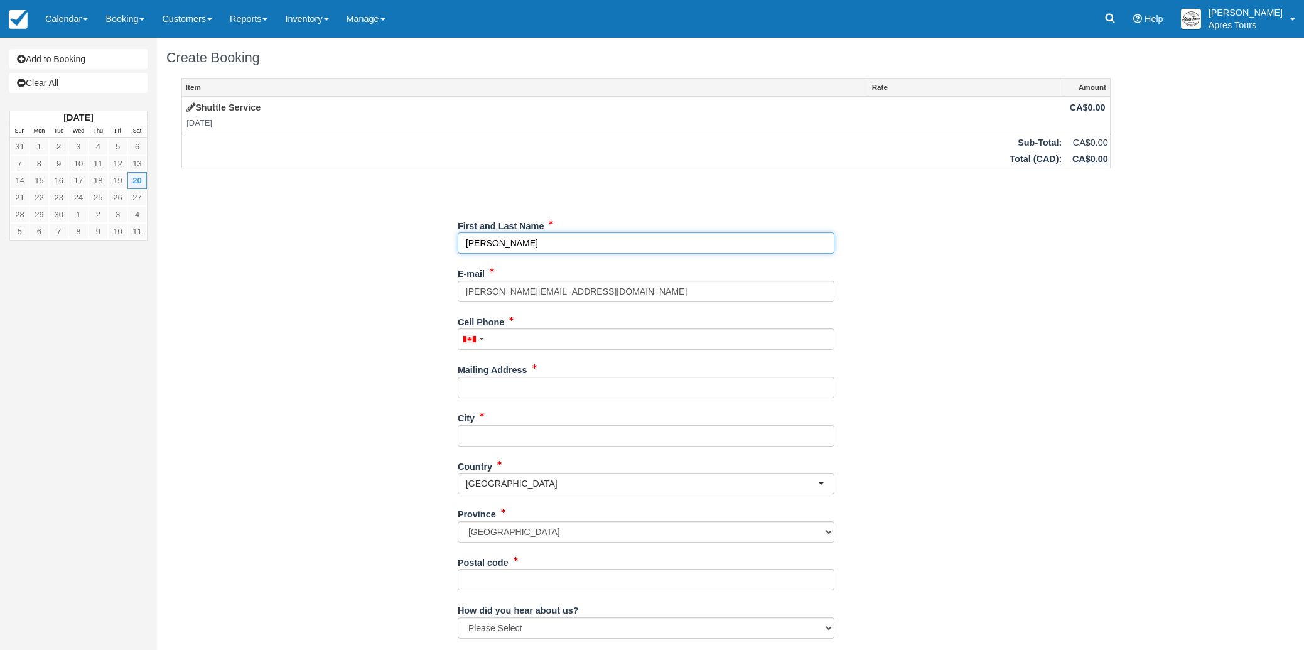
click at [524, 244] on input "First and Last Name" at bounding box center [646, 242] width 377 height 21
type input "Kelsey Wedding Group"
click at [519, 344] on input "Cell Phone" at bounding box center [646, 338] width 377 height 21
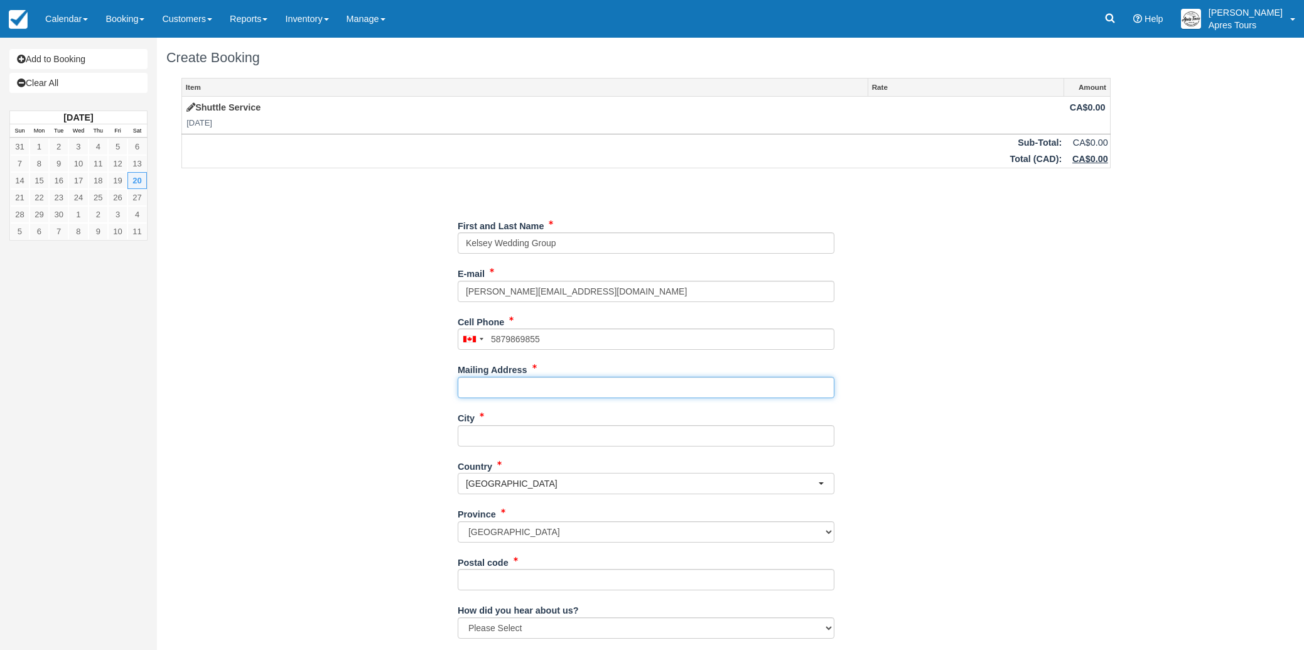
type input "[PHONE_NUMBER]"
click at [511, 389] on input "Mailing Address" at bounding box center [646, 387] width 377 height 21
type input "[STREET_ADDRESS]"
click at [357, 407] on div "Item Rate Amount Shuttle Service Sat Sep 20, 2025 CA$0.00 Sub-Total: CA$0.00 To…" at bounding box center [646, 408] width 960 height 660
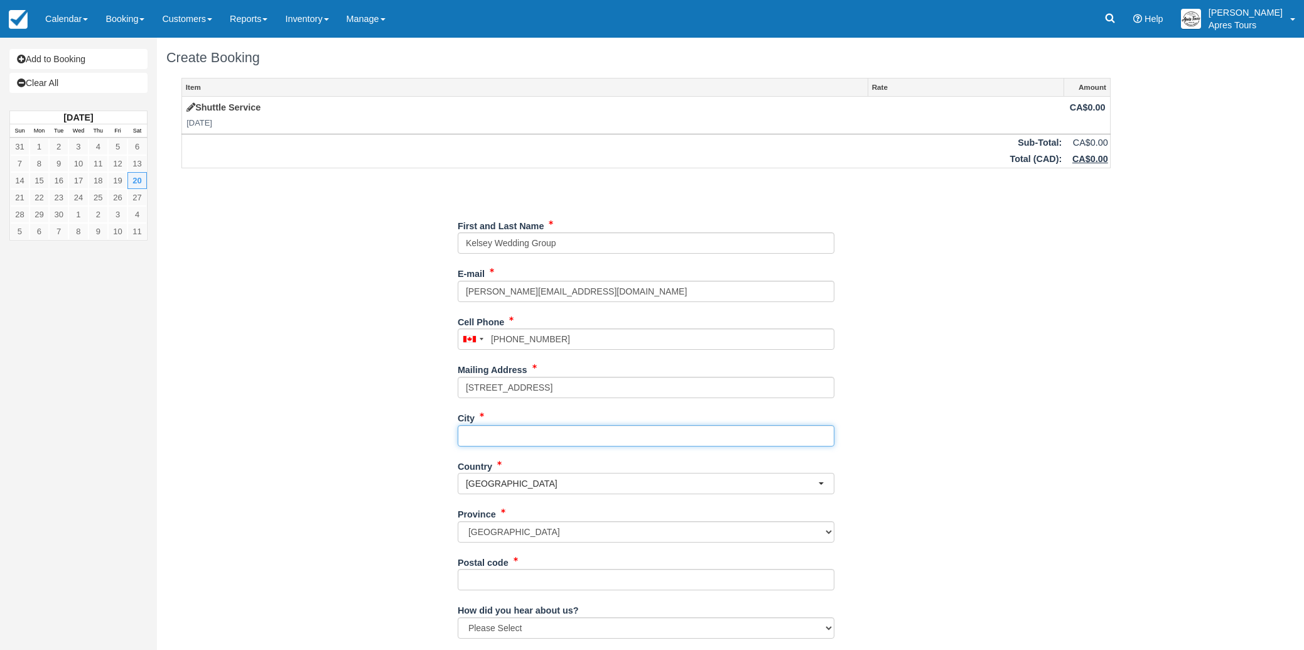
click at [521, 438] on input "City" at bounding box center [646, 435] width 377 height 21
type input "N/A"
click at [528, 533] on select "Alberta British Columbia Manitoba New Brunswick Newfoundland and Labrador North…" at bounding box center [646, 531] width 377 height 21
select select "AB"
click at [481, 580] on input "Postal code" at bounding box center [646, 579] width 377 height 21
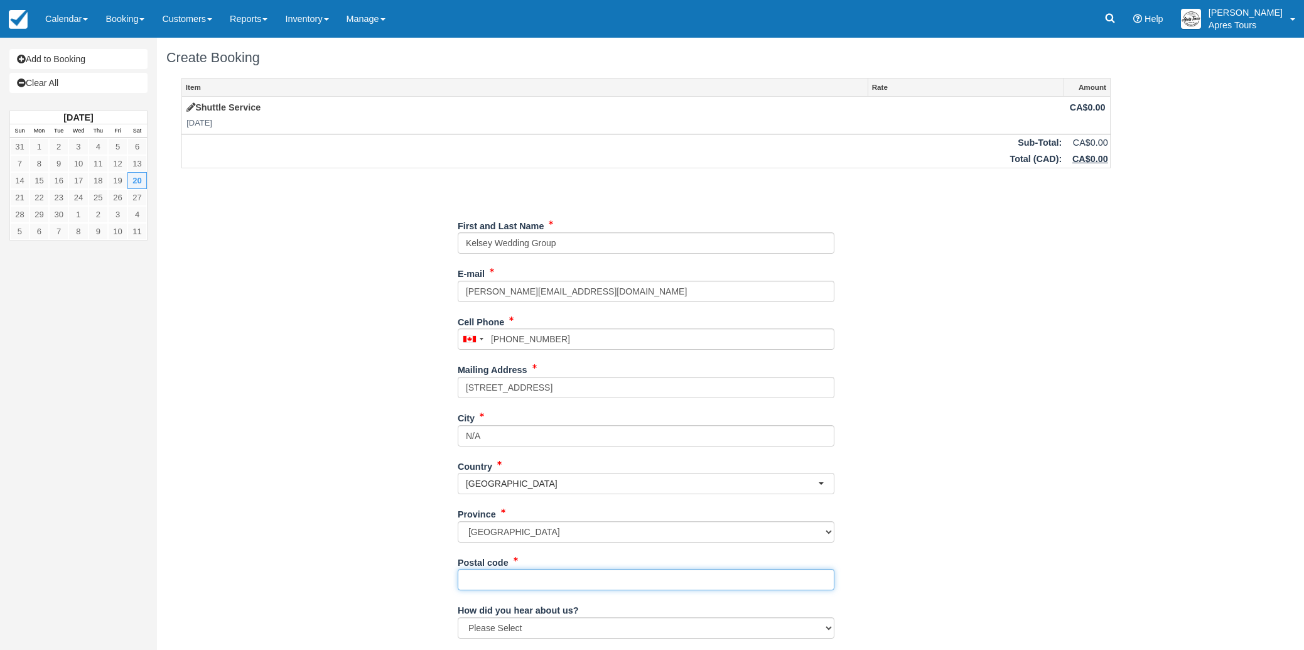
type input "V5W1A5"
click at [413, 548] on div "Item Rate Amount Shuttle Service Sat Sep 20, 2025 CA$0.00 Sub-Total: CA$0.00 To…" at bounding box center [646, 408] width 960 height 660
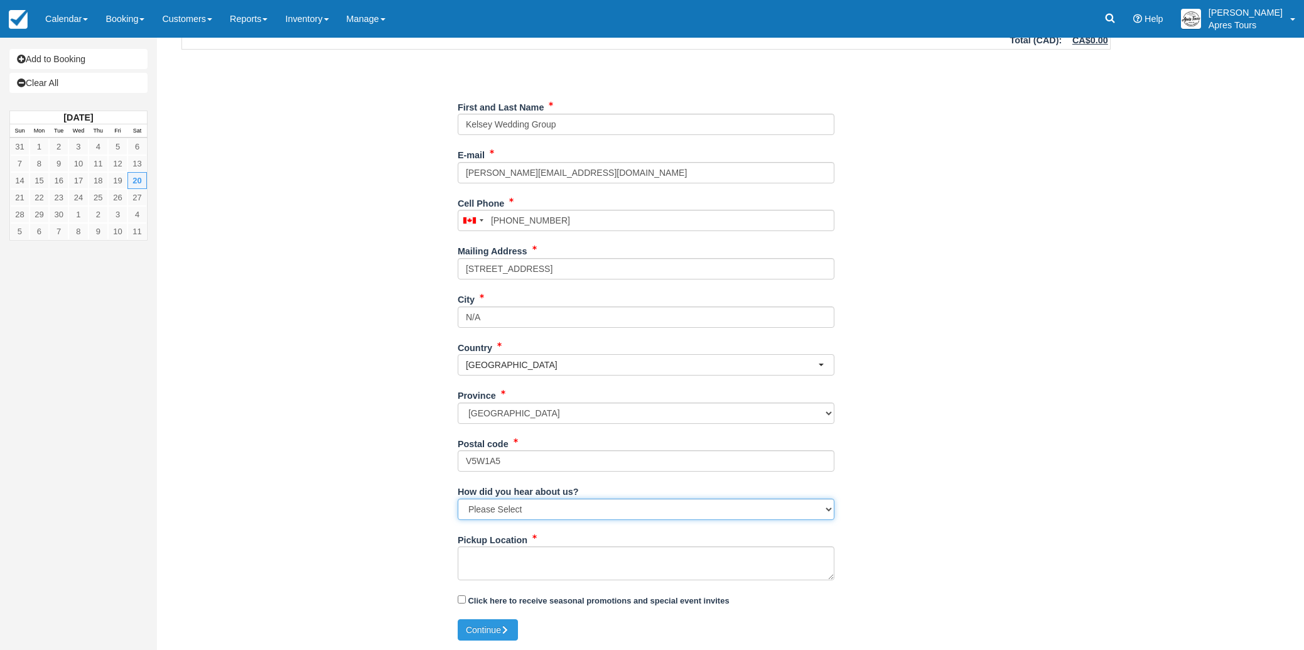
click at [558, 510] on select "Please Select Social Media Google Trip Advisor Referral - Friends/Family Repeat…" at bounding box center [646, 509] width 377 height 21
select select "Other"
click at [511, 556] on textarea "Pickup Location" at bounding box center [646, 563] width 377 height 34
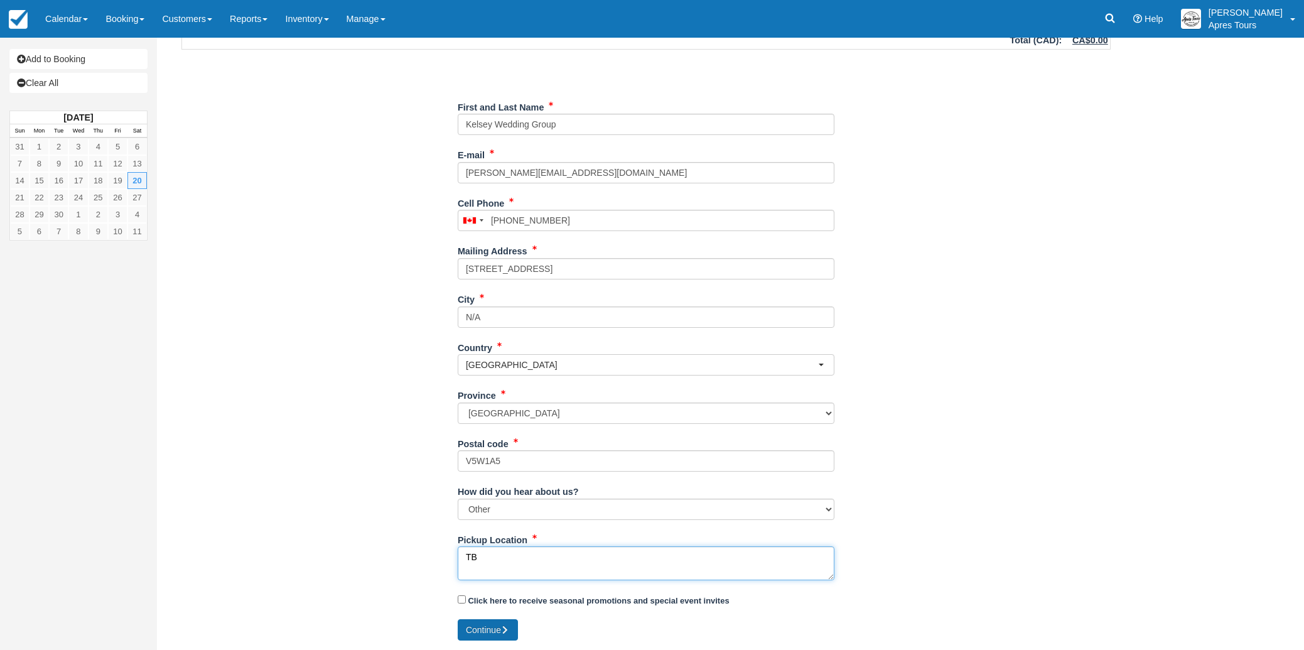
type textarea "T"
type textarea "Pickup downtown Kelowna for 2pm - Ceremony at Bertram Cr. park - Drop at Laurel…"
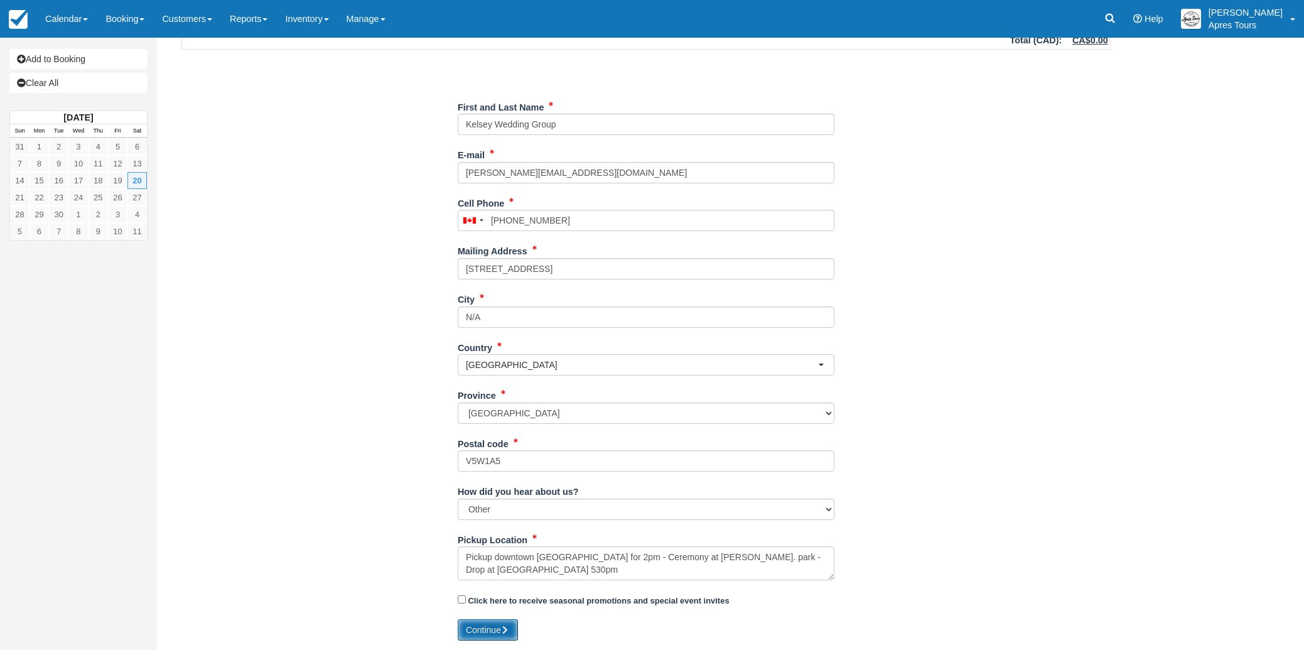
click at [497, 630] on button "Continue" at bounding box center [488, 629] width 60 height 21
type input "+15879869855"
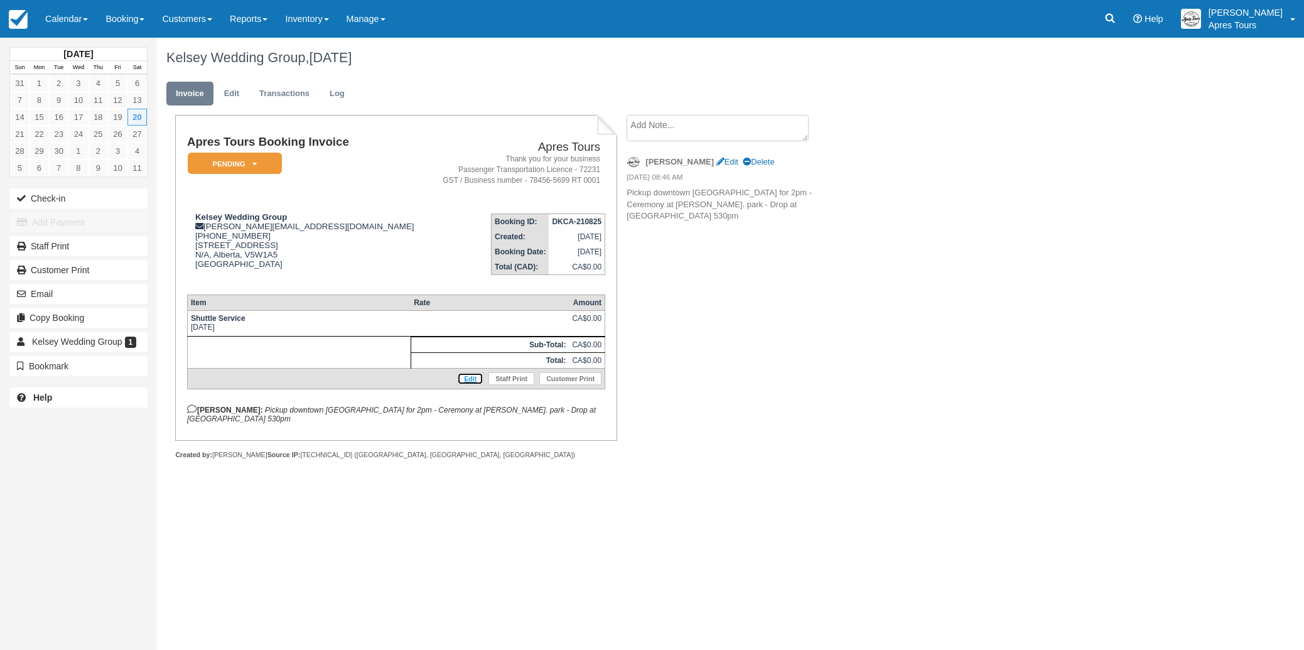
click at [469, 385] on link "Edit" at bounding box center [470, 378] width 26 height 13
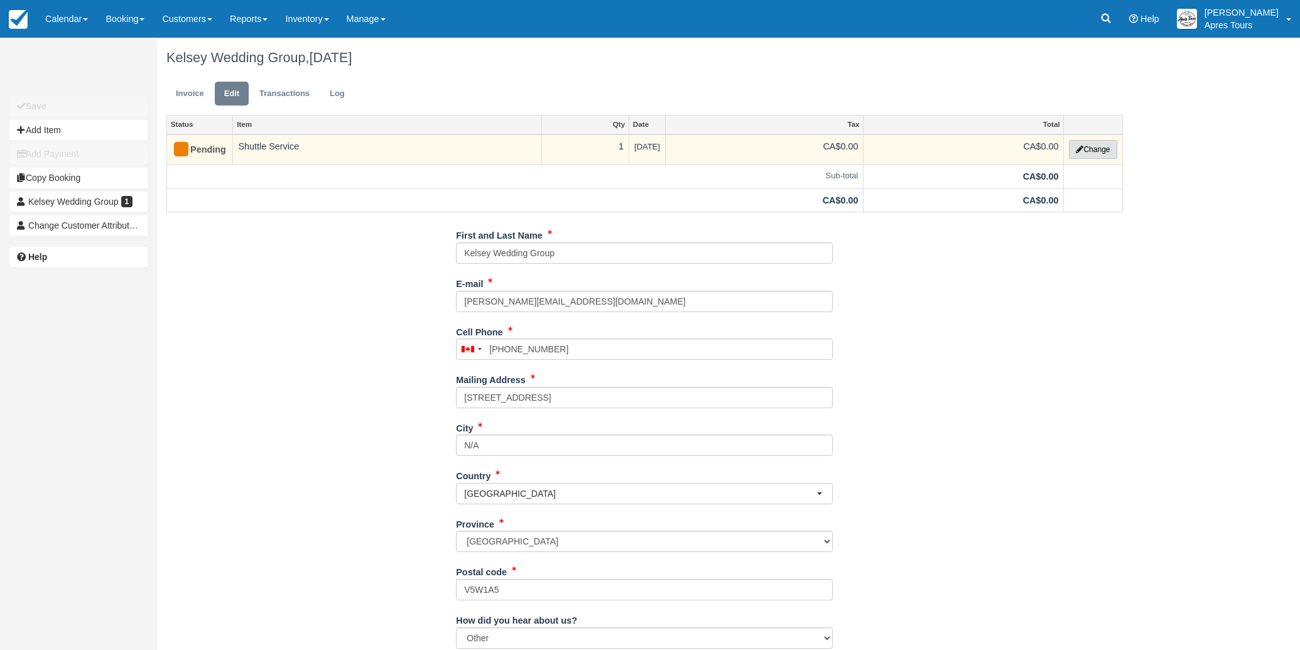
click at [1090, 148] on button "Change" at bounding box center [1093, 149] width 48 height 19
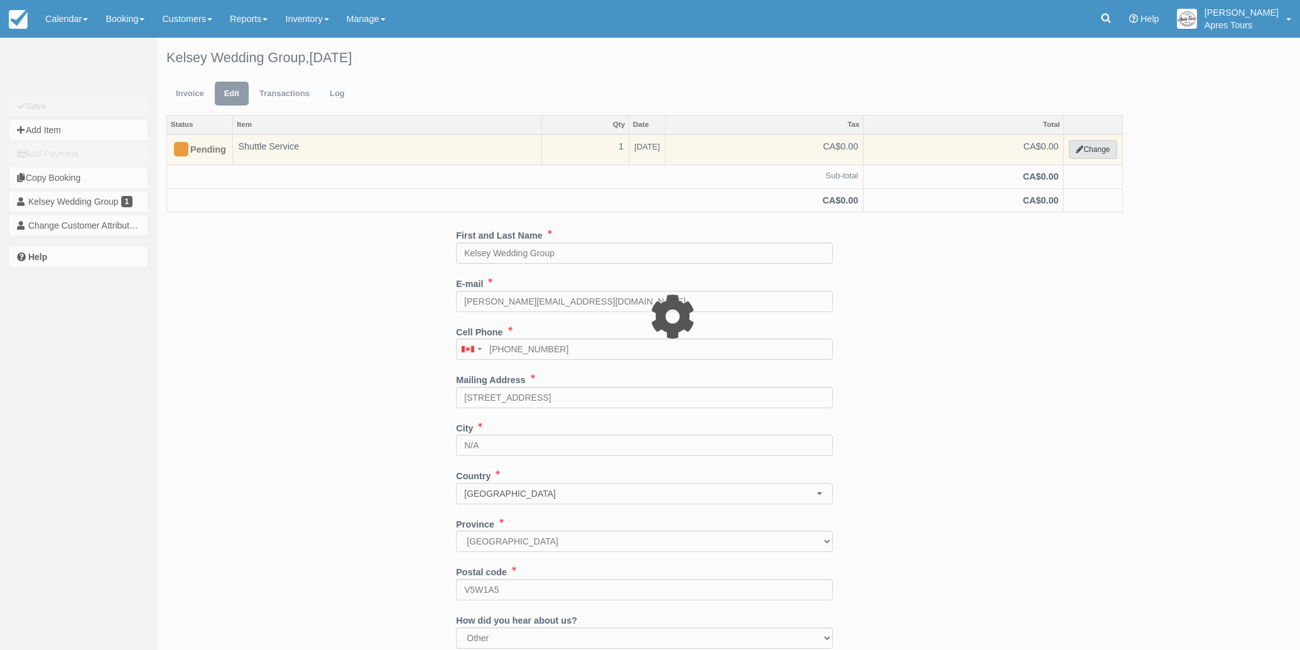
select select "4"
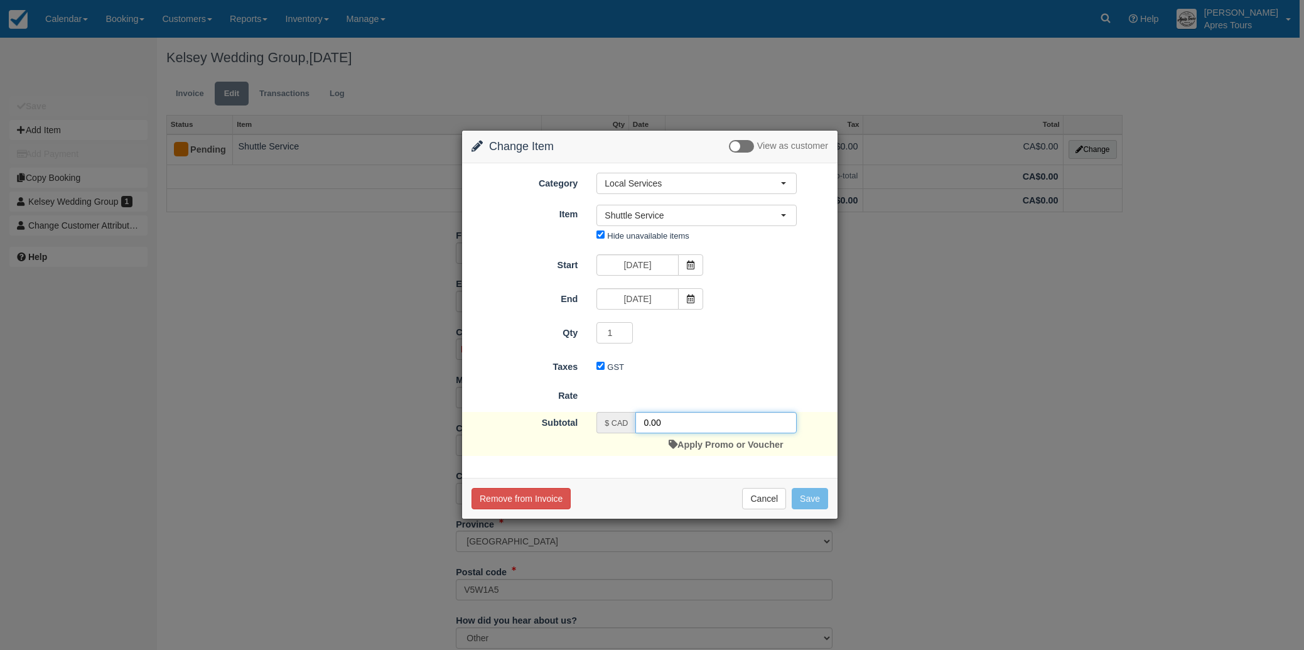
click at [644, 420] on input "0.00" at bounding box center [716, 422] width 161 height 21
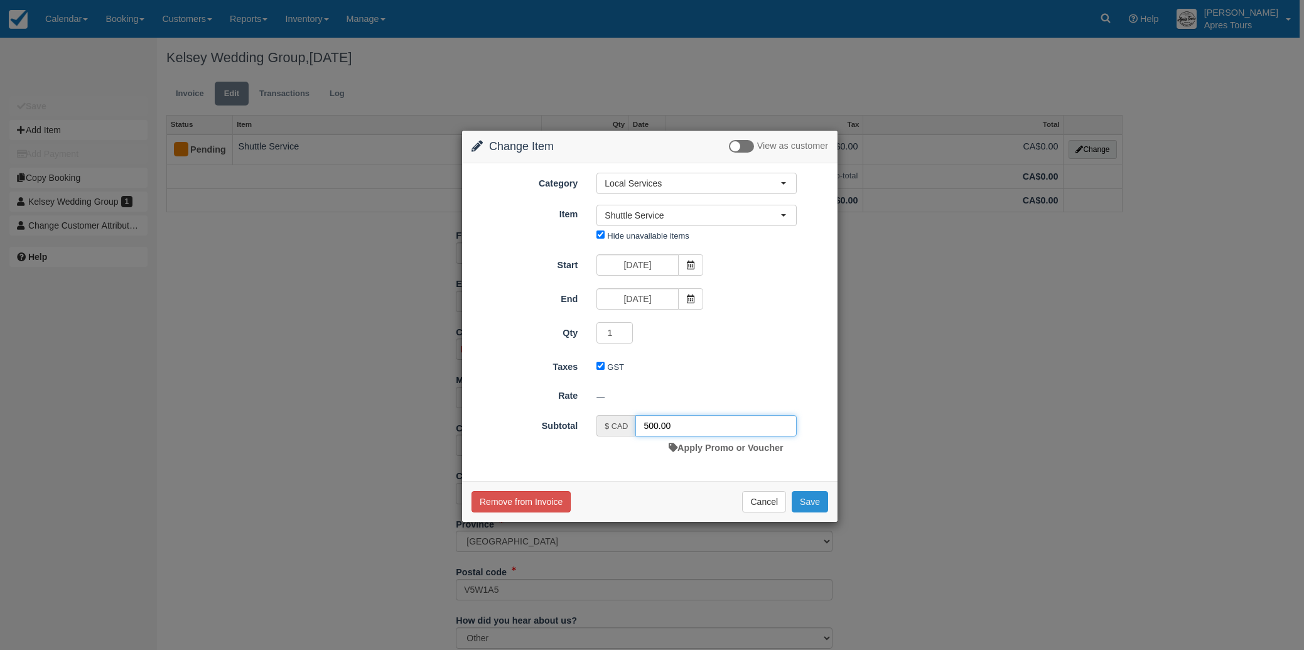
type input "500.00"
click at [811, 500] on button "Save" at bounding box center [810, 501] width 36 height 21
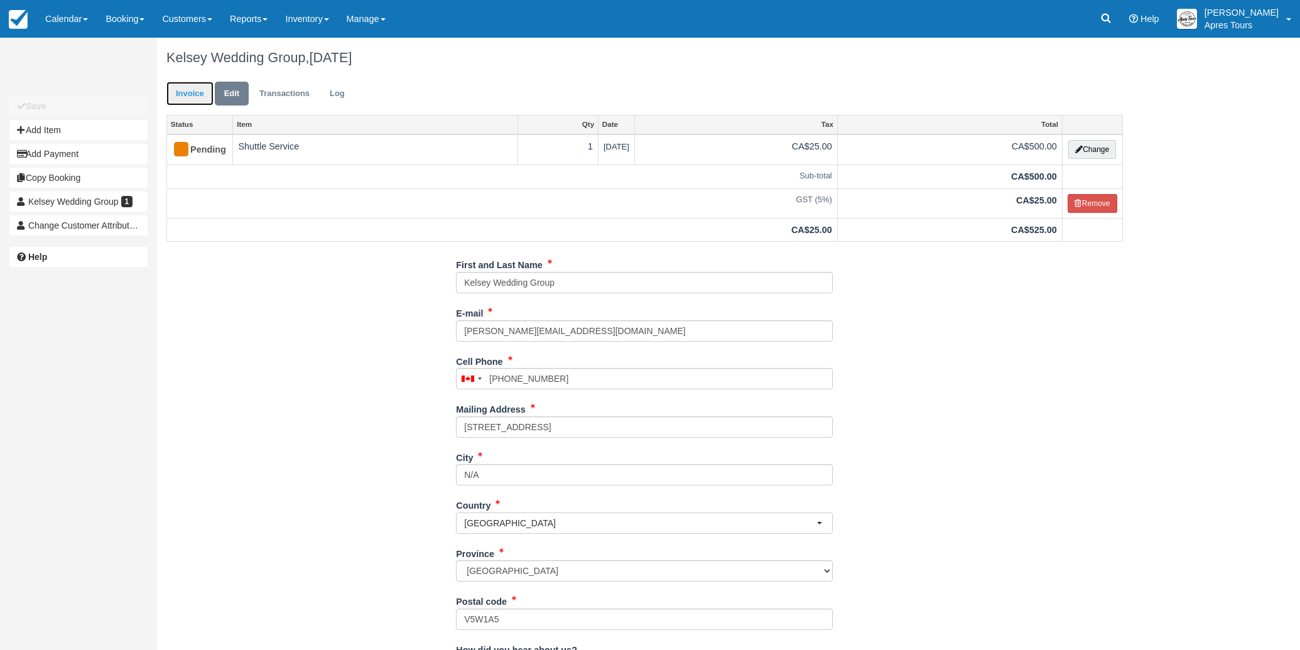
click at [184, 95] on link "Invoice" at bounding box center [189, 94] width 47 height 24
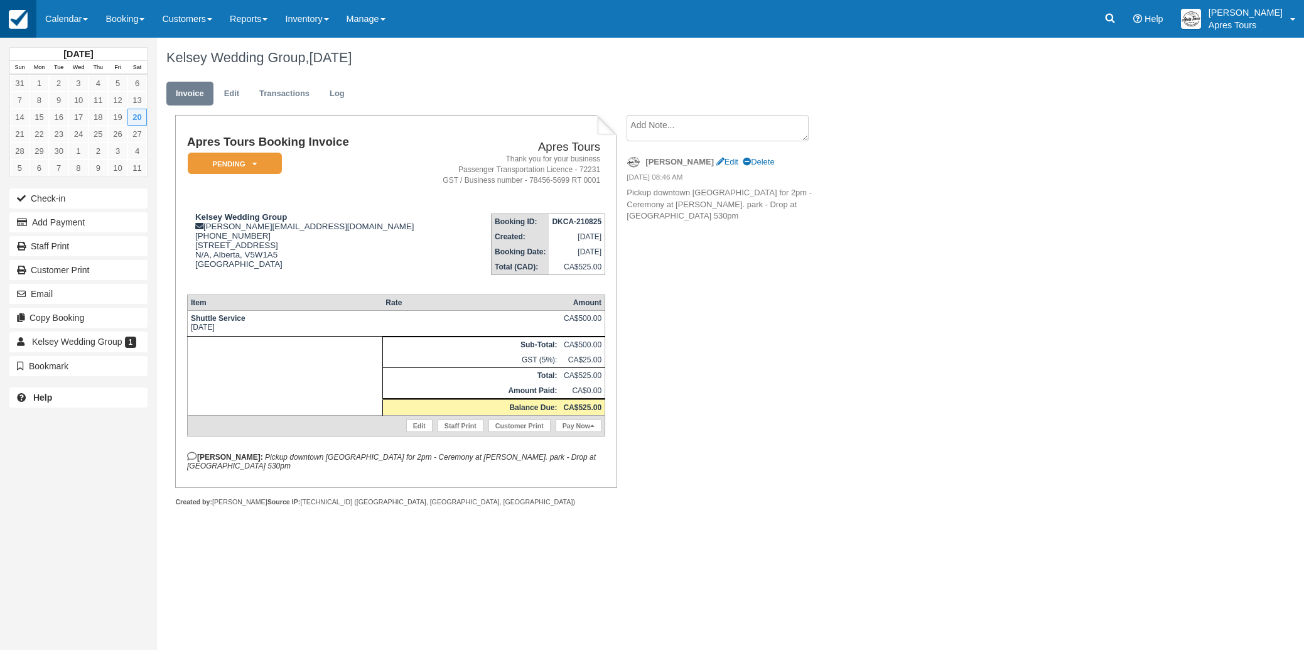
click at [18, 20] on img at bounding box center [18, 19] width 19 height 19
